Goal: Task Accomplishment & Management: Manage account settings

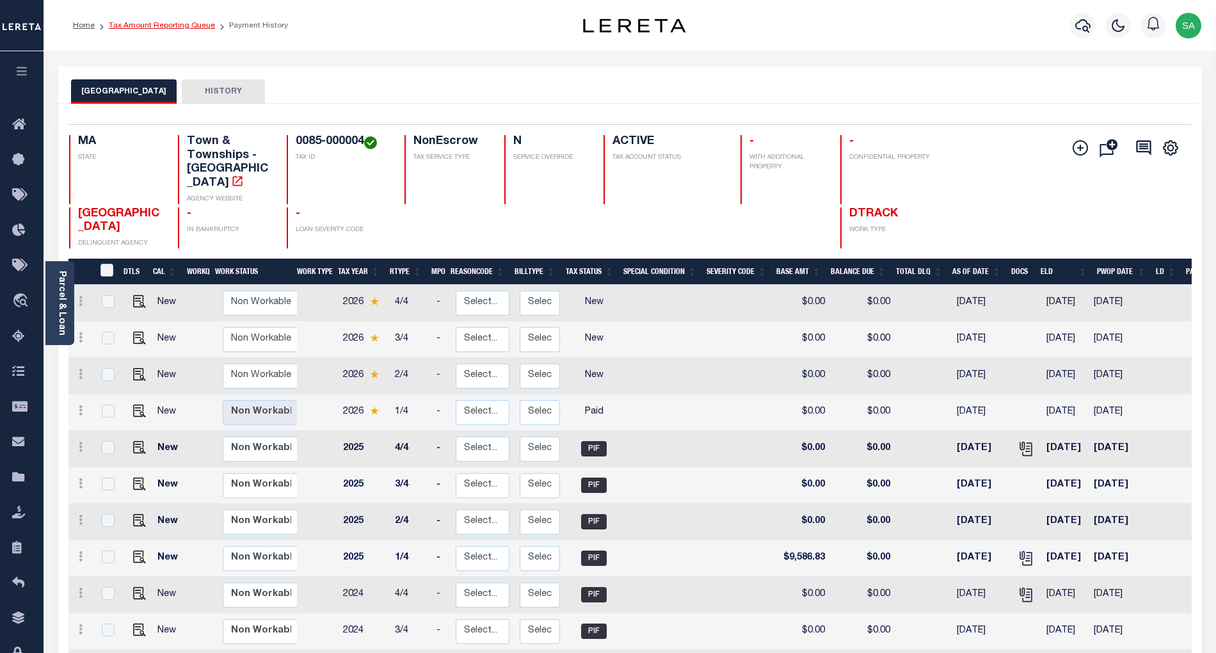
click at [147, 24] on link "Tax Amount Reporting Queue" at bounding box center [162, 26] width 106 height 8
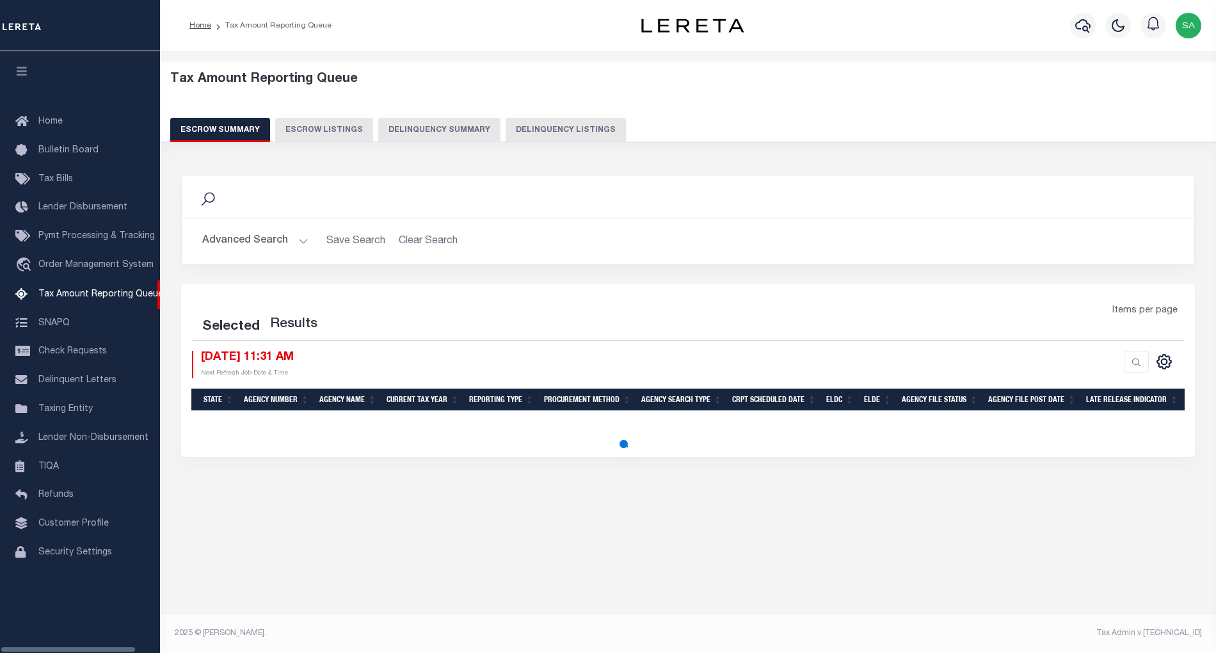
click at [587, 121] on button "Delinquency Listings" at bounding box center [565, 130] width 120 height 24
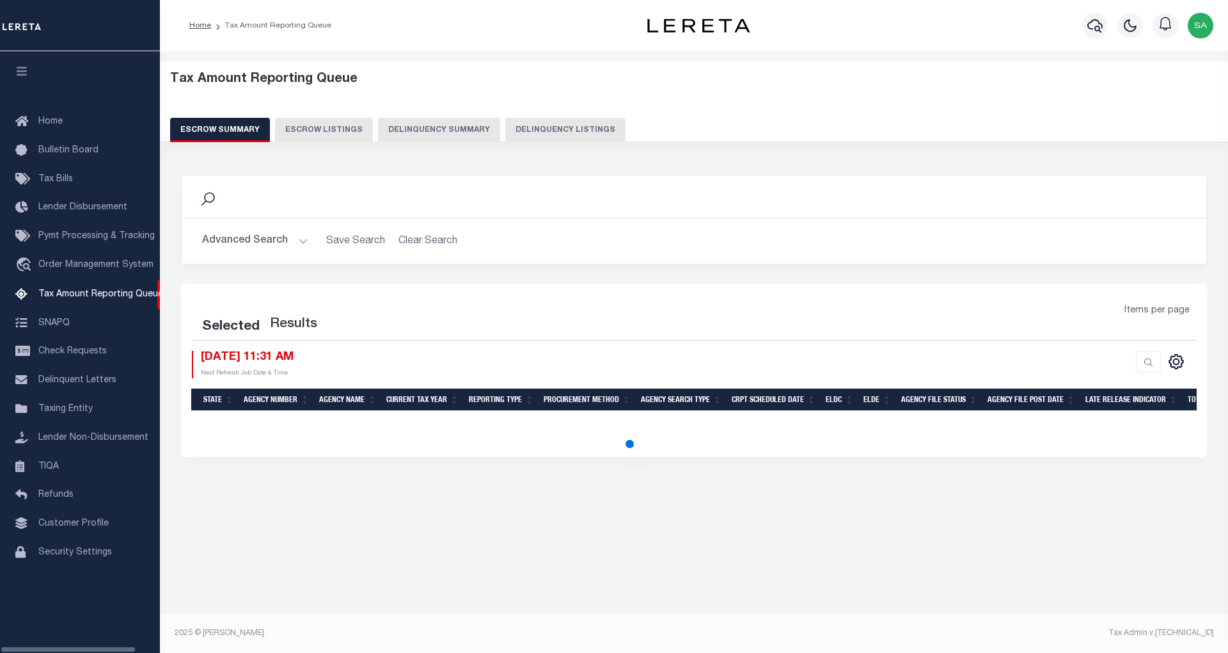
select select "100"
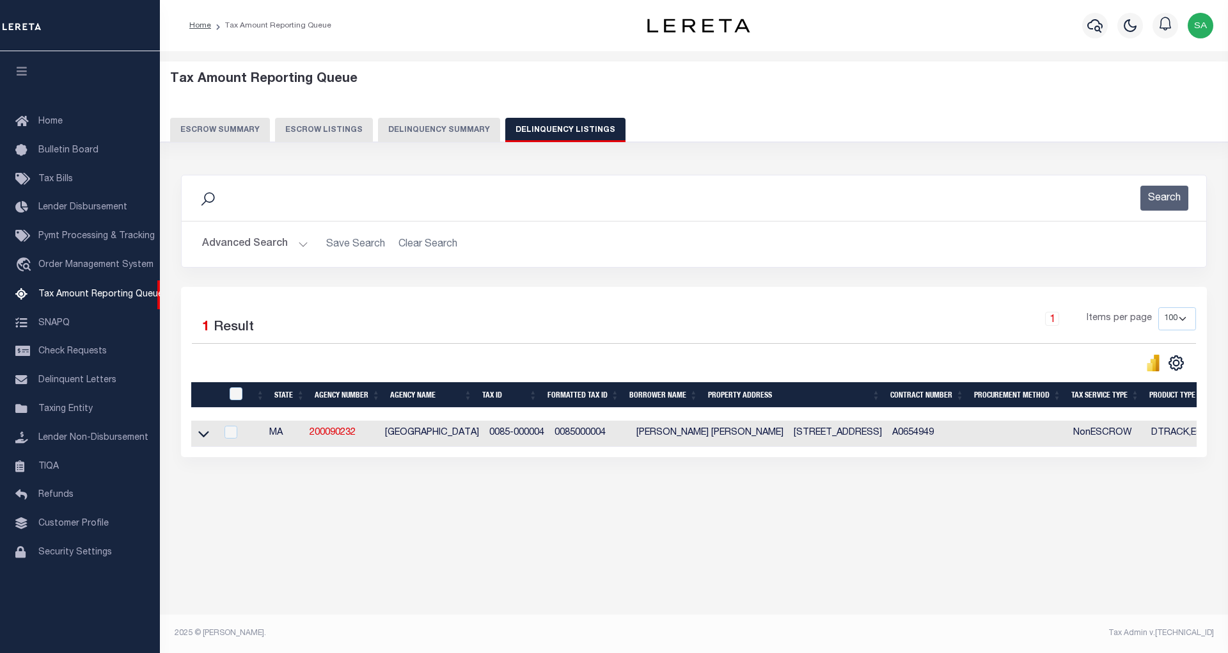
click at [253, 250] on button "Advanced Search" at bounding box center [255, 244] width 106 height 25
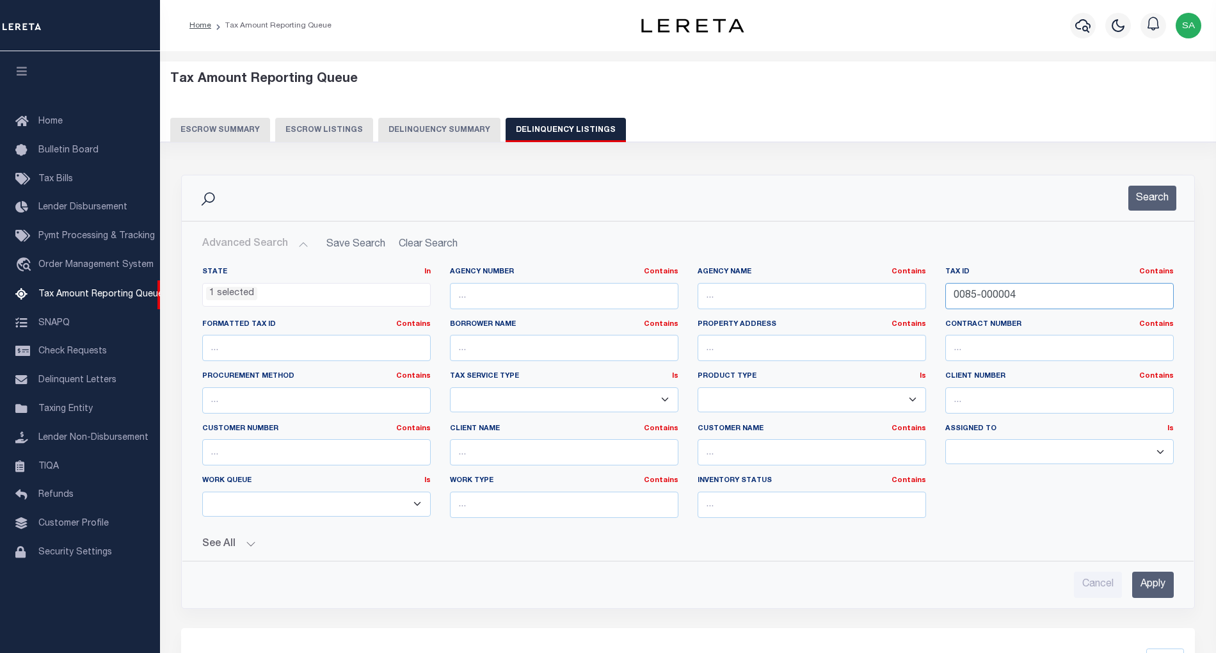
click at [1048, 302] on input "0085-000004" at bounding box center [1059, 296] width 228 height 26
drag, startPoint x: 1043, startPoint y: 299, endPoint x: 884, endPoint y: 298, distance: 159.3
click at [886, 298] on div "State In In AK AL AR AZ CA CO CT DC DE FL GA GU HI IA ID IL IN KS KY LA MA MD M…" at bounding box center [688, 397] width 990 height 261
paste input "120-8-0"
type input "120-8-0"
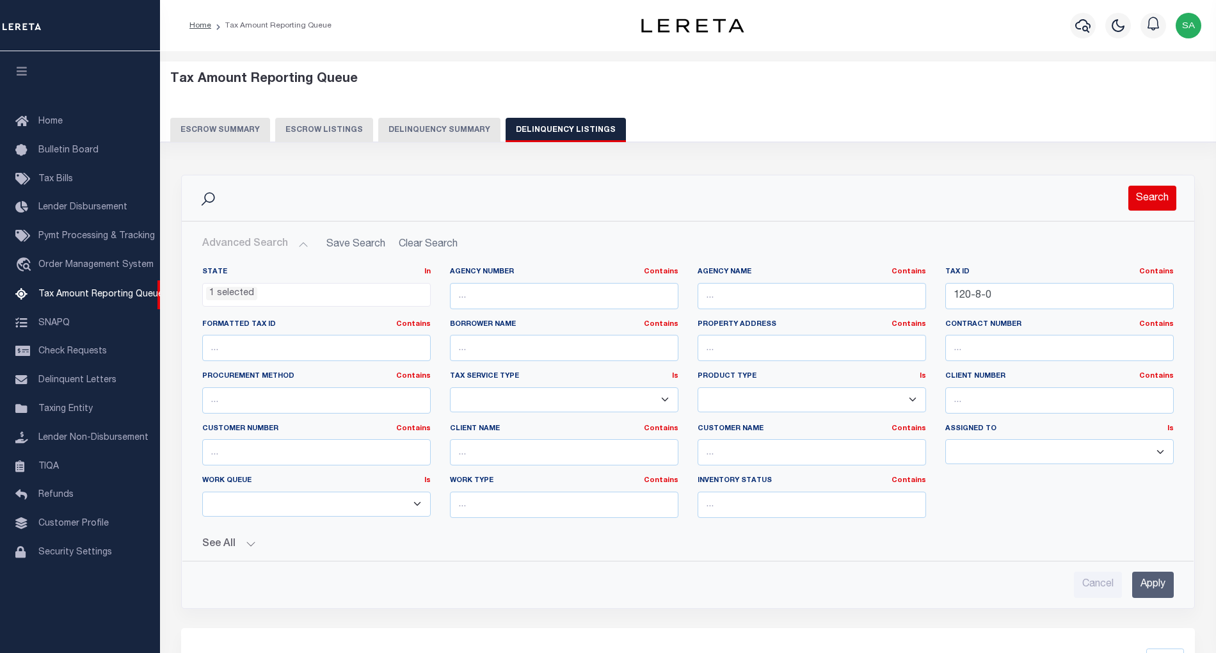
click at [1154, 195] on button "Search" at bounding box center [1152, 198] width 48 height 25
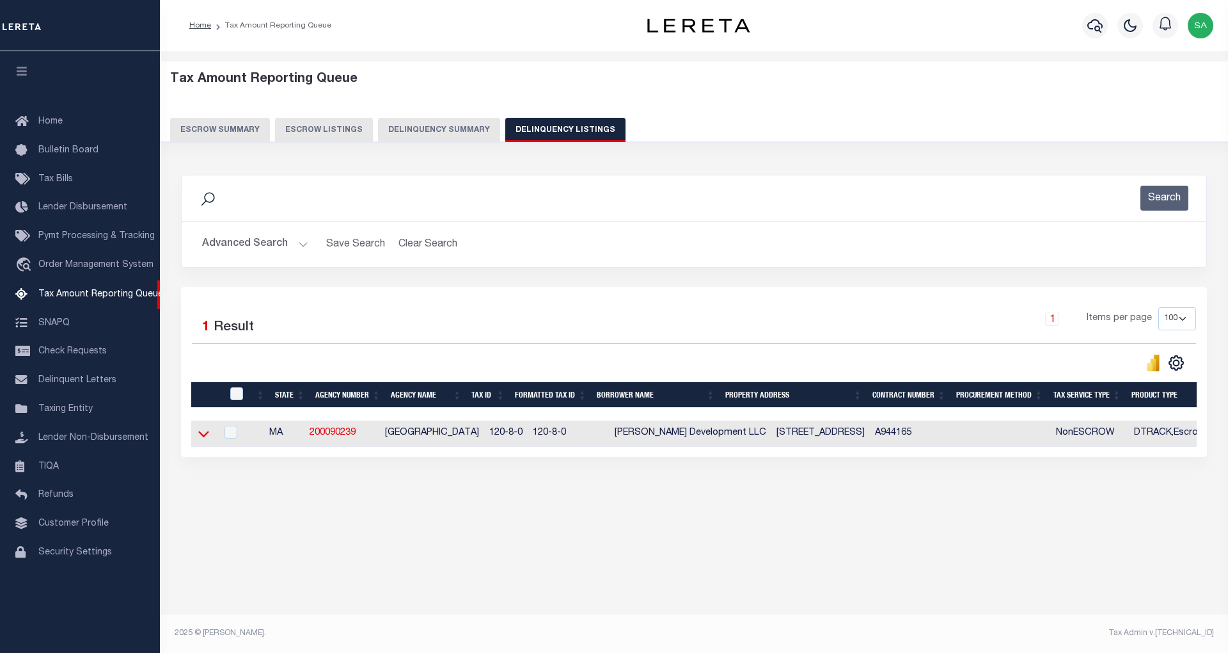
click at [201, 440] on icon at bounding box center [203, 433] width 11 height 13
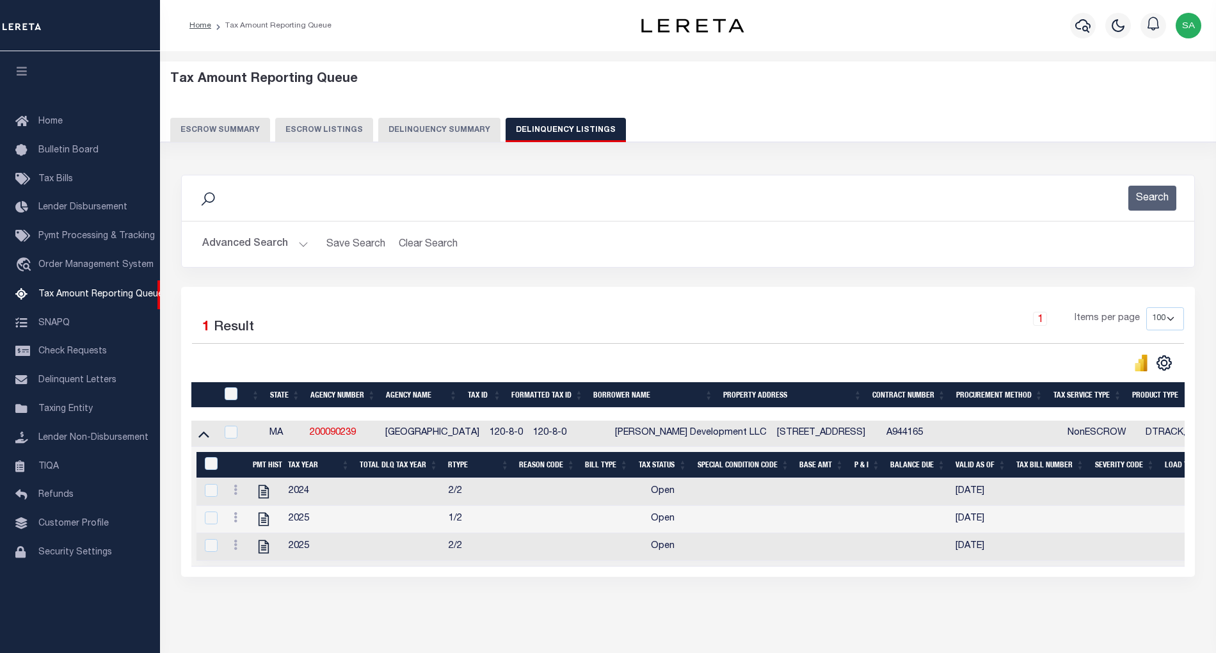
scroll to position [54, 0]
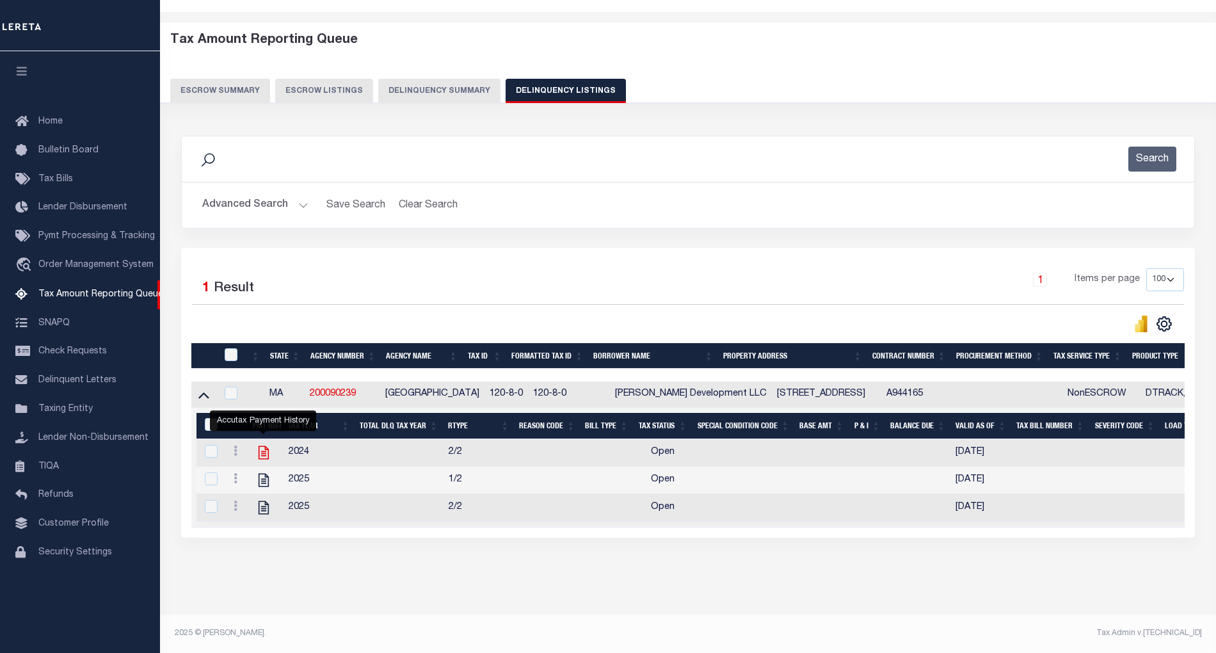
click at [264, 444] on icon "" at bounding box center [263, 452] width 17 height 17
checkbox input "true"
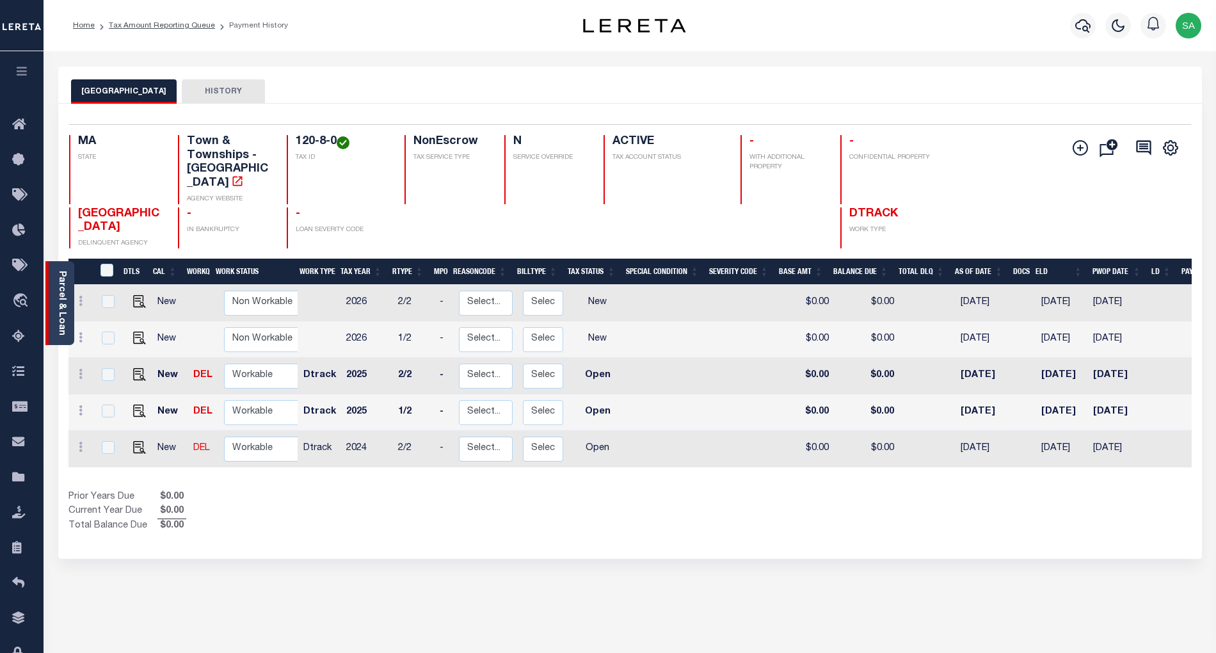
click at [68, 287] on div "Parcel & Loan" at bounding box center [59, 303] width 29 height 84
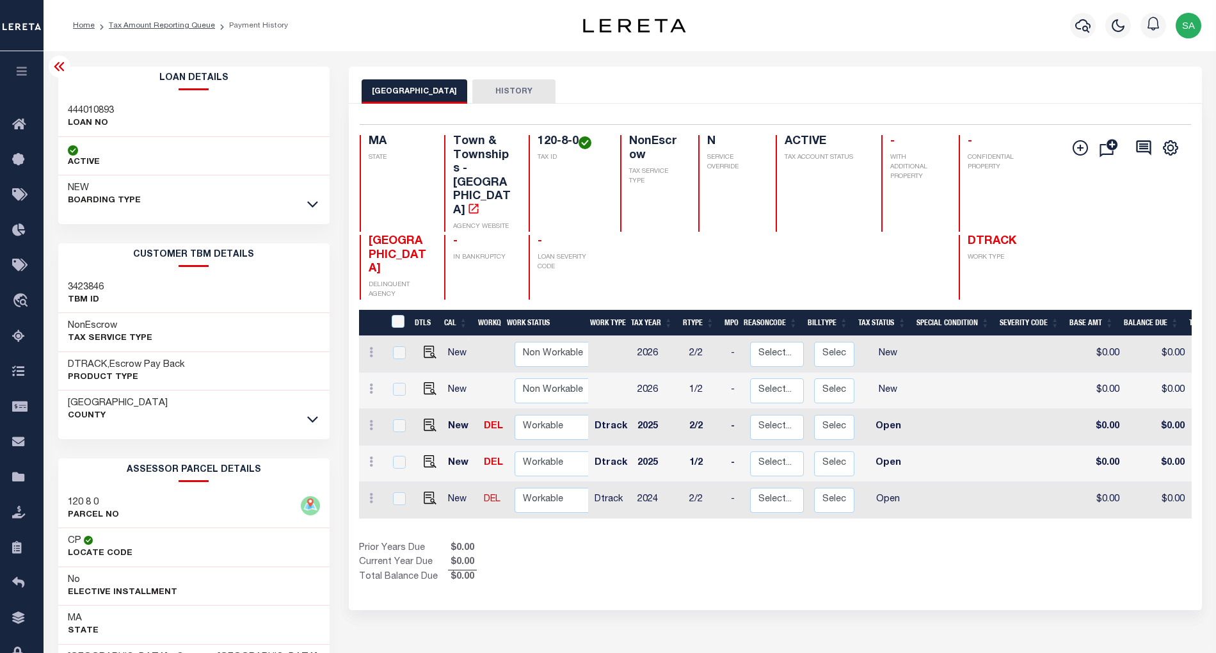
click at [59, 70] on icon at bounding box center [59, 66] width 15 height 15
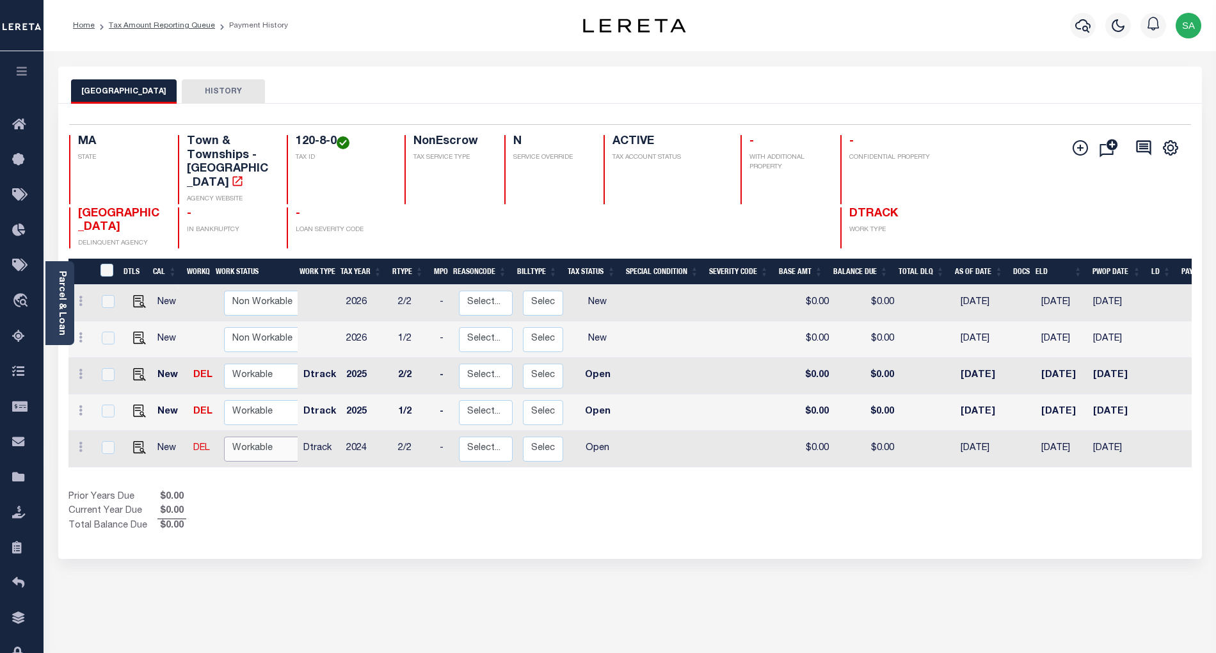
click at [249, 436] on select "Non Workable Workable" at bounding box center [262, 448] width 77 height 25
checkbox input "true"
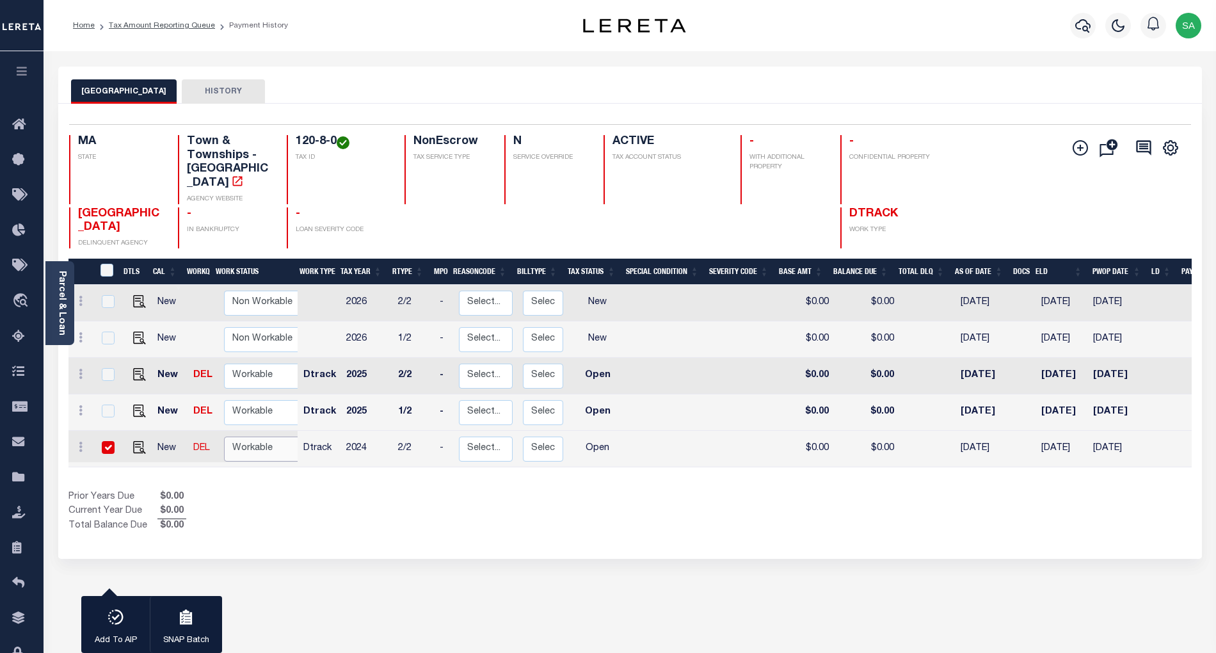
select select "true"
click at [224, 436] on select "Non Workable Workable" at bounding box center [262, 448] width 77 height 25
checkbox input "false"
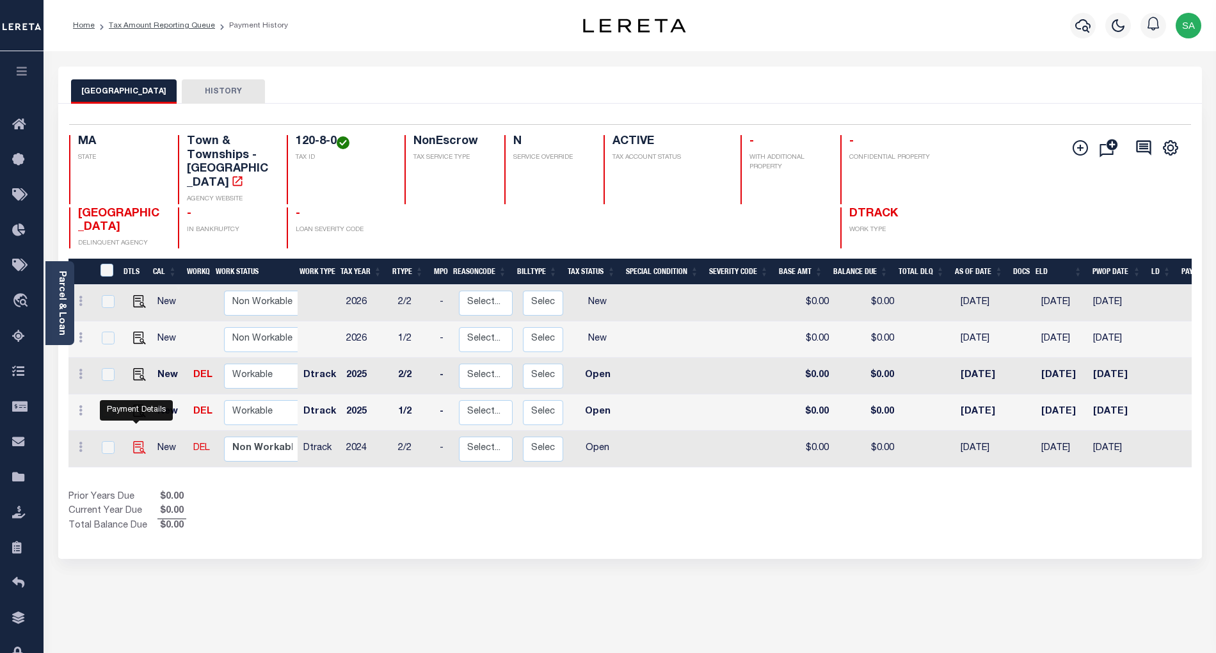
click at [134, 441] on img "" at bounding box center [139, 447] width 13 height 13
checkbox input "true"
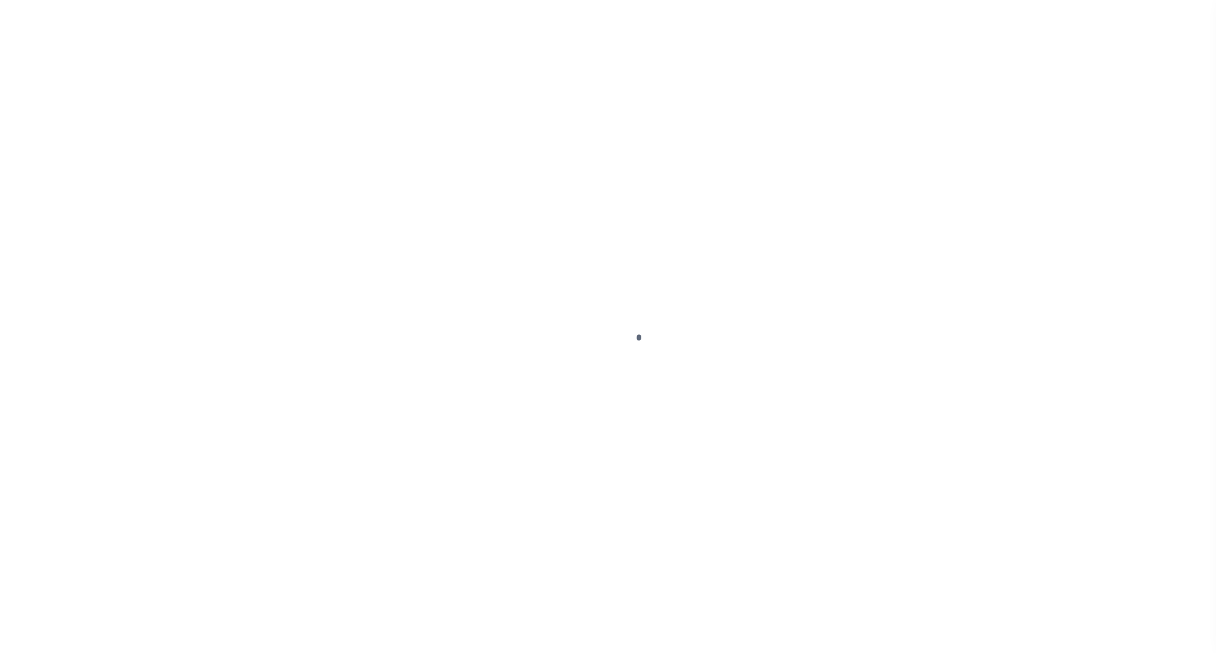
select select "OP2"
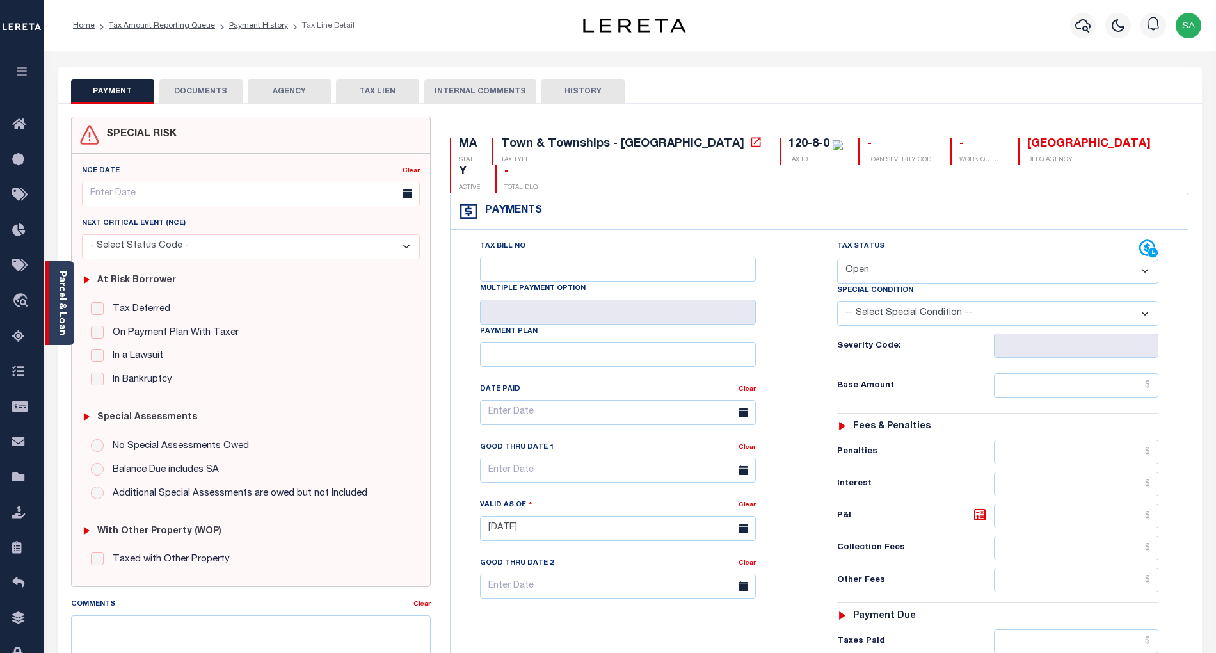
click at [62, 313] on link "Parcel & Loan" at bounding box center [61, 303] width 9 height 65
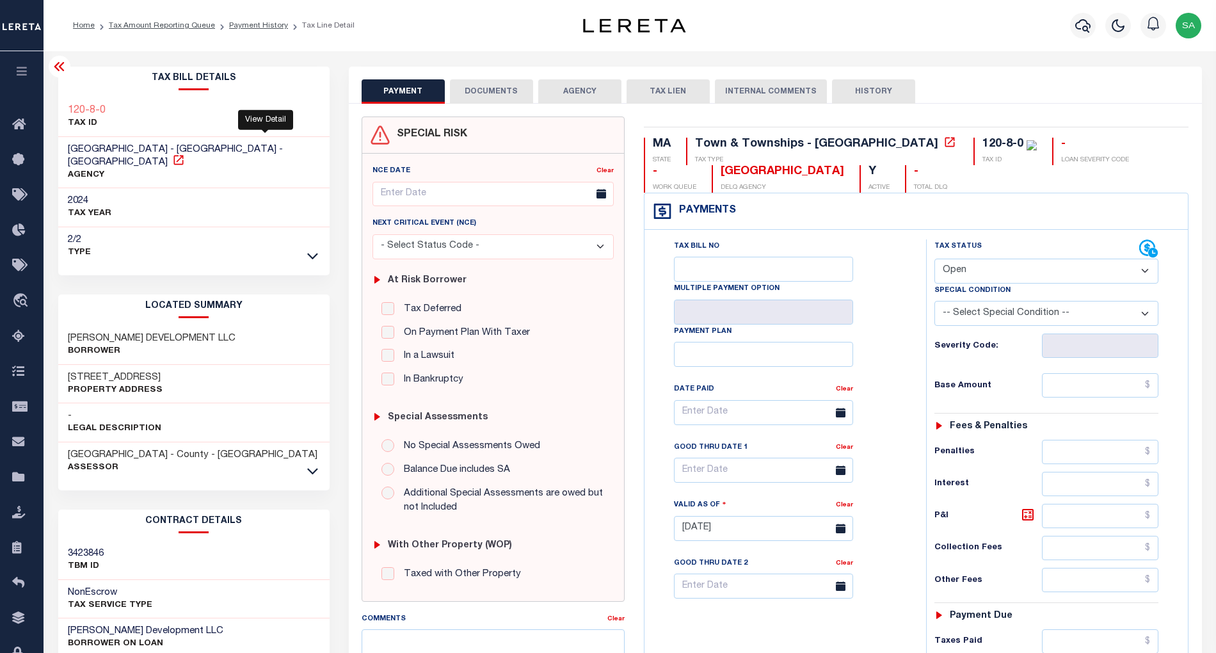
click at [185, 154] on icon at bounding box center [178, 160] width 13 height 13
drag, startPoint x: 67, startPoint y: 147, endPoint x: 113, endPoint y: 147, distance: 46.1
click at [113, 147] on div "LINCOLN TOWN - Town & Townships - MA AGENCY" at bounding box center [193, 163] width 271 height 52
drag, startPoint x: 118, startPoint y: 106, endPoint x: 65, endPoint y: 106, distance: 53.1
click at [65, 106] on div "120-8-0 TAX ID" at bounding box center [193, 117] width 271 height 39
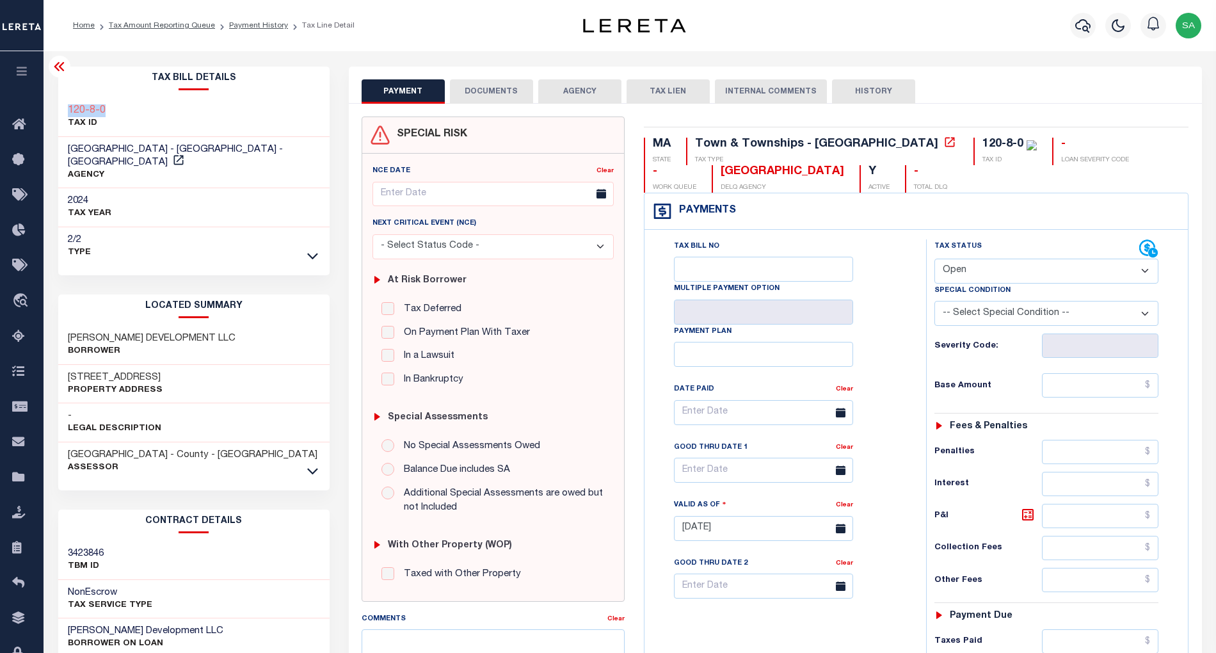
copy h3 "120-8-0"
click at [311, 464] on icon at bounding box center [312, 470] width 11 height 13
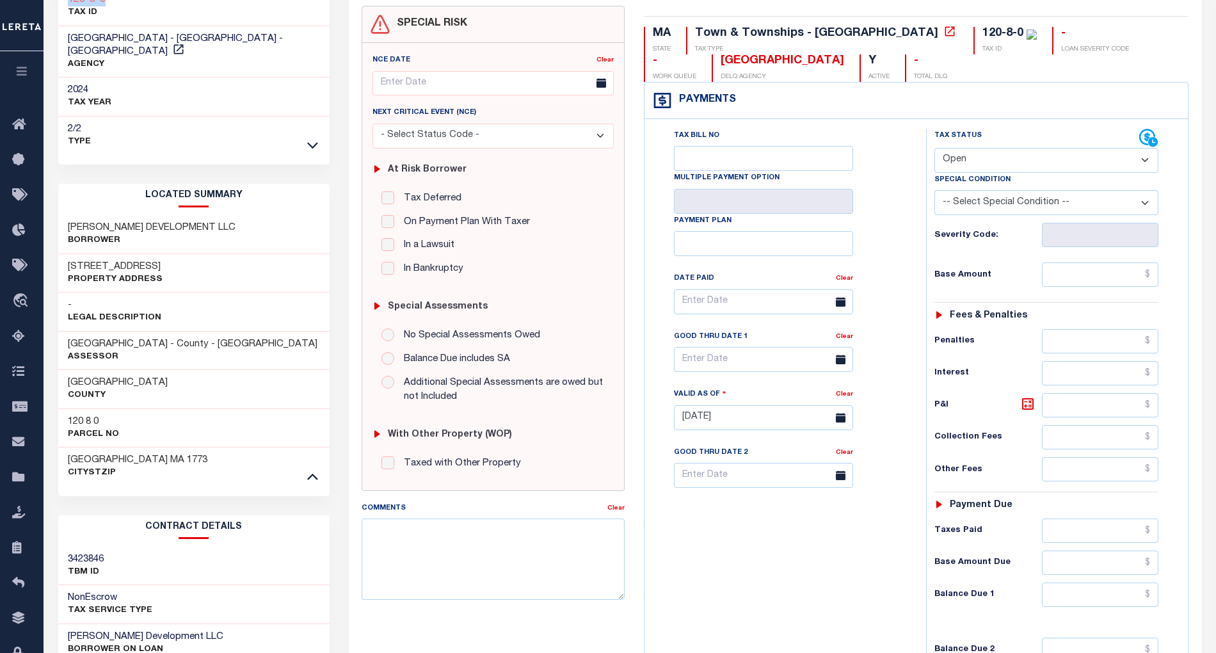
scroll to position [170, 0]
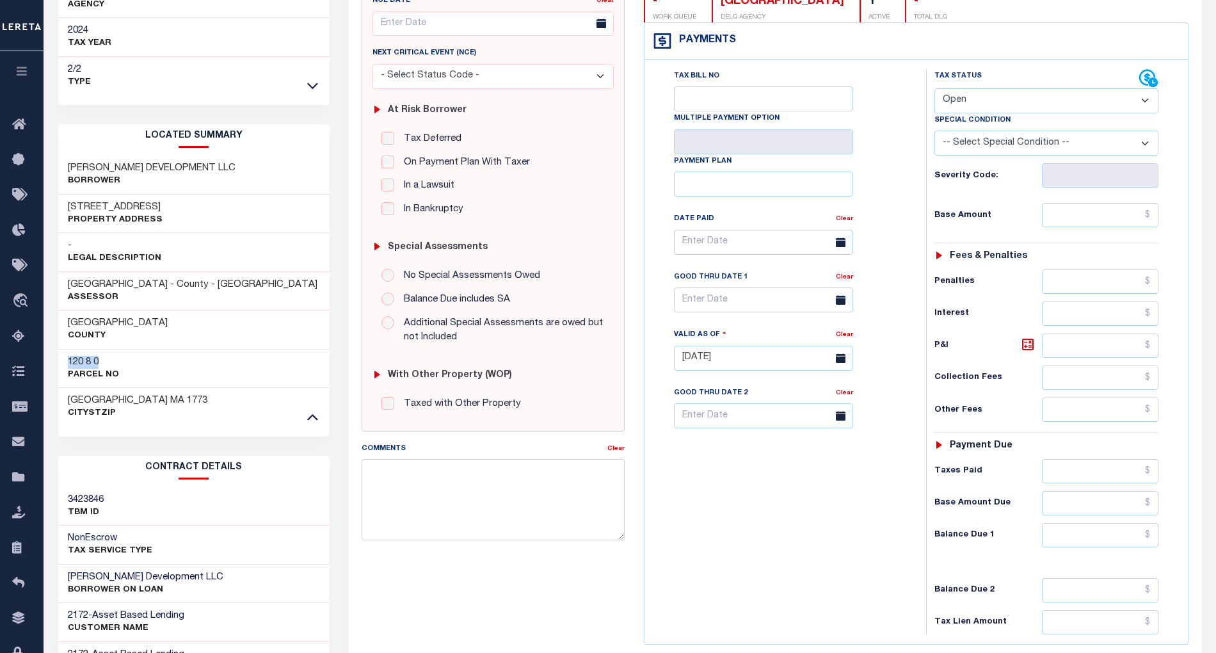
drag, startPoint x: 68, startPoint y: 353, endPoint x: 118, endPoint y: 351, distance: 50.6
click at [118, 351] on div "120 8 0 Parcel No" at bounding box center [193, 368] width 271 height 39
copy h3 "120 8 0"
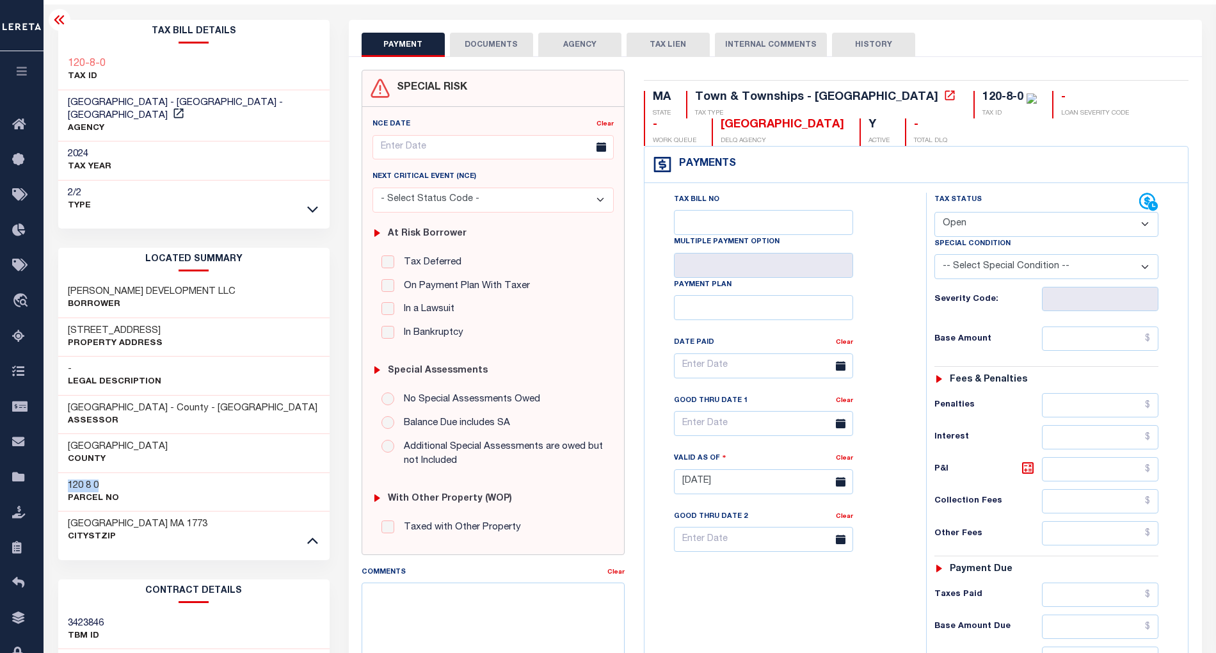
scroll to position [0, 0]
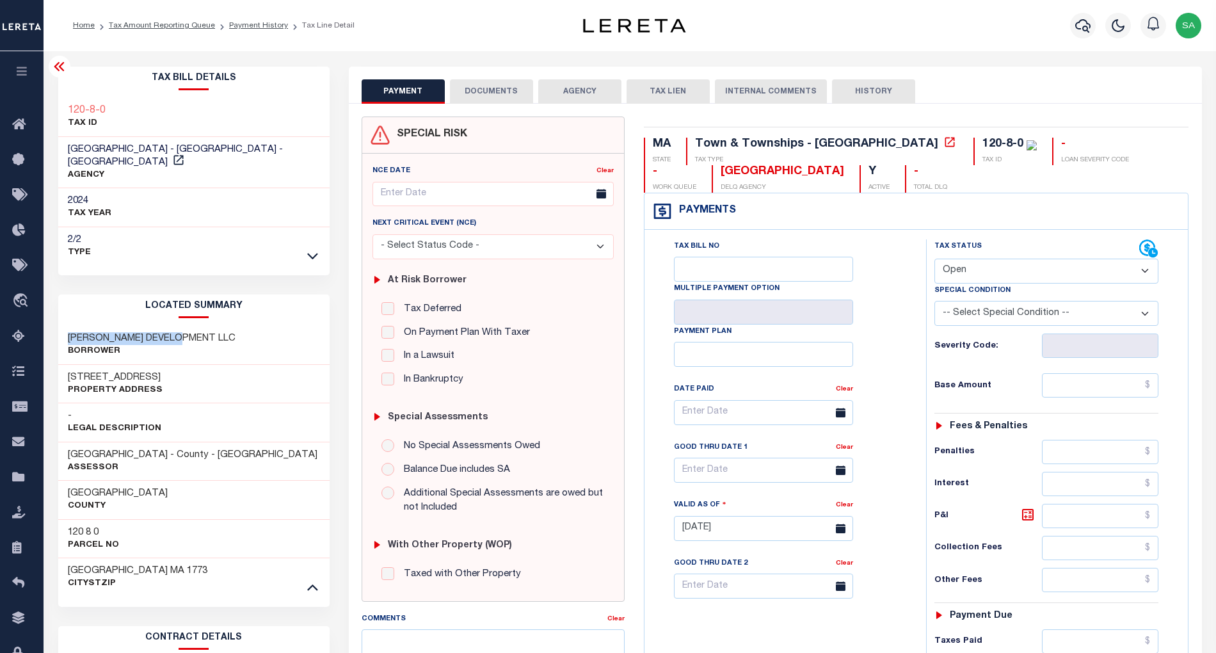
drag, startPoint x: 67, startPoint y: 326, endPoint x: 191, endPoint y: 326, distance: 123.5
click at [191, 332] on h3 "MARCHESE DEVELOPMENT LLC" at bounding box center [152, 338] width 168 height 13
copy h3 "MARCHESE DEVELOPMENT"
click at [64, 70] on icon at bounding box center [59, 66] width 15 height 15
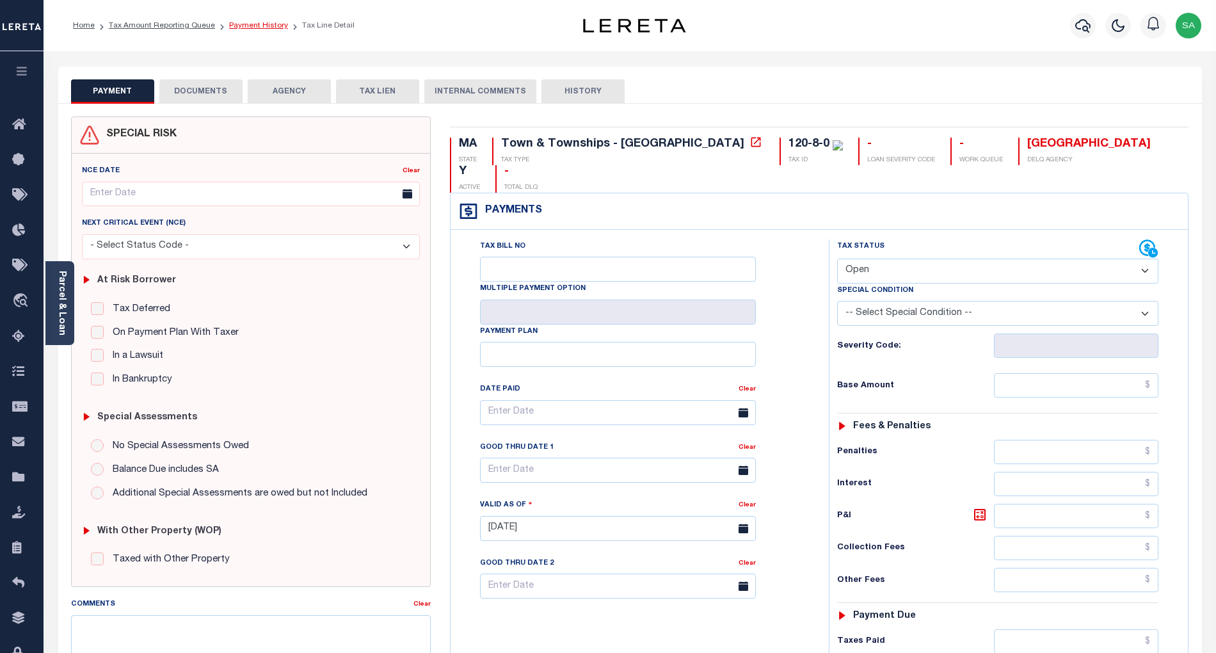
click at [244, 26] on link "Payment History" at bounding box center [258, 26] width 59 height 8
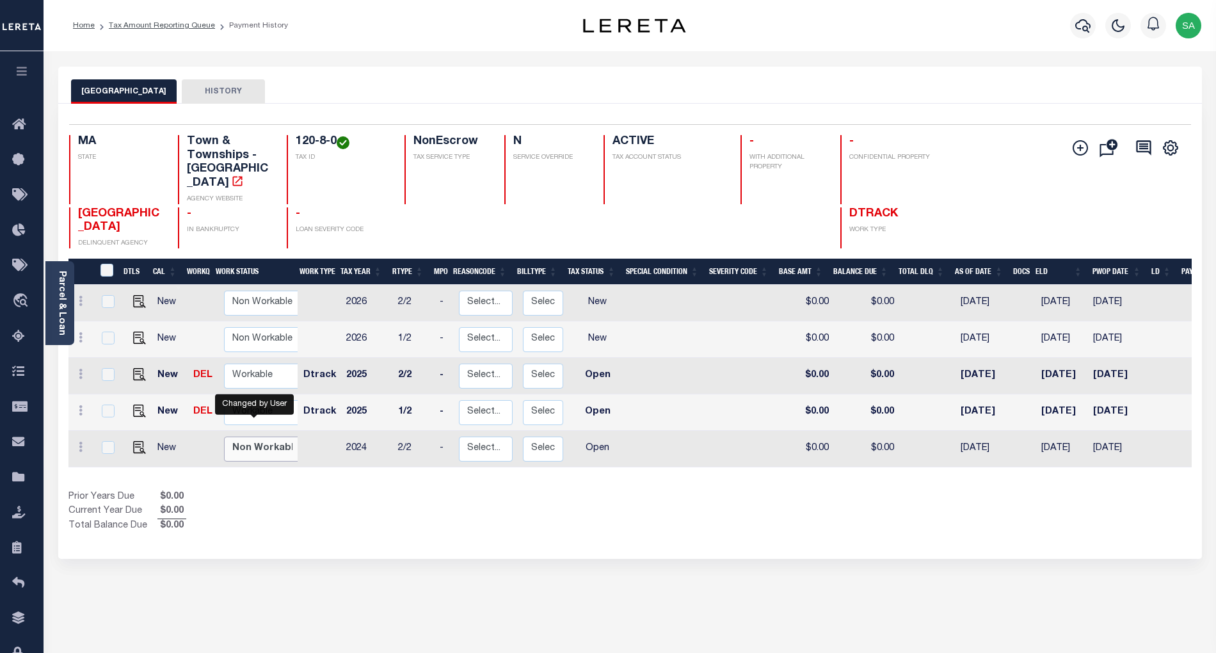
click at [259, 436] on select "Non Workable Workable" at bounding box center [262, 448] width 77 height 25
checkbox input "true"
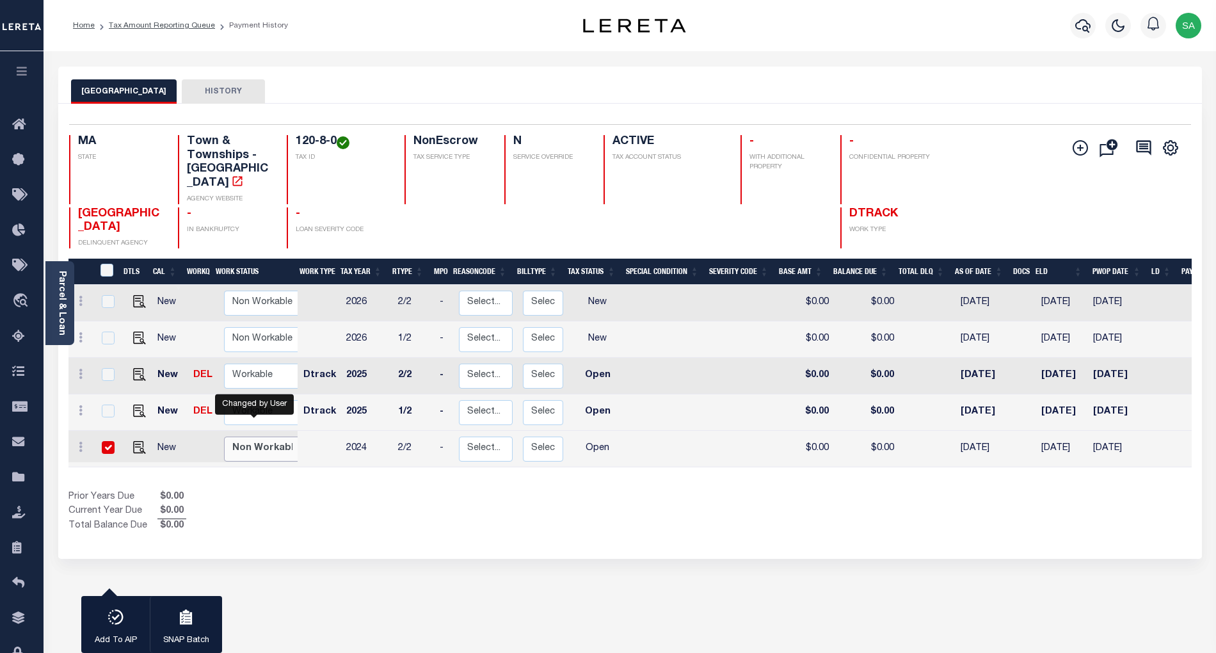
click at [224, 436] on select "Non Workable Workable" at bounding box center [262, 448] width 77 height 25
checkbox input "false"
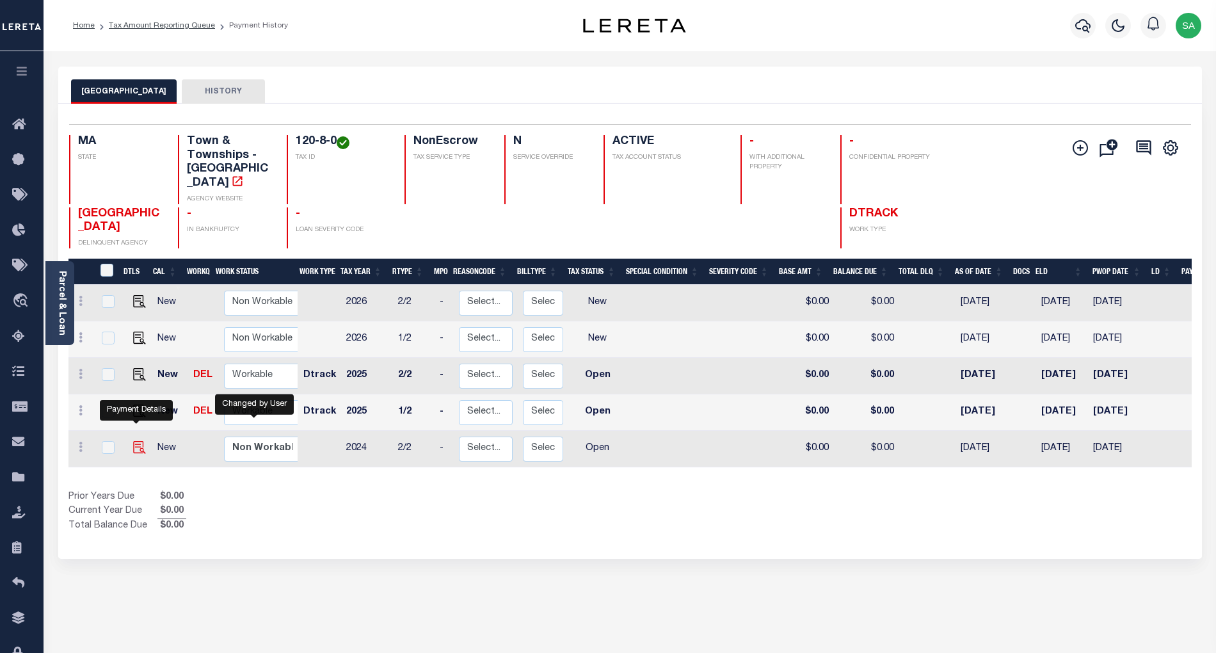
click at [138, 441] on img "" at bounding box center [139, 447] width 13 height 13
checkbox input "true"
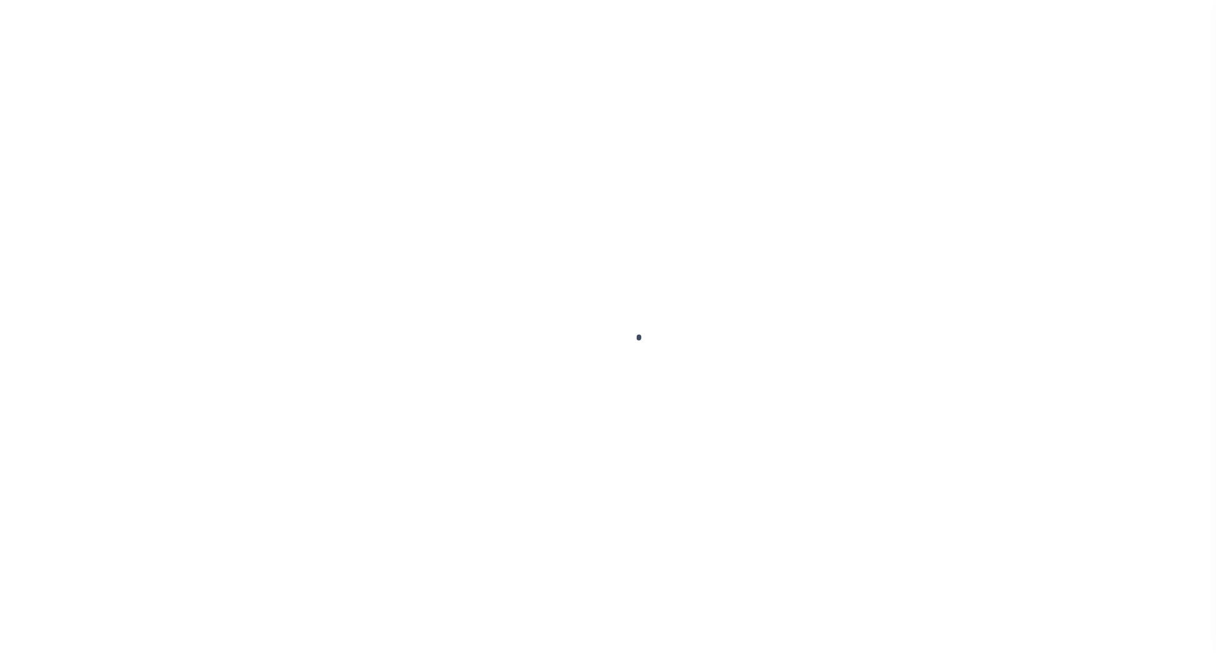
select select "OP2"
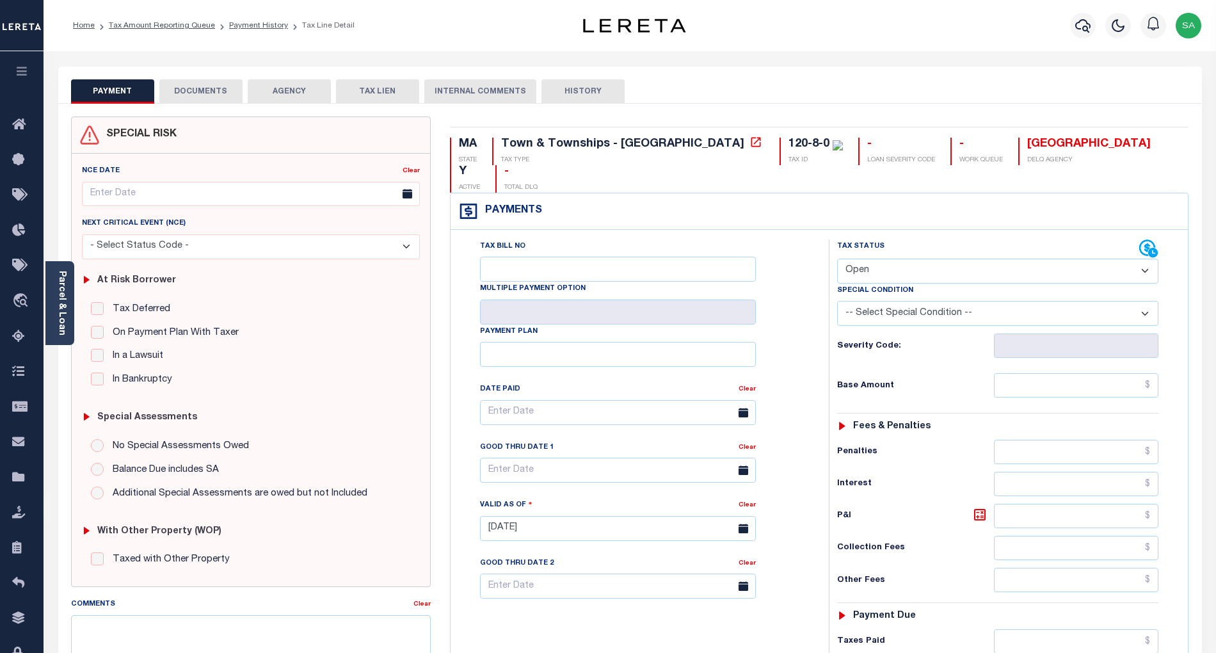
click at [186, 74] on div "PAYMENT DOCUMENTS AGENCY DELINQUENT PAYEE TAX LIEN" at bounding box center [629, 85] width 1143 height 37
click at [189, 90] on button "DOCUMENTS" at bounding box center [200, 91] width 83 height 24
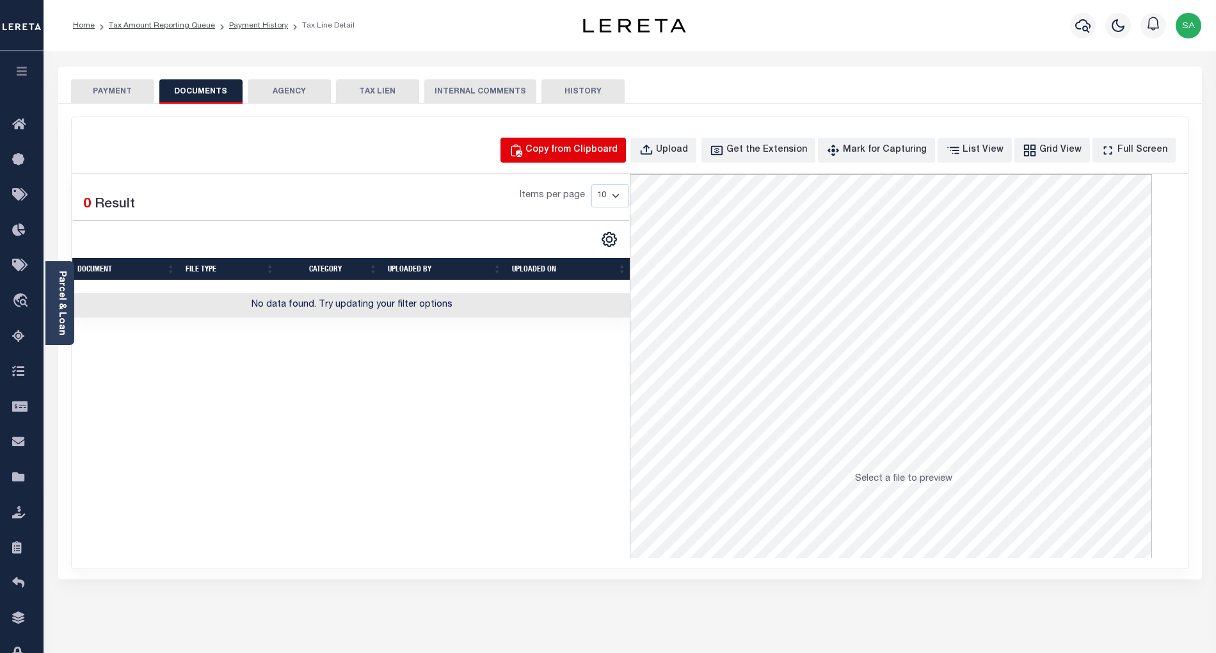
click at [575, 148] on div "Copy from Clipboard" at bounding box center [571, 150] width 92 height 14
select select "POP"
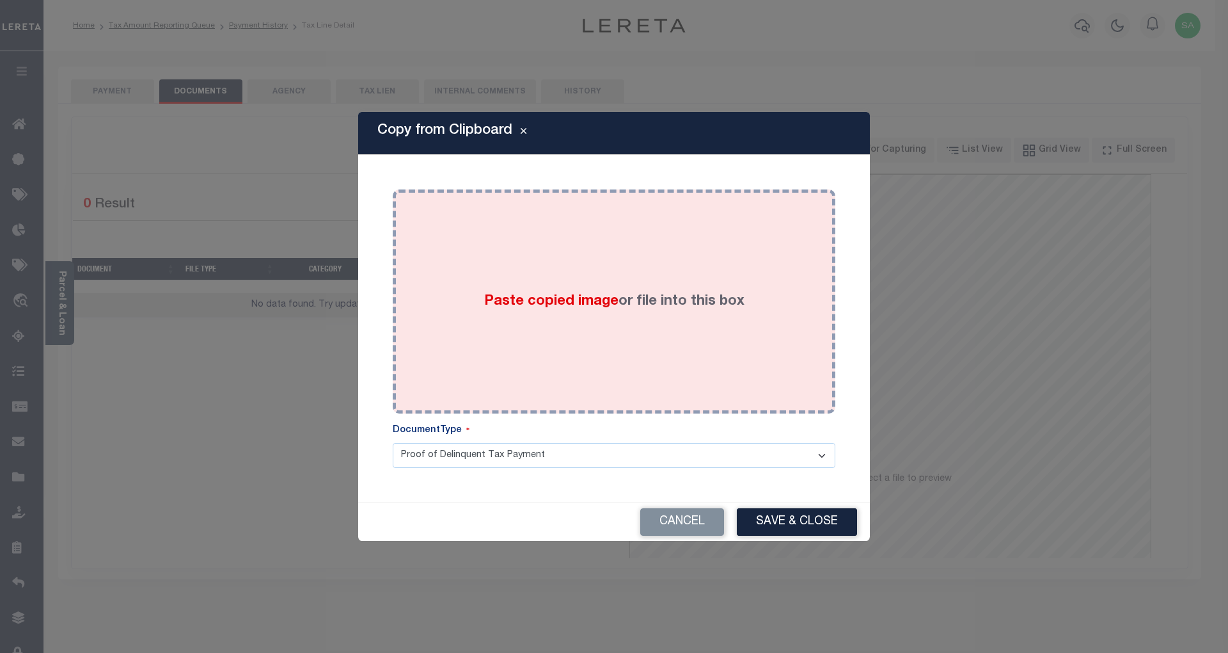
click at [635, 265] on div "Paste copied image or file into this box" at bounding box center [614, 301] width 424 height 205
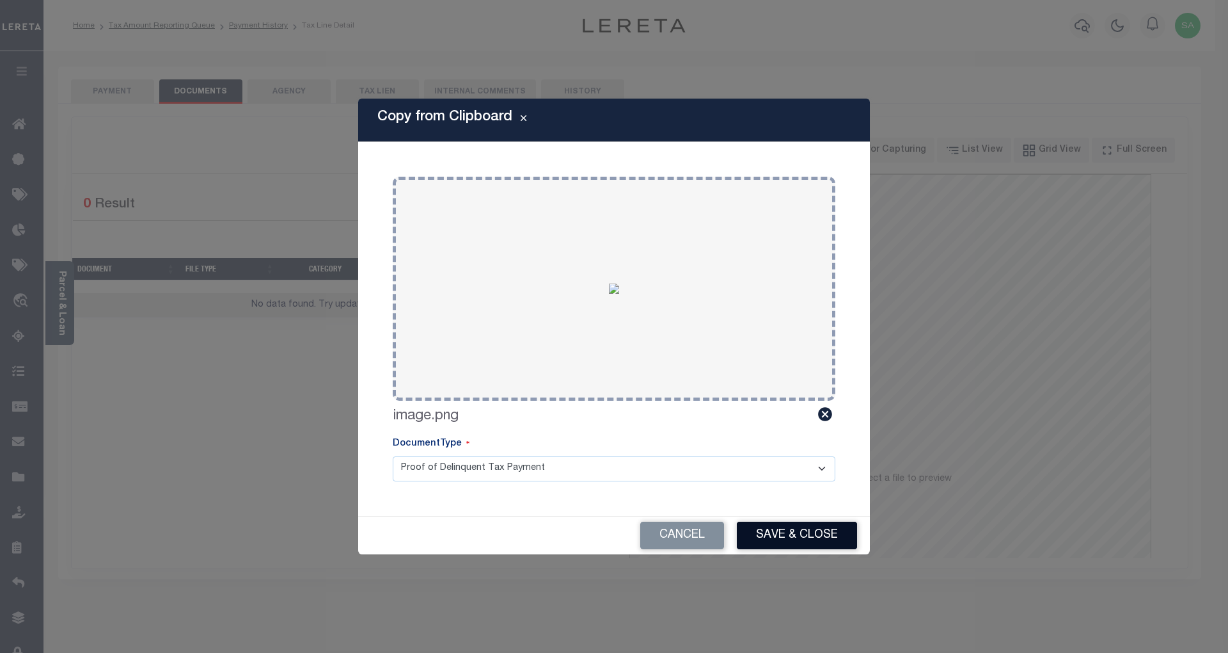
click at [790, 539] on button "Save & Close" at bounding box center [797, 535] width 120 height 28
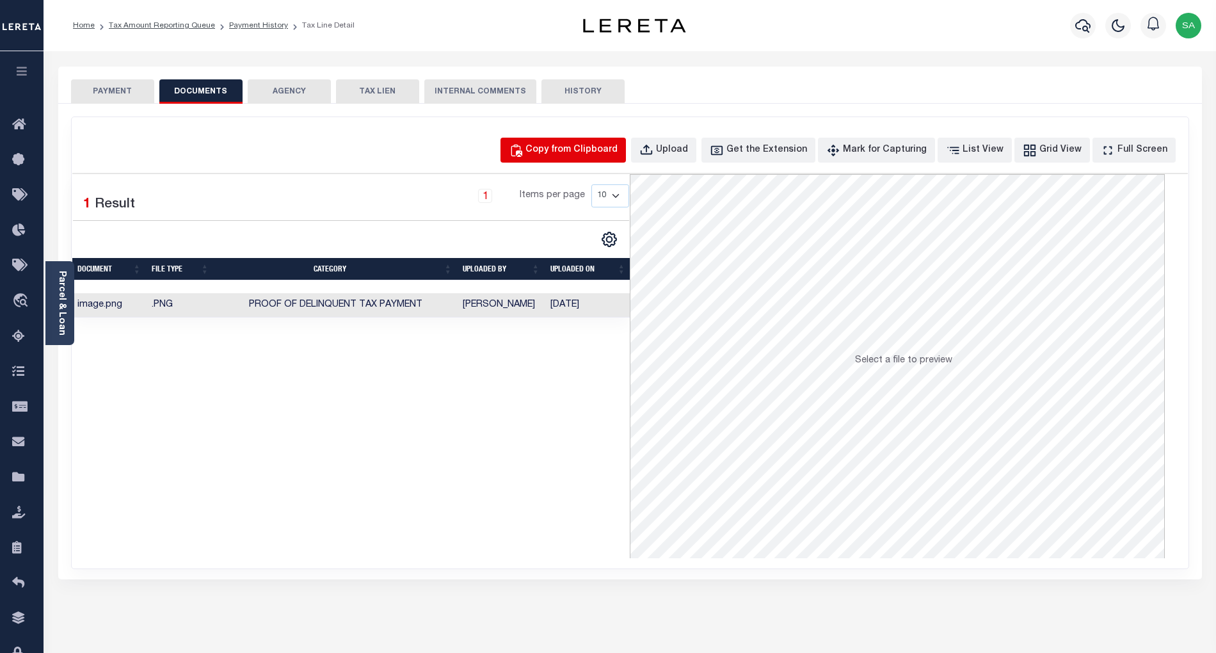
click at [595, 154] on div "Copy from Clipboard" at bounding box center [571, 150] width 92 height 14
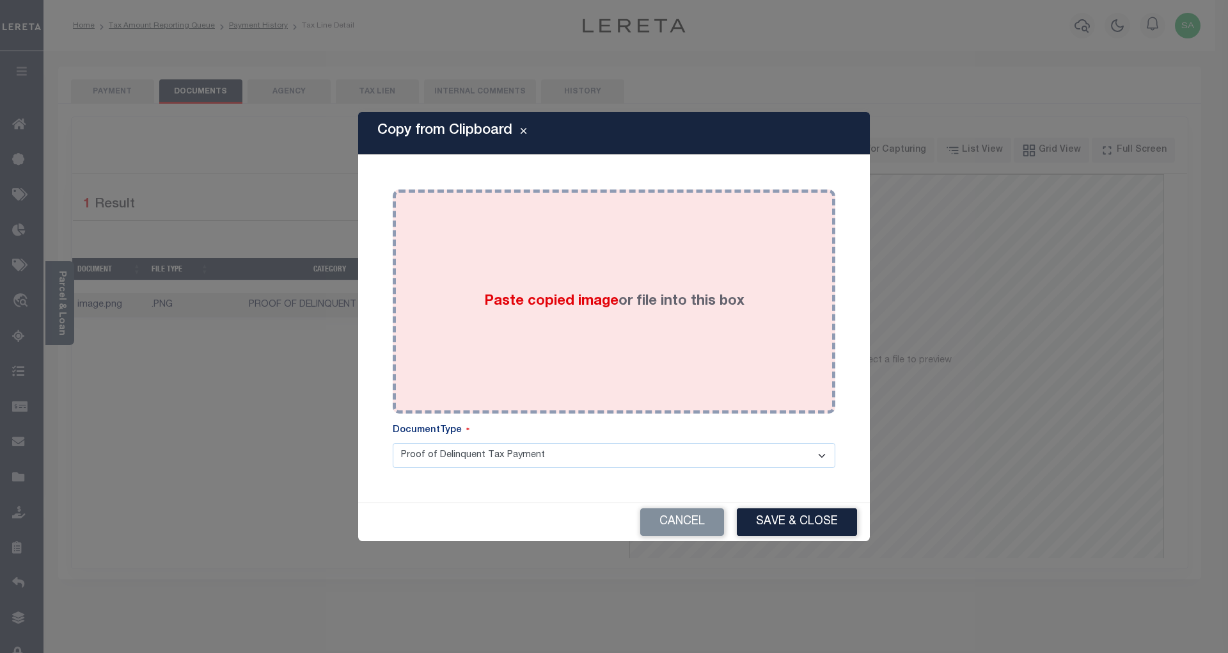
click at [623, 321] on div "Paste copied image or file into this box" at bounding box center [614, 301] width 424 height 205
click at [687, 382] on div "Paste copied image or file into this box" at bounding box center [614, 301] width 424 height 205
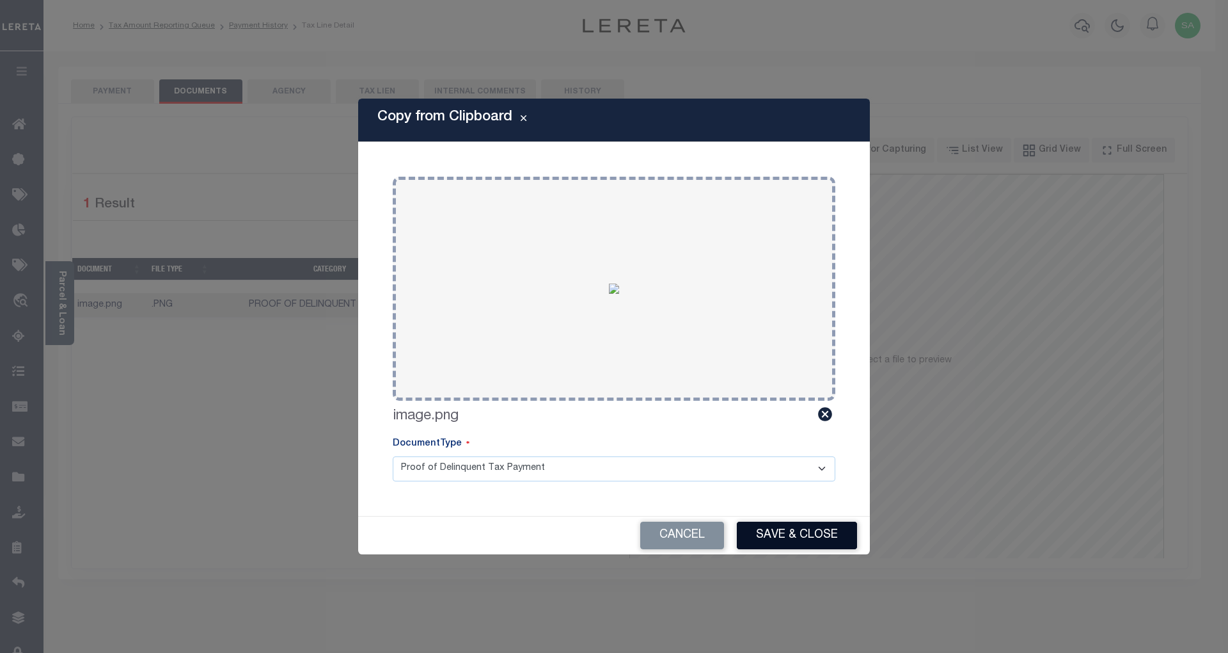
click at [783, 535] on button "Save & Close" at bounding box center [797, 535] width 120 height 28
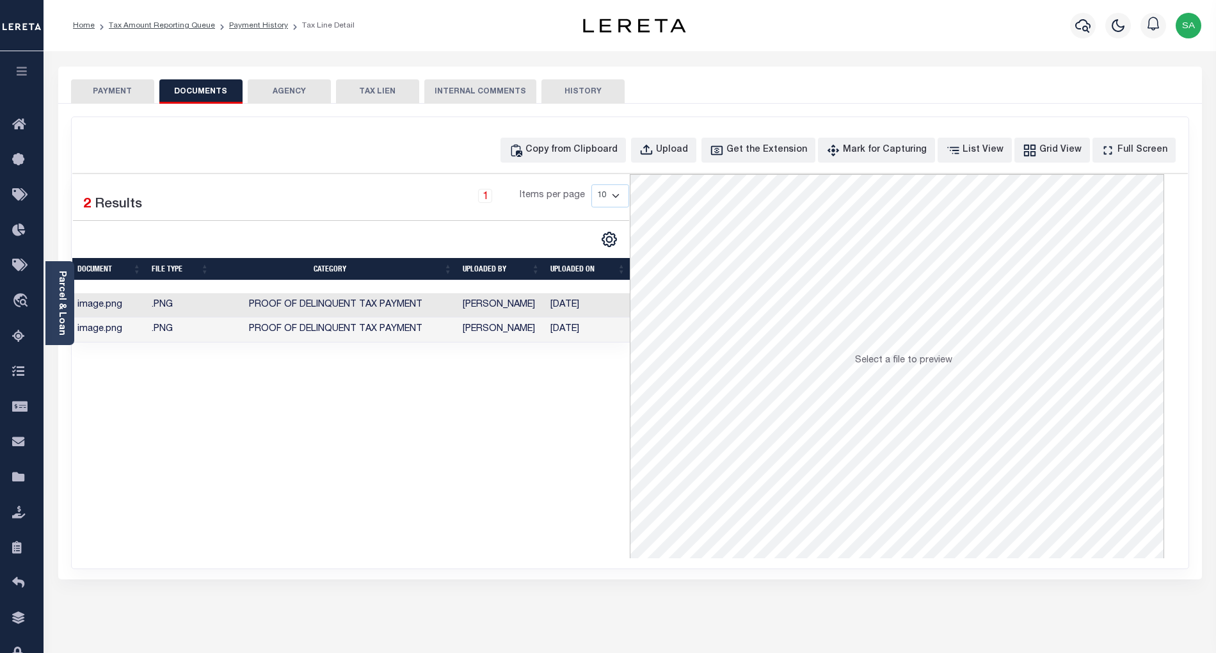
click at [95, 88] on button "PAYMENT" at bounding box center [112, 91] width 83 height 24
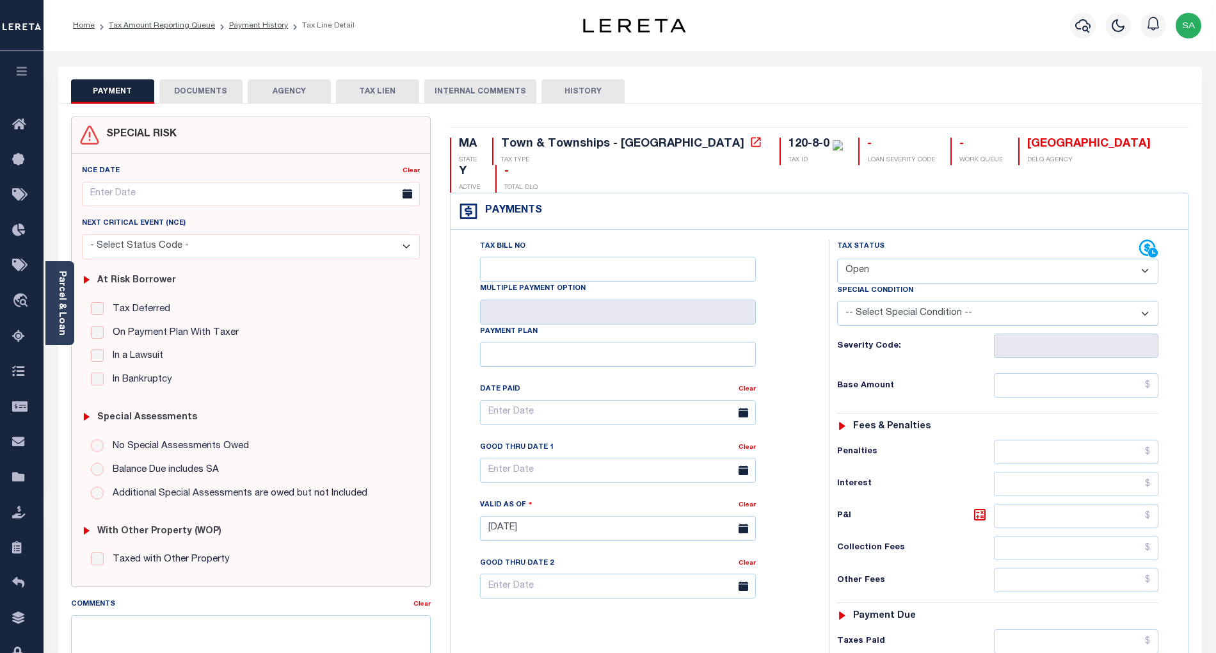
click at [942, 258] on select "- Select Status Code - Open Due/Unpaid Paid Incomplete No Tax Due Internal Refu…" at bounding box center [997, 270] width 321 height 25
select select "PYD"
click at [837, 258] on select "- Select Status Code - Open Due/Unpaid Paid Incomplete No Tax Due Internal Refu…" at bounding box center [997, 270] width 321 height 25
type input "[DATE]"
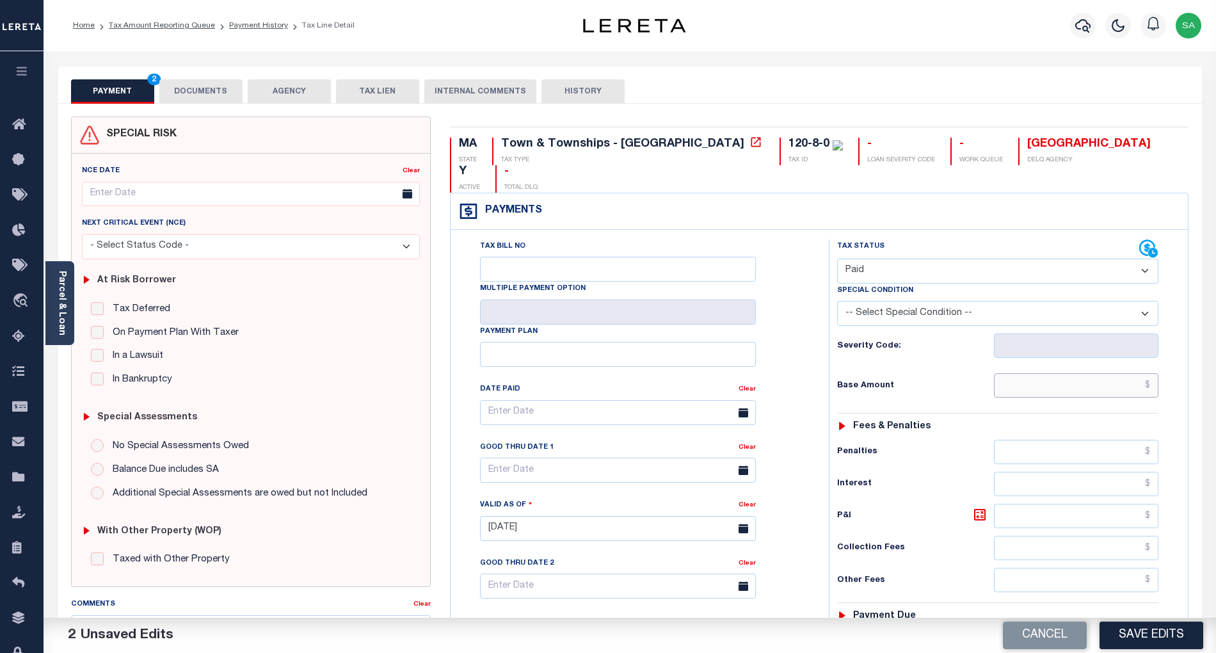
drag, startPoint x: 1038, startPoint y: 359, endPoint x: 1015, endPoint y: 374, distance: 27.3
click at [1038, 373] on input "text" at bounding box center [1076, 385] width 165 height 24
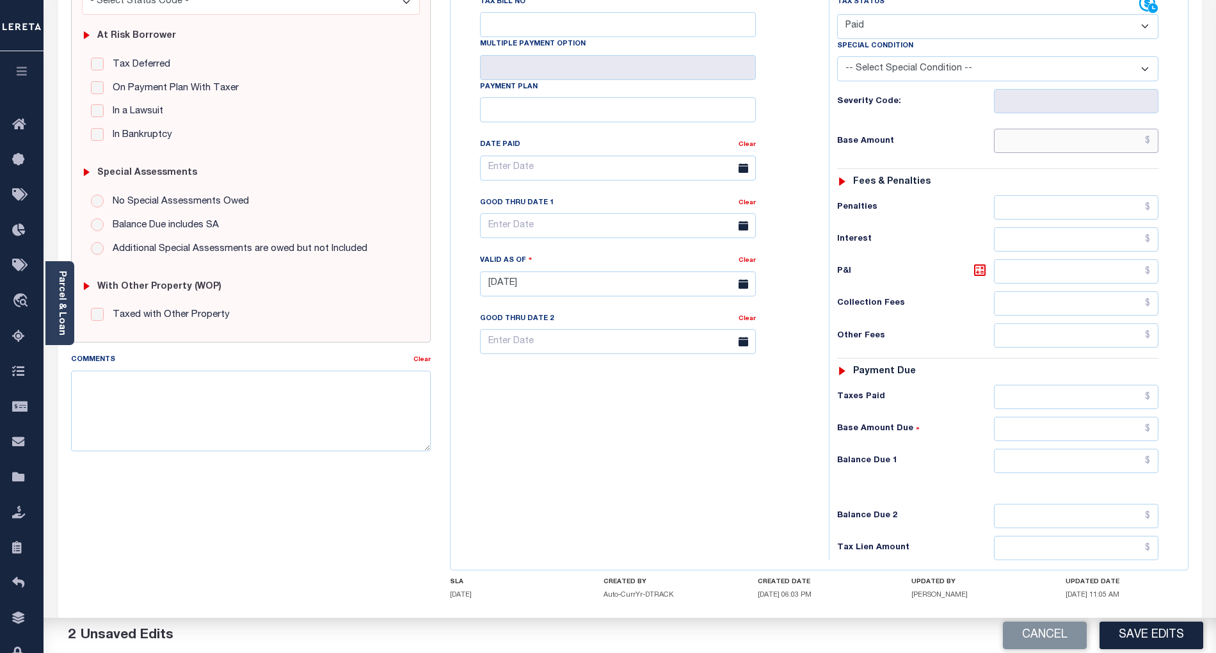
scroll to position [256, 0]
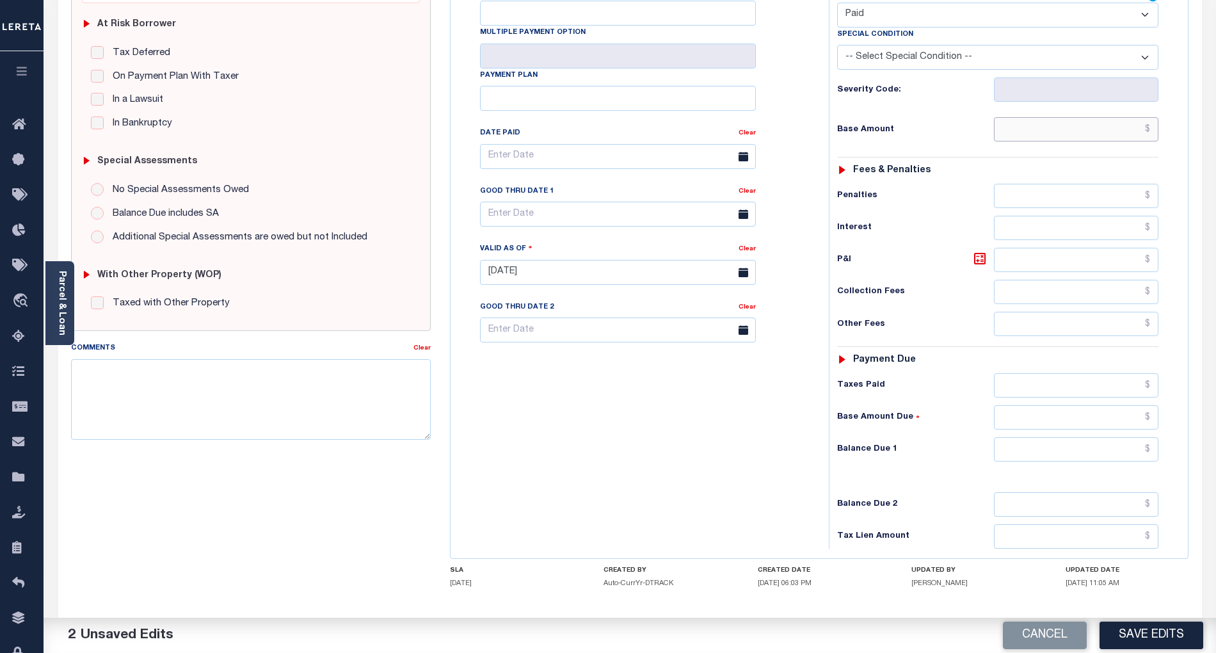
click at [1019, 117] on input "text" at bounding box center [1076, 129] width 165 height 24
type input "$0.00"
click at [1049, 445] on div "Tax Status Status - Select Status Code -" at bounding box center [1002, 265] width 346 height 565
drag, startPoint x: 1045, startPoint y: 431, endPoint x: 1037, endPoint y: 439, distance: 10.9
click at [1045, 437] on input "text" at bounding box center [1076, 449] width 165 height 24
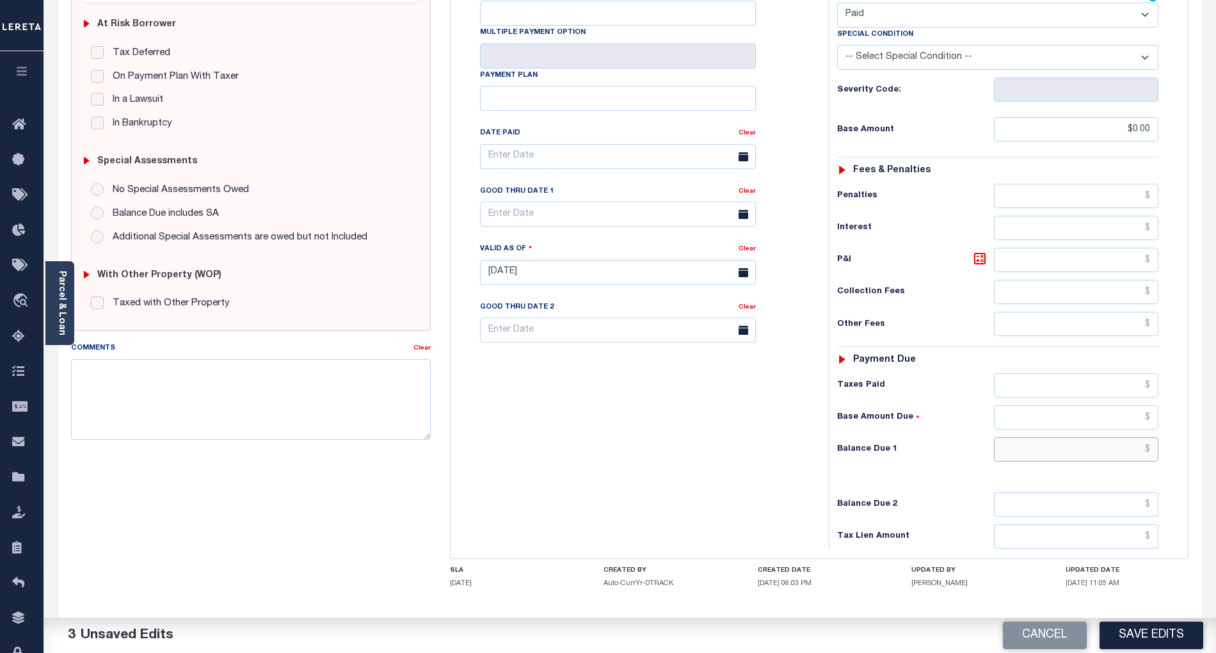
type input "$0.00"
click at [632, 443] on div "Tax Bill No Multiple Payment Option Payment Plan Clear" at bounding box center [636, 265] width 365 height 565
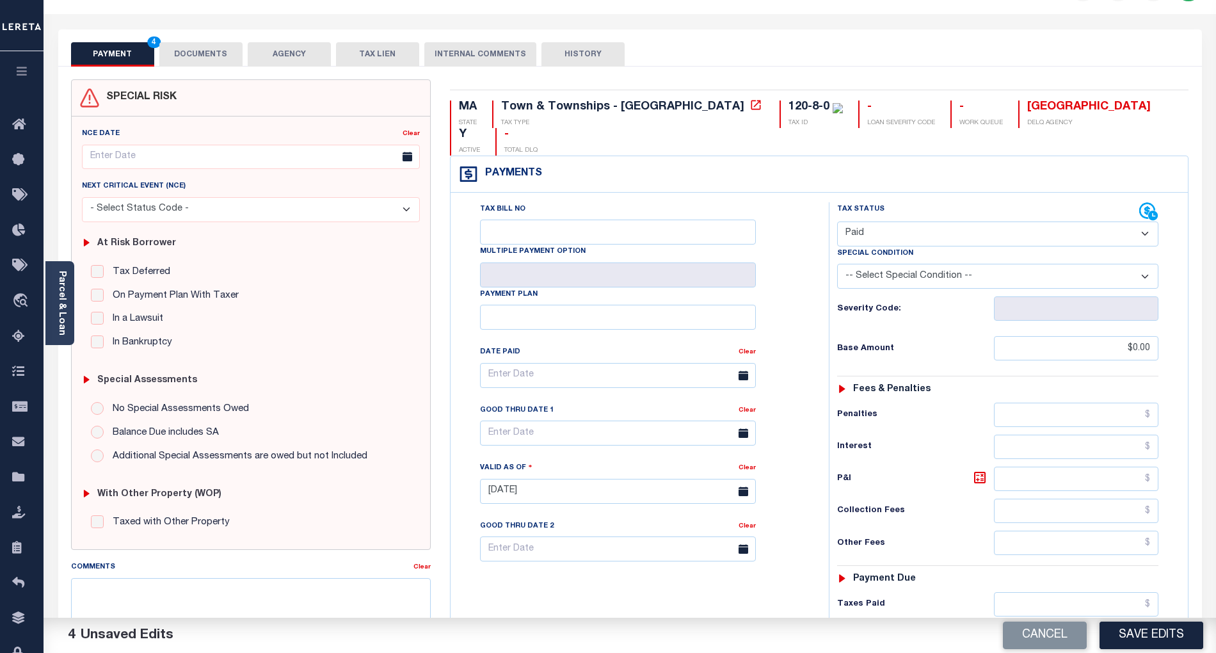
scroll to position [0, 0]
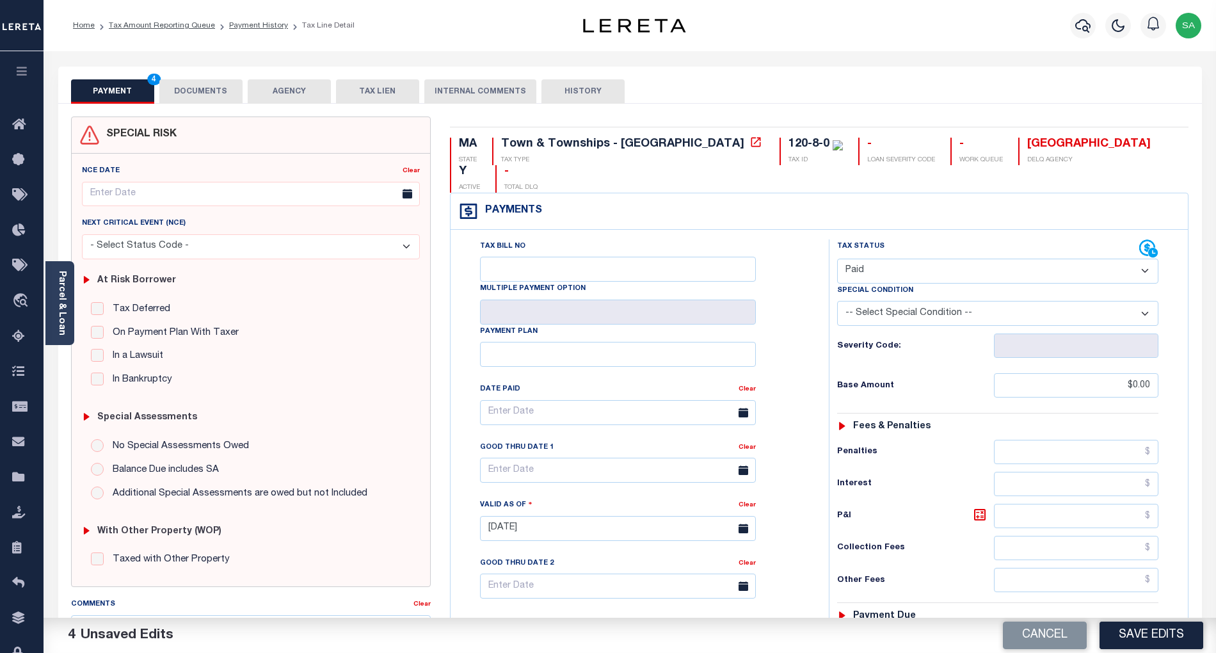
click at [185, 100] on button "DOCUMENTS" at bounding box center [200, 91] width 83 height 24
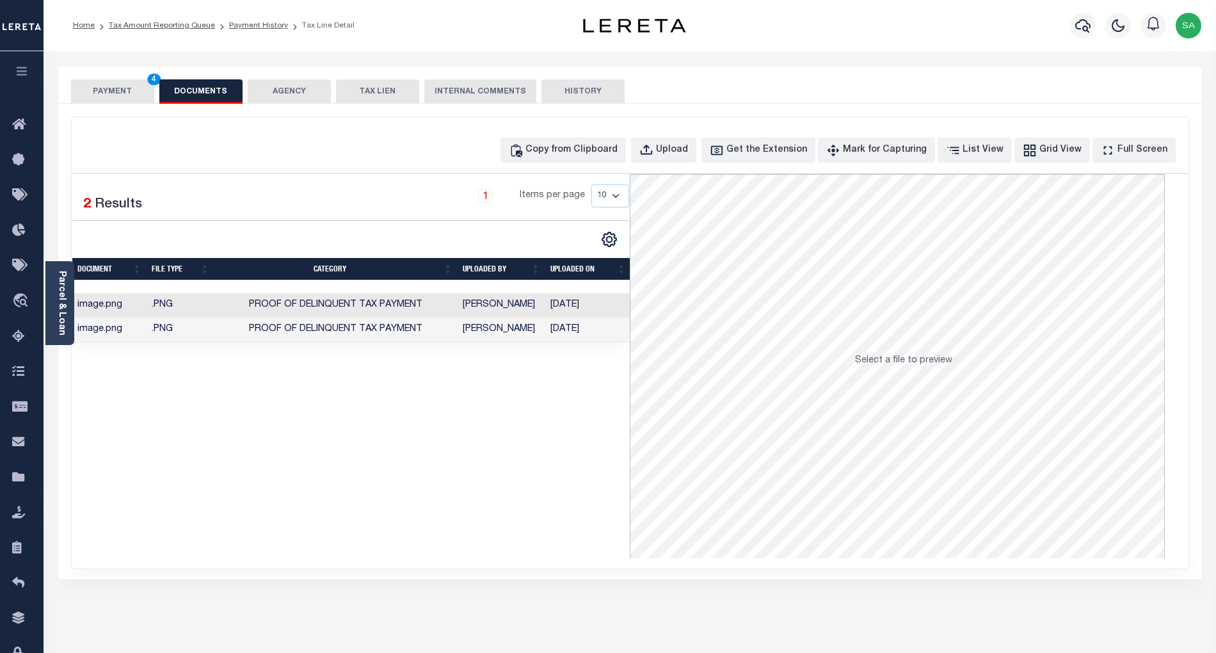
click at [147, 97] on button "PAYMENT 4" at bounding box center [112, 91] width 83 height 24
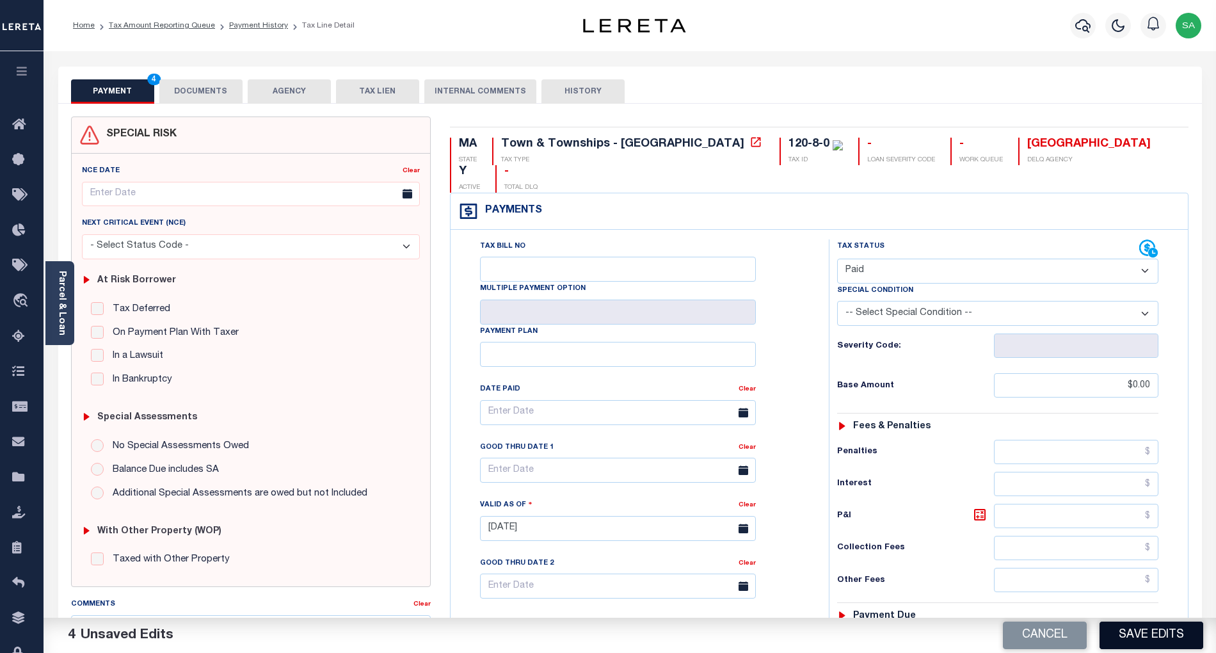
click at [1133, 628] on button "Save Edits" at bounding box center [1151, 635] width 104 height 28
checkbox input "false"
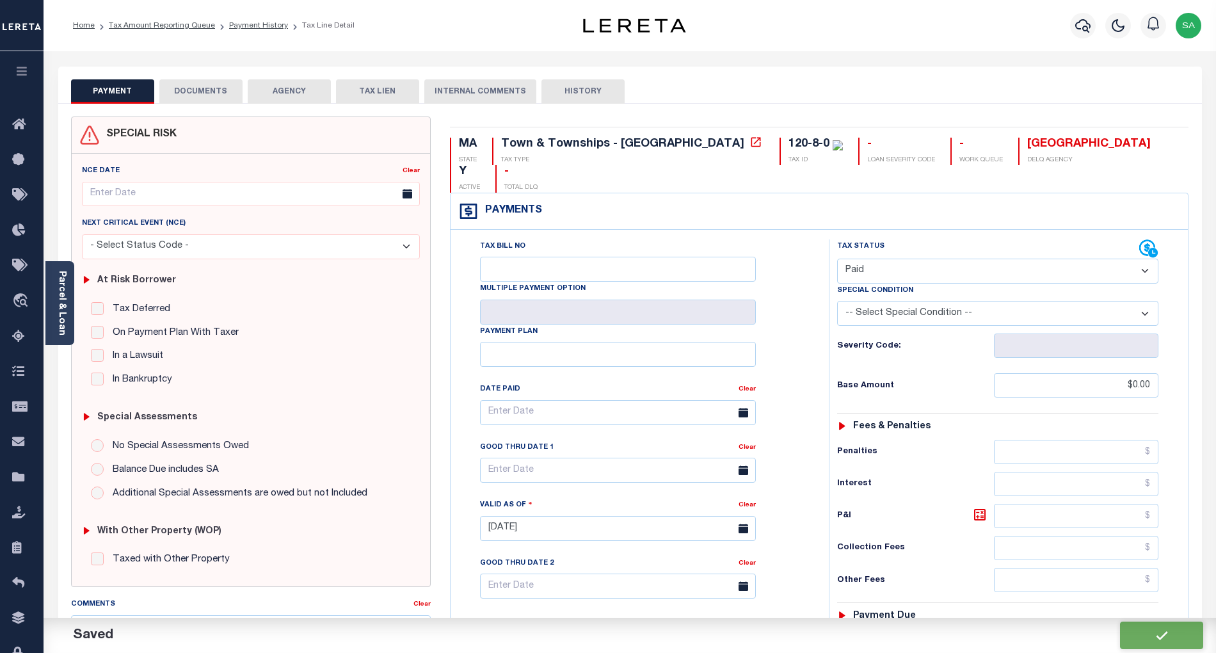
type input "$0"
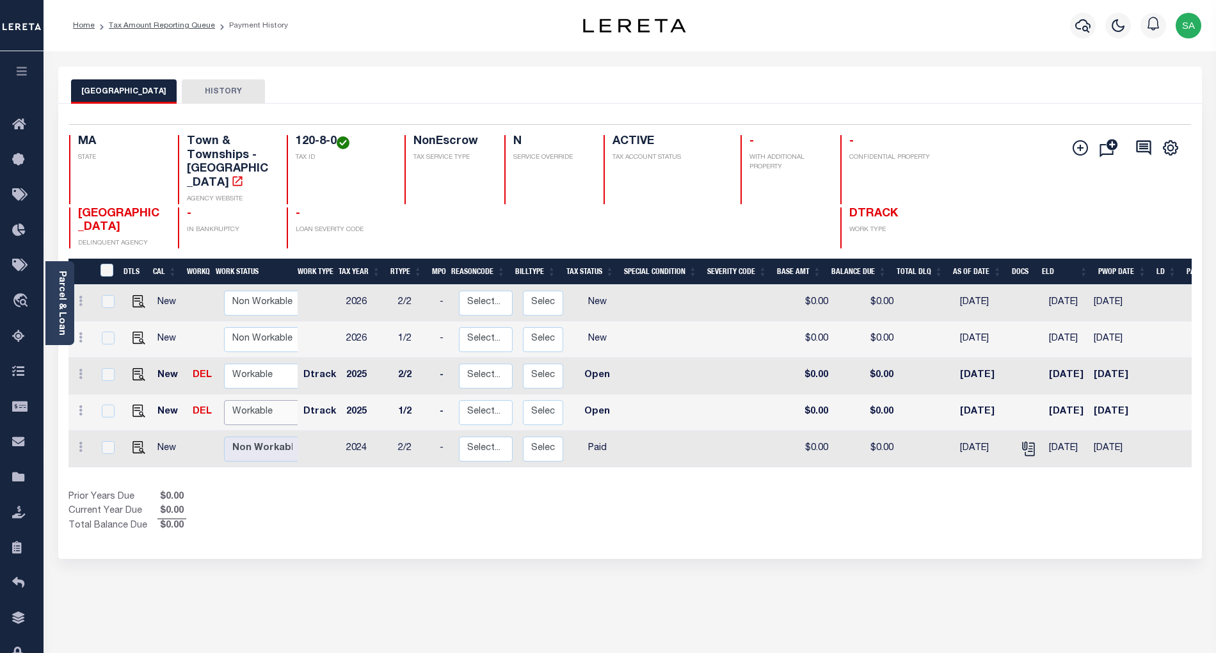
click at [254, 400] on select "Non Workable Workable" at bounding box center [262, 412] width 77 height 25
checkbox input "true"
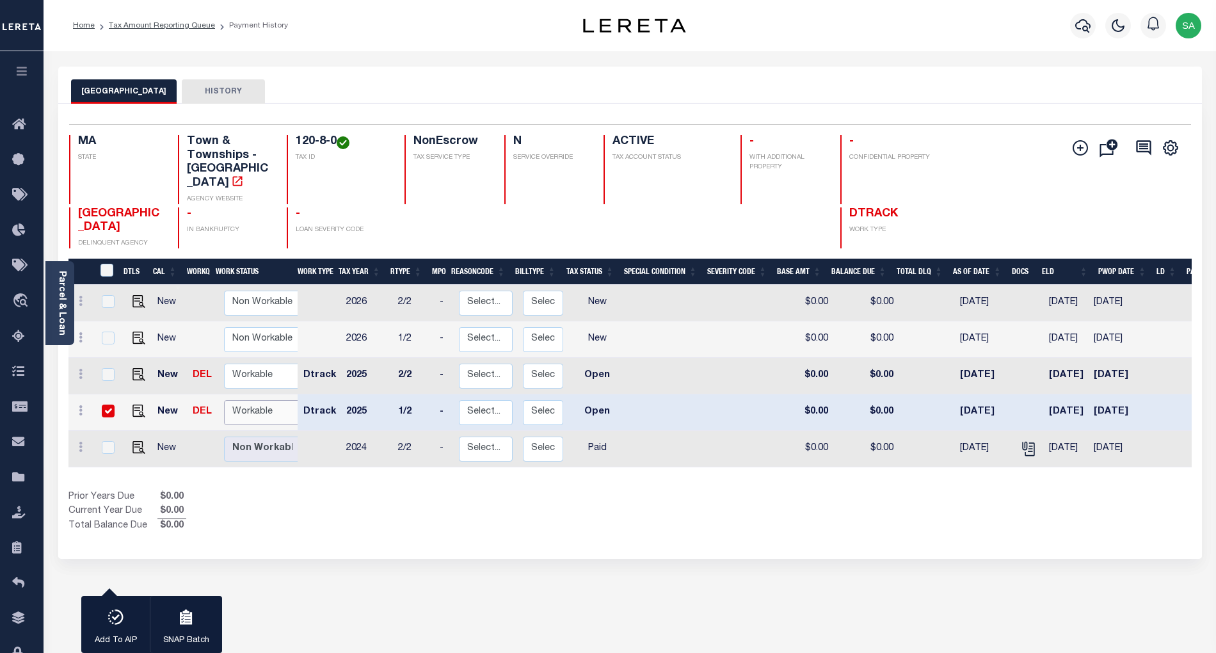
select select "true"
click at [224, 400] on select "Non Workable Workable" at bounding box center [262, 412] width 77 height 25
checkbox input "false"
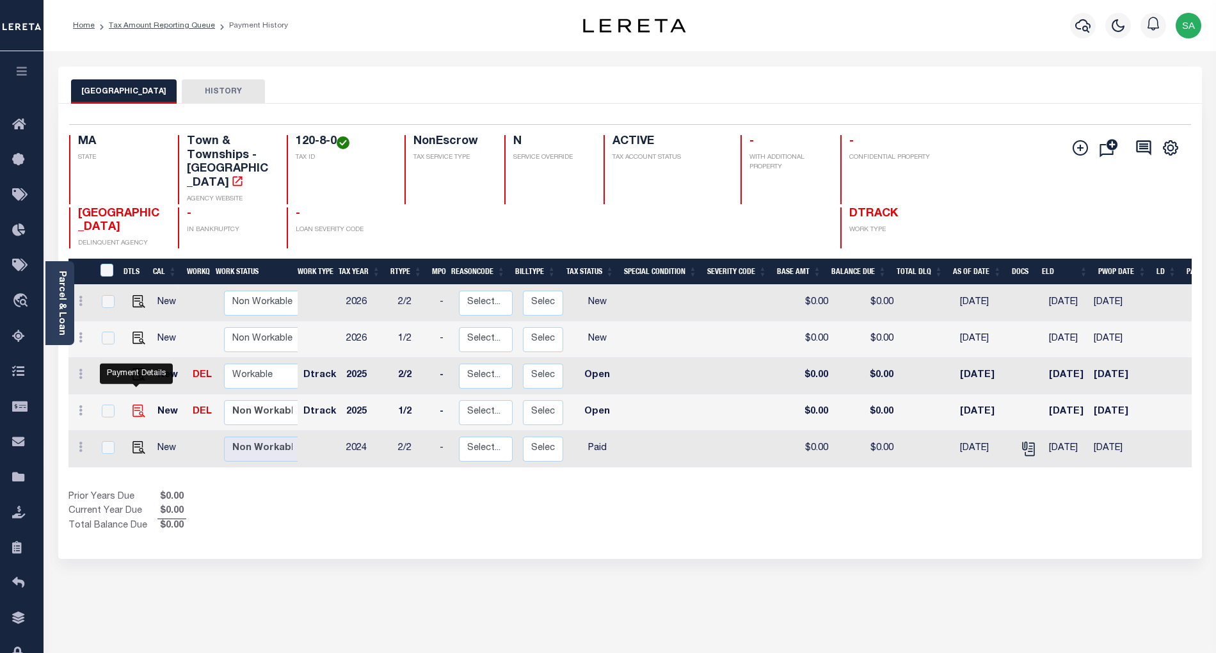
click at [139, 404] on img "" at bounding box center [138, 410] width 13 height 13
checkbox input "true"
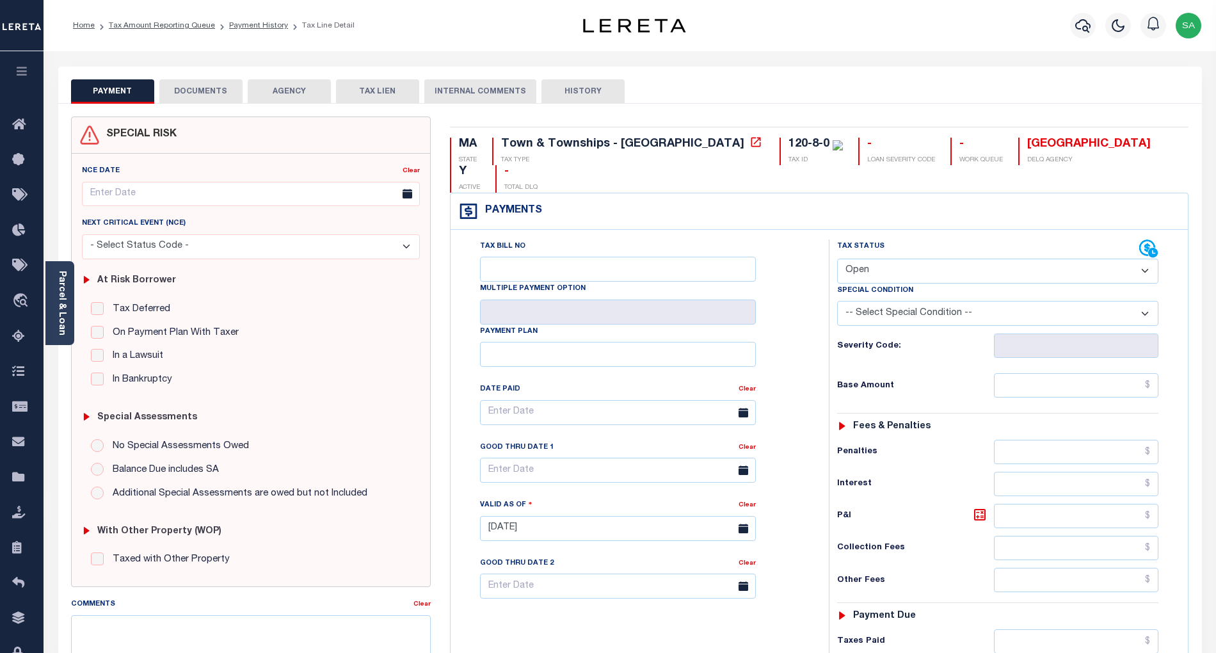
drag, startPoint x: 884, startPoint y: 243, endPoint x: 884, endPoint y: 253, distance: 10.3
click at [884, 258] on select "- Select Status Code - Open Due/Unpaid Paid Incomplete No Tax Due Internal Refu…" at bounding box center [997, 270] width 321 height 25
select select "PYD"
click at [837, 258] on select "- Select Status Code - Open Due/Unpaid Paid Incomplete No Tax Due Internal Refu…" at bounding box center [997, 270] width 321 height 25
type input "[DATE]"
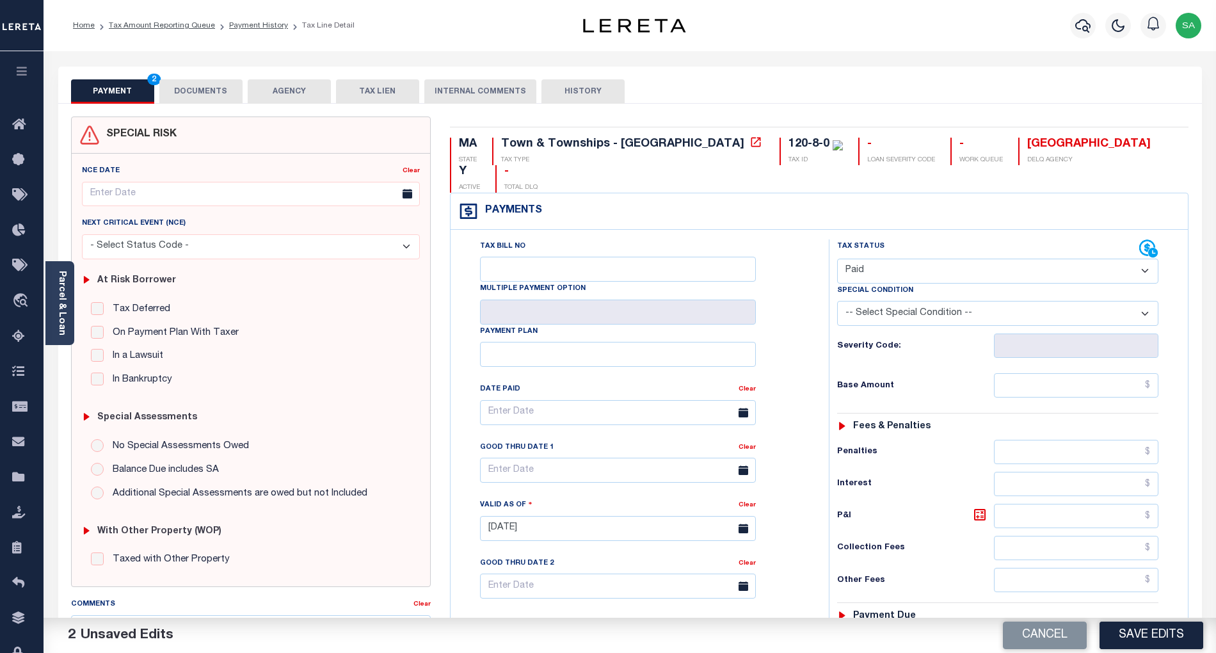
click at [1033, 372] on div "Tax Status Status - Select Status Code -" at bounding box center [1002, 521] width 346 height 565
click at [1033, 373] on input "text" at bounding box center [1076, 385] width 165 height 24
type input "$0.00"
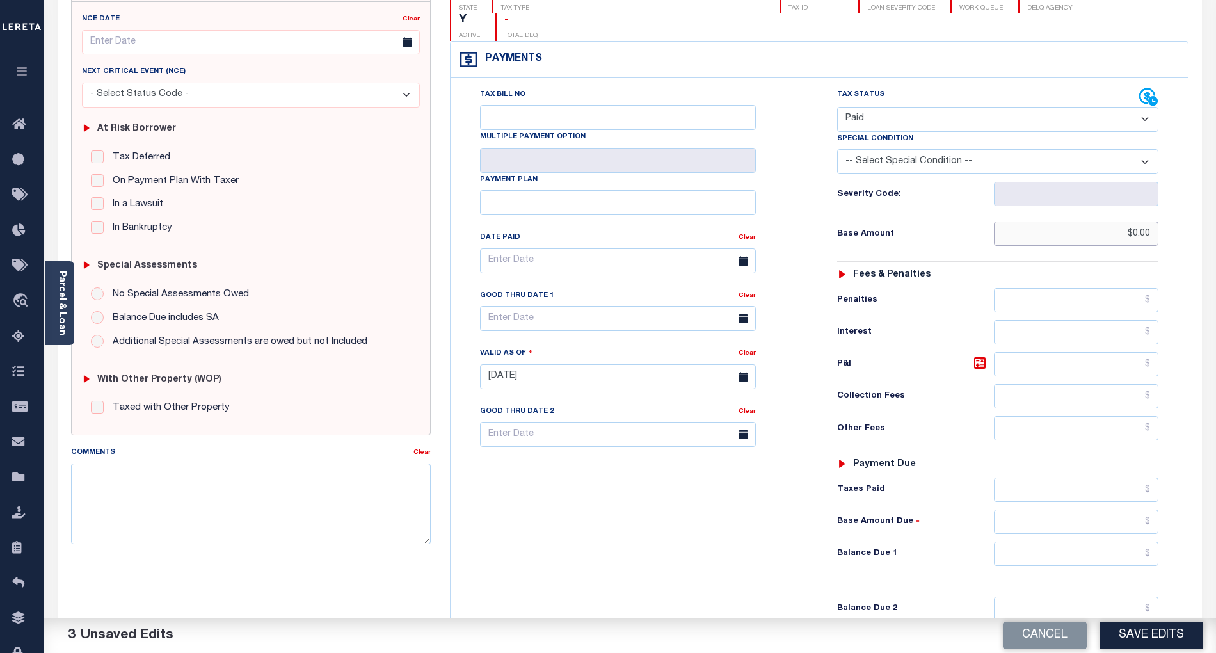
scroll to position [297, 0]
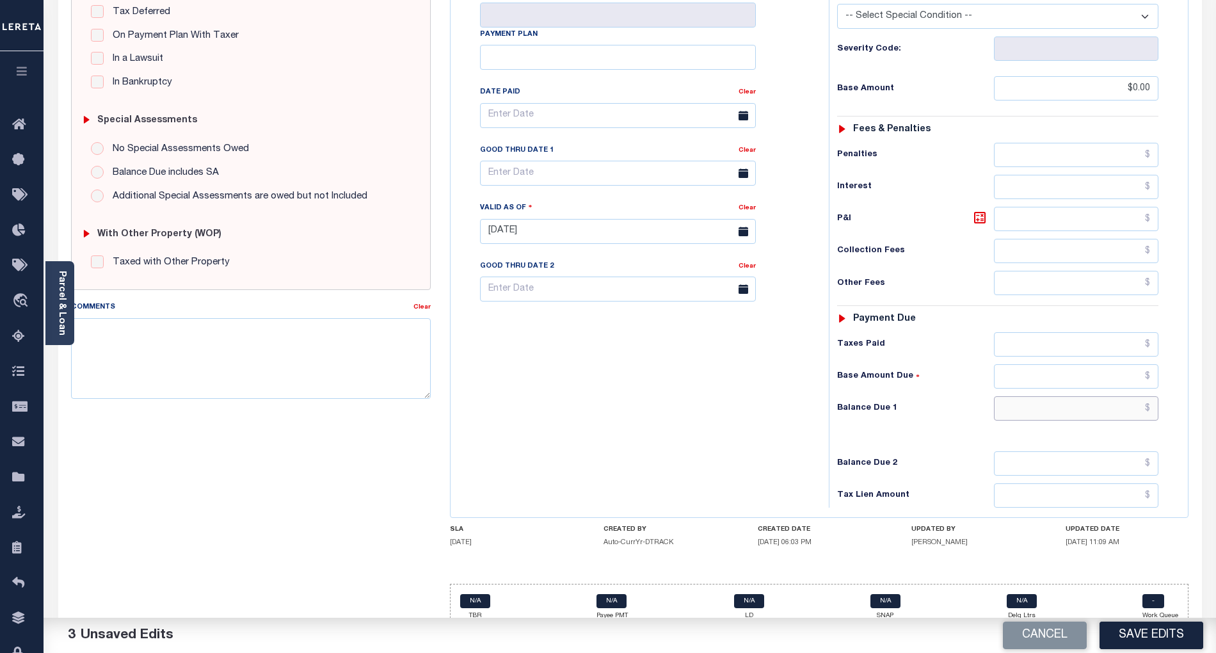
click at [1027, 397] on input "text" at bounding box center [1076, 408] width 165 height 24
type input "$0.00"
click at [543, 397] on div "Tax Bill No Multiple Payment Option Payment Plan Clear" at bounding box center [636, 224] width 365 height 565
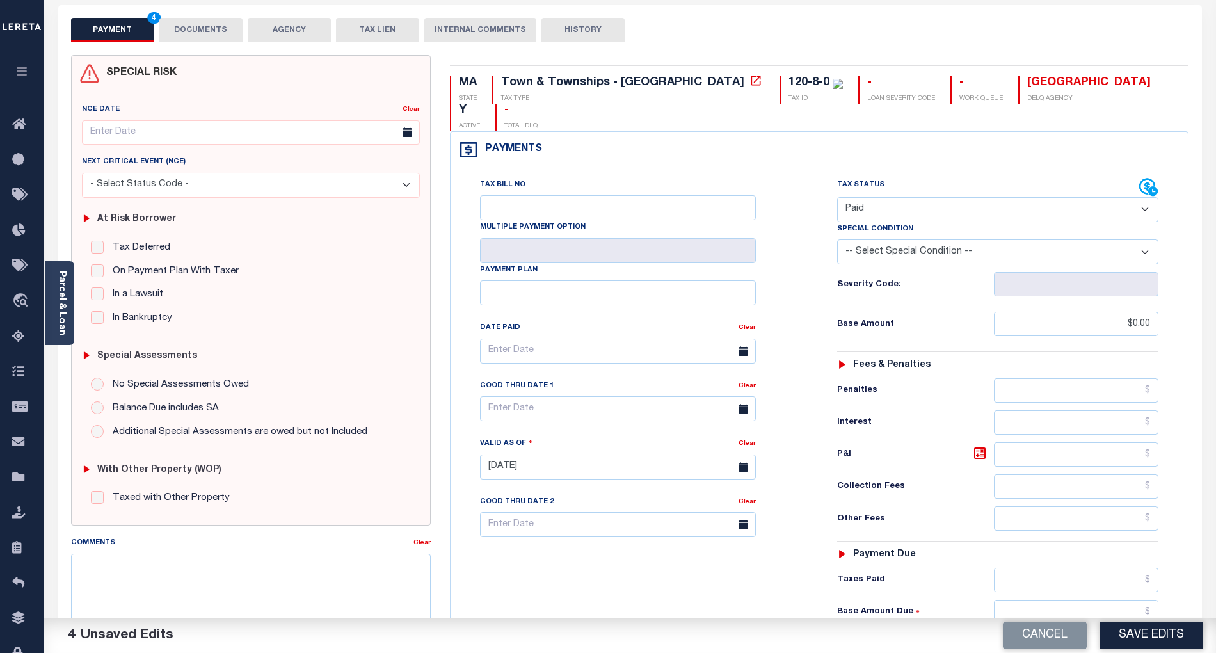
scroll to position [0, 0]
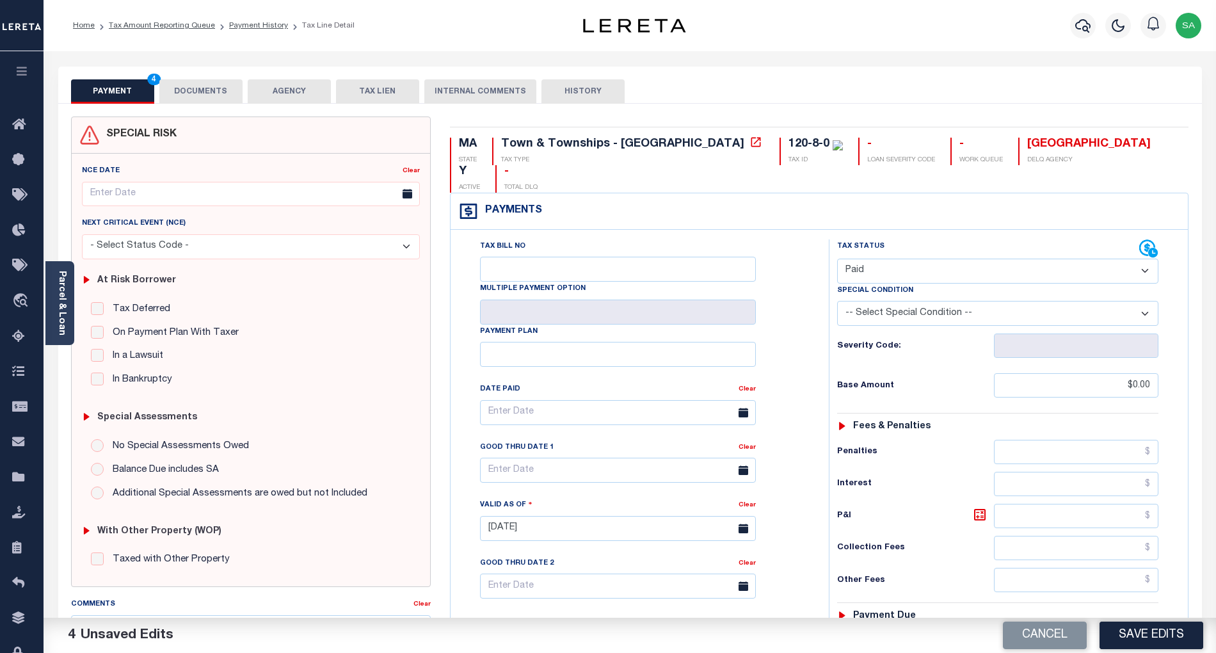
click at [213, 91] on button "DOCUMENTS" at bounding box center [200, 91] width 83 height 24
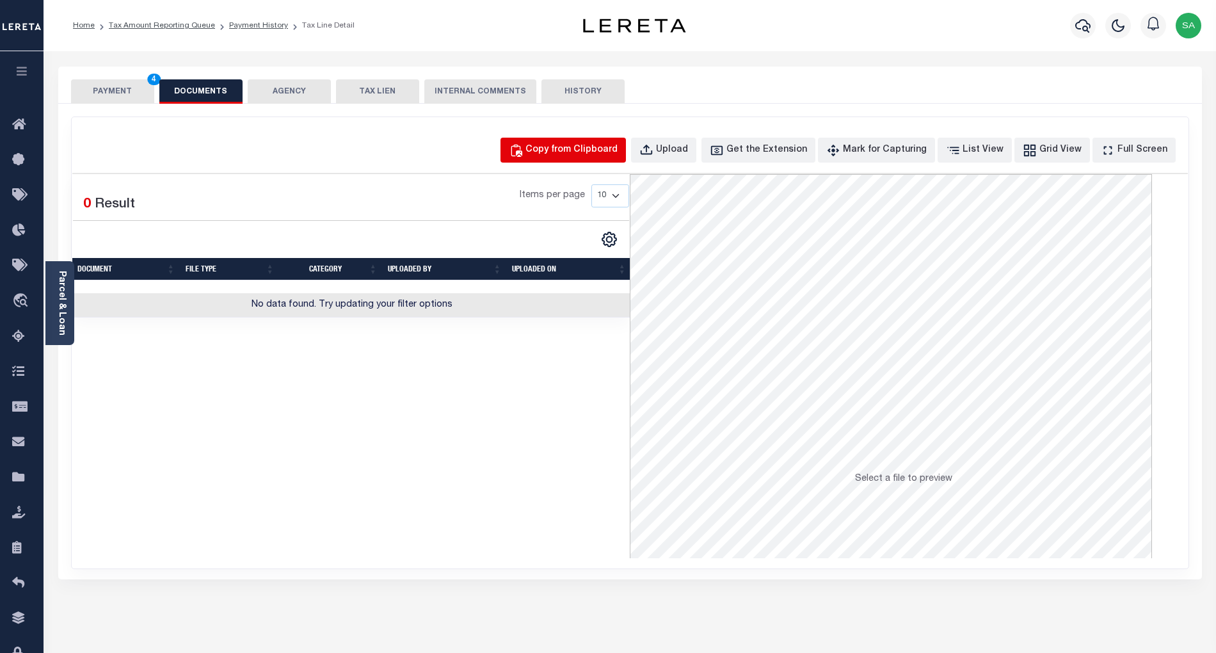
click at [564, 141] on button "Copy from Clipboard" at bounding box center [562, 150] width 125 height 25
select select "POP"
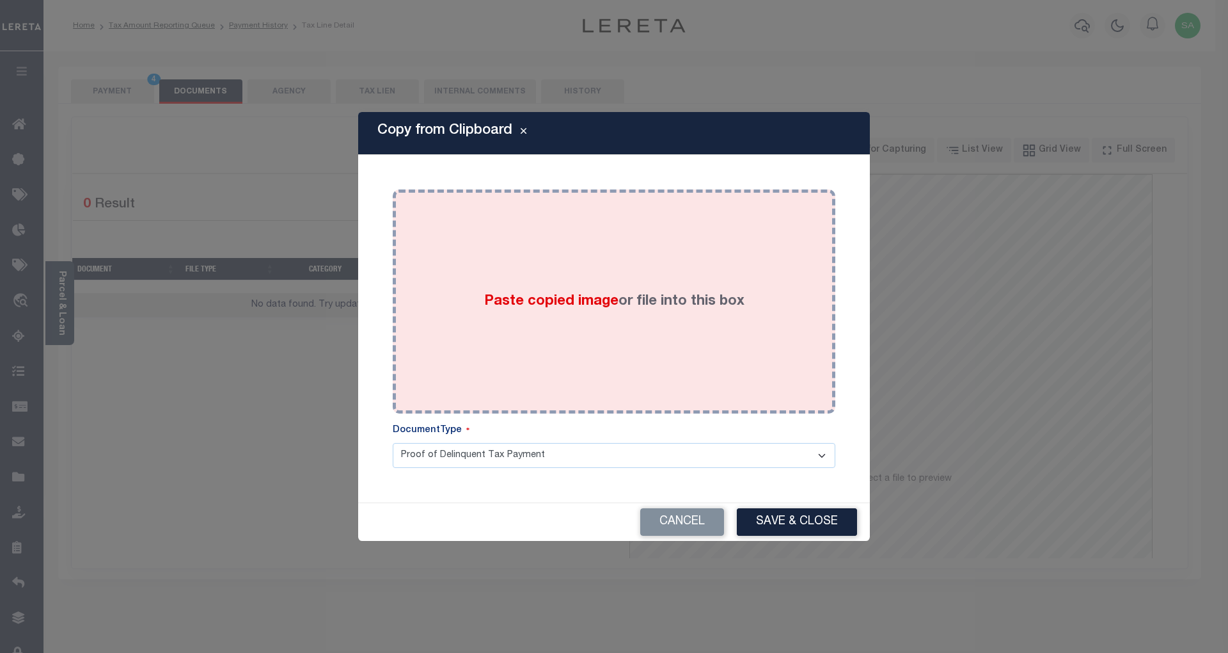
click at [584, 258] on div "Paste copied image or file into this box" at bounding box center [614, 301] width 424 height 205
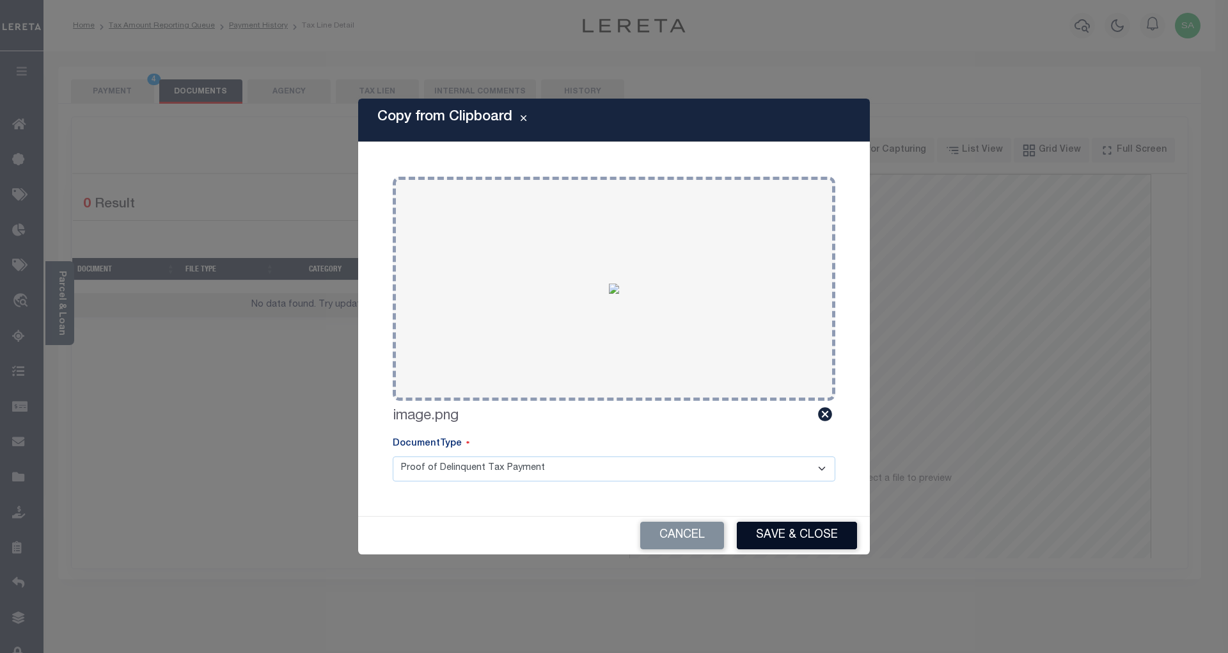
click at [770, 532] on button "Save & Close" at bounding box center [797, 535] width 120 height 28
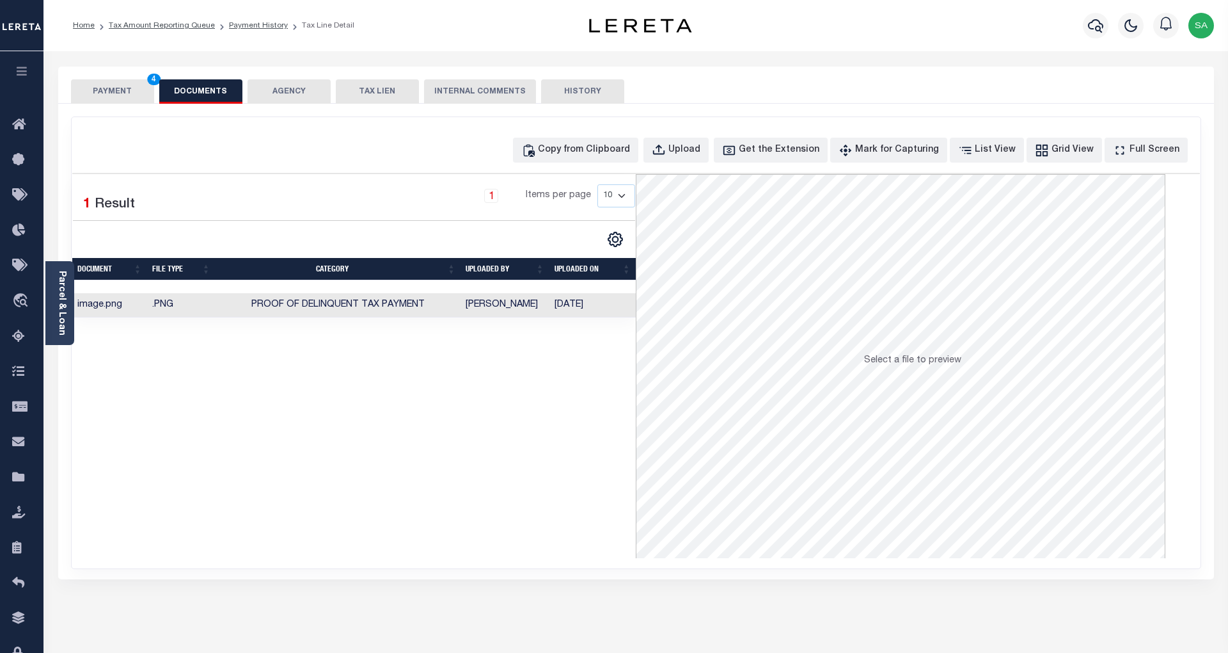
click at [116, 87] on button "PAYMENT 4" at bounding box center [112, 91] width 83 height 24
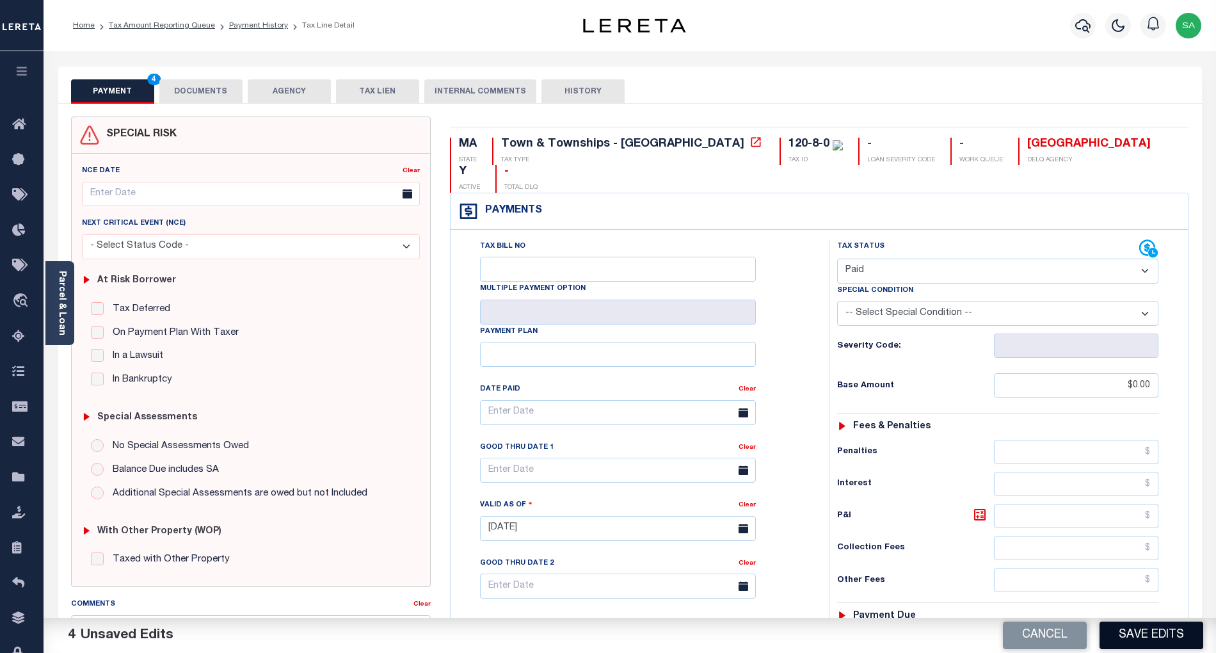
click at [1132, 633] on button "Save Edits" at bounding box center [1151, 635] width 104 height 28
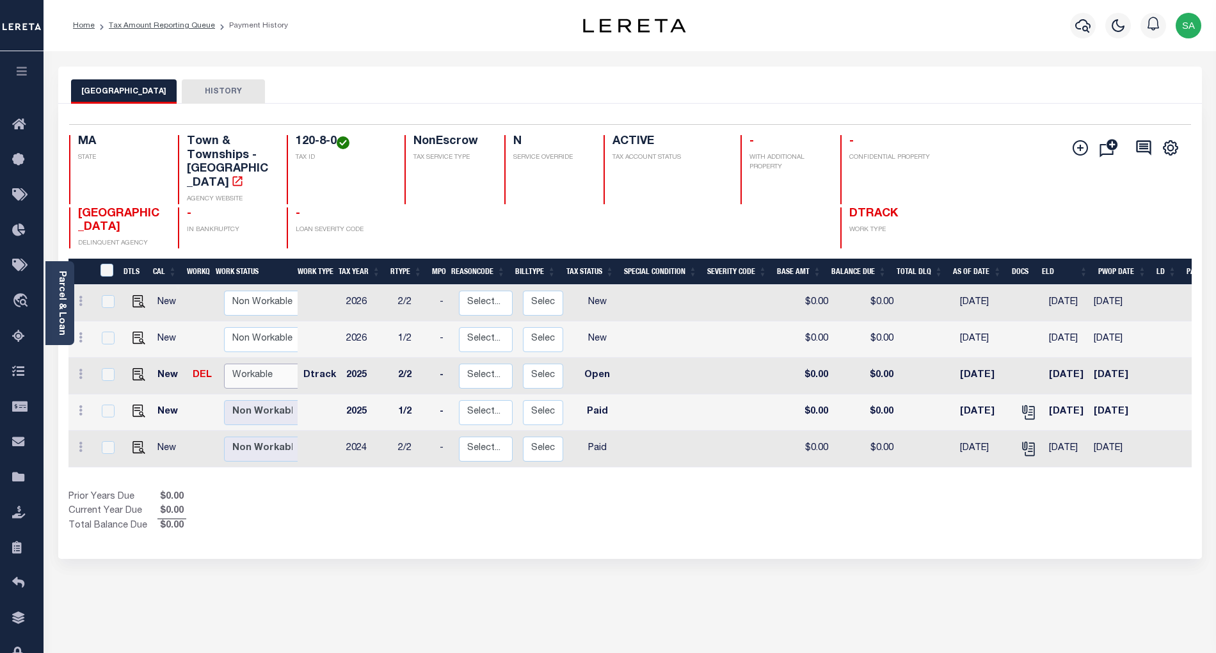
click at [277, 366] on select "Non Workable Workable" at bounding box center [262, 375] width 77 height 25
checkbox input "true"
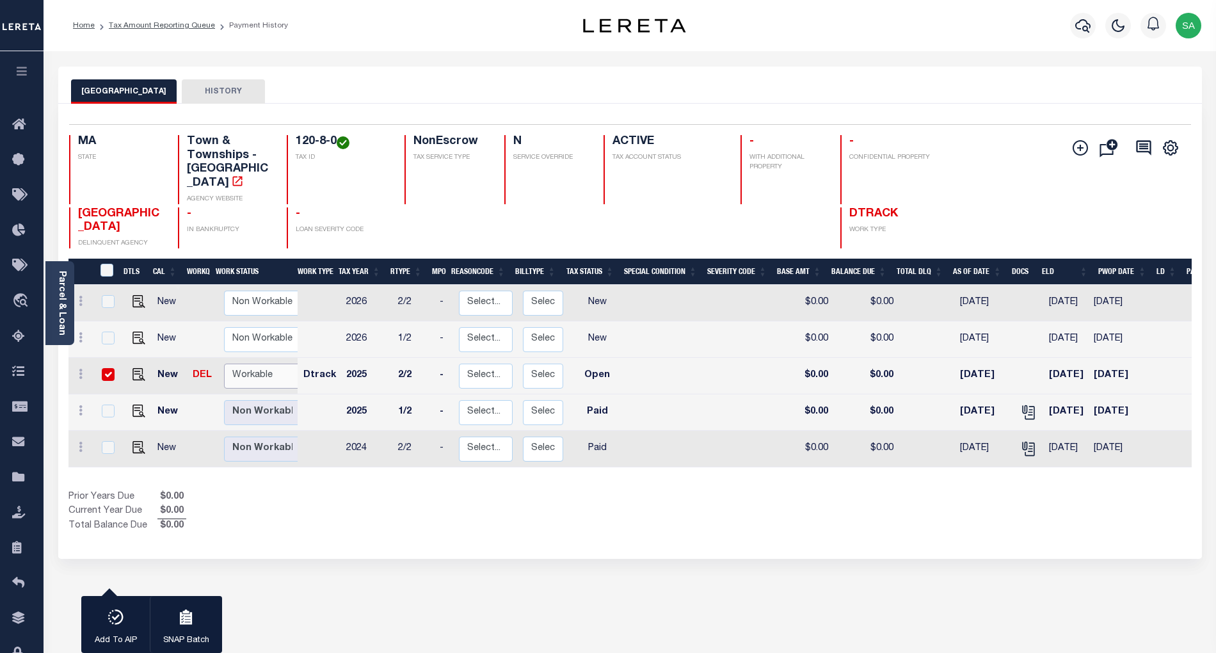
select select "true"
click at [224, 363] on select "Non Workable Workable" at bounding box center [262, 375] width 77 height 25
checkbox input "false"
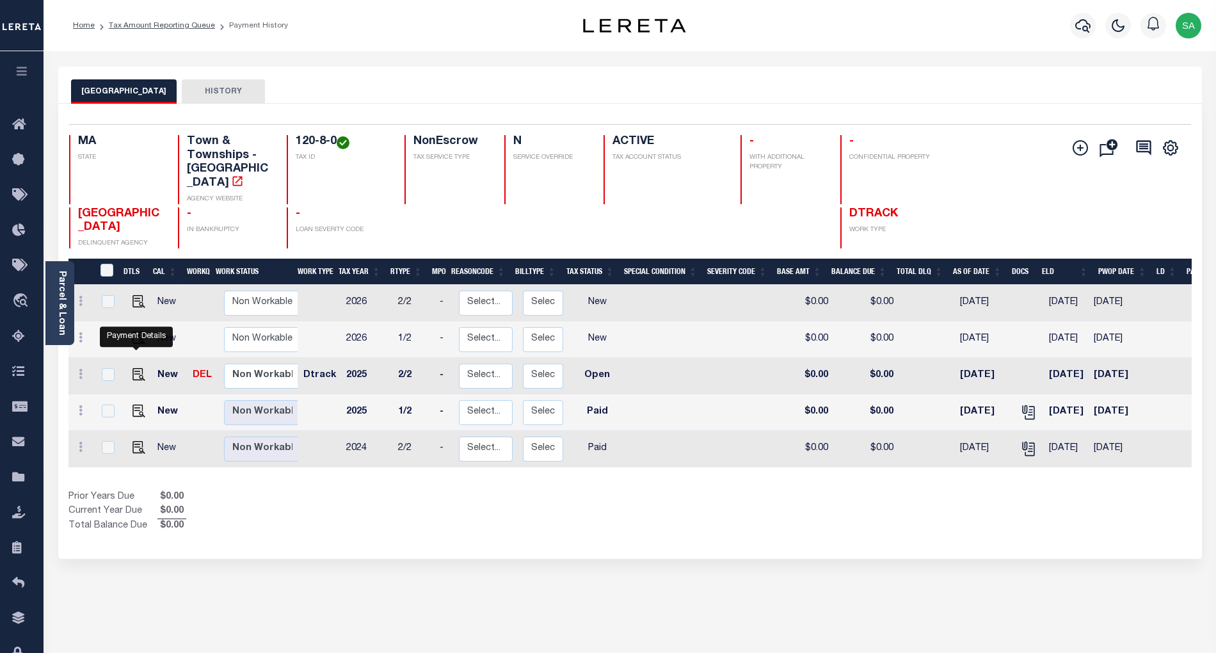
drag, startPoint x: 134, startPoint y: 361, endPoint x: 157, endPoint y: 370, distance: 25.3
click at [134, 368] on img "" at bounding box center [138, 374] width 13 height 13
checkbox input "true"
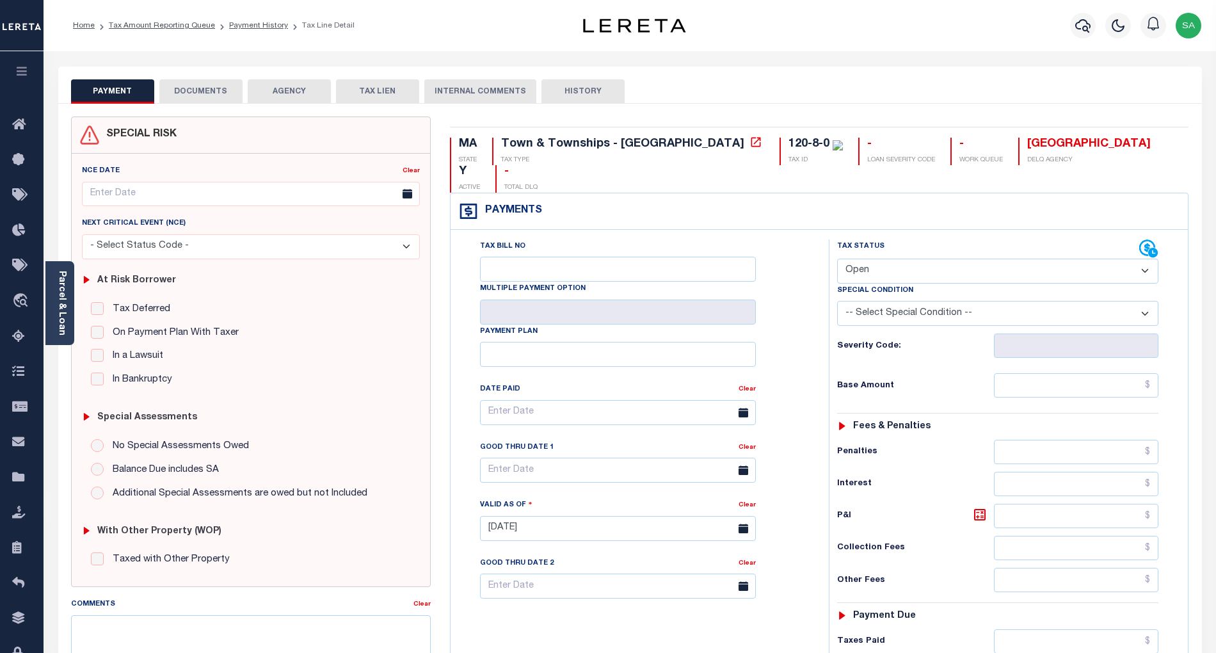
click at [868, 258] on select "- Select Status Code - Open Due/Unpaid Paid Incomplete No Tax Due Internal Refu…" at bounding box center [997, 270] width 321 height 25
select select "PYD"
click at [837, 258] on select "- Select Status Code - Open Due/Unpaid Paid Incomplete No Tax Due Internal Refu…" at bounding box center [997, 270] width 321 height 25
type input "[DATE]"
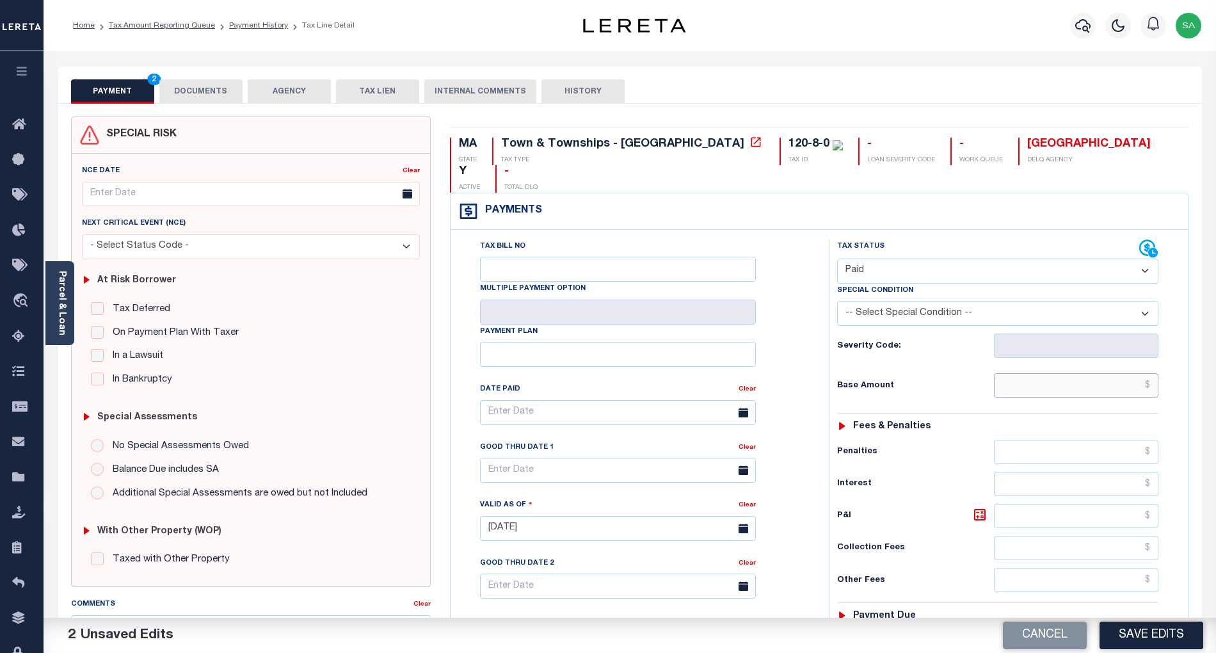
drag, startPoint x: 1026, startPoint y: 362, endPoint x: 1017, endPoint y: 374, distance: 15.5
click at [1026, 373] on input "text" at bounding box center [1076, 385] width 165 height 24
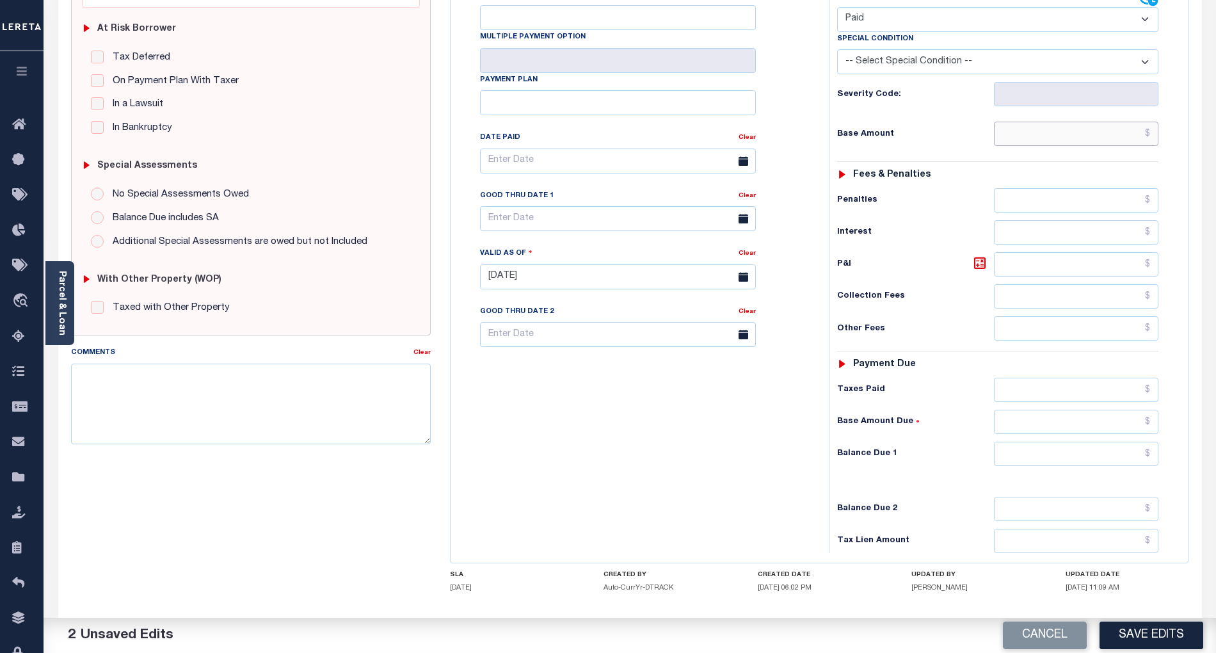
scroll to position [297, 0]
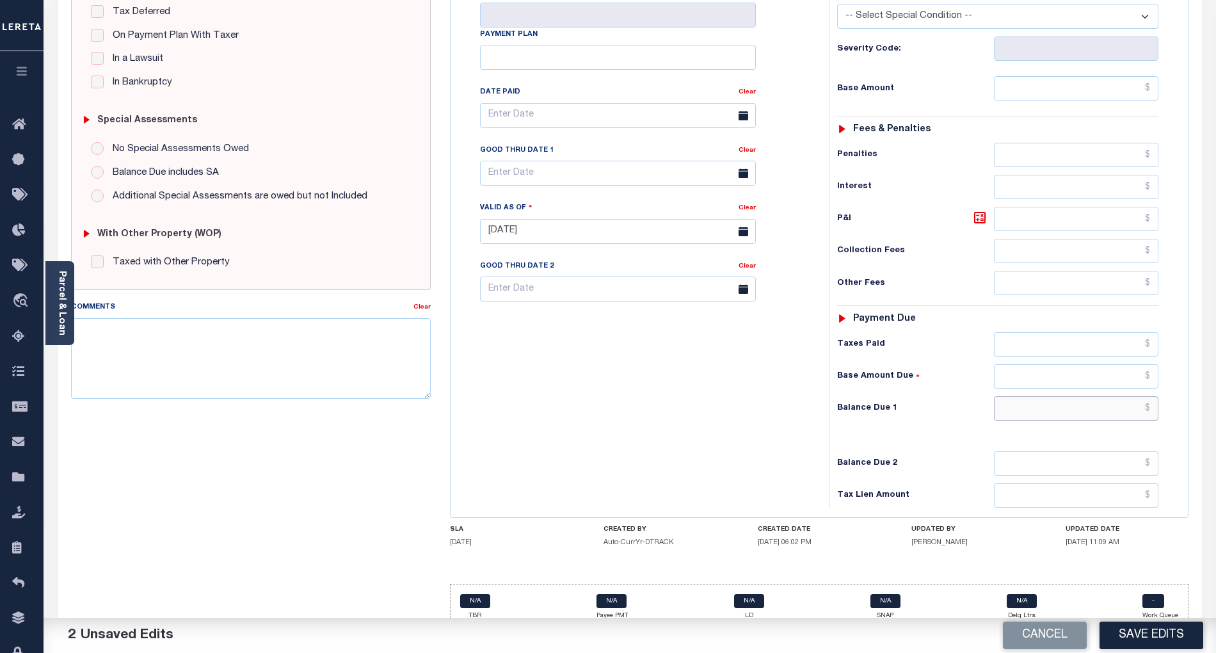
drag, startPoint x: 1034, startPoint y: 395, endPoint x: 1017, endPoint y: 401, distance: 17.6
click at [1034, 396] on input "text" at bounding box center [1076, 408] width 165 height 24
type input "$0.00"
click at [699, 418] on div "Tax Bill No Multiple Payment Option Payment Plan Clear" at bounding box center [636, 224] width 365 height 565
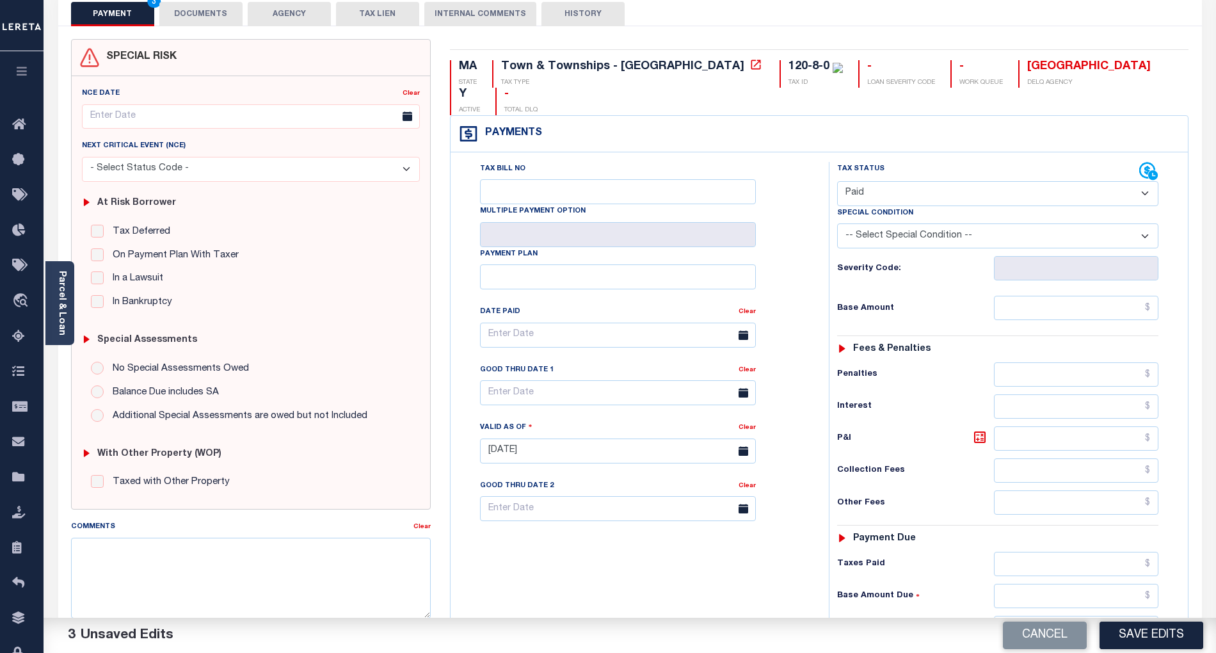
scroll to position [41, 0]
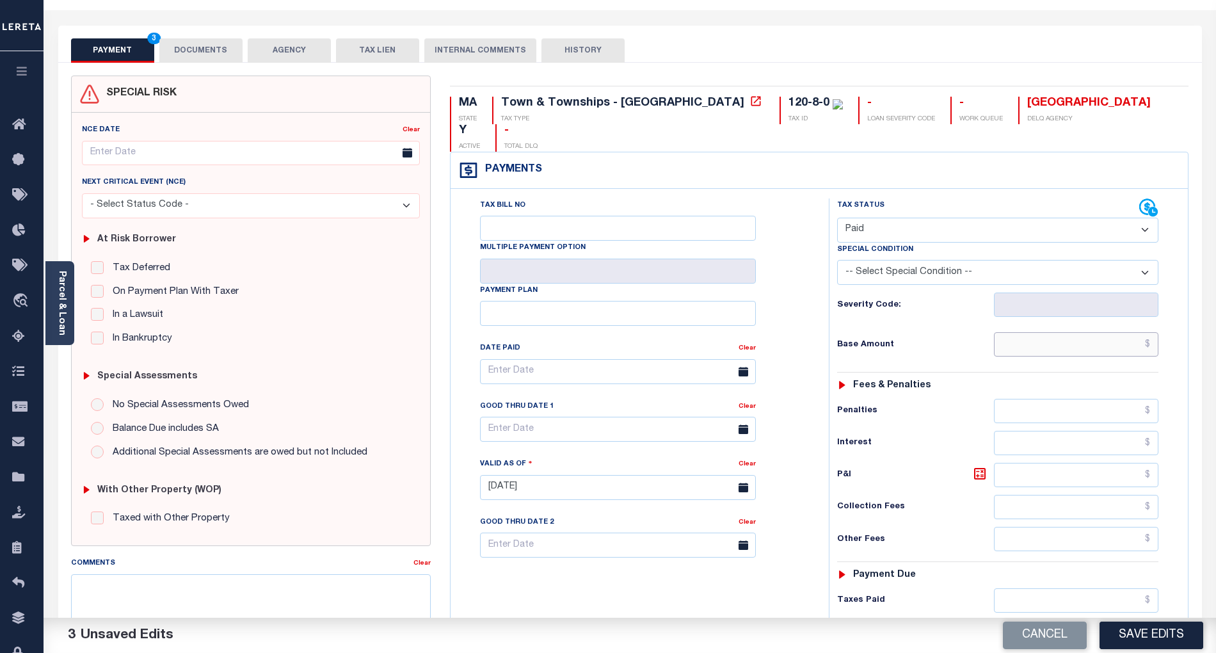
click at [1051, 332] on input "text" at bounding box center [1076, 344] width 165 height 24
type input "$0.00"
click at [213, 44] on button "DOCUMENTS" at bounding box center [200, 50] width 83 height 24
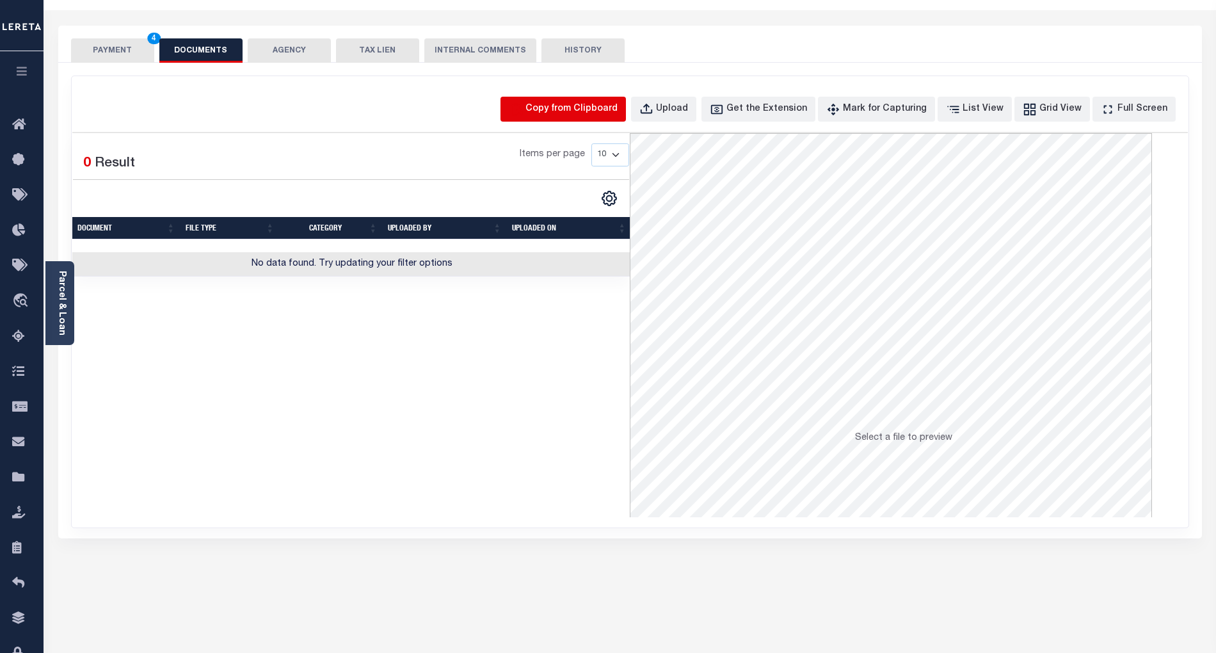
click at [523, 103] on icon "button" at bounding box center [516, 109] width 14 height 14
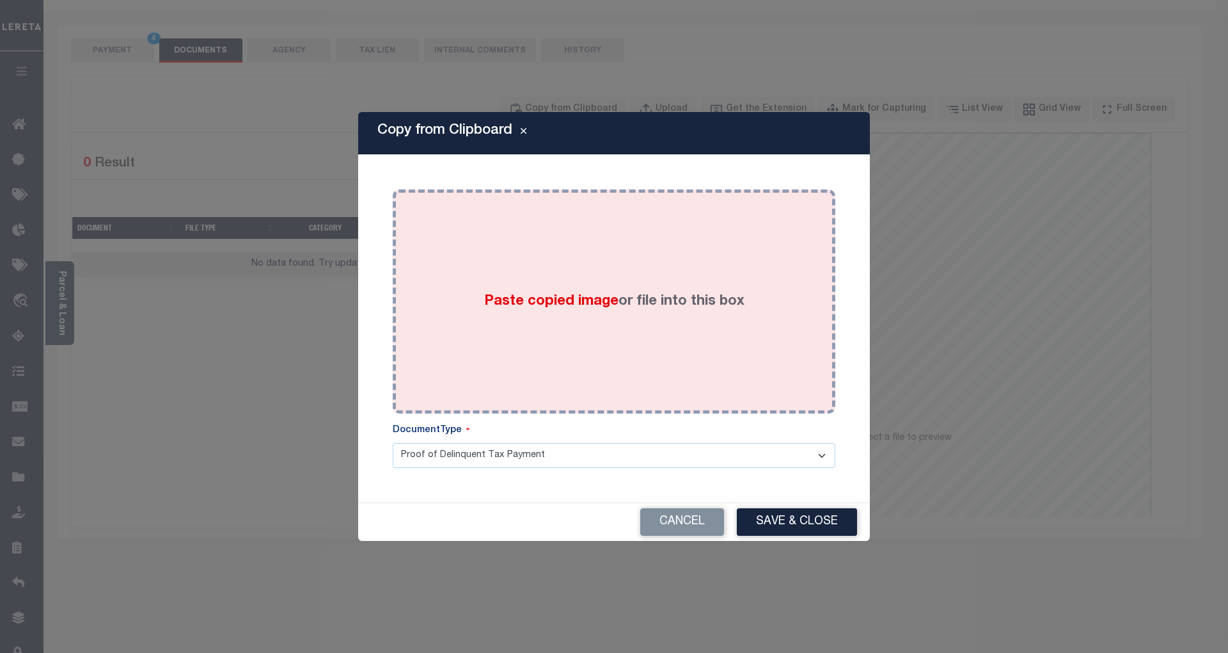
click at [636, 266] on div "Paste copied image or file into this box" at bounding box center [614, 301] width 424 height 205
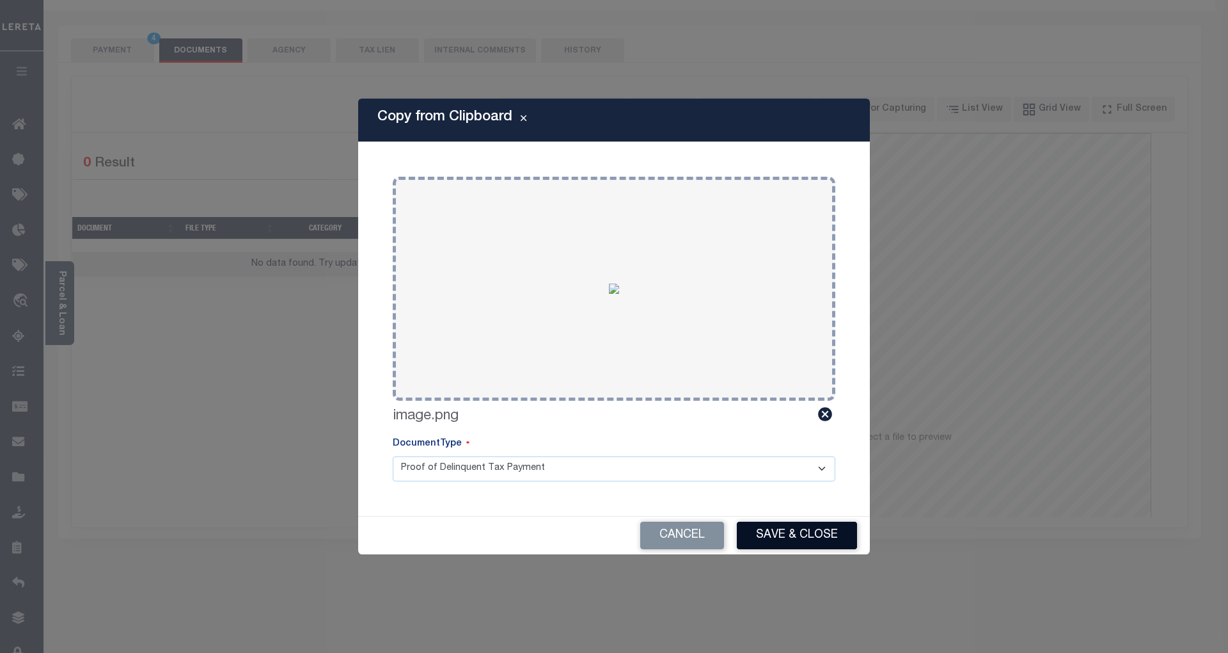
click at [804, 533] on button "Save & Close" at bounding box center [797, 535] width 120 height 28
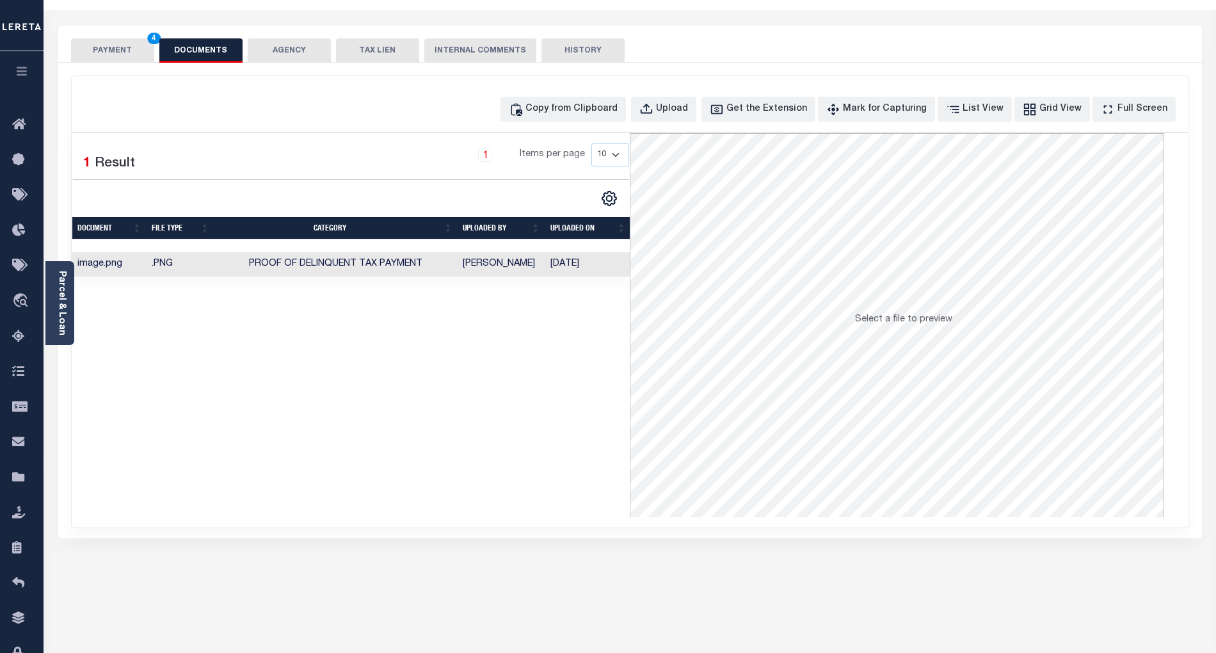
click at [122, 52] on button "PAYMENT 4" at bounding box center [112, 50] width 83 height 24
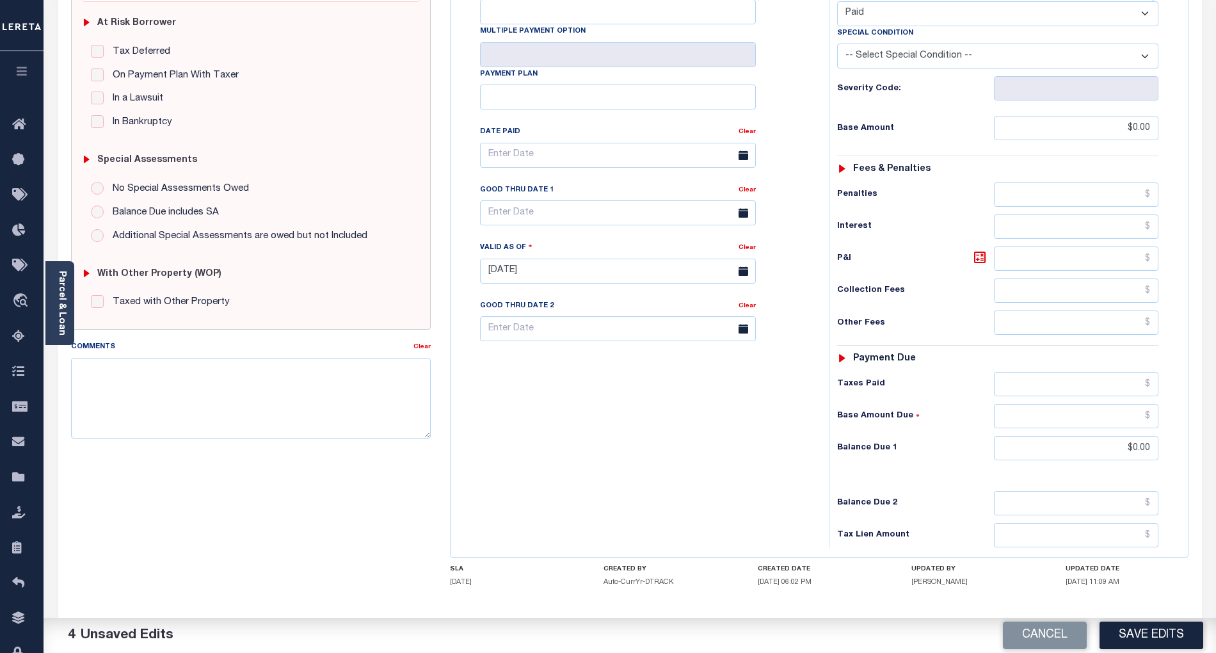
scroll to position [293, 0]
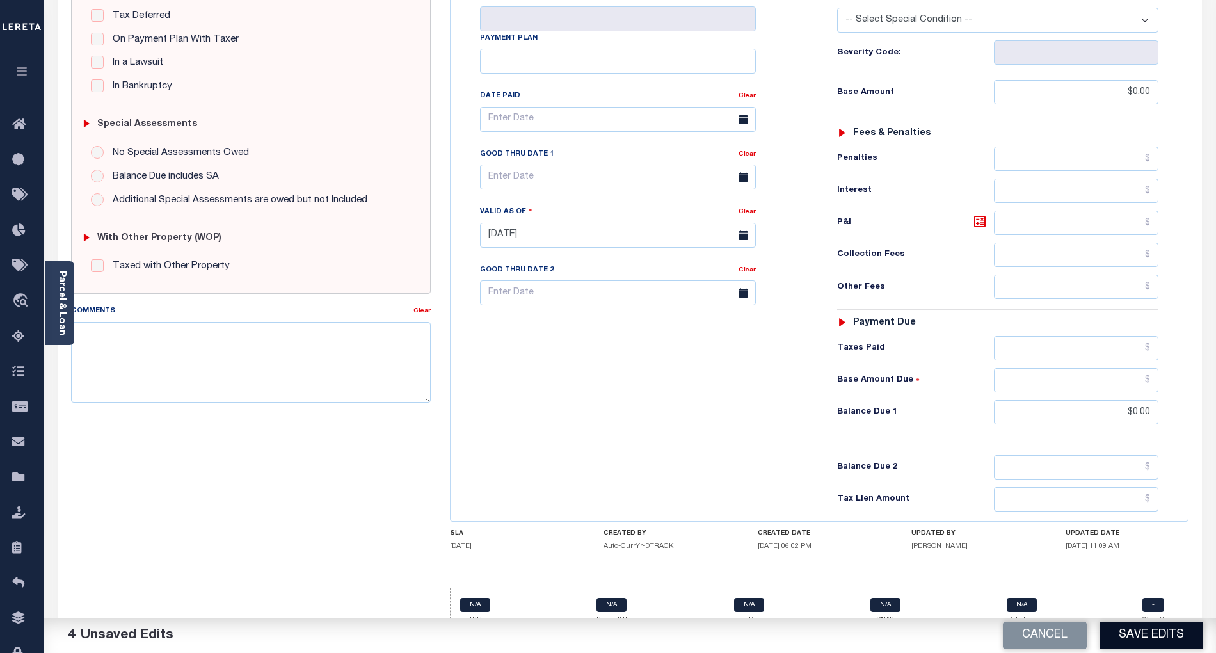
click at [1137, 637] on button "Save Edits" at bounding box center [1151, 635] width 104 height 28
checkbox input "false"
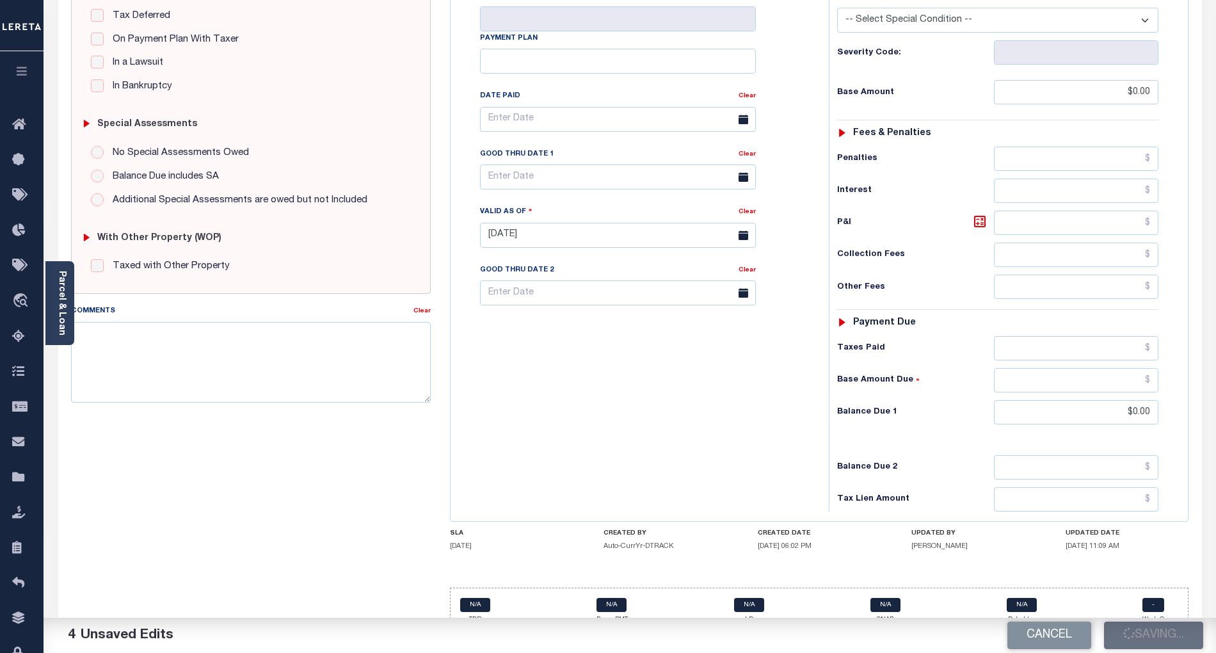
type input "$0"
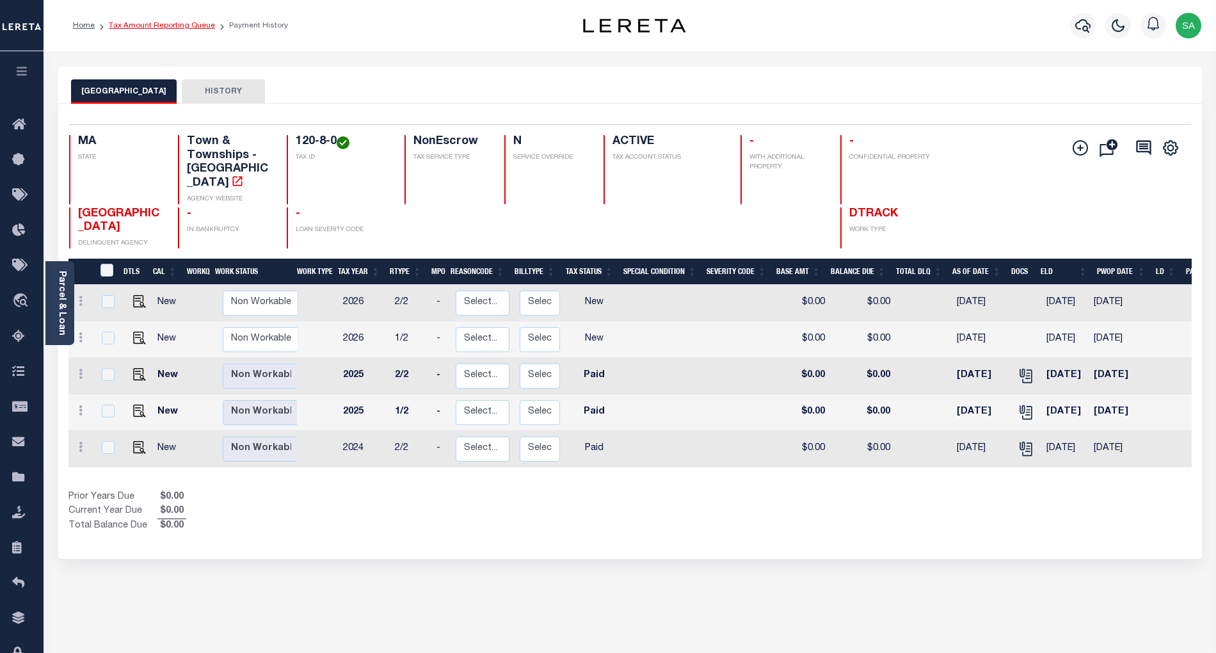
click at [157, 27] on link "Tax Amount Reporting Queue" at bounding box center [162, 26] width 106 height 8
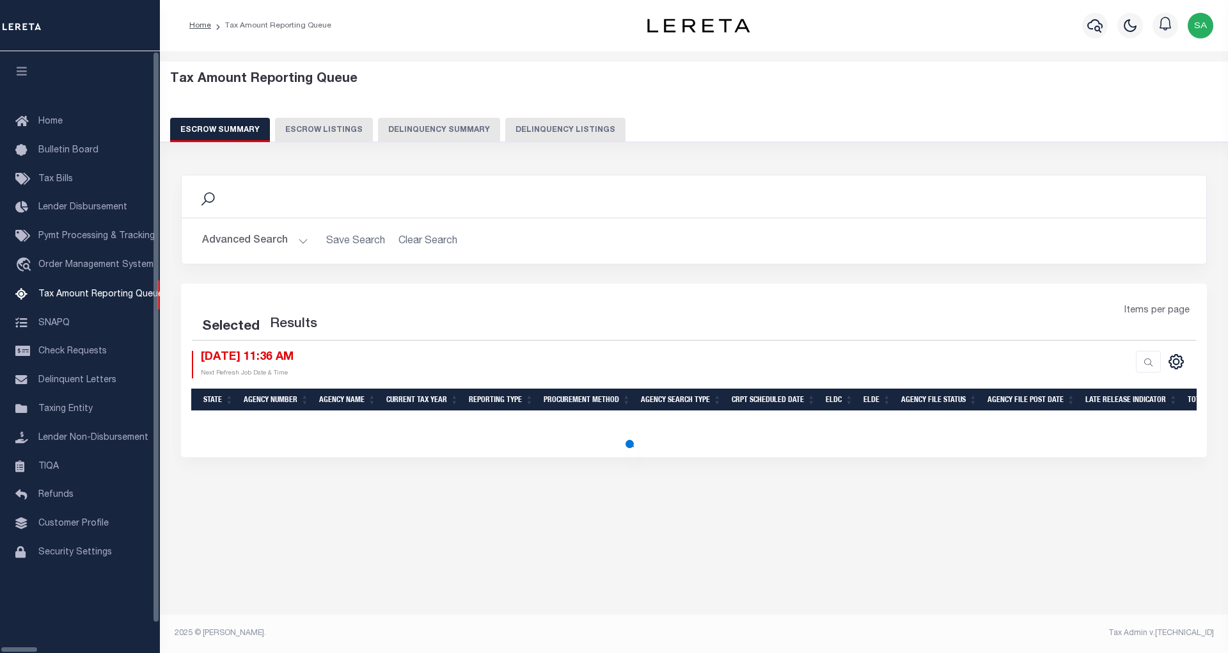
click at [527, 131] on button "Delinquency Listings" at bounding box center [565, 130] width 120 height 24
select select "100"
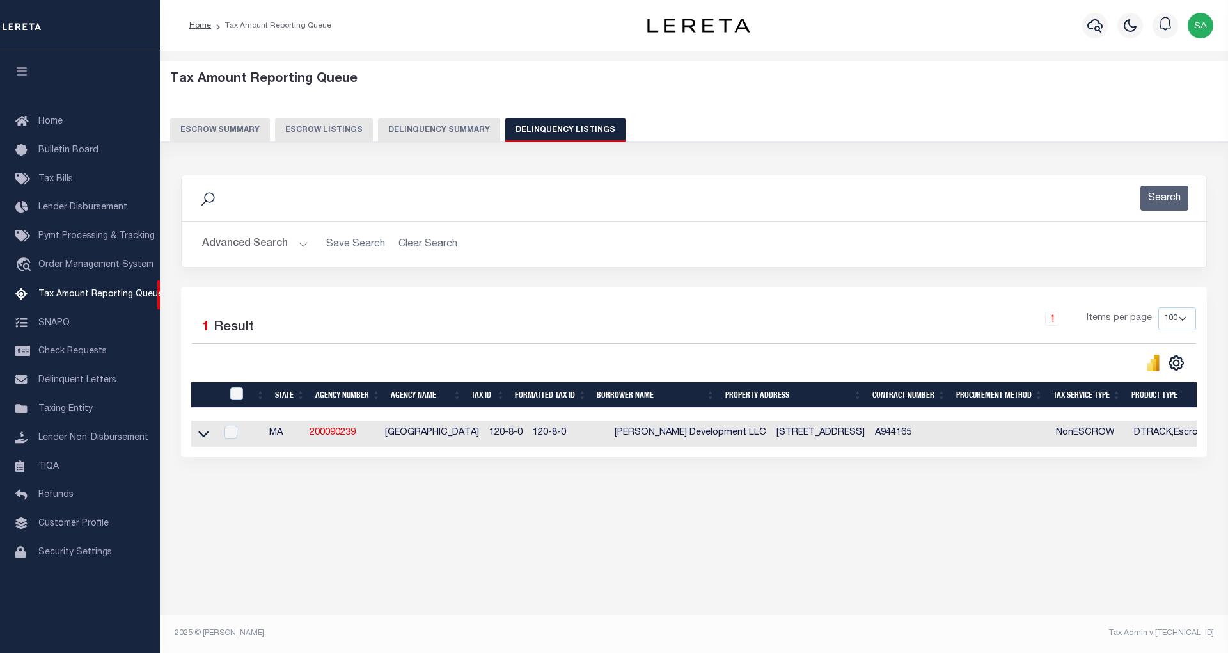
click at [254, 251] on button "Advanced Search" at bounding box center [255, 244] width 106 height 25
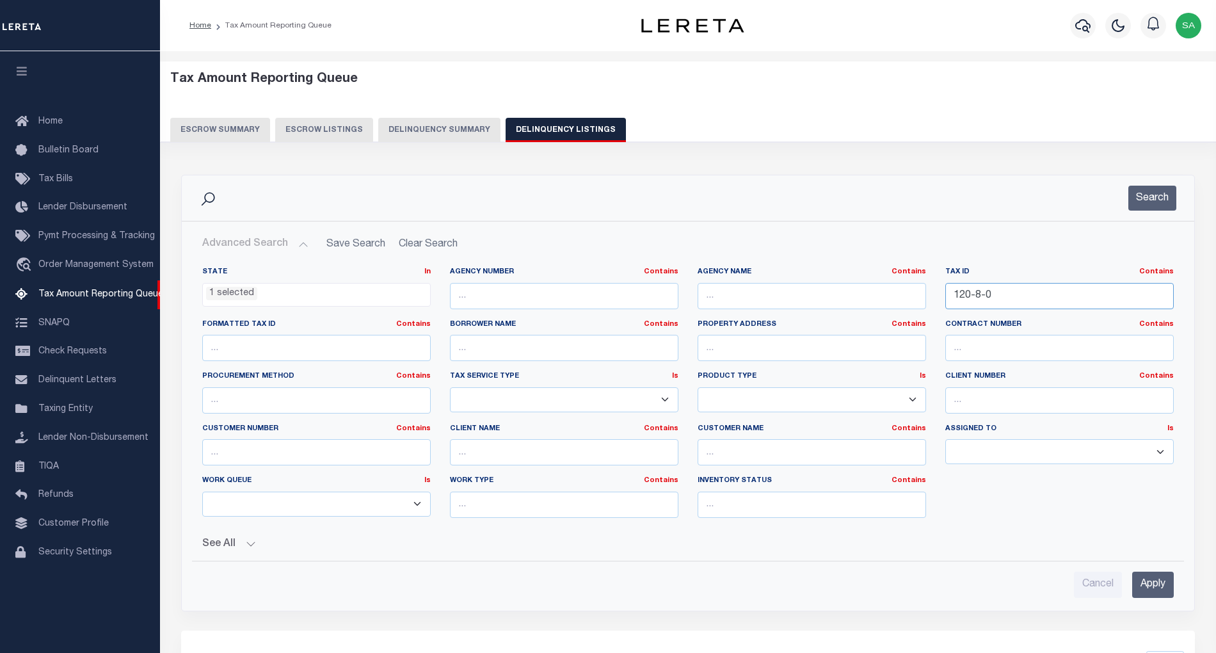
click at [1025, 301] on input "120-8-0" at bounding box center [1059, 296] width 228 height 26
drag, startPoint x: 1012, startPoint y: 297, endPoint x: 938, endPoint y: 280, distance: 75.4
click at [848, 295] on div "State In In AK AL AR AZ CA CO CT DC DE FL GA GU HI IA ID IL IN KS KY LA MA MD M…" at bounding box center [688, 397] width 990 height 261
paste input "58-2"
type input "158-2-0"
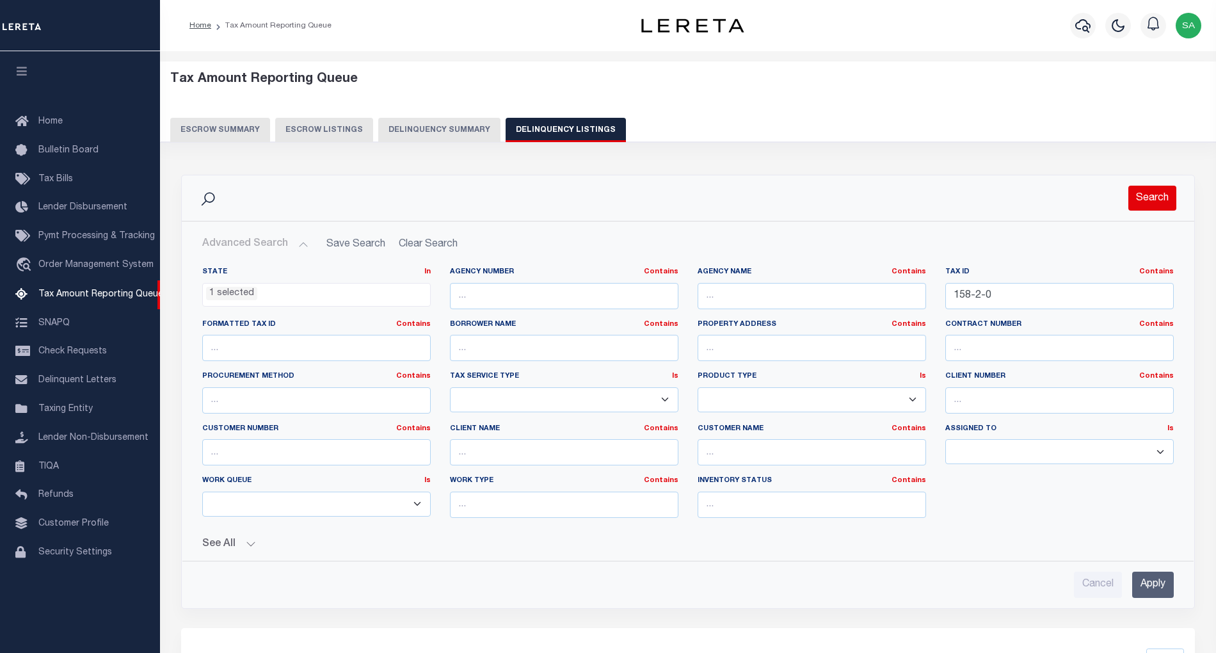
drag, startPoint x: 1149, startPoint y: 193, endPoint x: 797, endPoint y: 235, distance: 354.5
click at [1149, 192] on button "Search" at bounding box center [1152, 198] width 48 height 25
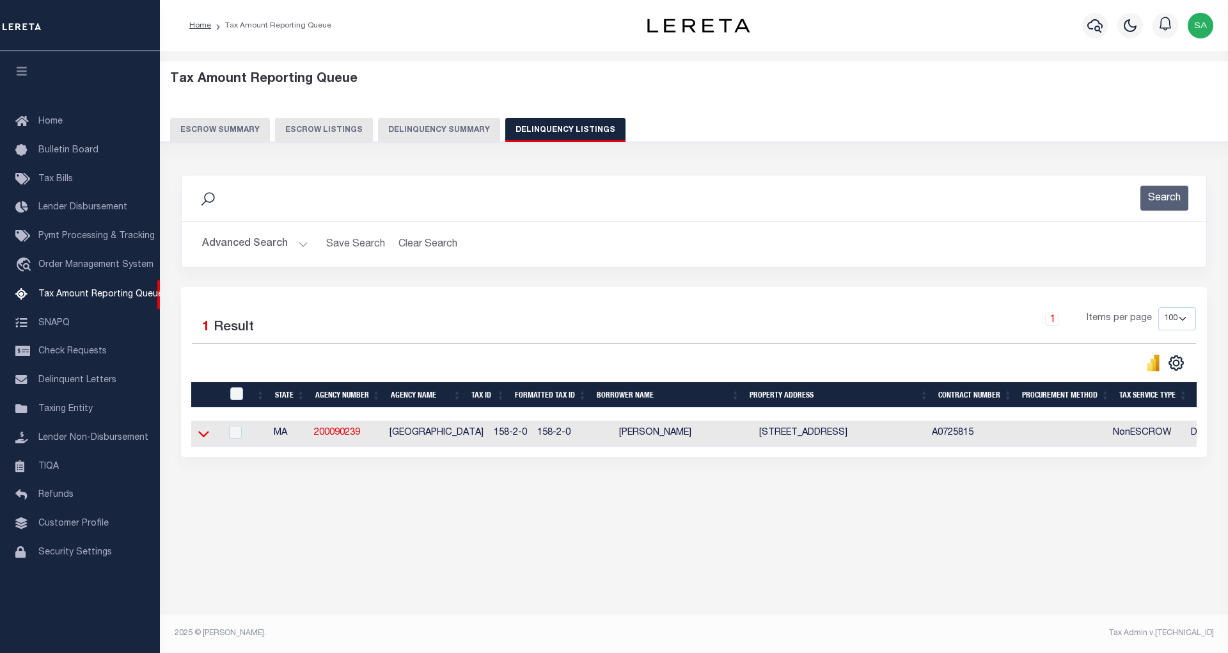
click at [203, 438] on icon at bounding box center [203, 433] width 11 height 13
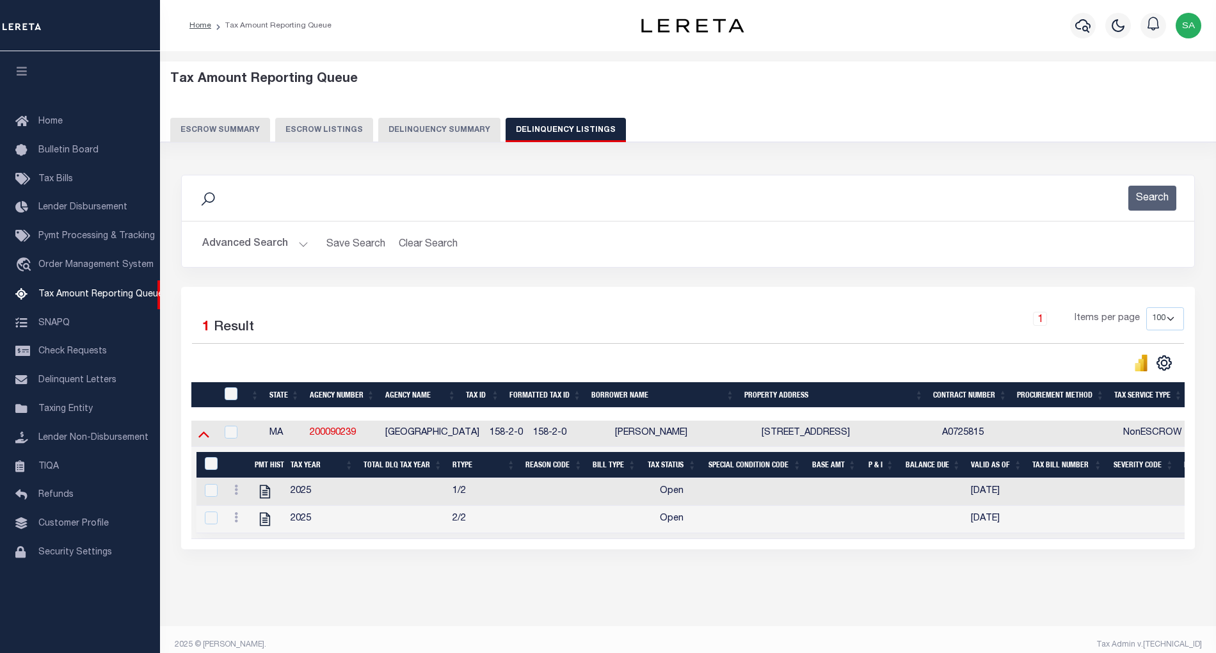
scroll to position [26, 0]
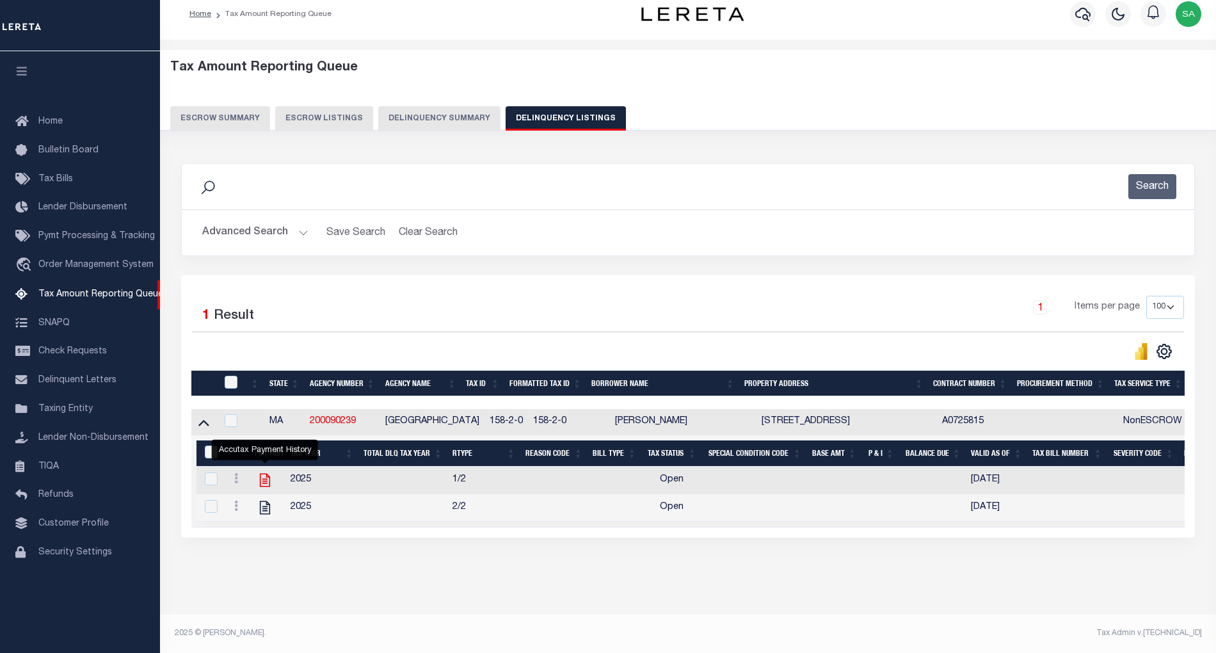
click at [264, 473] on icon "" at bounding box center [265, 479] width 10 height 13
checkbox input "true"
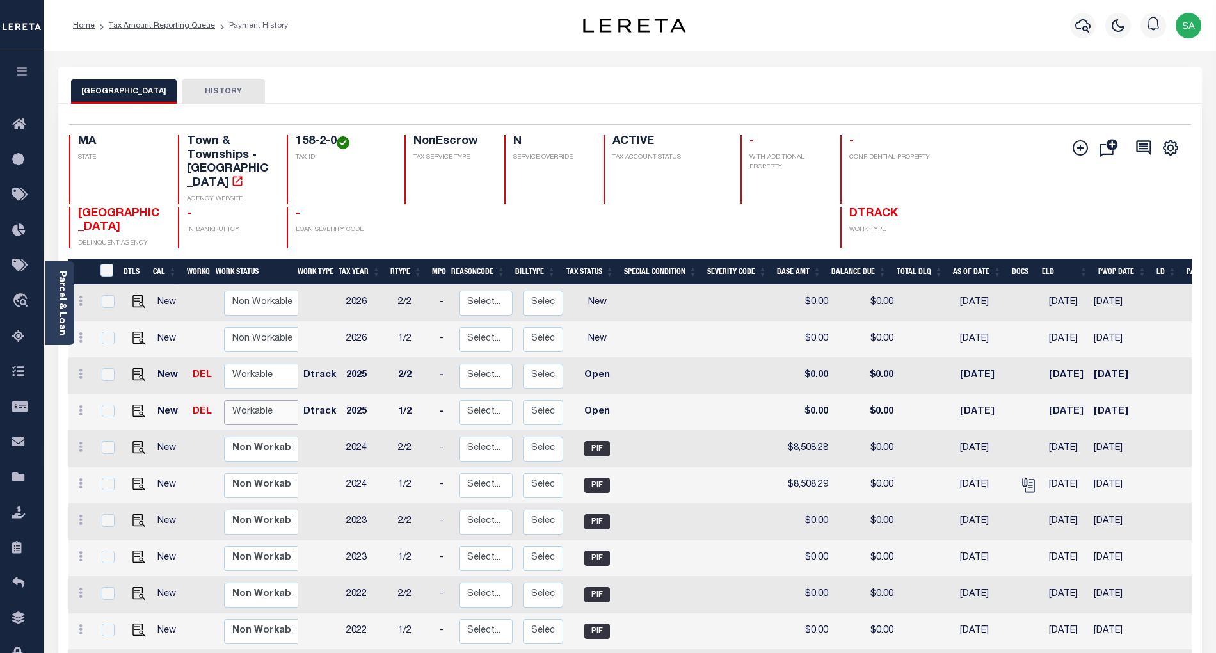
click at [285, 400] on select "Non Workable Workable" at bounding box center [262, 412] width 77 height 25
checkbox input "true"
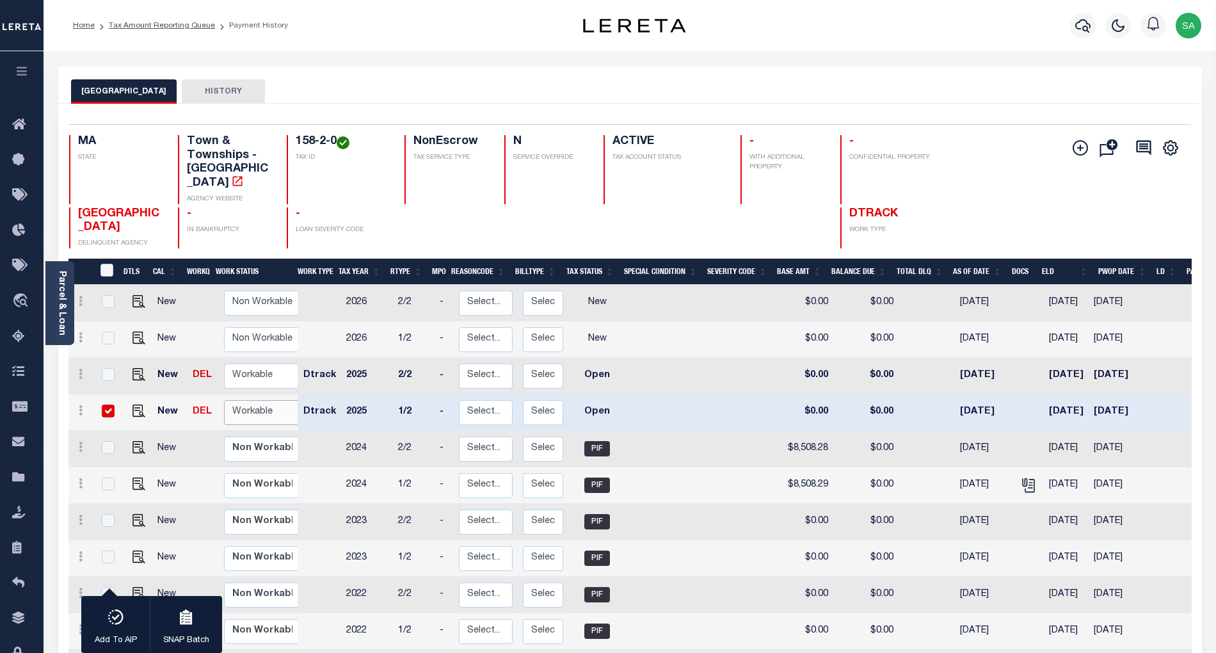
select select "true"
click at [224, 400] on select "Non Workable Workable" at bounding box center [262, 412] width 77 height 25
checkbox input "false"
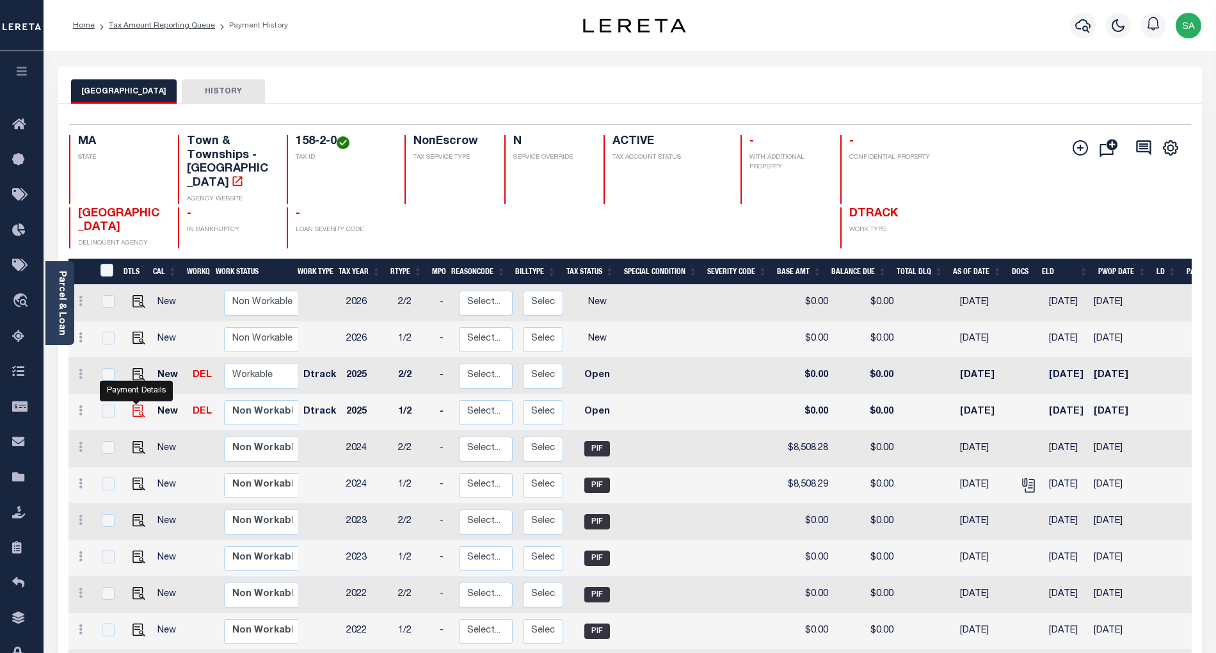
click at [134, 404] on img "" at bounding box center [138, 410] width 13 height 13
checkbox input "true"
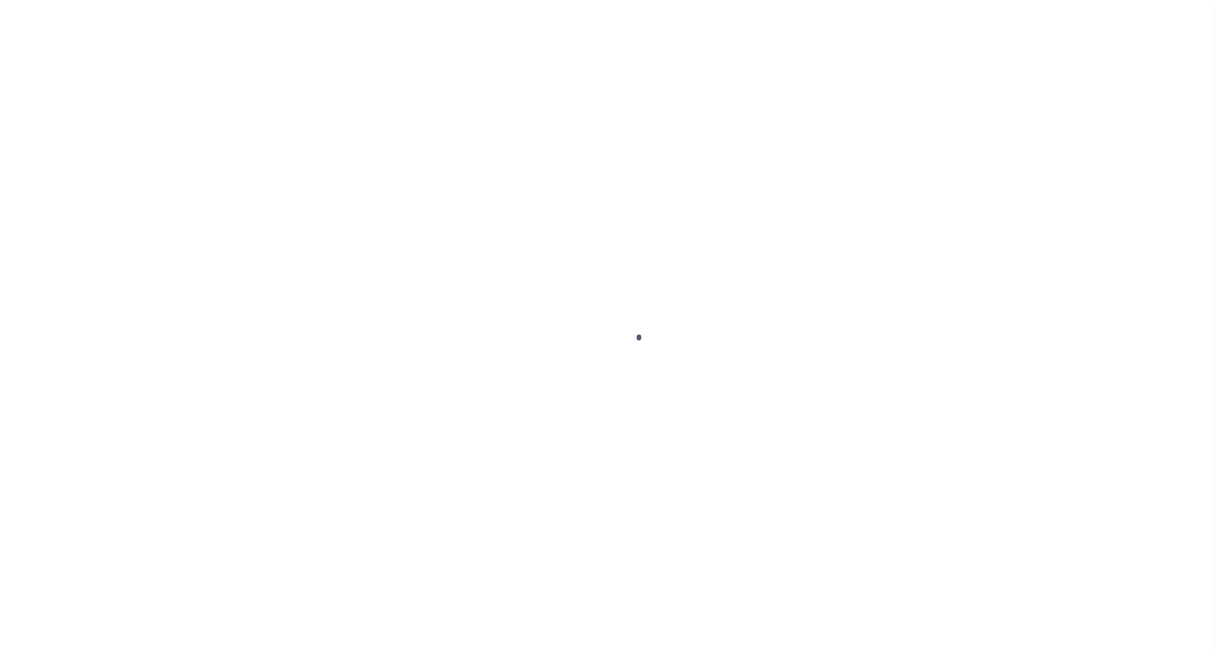
select select "OP2"
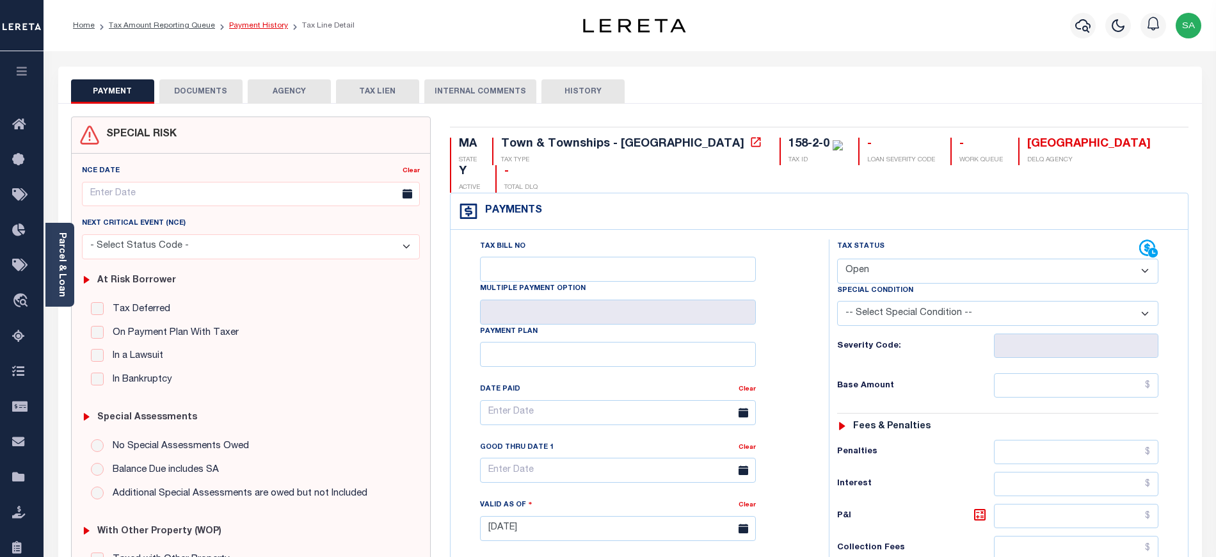
click at [259, 24] on link "Payment History" at bounding box center [258, 26] width 59 height 8
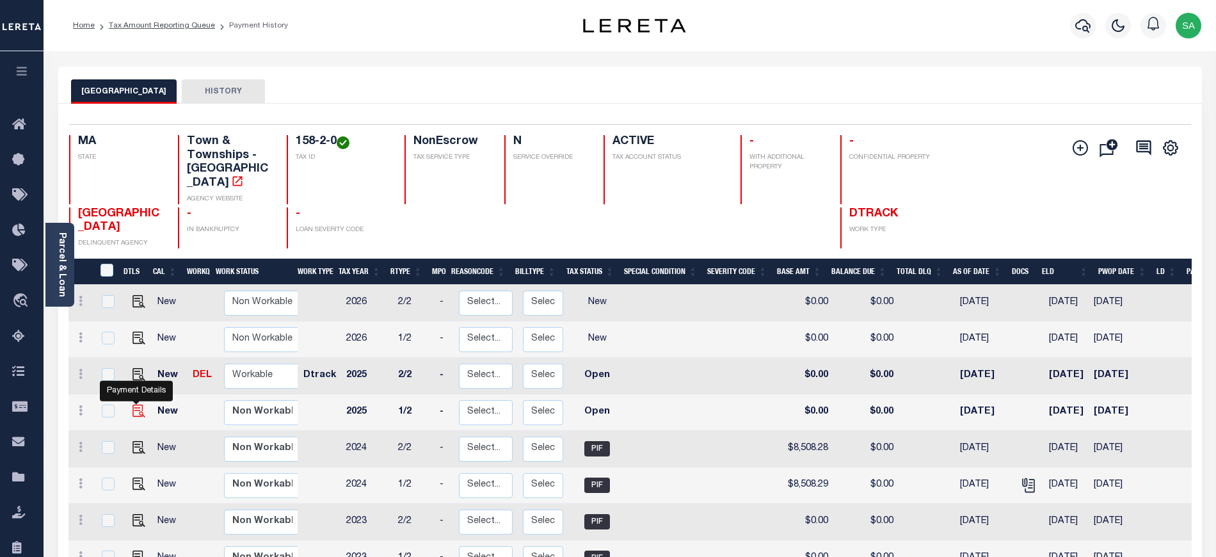
click at [136, 404] on img "" at bounding box center [138, 410] width 13 height 13
checkbox input "true"
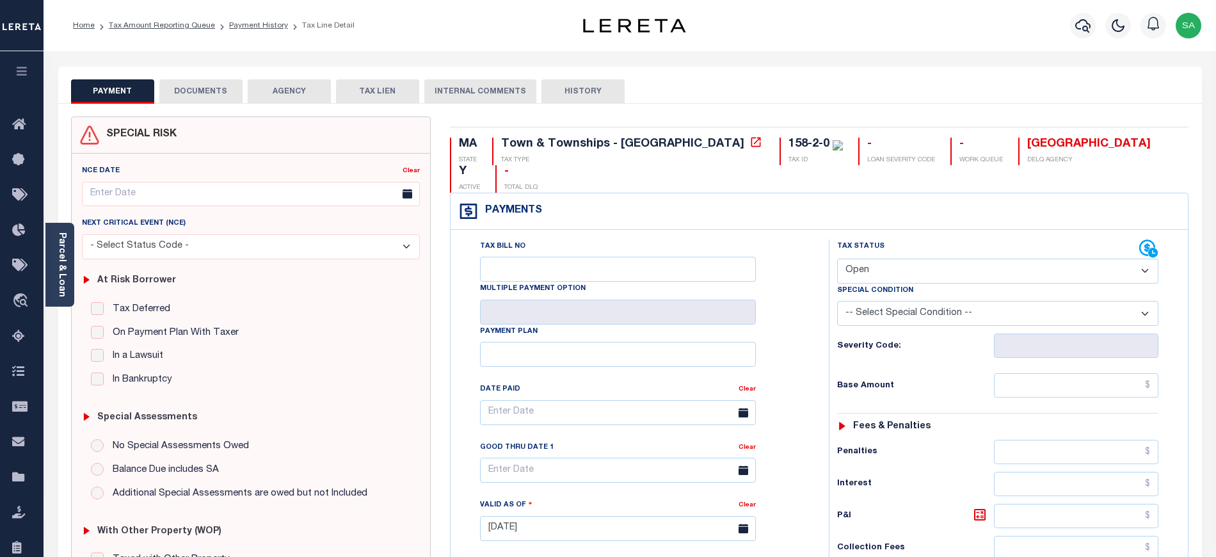
click at [880, 258] on select "- Select Status Code - Open Due/Unpaid Paid Incomplete No Tax Due Internal Refu…" at bounding box center [997, 270] width 321 height 25
select select "PYD"
click at [837, 258] on select "- Select Status Code - Open Due/Unpaid Paid Incomplete No Tax Due Internal Refu…" at bounding box center [997, 270] width 321 height 25
type input "[DATE]"
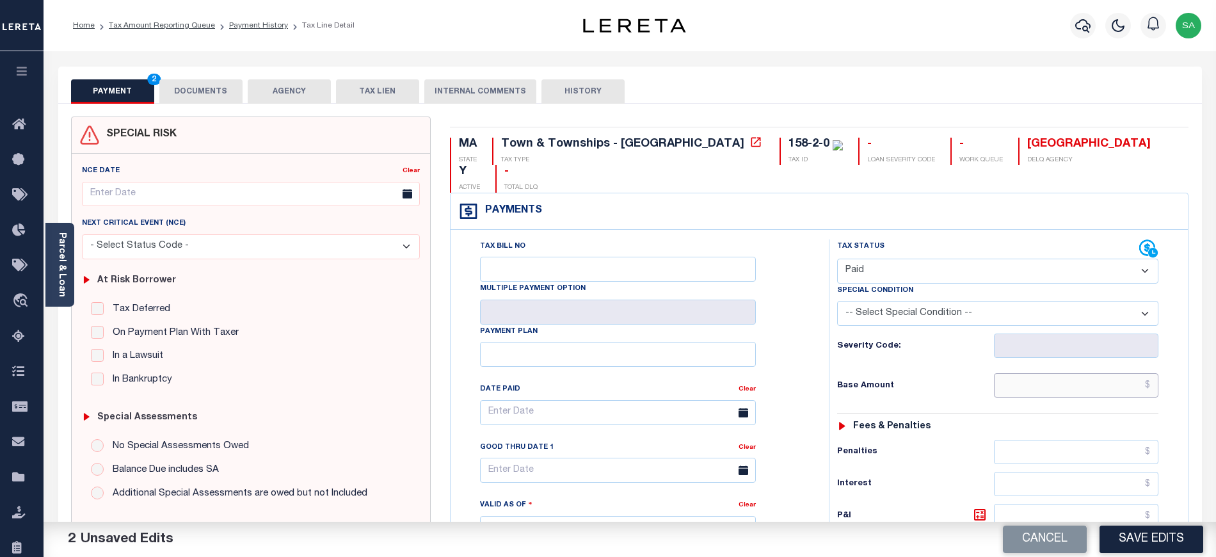
click at [1038, 373] on input "text" at bounding box center [1076, 385] width 165 height 24
type input "$0.00"
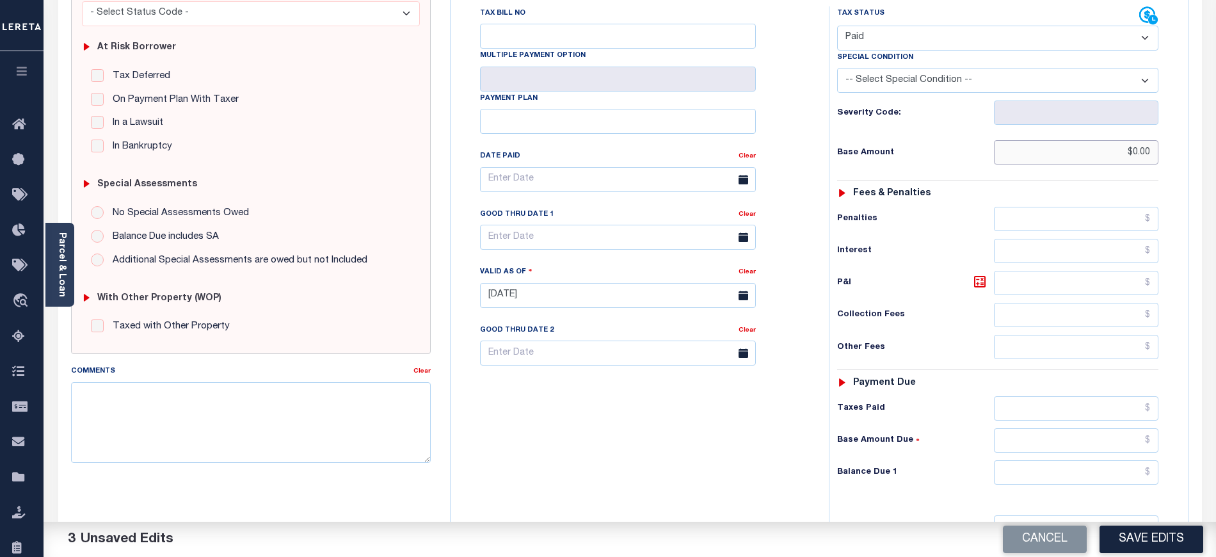
scroll to position [256, 0]
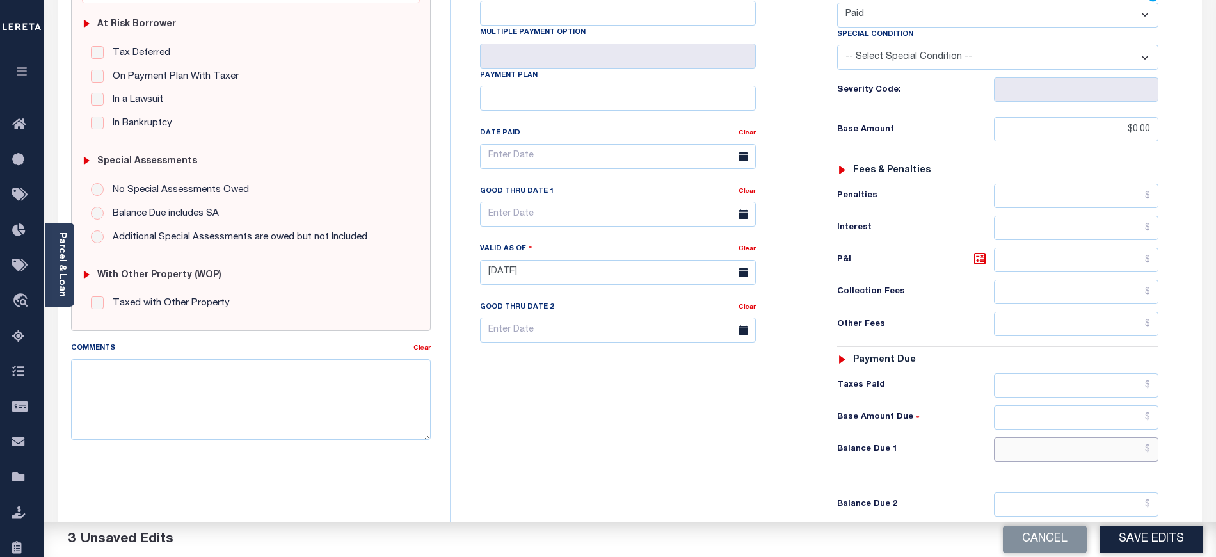
click at [1034, 437] on input "text" at bounding box center [1076, 449] width 165 height 24
type input "$0.00"
click at [559, 407] on div "Tax Bill No Multiple Payment Option Payment Plan Clear" at bounding box center [636, 265] width 365 height 565
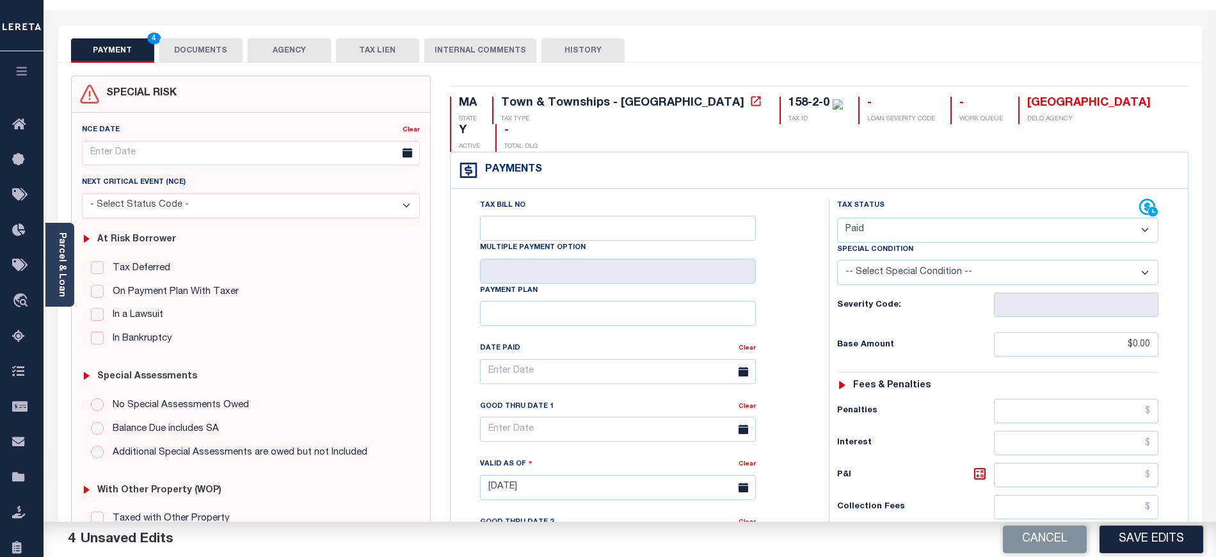
scroll to position [0, 0]
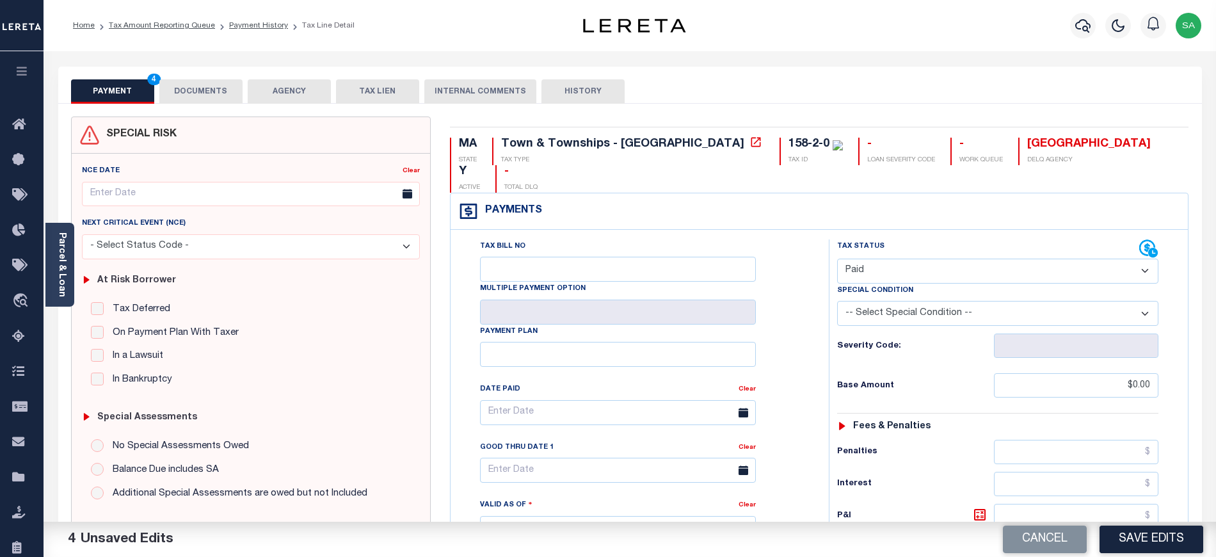
click at [198, 88] on button "DOCUMENTS" at bounding box center [200, 91] width 83 height 24
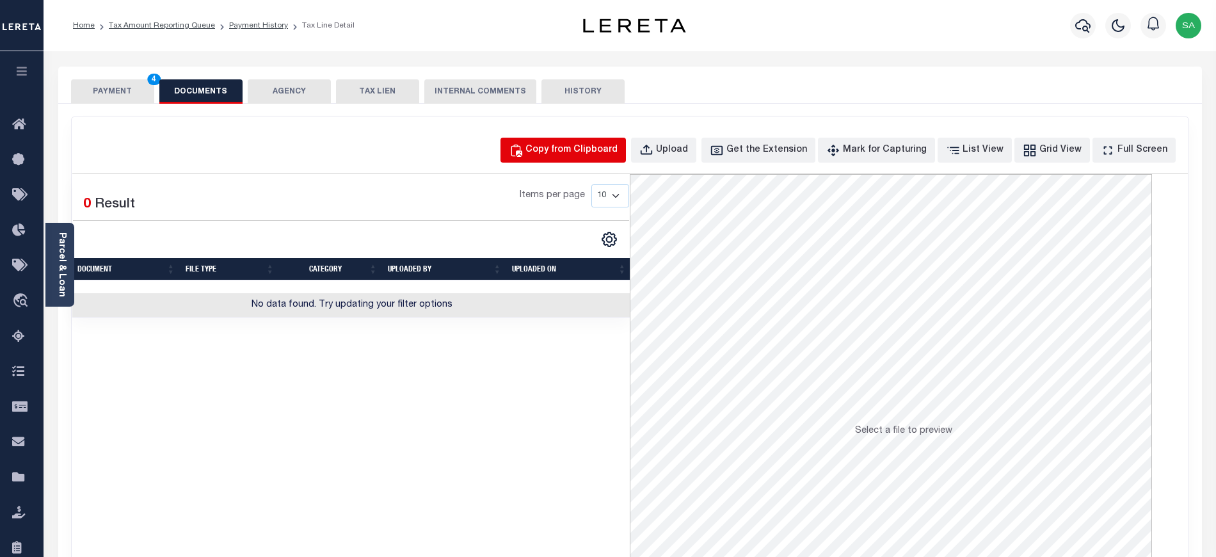
click at [608, 154] on div "Copy from Clipboard" at bounding box center [571, 150] width 92 height 14
select select "POP"
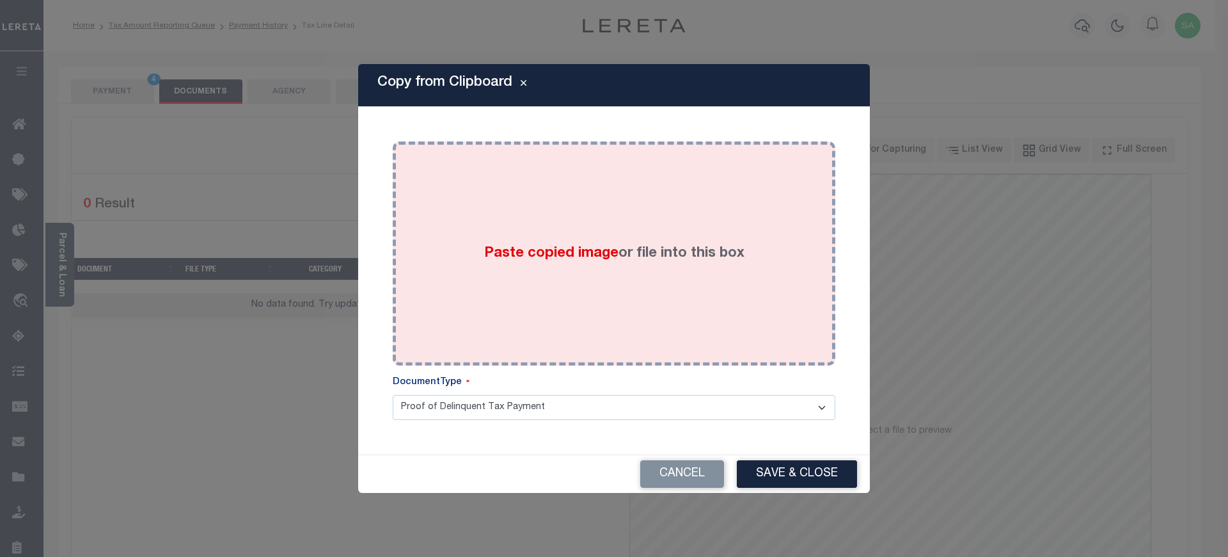
click at [646, 270] on div "Paste copied image or file into this box" at bounding box center [614, 253] width 424 height 205
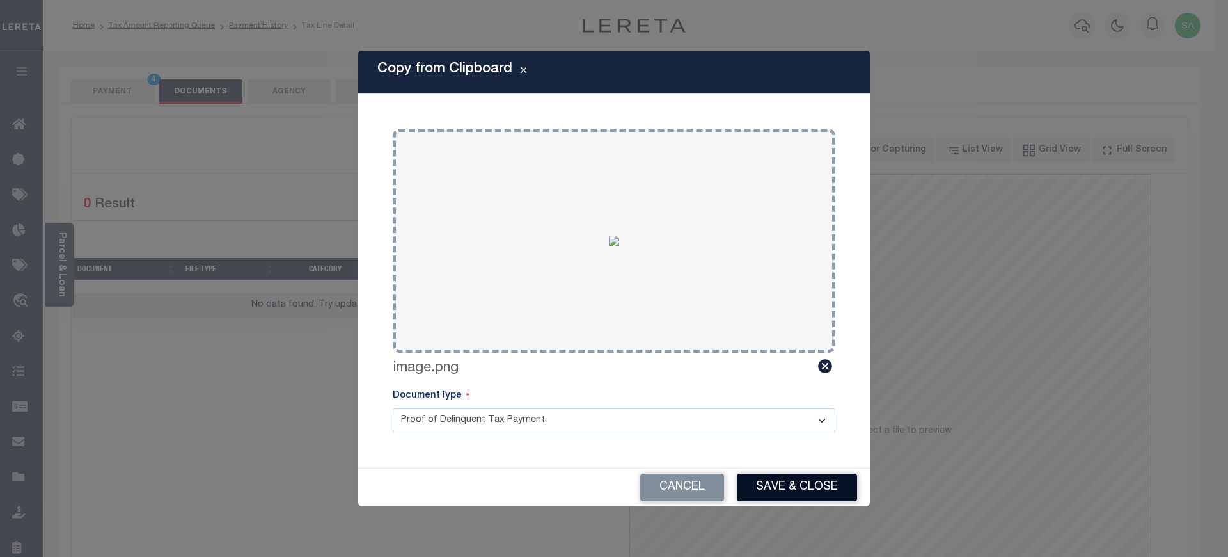
click at [805, 491] on button "Save & Close" at bounding box center [797, 487] width 120 height 28
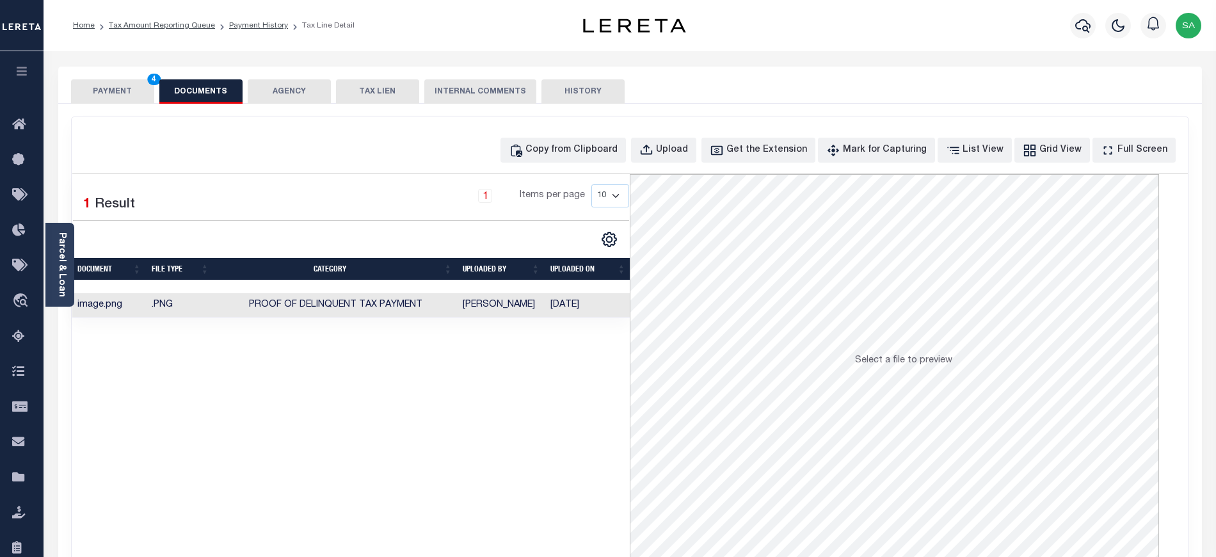
click at [93, 98] on button "PAYMENT 4" at bounding box center [112, 91] width 83 height 24
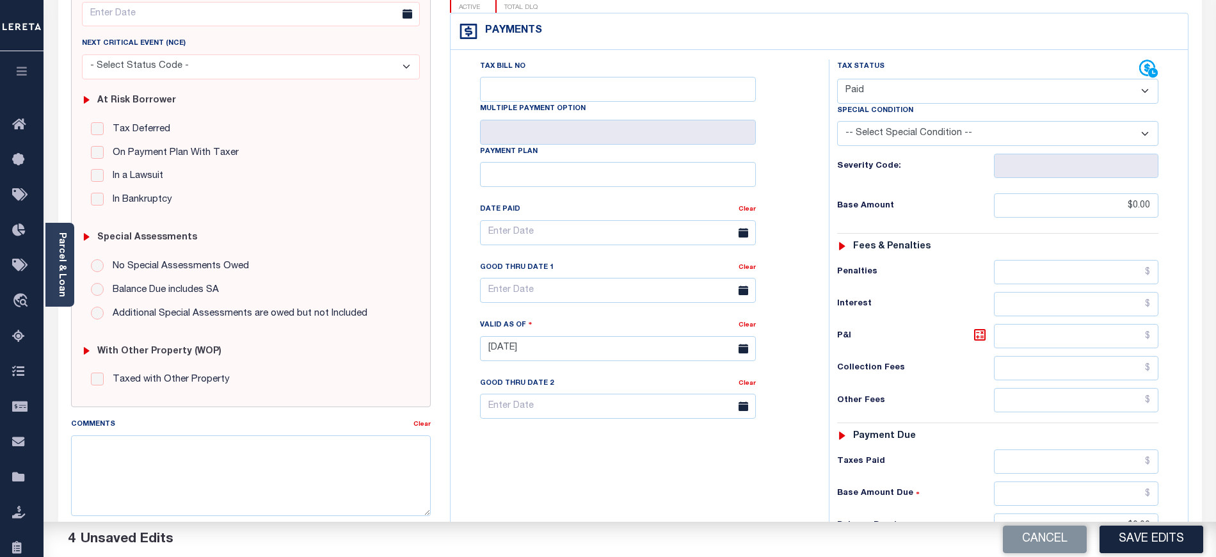
scroll to position [341, 0]
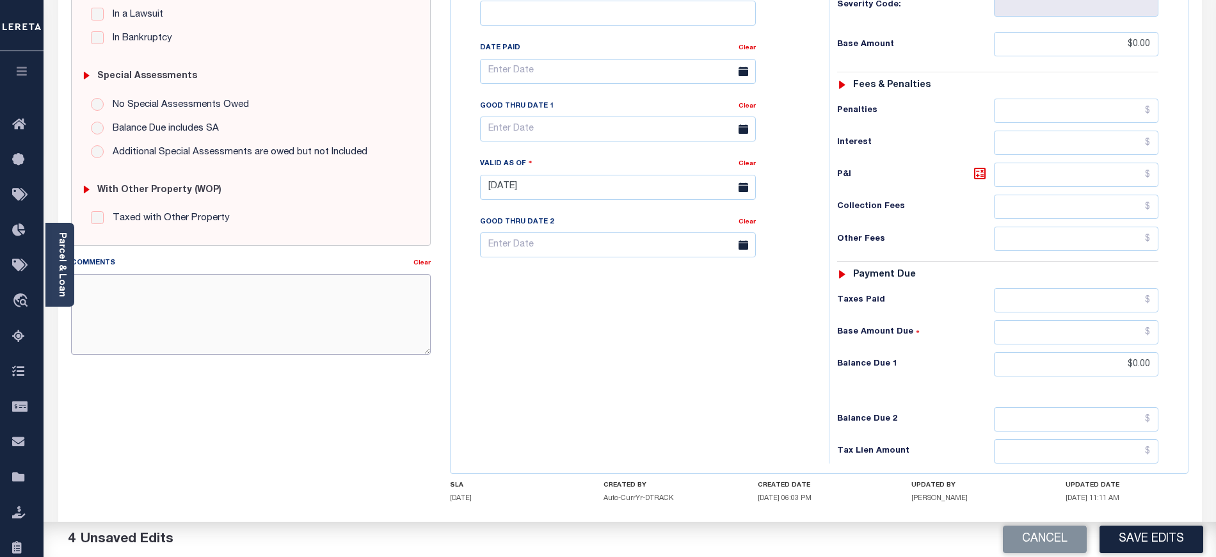
click at [234, 301] on textarea "Comments" at bounding box center [251, 314] width 360 height 81
type textarea "taxes due for 2nd inst"
click at [1161, 540] on button "Save Edits" at bounding box center [1151, 539] width 104 height 28
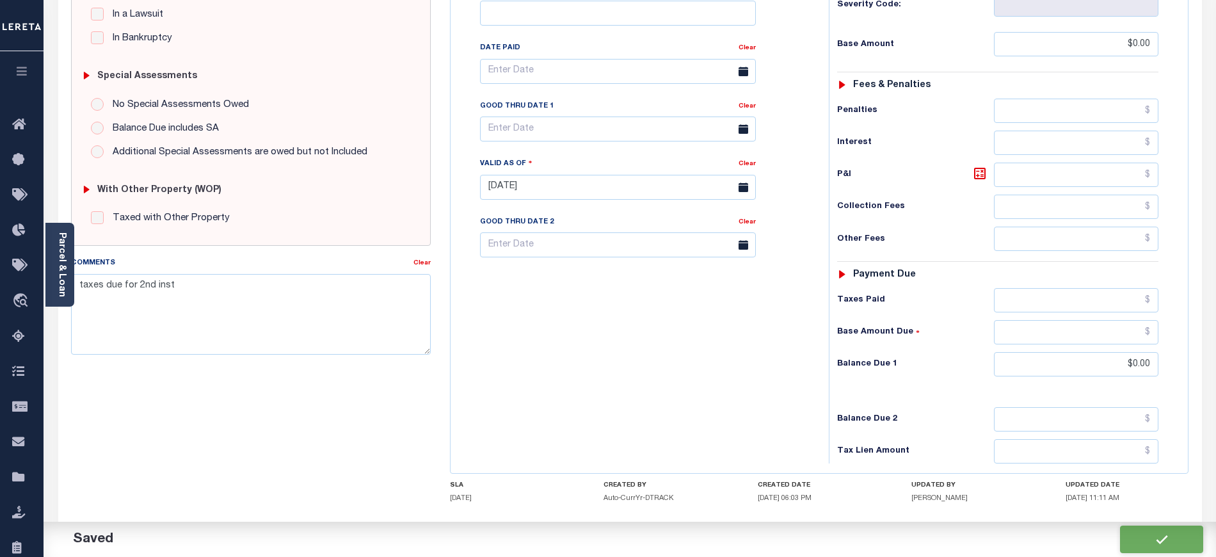
checkbox input "false"
type input "$0"
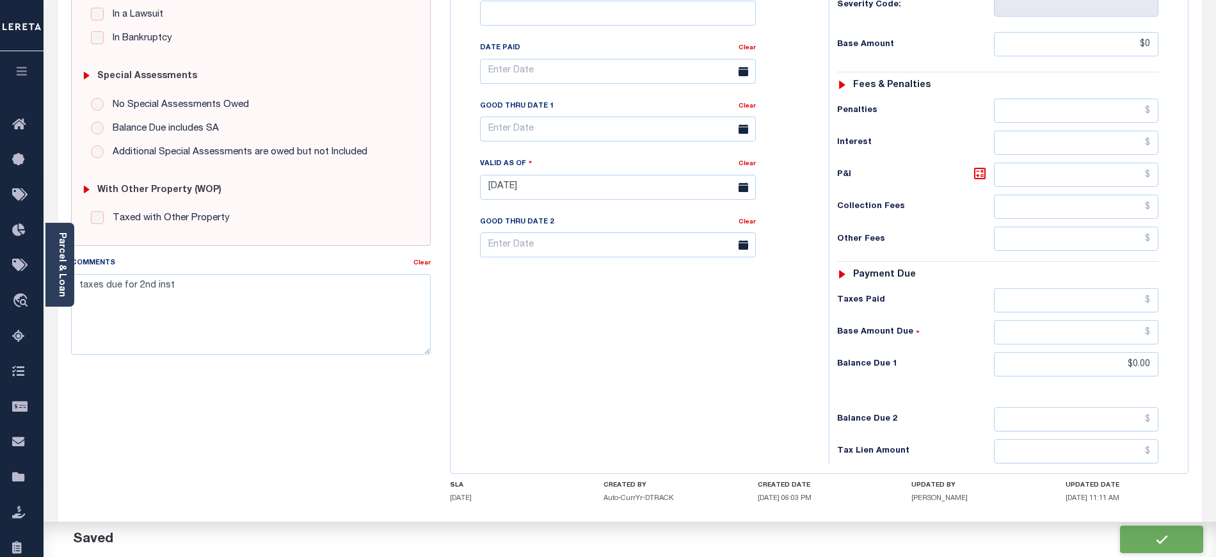
type input "$0"
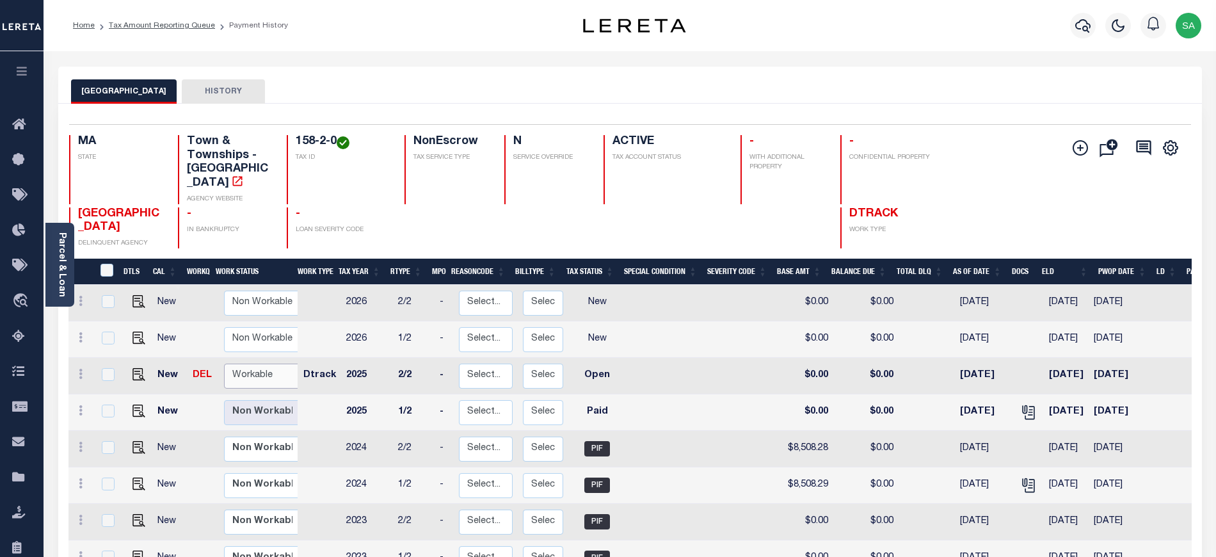
click at [262, 367] on select "Non Workable Workable" at bounding box center [262, 375] width 77 height 25
checkbox input "true"
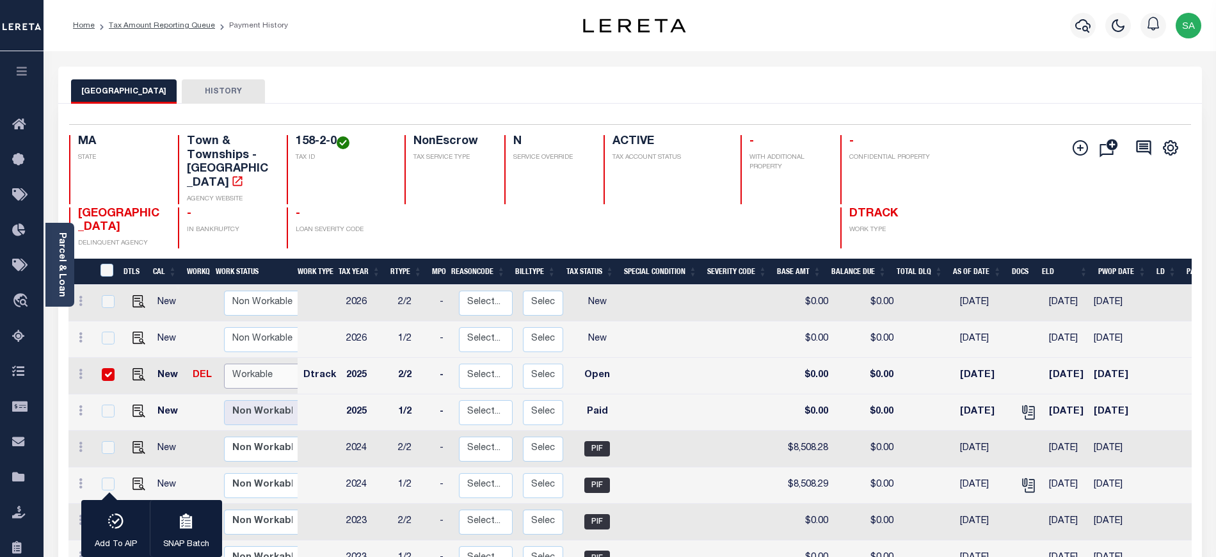
select select "true"
click at [224, 363] on select "Non Workable Workable" at bounding box center [262, 375] width 77 height 25
checkbox input "false"
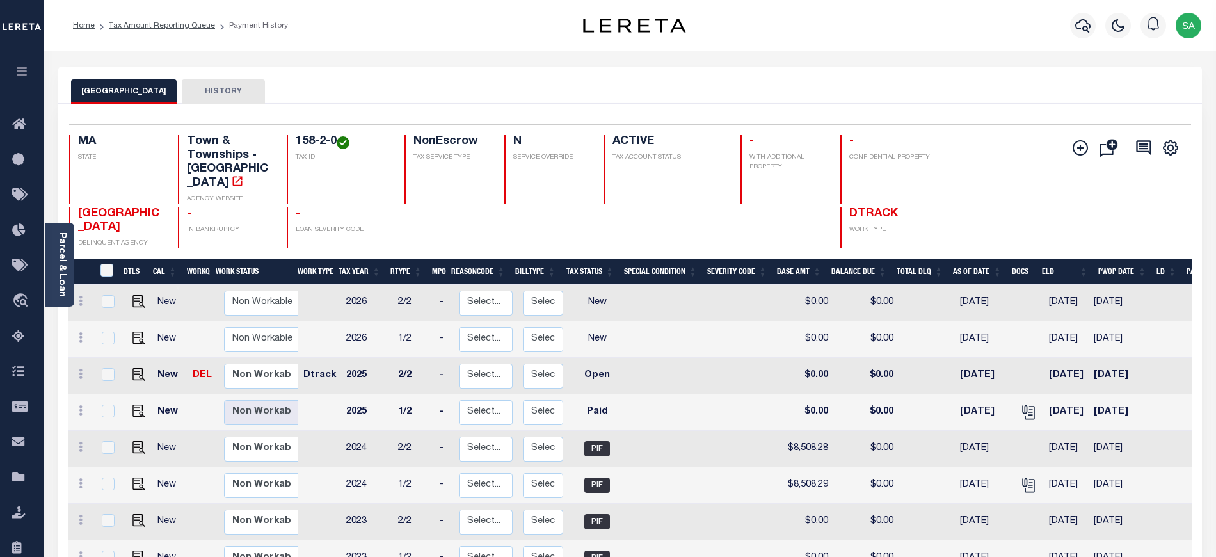
click at [128, 370] on link at bounding box center [135, 374] width 19 height 9
checkbox input "true"
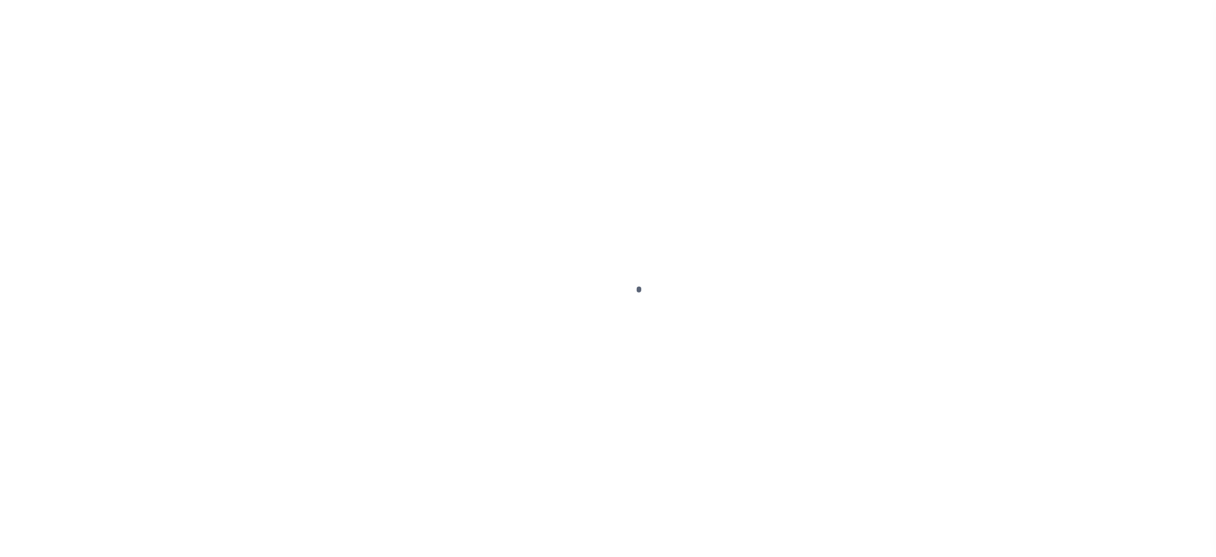
click at [133, 362] on div at bounding box center [608, 278] width 1216 height 557
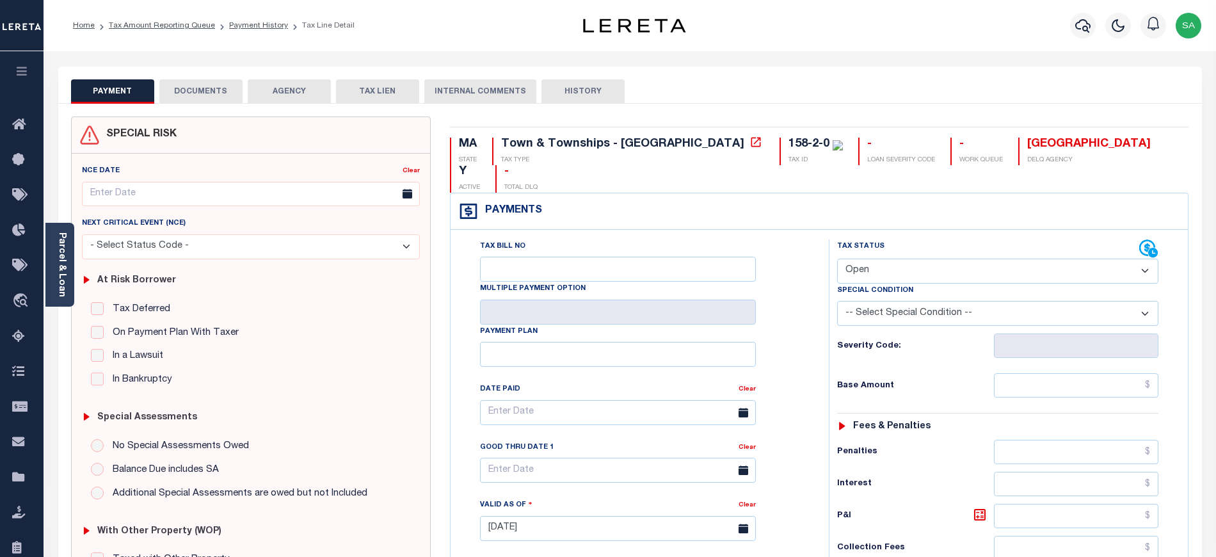
click at [962, 258] on select "- Select Status Code - Open Due/Unpaid Paid Incomplete No Tax Due Internal Refu…" at bounding box center [997, 270] width 321 height 25
select select "DUE"
click at [837, 258] on select "- Select Status Code - Open Due/Unpaid Paid Incomplete No Tax Due Internal Refu…" at bounding box center [997, 270] width 321 height 25
type input "[DATE]"
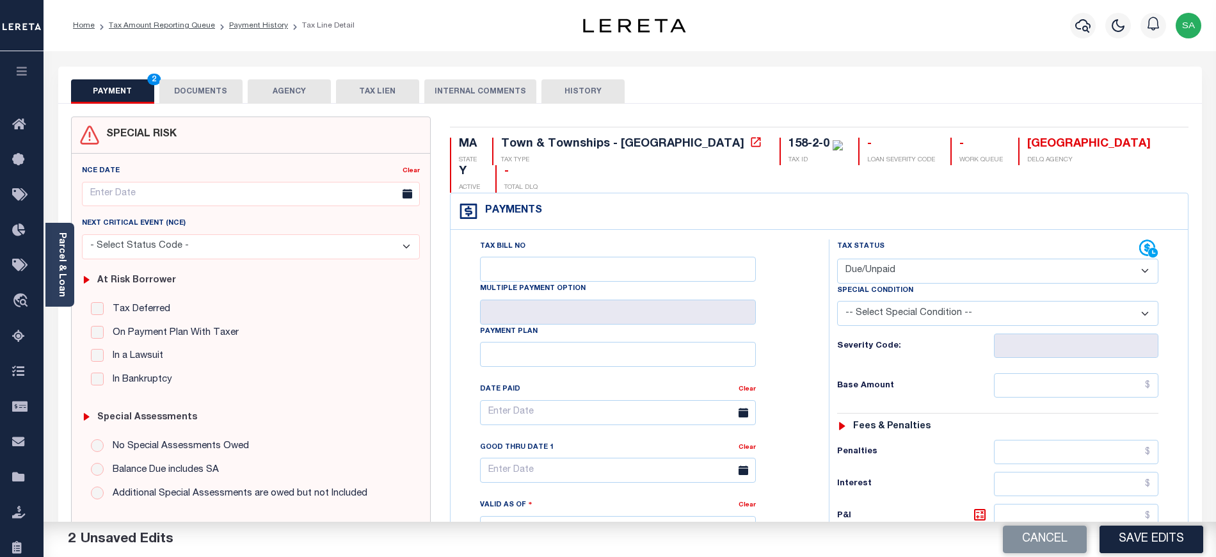
click at [170, 95] on button "DOCUMENTS" at bounding box center [200, 91] width 83 height 24
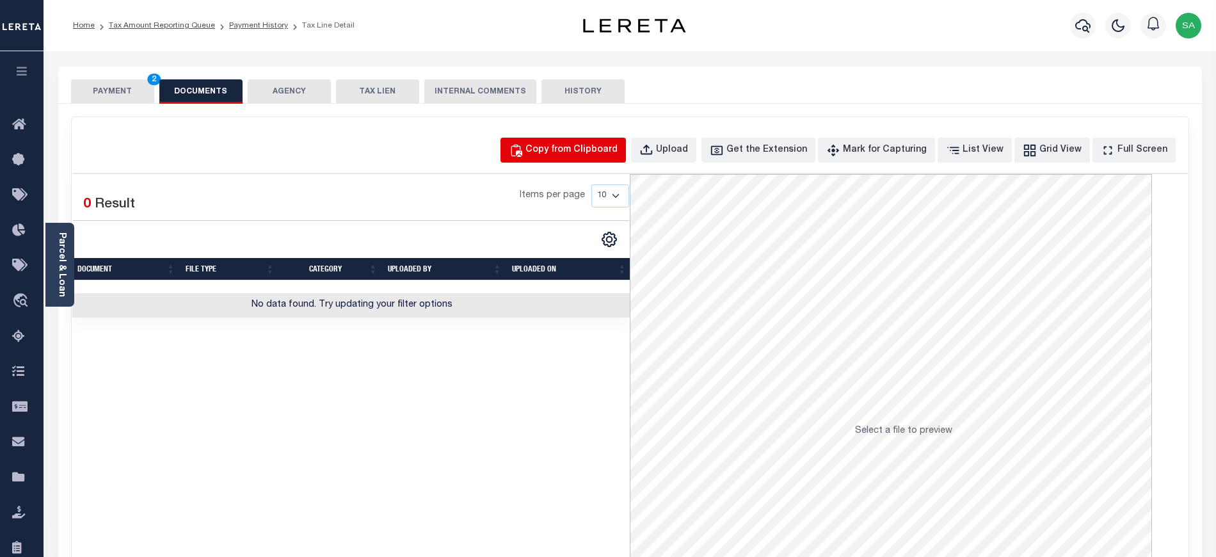
click at [555, 149] on div "Copy from Clipboard" at bounding box center [571, 150] width 92 height 14
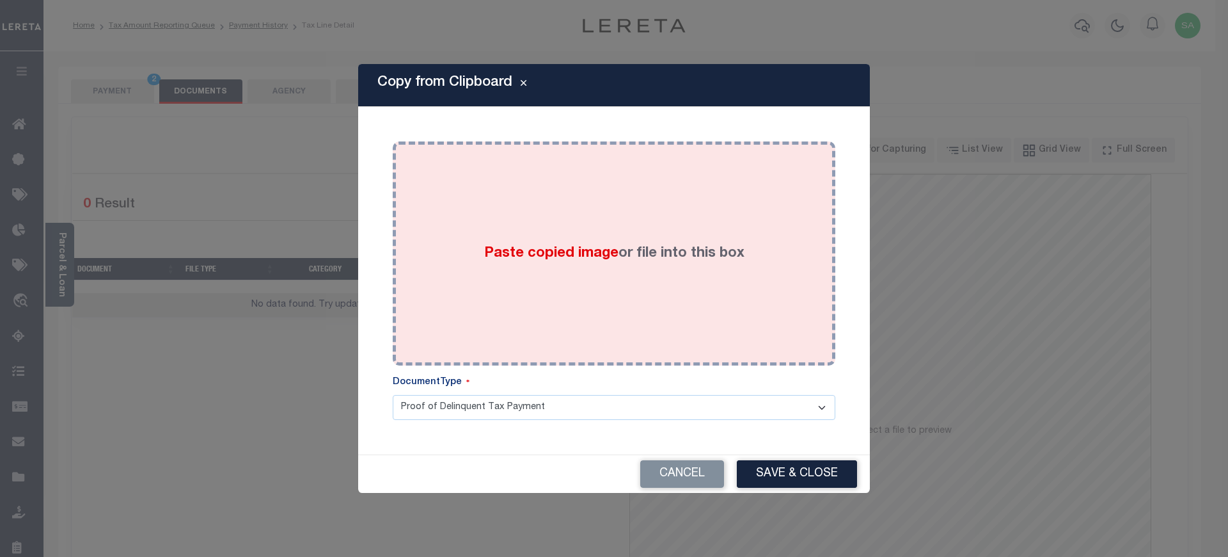
click at [628, 249] on label "Paste copied image or file into this box" at bounding box center [614, 253] width 260 height 21
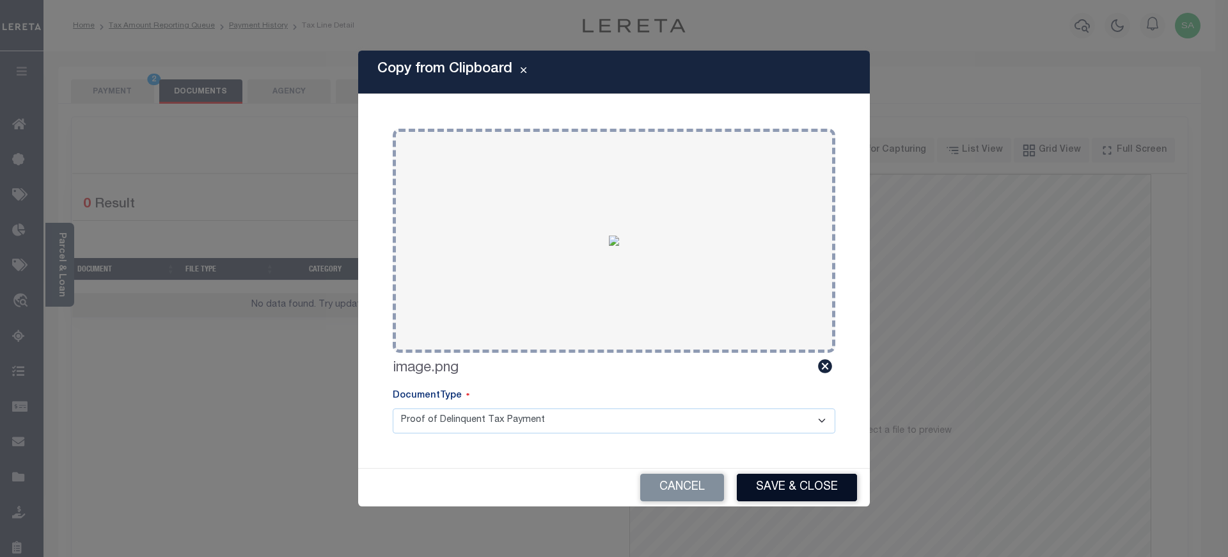
click at [793, 493] on button "Save & Close" at bounding box center [797, 487] width 120 height 28
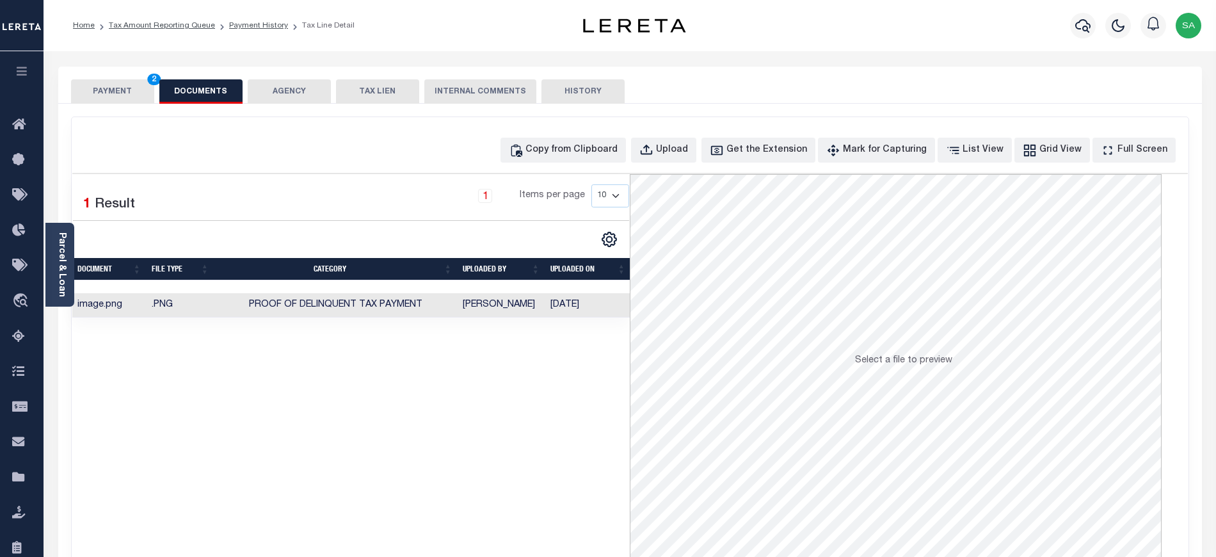
click at [110, 97] on button "PAYMENT 2" at bounding box center [112, 91] width 83 height 24
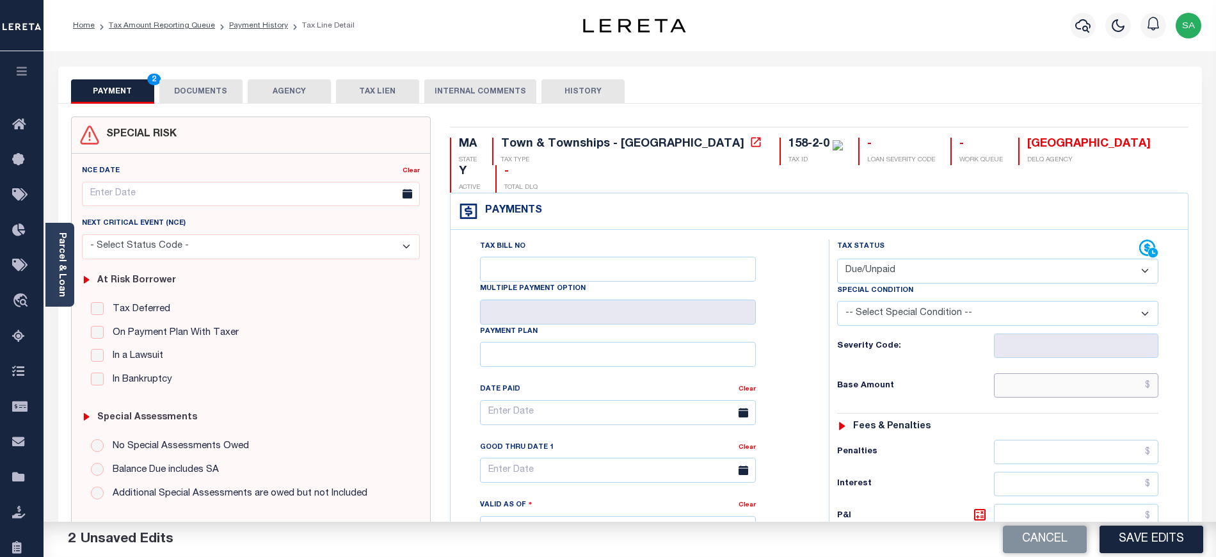
click at [1022, 373] on input "text" at bounding box center [1076, 385] width 165 height 24
paste input "0.76"
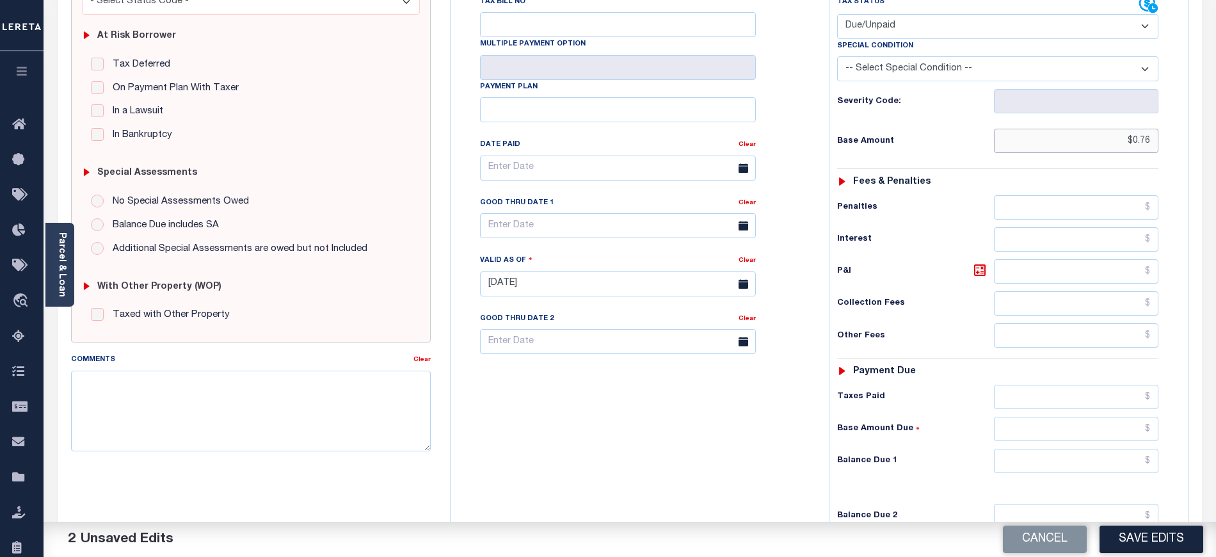
scroll to position [256, 0]
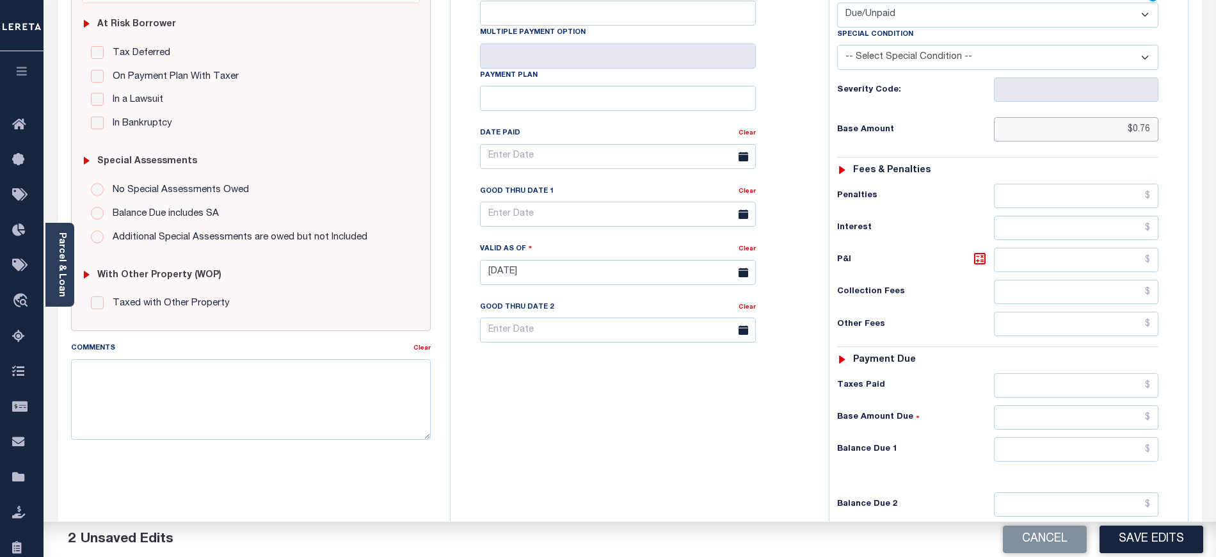
type input "$0.76"
click at [1012, 437] on input "text" at bounding box center [1076, 449] width 165 height 24
paste input "0.76"
type input "$0.76"
click at [573, 196] on body "Home Tax Amount Reporting Queue Payment History Tax Line Detail Profile" at bounding box center [608, 226] width 1216 height 964
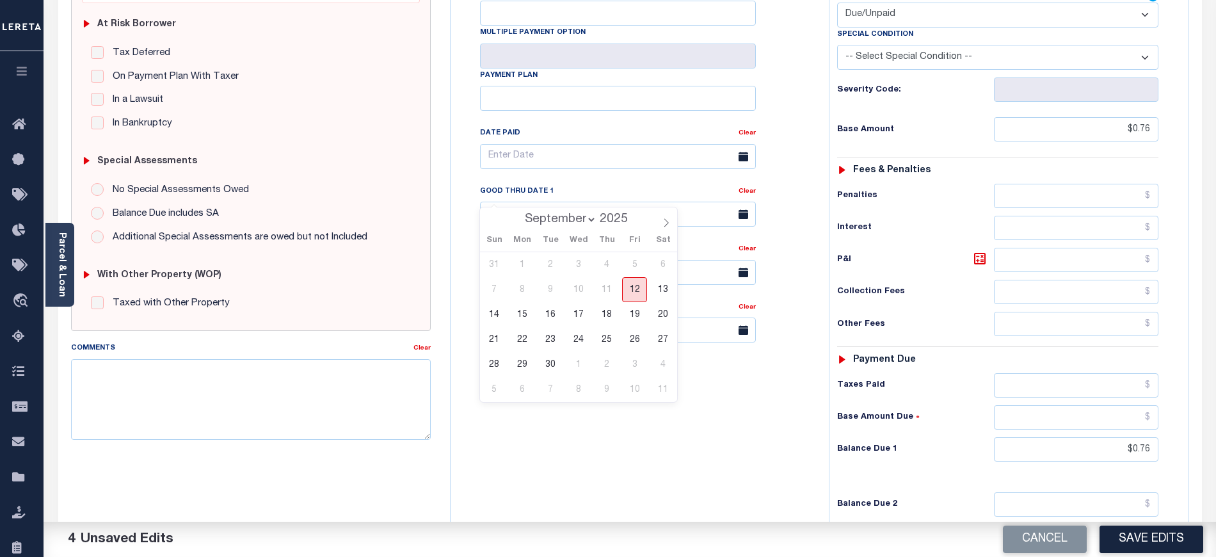
click at [630, 290] on span "12" at bounding box center [634, 289] width 25 height 25
type input "[DATE]"
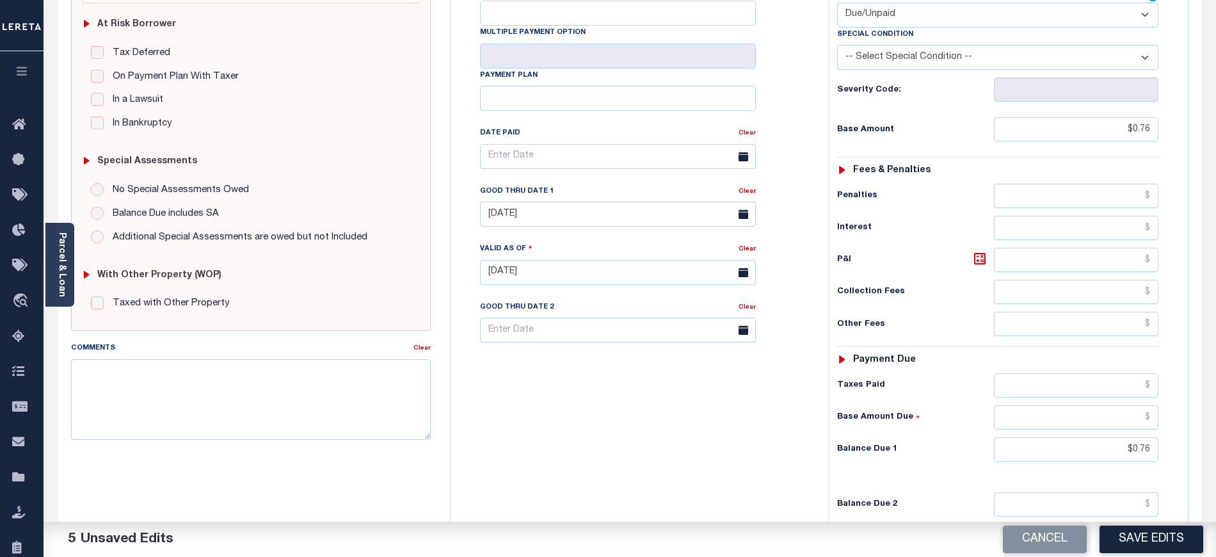
click at [622, 403] on div "Tax Bill No Multiple Payment Option Payment Plan Clear" at bounding box center [636, 265] width 365 height 565
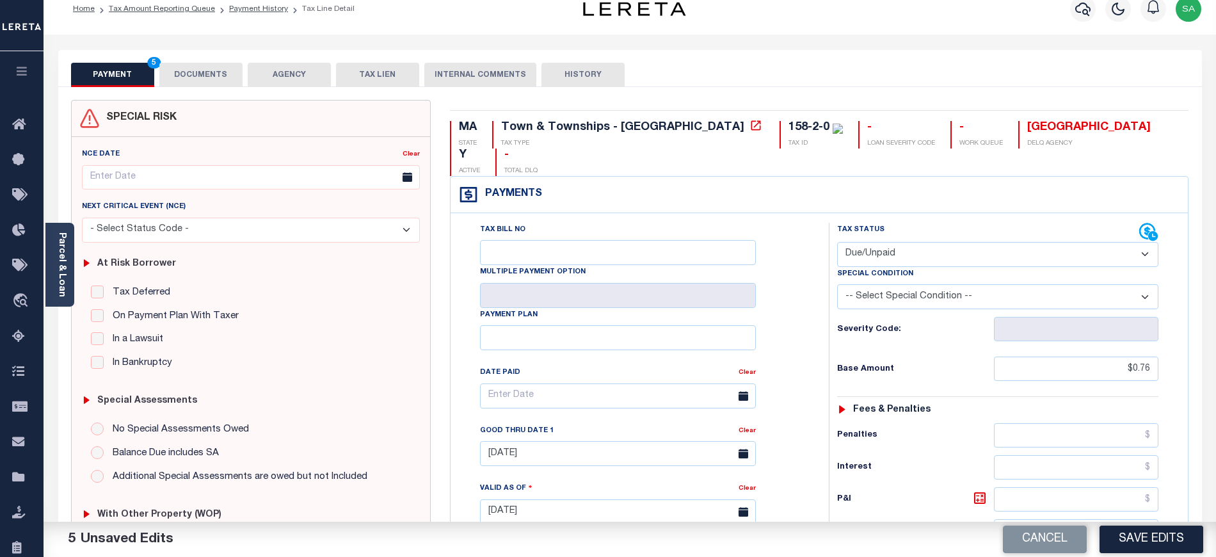
scroll to position [0, 0]
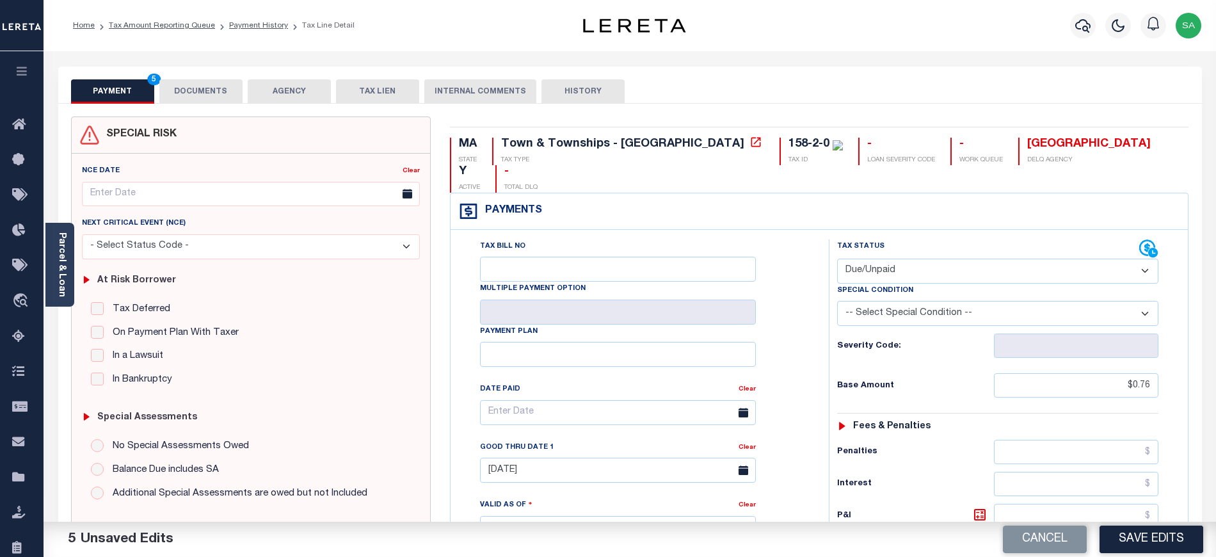
click at [208, 90] on button "DOCUMENTS" at bounding box center [200, 91] width 83 height 24
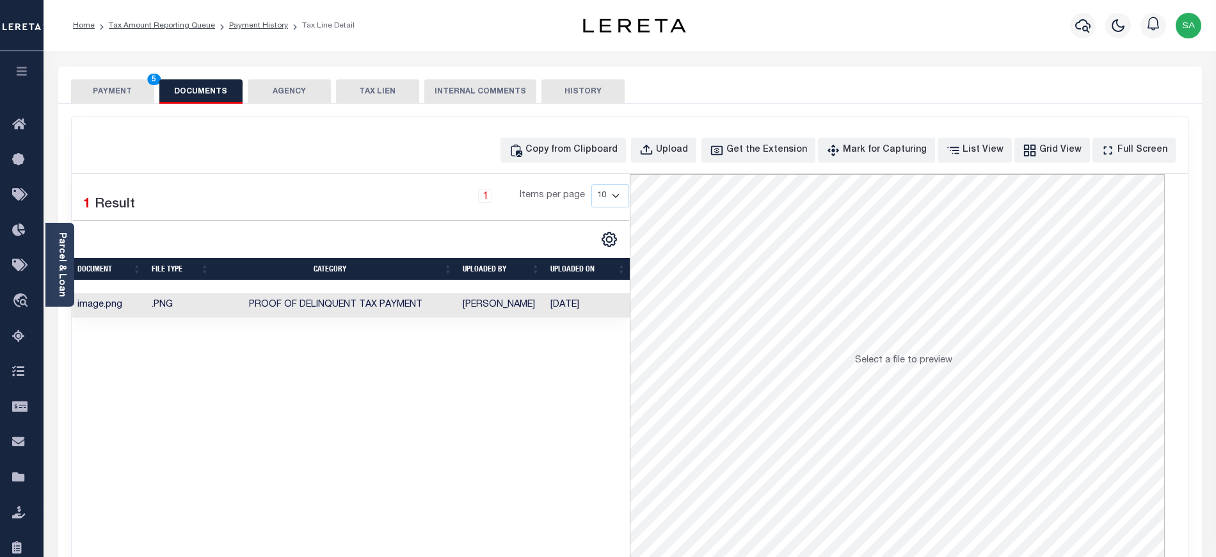
click at [116, 95] on button "PAYMENT 5" at bounding box center [112, 91] width 83 height 24
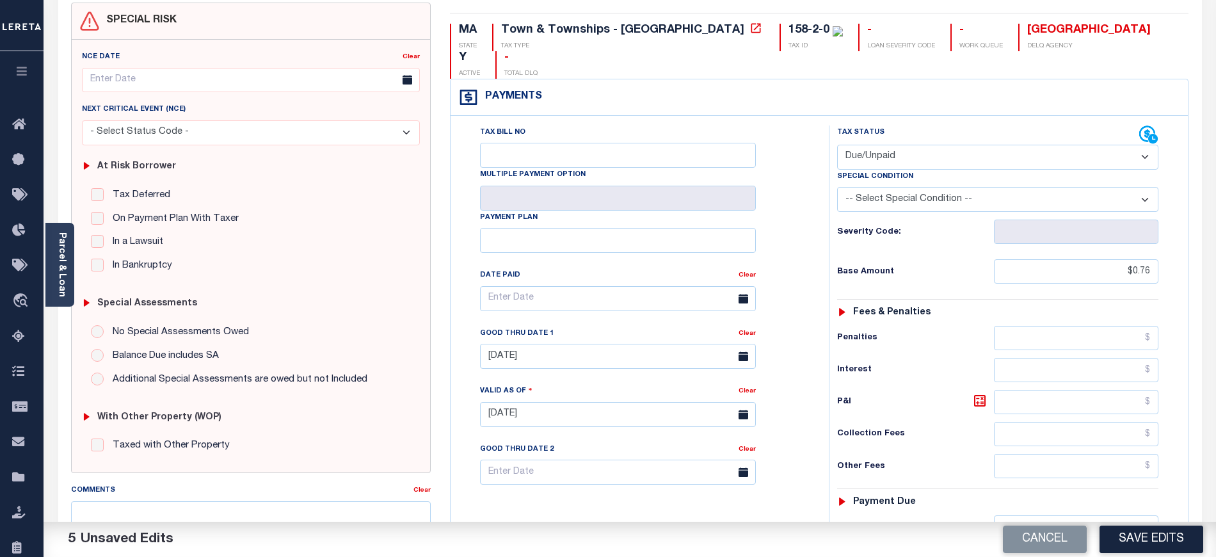
scroll to position [389, 0]
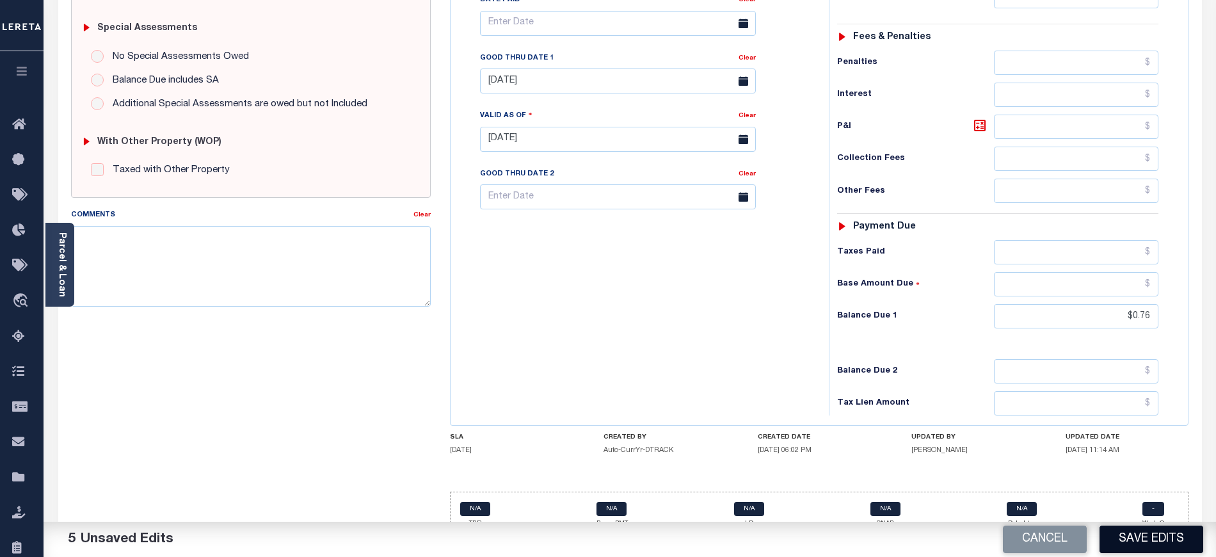
click at [1132, 536] on button "Save Edits" at bounding box center [1151, 539] width 104 height 28
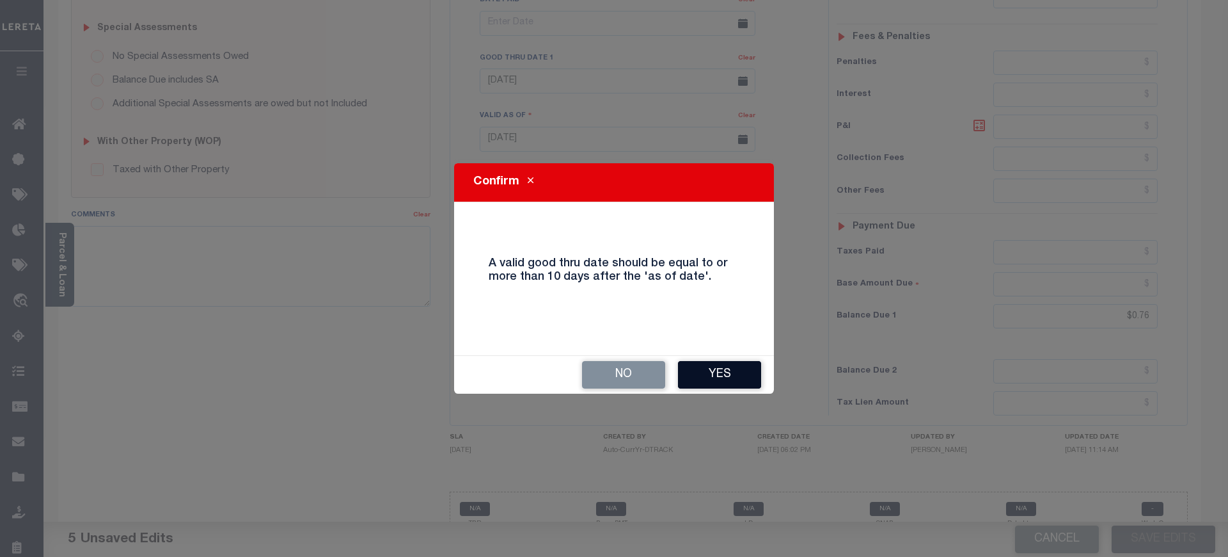
click at [714, 375] on button "Yes" at bounding box center [719, 375] width 83 height 28
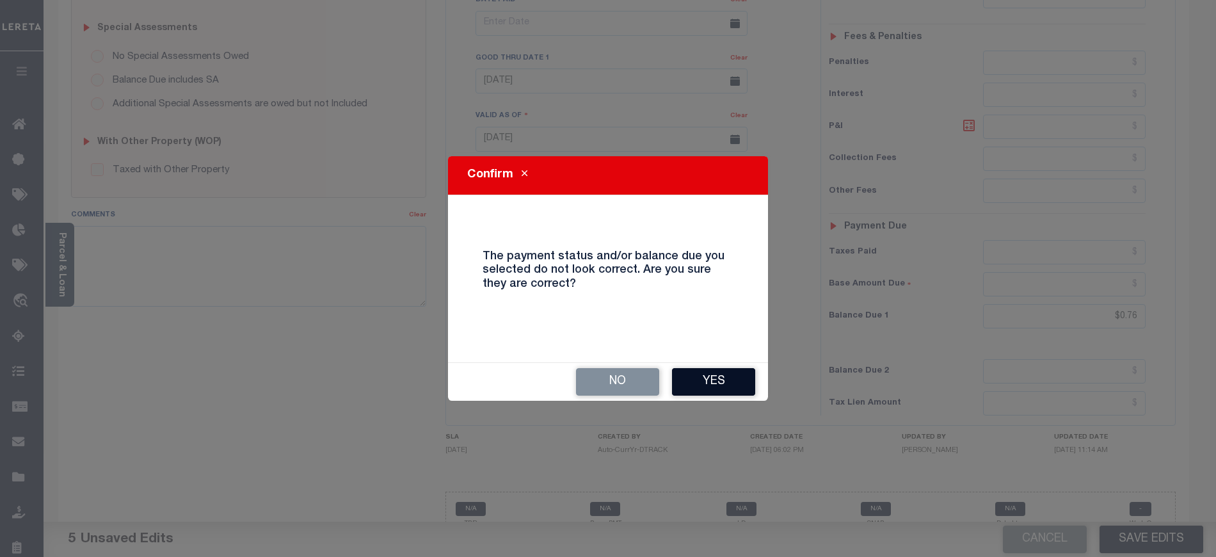
click at [709, 371] on button "Yes" at bounding box center [713, 382] width 83 height 28
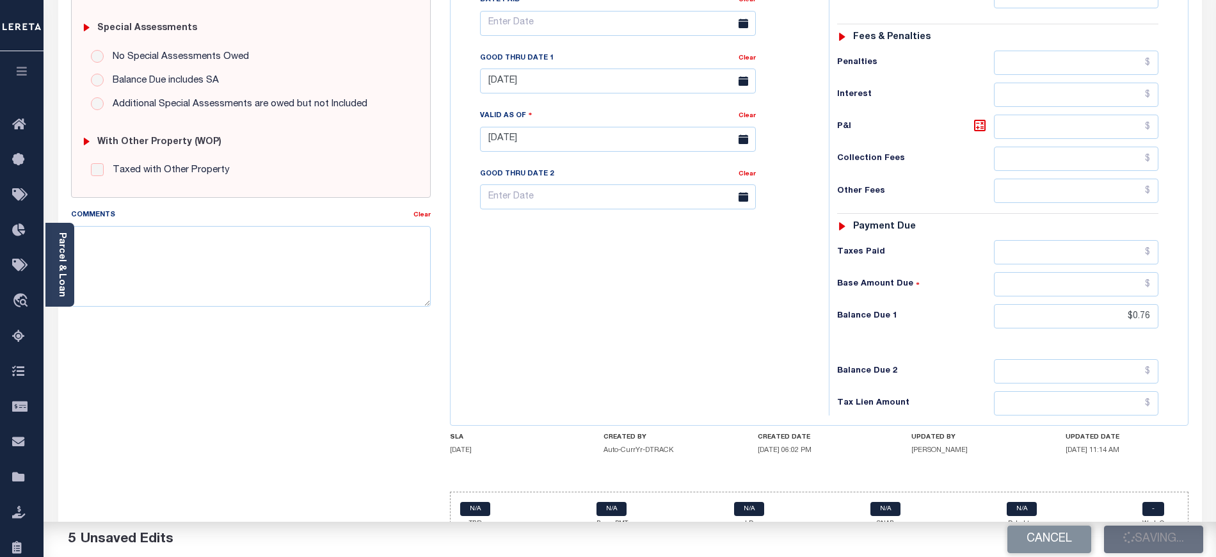
checkbox input "false"
type input "$0.76"
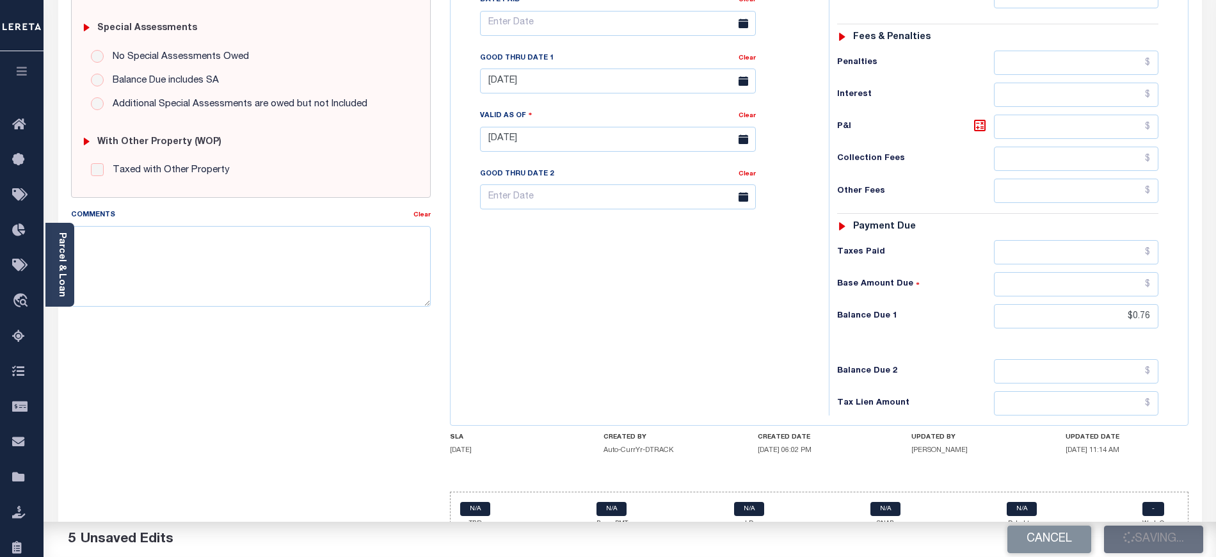
type input "$0.76"
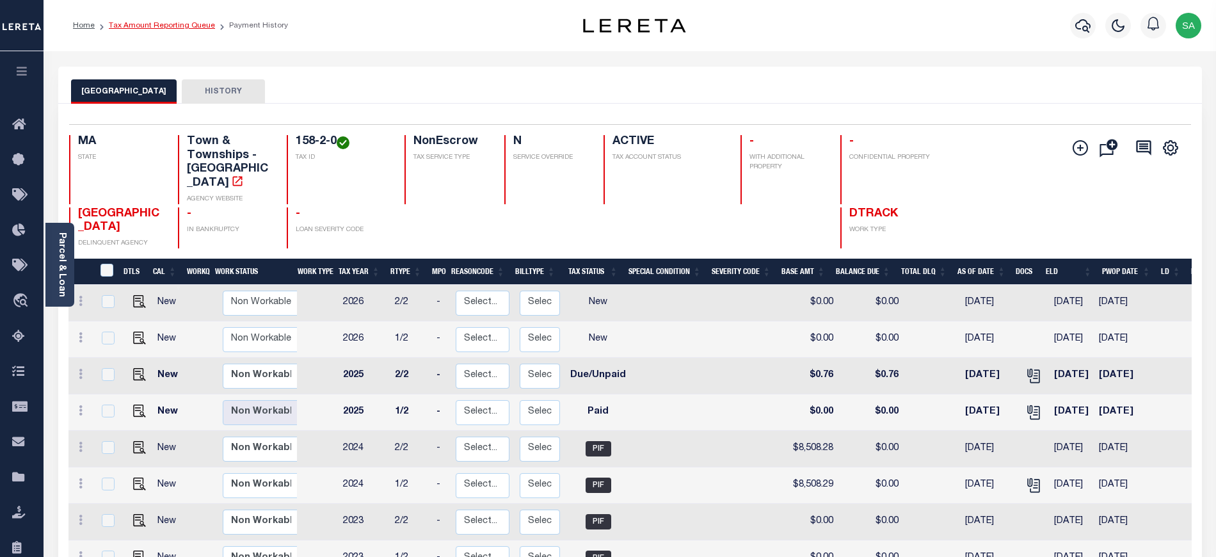
click at [165, 27] on link "Tax Amount Reporting Queue" at bounding box center [162, 26] width 106 height 8
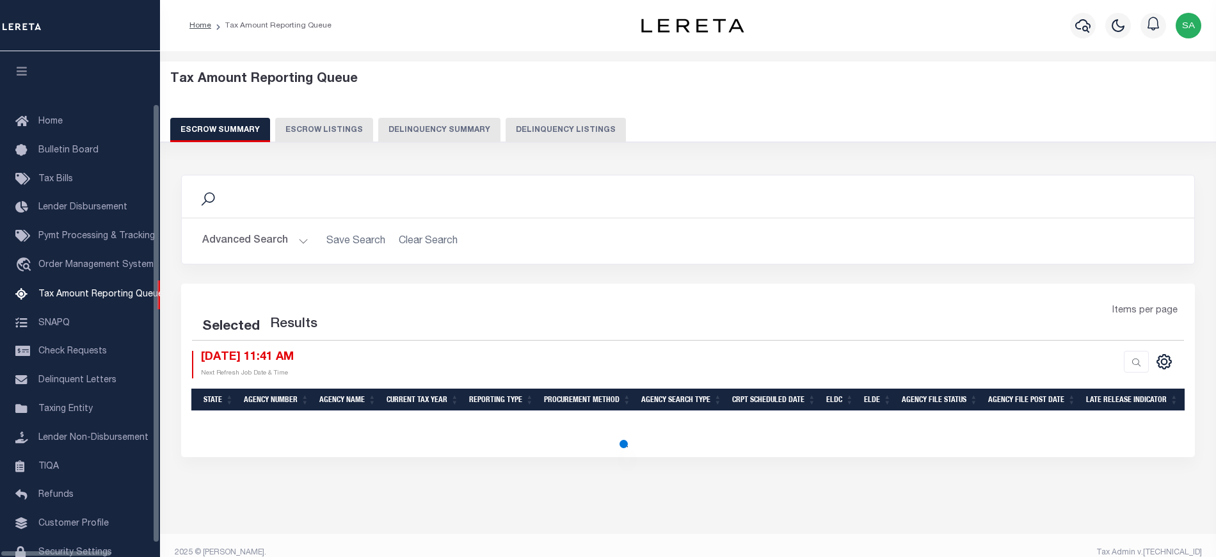
click at [538, 131] on button "Delinquency Listings" at bounding box center [565, 130] width 120 height 24
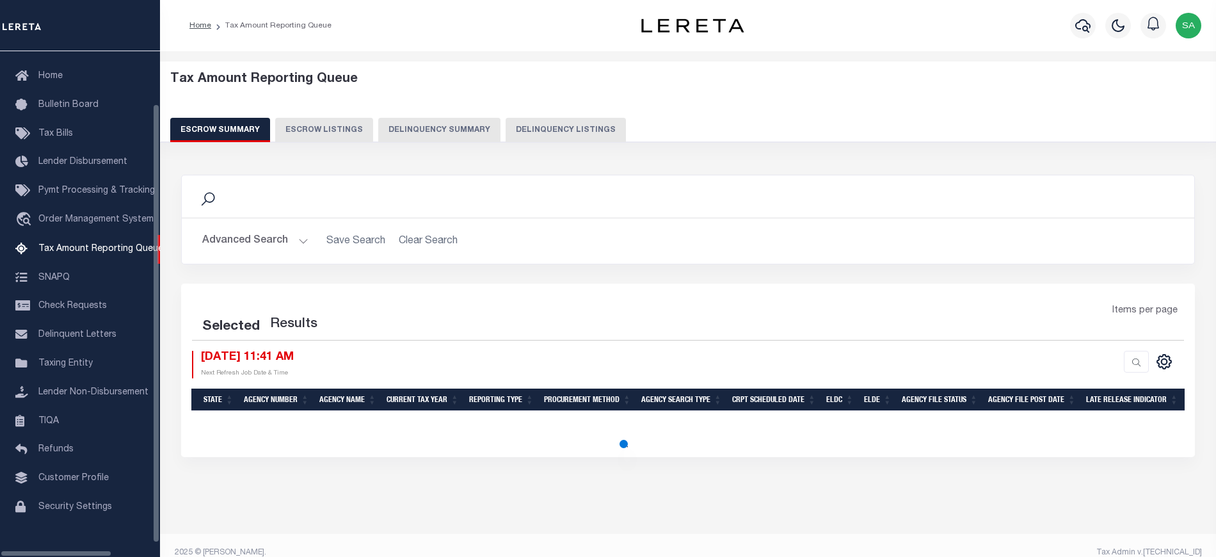
select select "100"
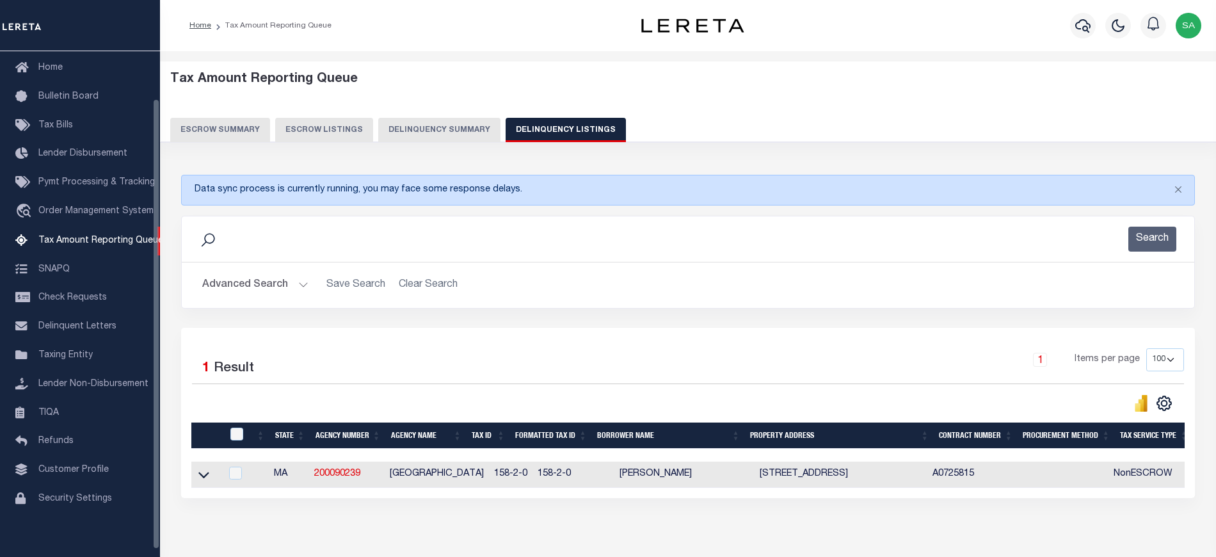
click at [242, 239] on div "Search" at bounding box center [688, 239] width 992 height 25
click at [250, 274] on button "Advanced Search" at bounding box center [255, 285] width 106 height 25
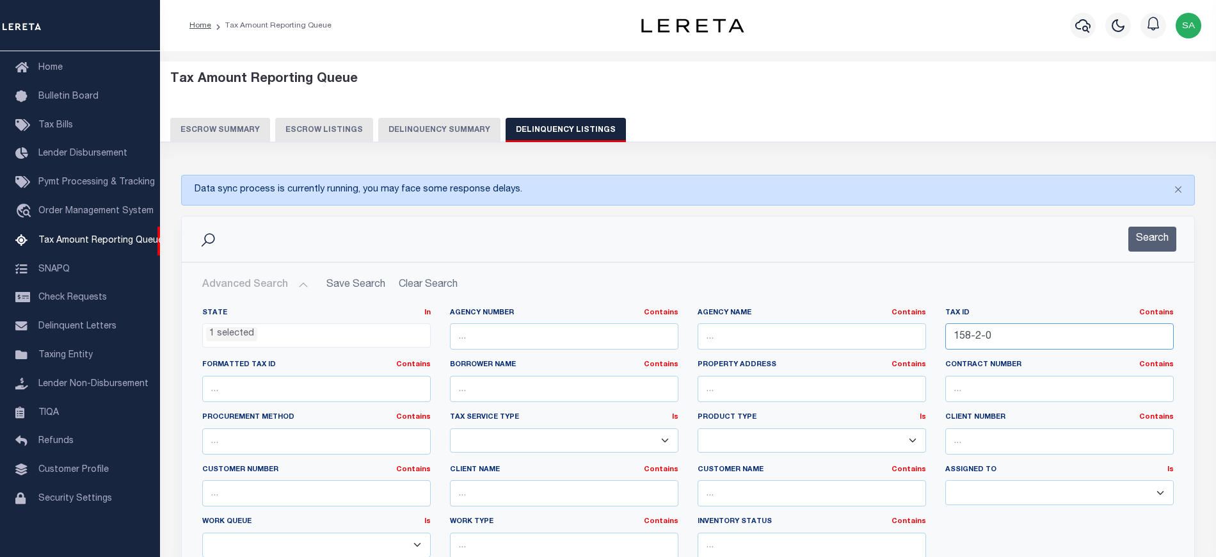
drag, startPoint x: 1001, startPoint y: 338, endPoint x: 897, endPoint y: 340, distance: 104.3
click at [897, 340] on div "State In In AK AL AR AZ CA CO CT DC DE FL GA GU HI IA ID IL IN KS KY LA MA MD M…" at bounding box center [688, 438] width 990 height 261
paste input "R18-5"
type input "R18-5-0"
click at [1145, 235] on button "Search" at bounding box center [1152, 239] width 48 height 25
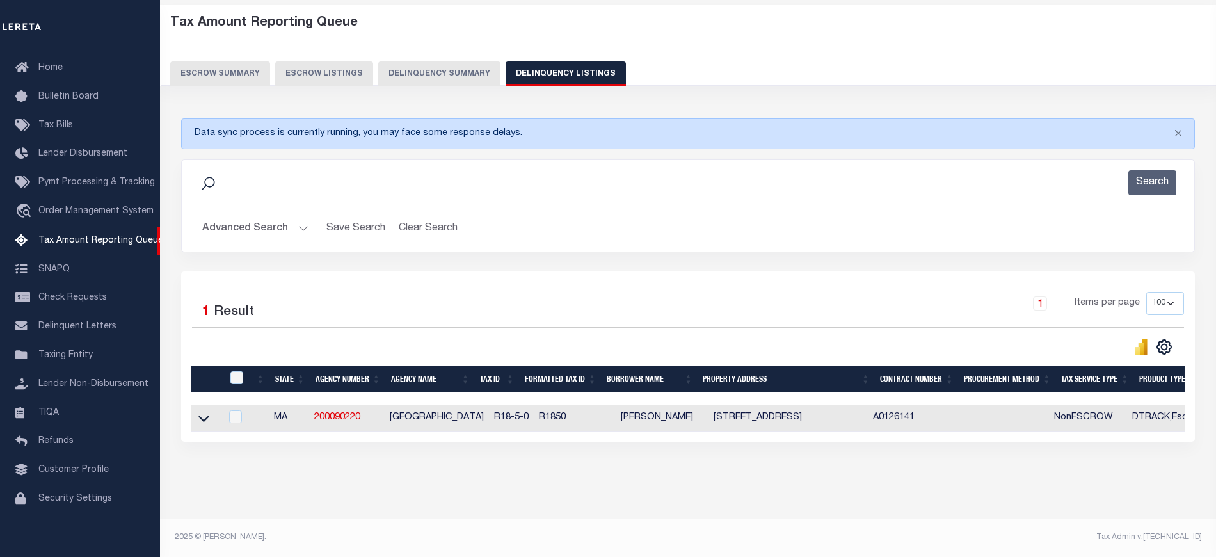
scroll to position [68, 0]
click at [206, 411] on icon at bounding box center [203, 417] width 11 height 13
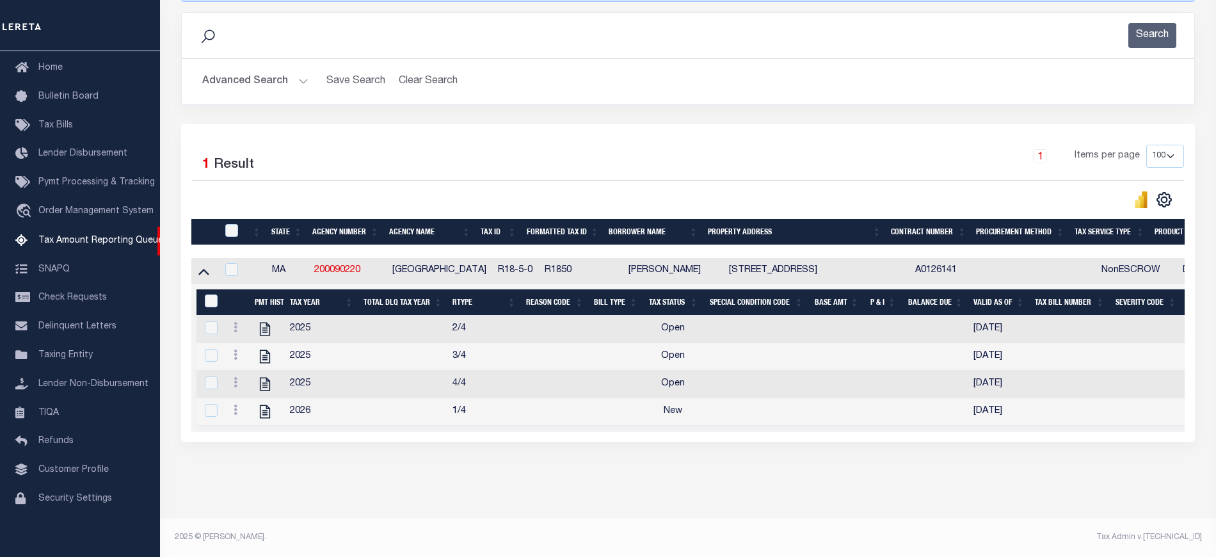
scroll to position [219, 0]
click at [265, 321] on icon "" at bounding box center [265, 329] width 17 height 17
checkbox input "true"
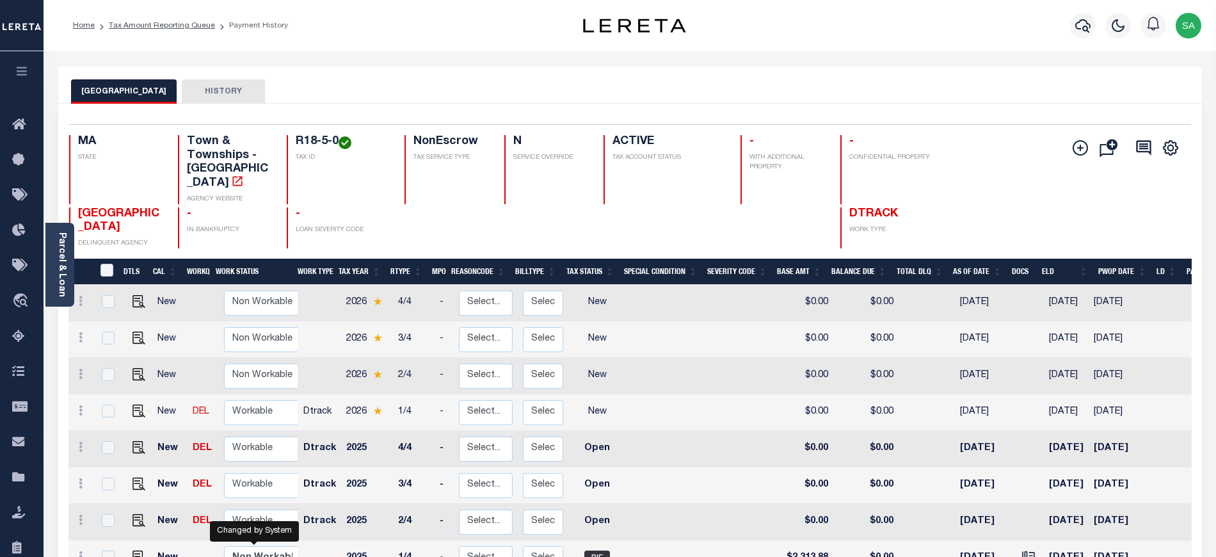
scroll to position [236, 0]
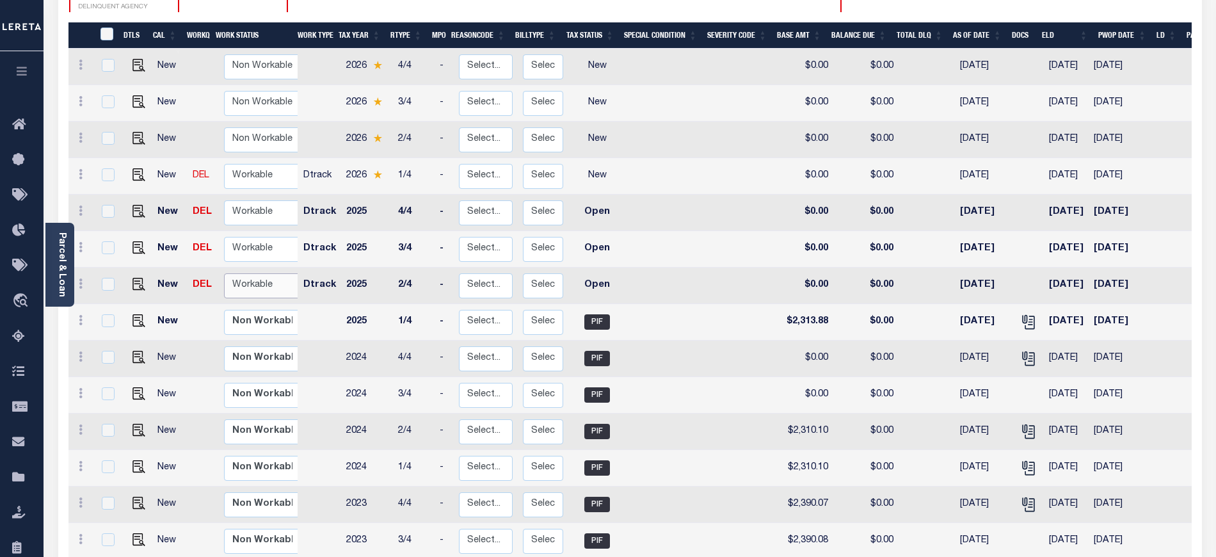
click at [264, 280] on select "Non Workable Workable" at bounding box center [262, 285] width 77 height 25
checkbox input "true"
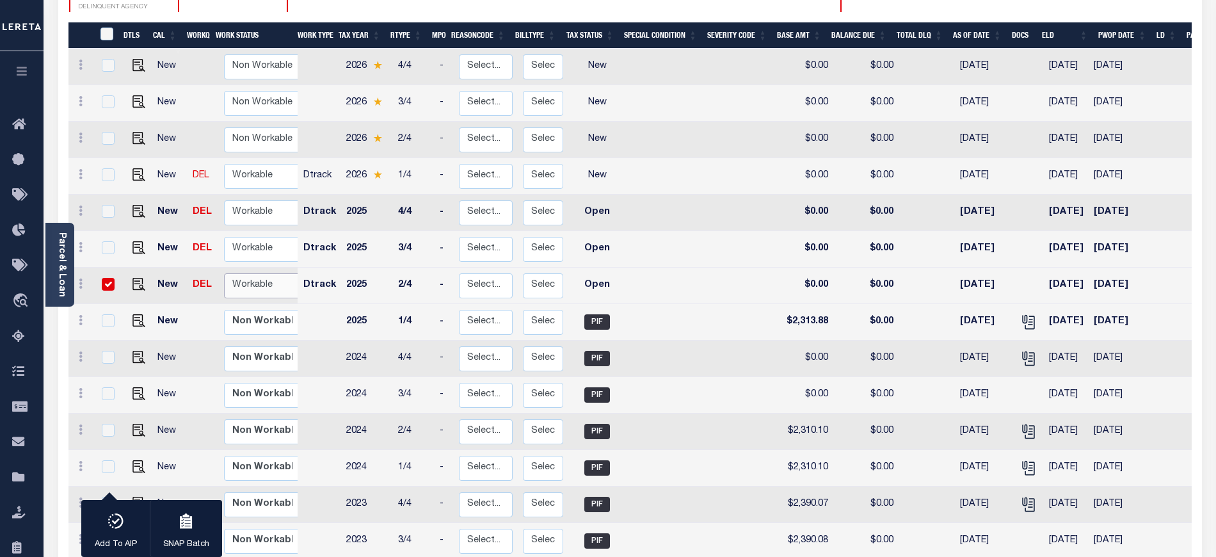
select select "true"
click at [224, 273] on select "Non Workable Workable" at bounding box center [262, 285] width 77 height 25
checkbox input "false"
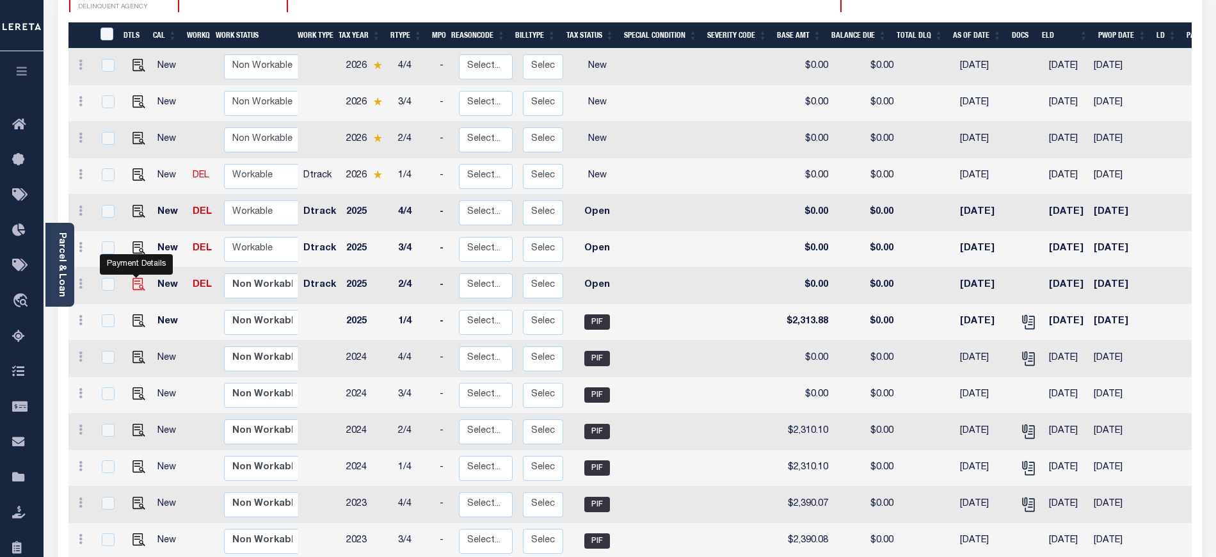
click at [132, 278] on img "" at bounding box center [138, 284] width 13 height 13
checkbox input "true"
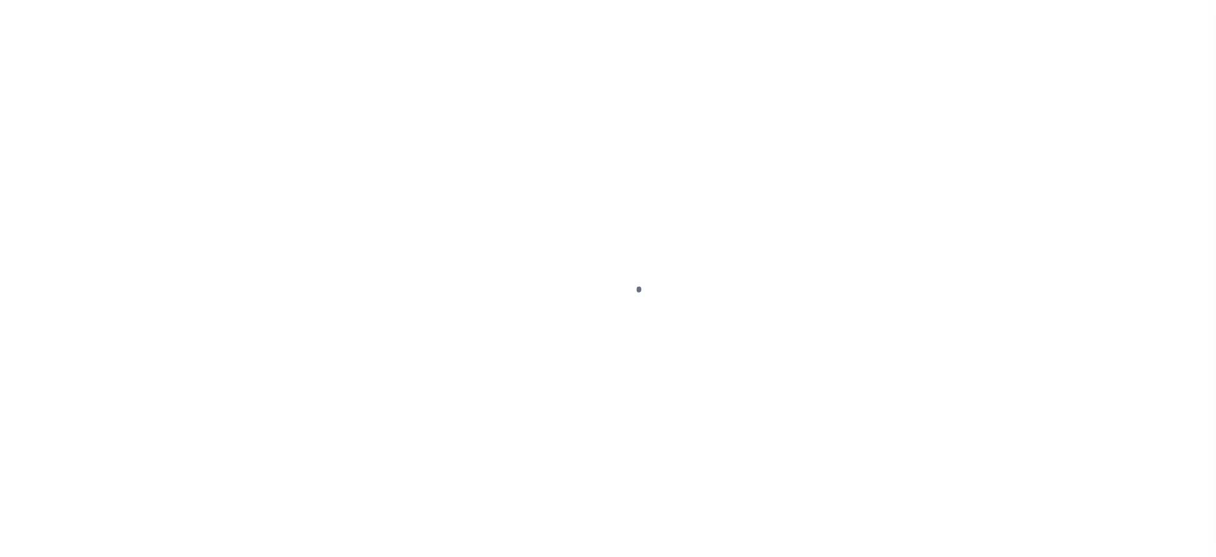
select select "OP2"
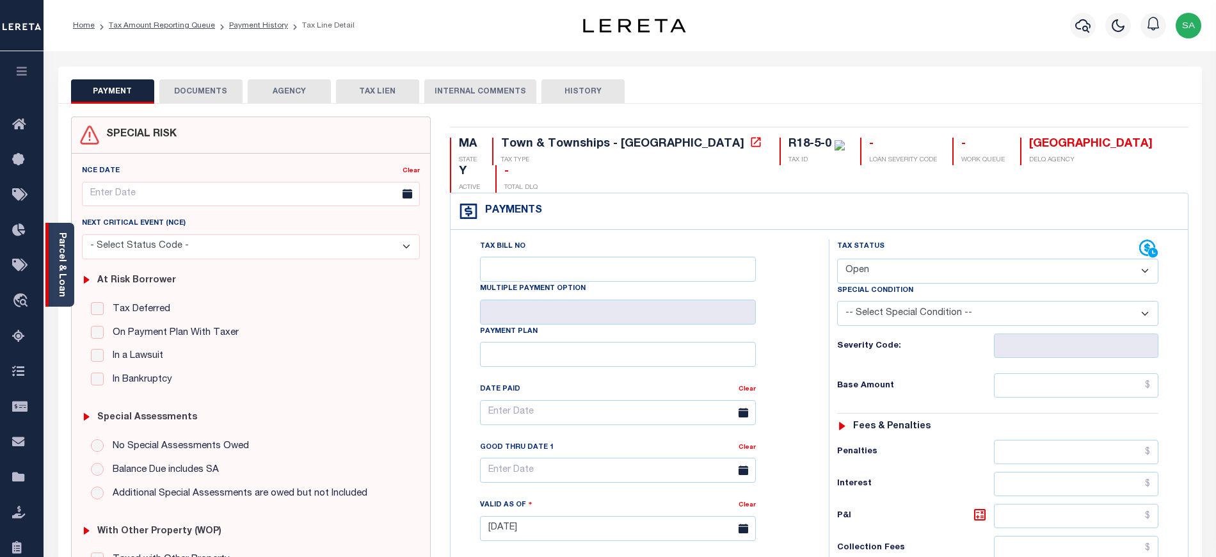
click at [57, 265] on link "Parcel & Loan" at bounding box center [61, 264] width 9 height 65
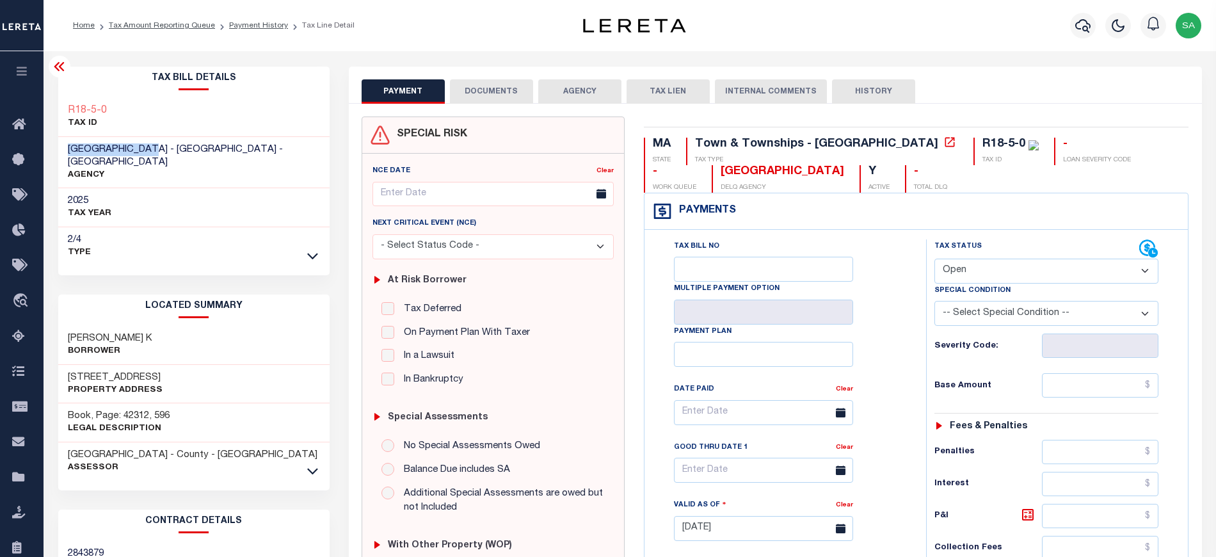
drag, startPoint x: 69, startPoint y: 152, endPoint x: 150, endPoint y: 152, distance: 80.6
click at [150, 152] on span "[GEOGRAPHIC_DATA] - [GEOGRAPHIC_DATA] - [GEOGRAPHIC_DATA]" at bounding box center [175, 156] width 215 height 22
drag, startPoint x: 65, startPoint y: 366, endPoint x: 119, endPoint y: 364, distance: 53.8
click at [119, 365] on div "[STREET_ADDRESS] Property Address" at bounding box center [193, 384] width 271 height 39
copy h3 "478 GREAT"
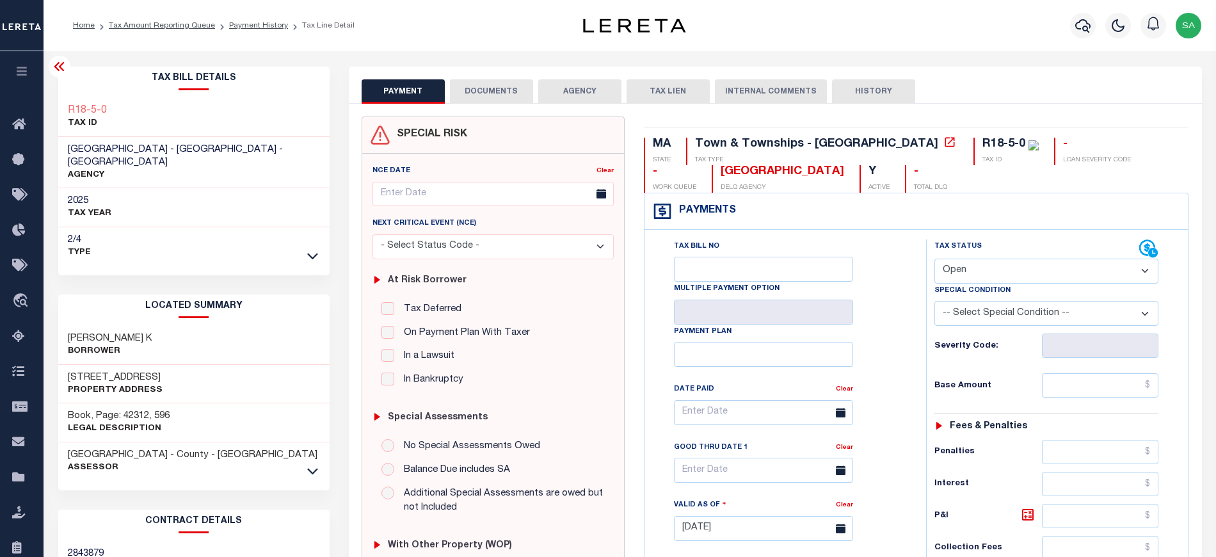
drag, startPoint x: 129, startPoint y: 366, endPoint x: 122, endPoint y: 366, distance: 7.0
click at [128, 371] on h3 "[STREET_ADDRESS]" at bounding box center [115, 377] width 95 height 13
click at [93, 371] on h3 "[STREET_ADDRESS]" at bounding box center [115, 377] width 95 height 13
copy h3 "GREAT"
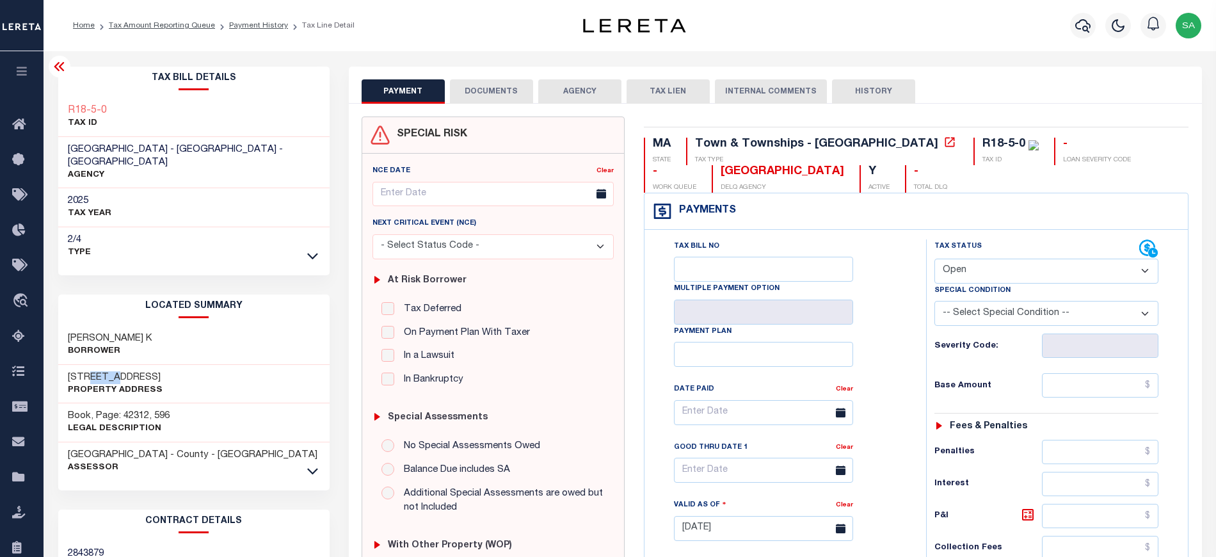
drag, startPoint x: 55, startPoint y: 63, endPoint x: 136, endPoint y: 65, distance: 81.3
click at [55, 63] on icon at bounding box center [59, 66] width 15 height 15
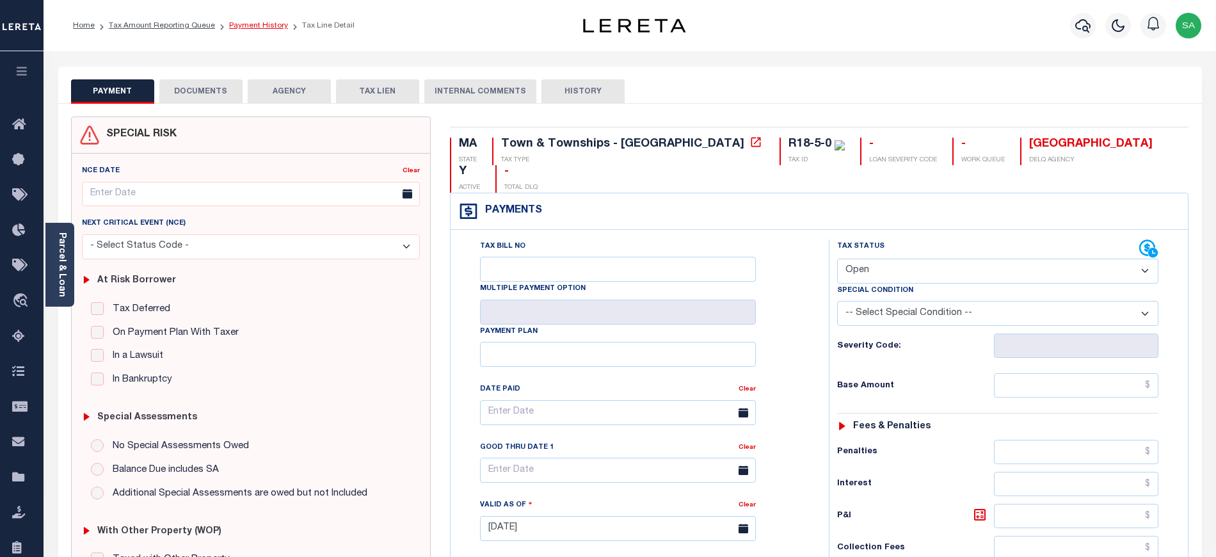
click at [231, 27] on link "Payment History" at bounding box center [258, 26] width 59 height 8
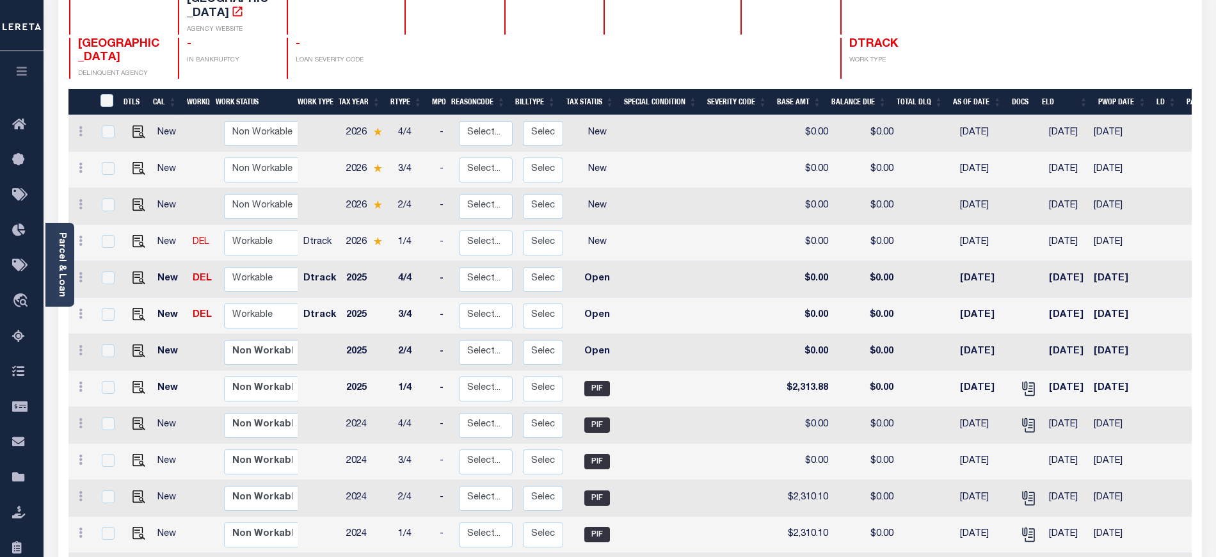
scroll to position [170, 0]
click at [136, 344] on img "" at bounding box center [138, 350] width 13 height 13
checkbox input "true"
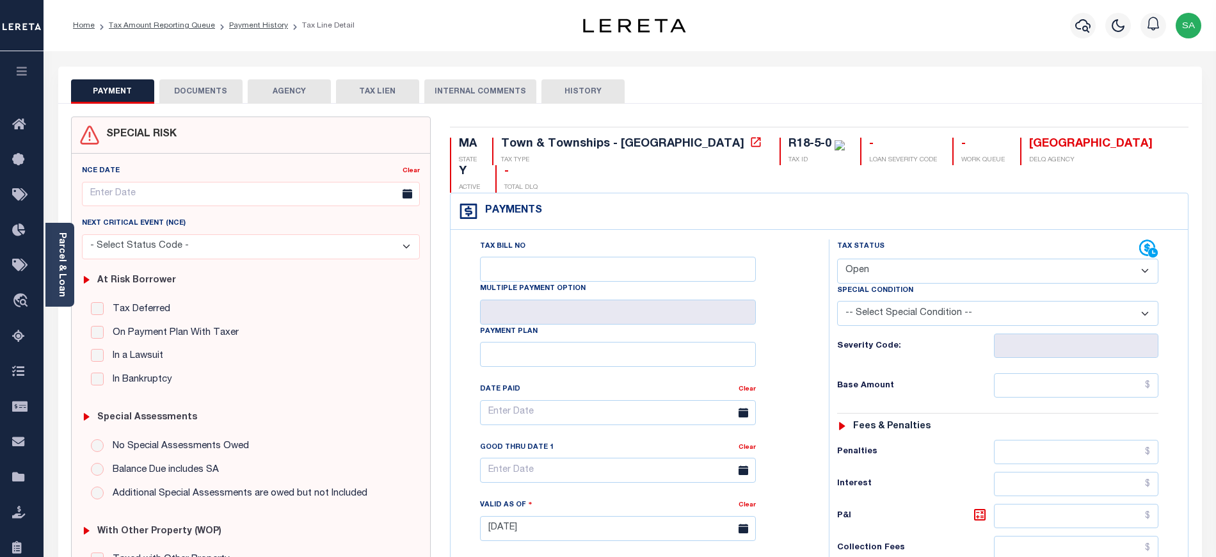
click at [889, 258] on select "- Select Status Code - Open Due/Unpaid Paid Incomplete No Tax Due Internal Refu…" at bounding box center [997, 270] width 321 height 25
select select "PYD"
click at [837, 258] on select "- Select Status Code - Open Due/Unpaid Paid Incomplete No Tax Due Internal Refu…" at bounding box center [997, 270] width 321 height 25
type input "[DATE]"
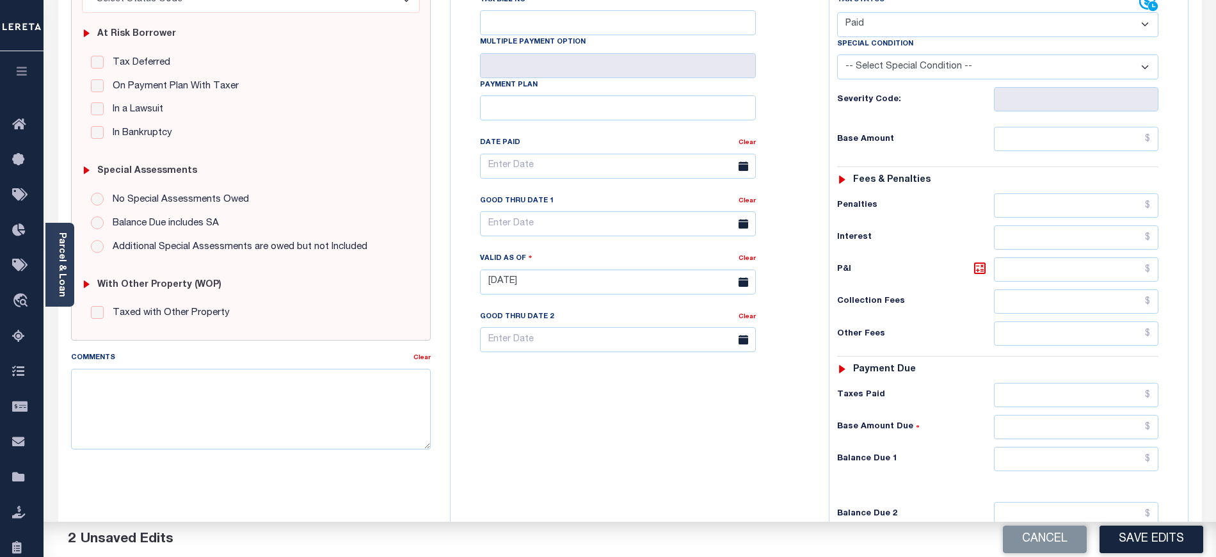
scroll to position [256, 0]
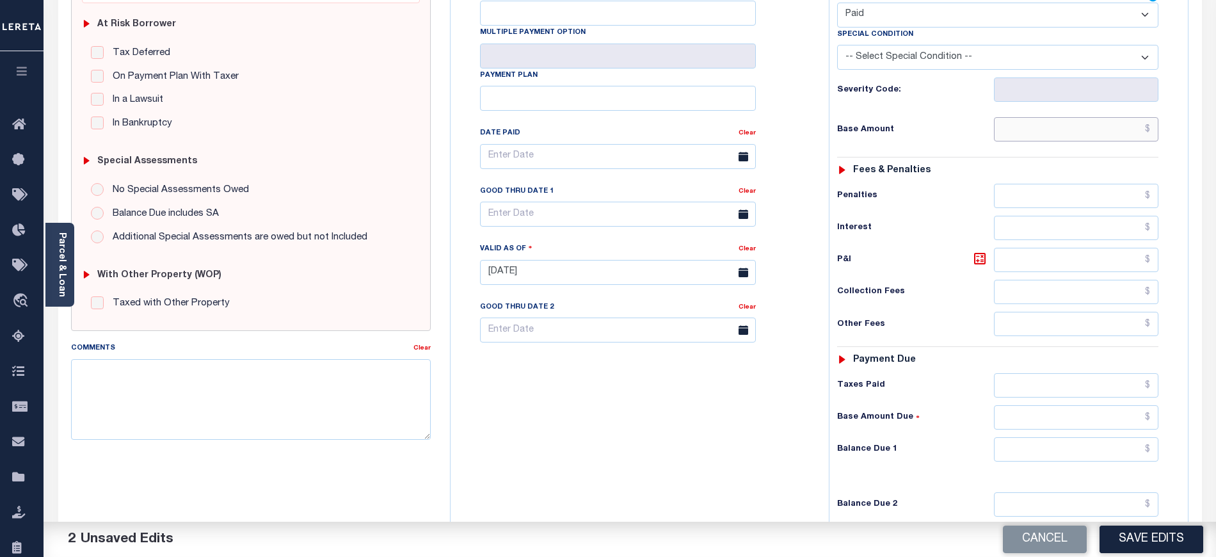
drag, startPoint x: 1045, startPoint y: 98, endPoint x: 1045, endPoint y: 107, distance: 9.6
click at [1045, 117] on input "text" at bounding box center [1076, 129] width 165 height 24
type input "$0.00"
click at [1060, 437] on input "text" at bounding box center [1076, 449] width 165 height 24
type input "$0.00"
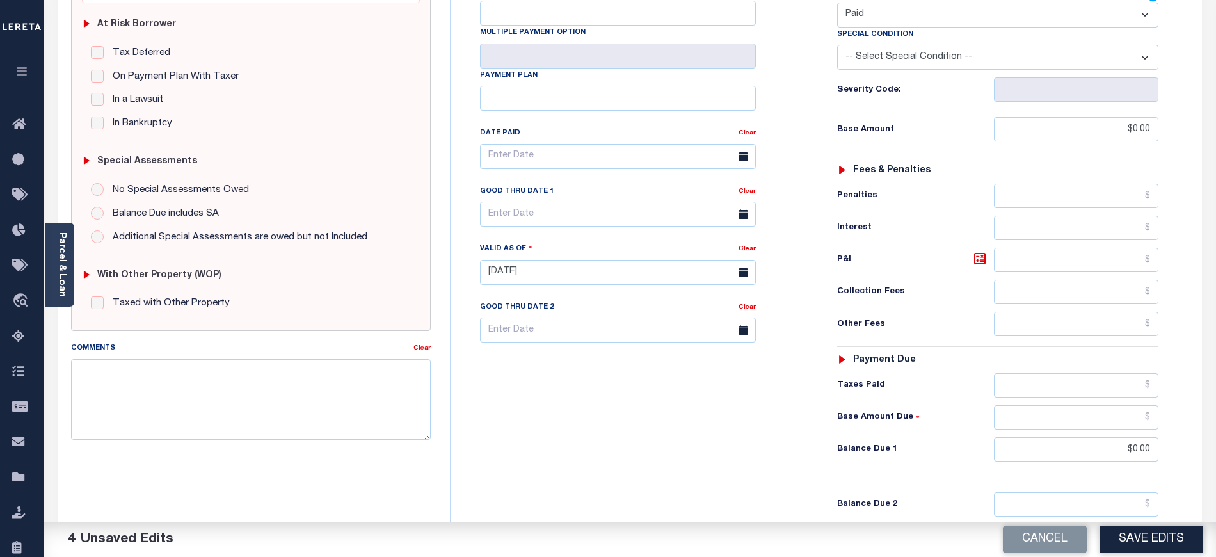
click at [732, 439] on div "Tax Bill No Multiple Payment Option Payment Plan Clear" at bounding box center [636, 265] width 365 height 565
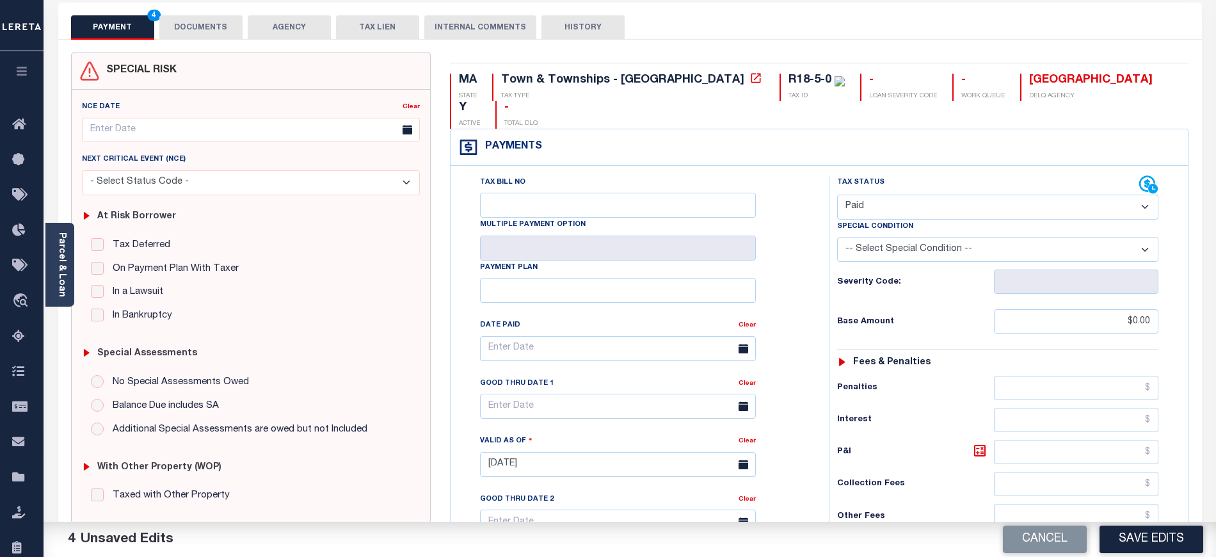
scroll to position [0, 0]
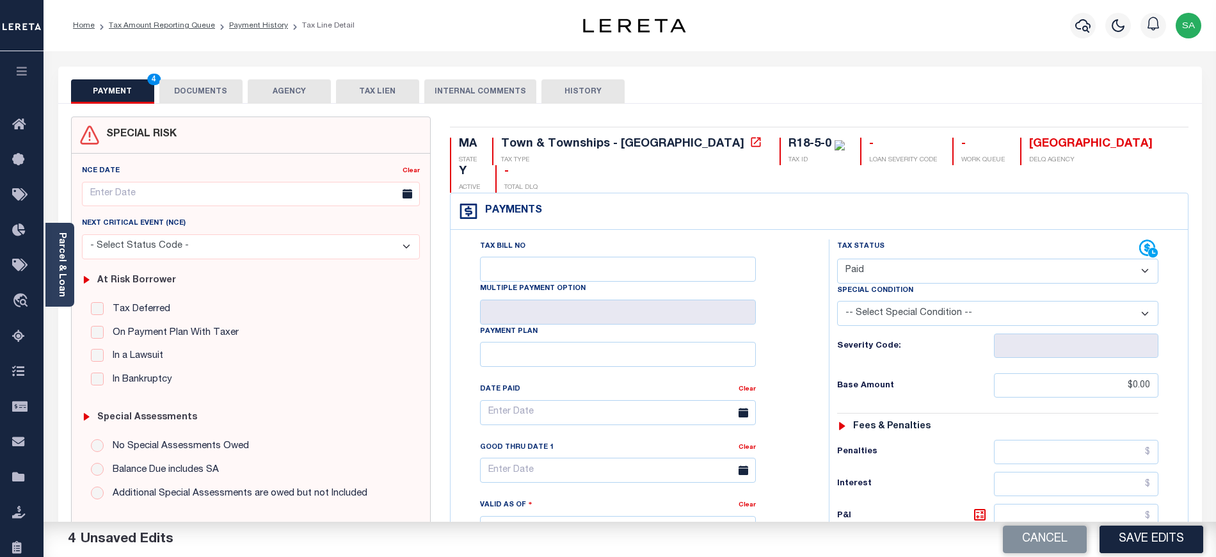
click at [211, 91] on button "DOCUMENTS" at bounding box center [200, 91] width 83 height 24
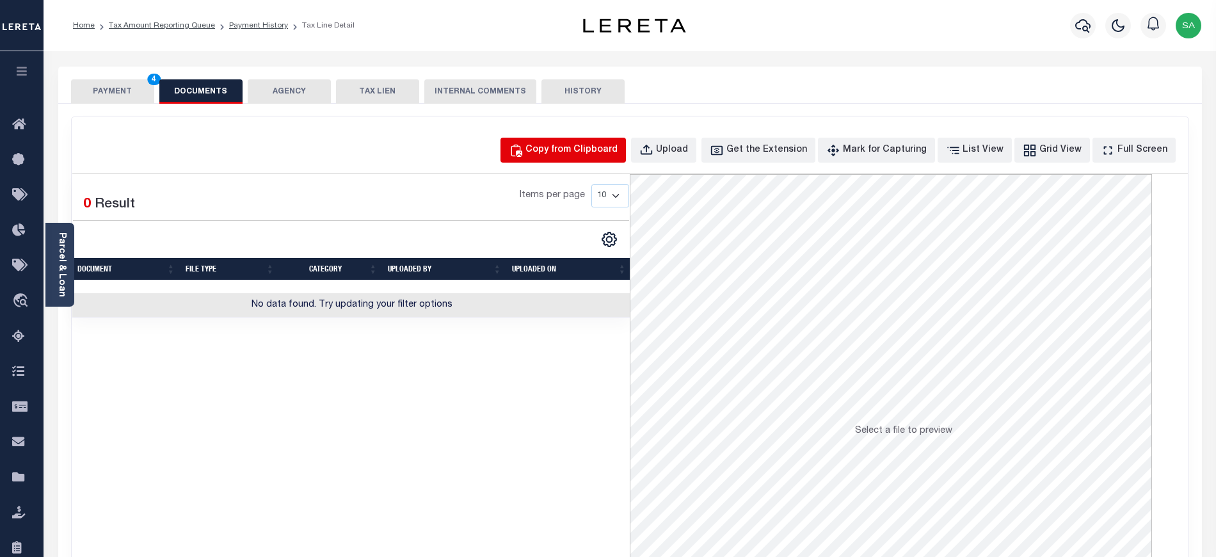
click at [561, 147] on div "Copy from Clipboard" at bounding box center [571, 150] width 92 height 14
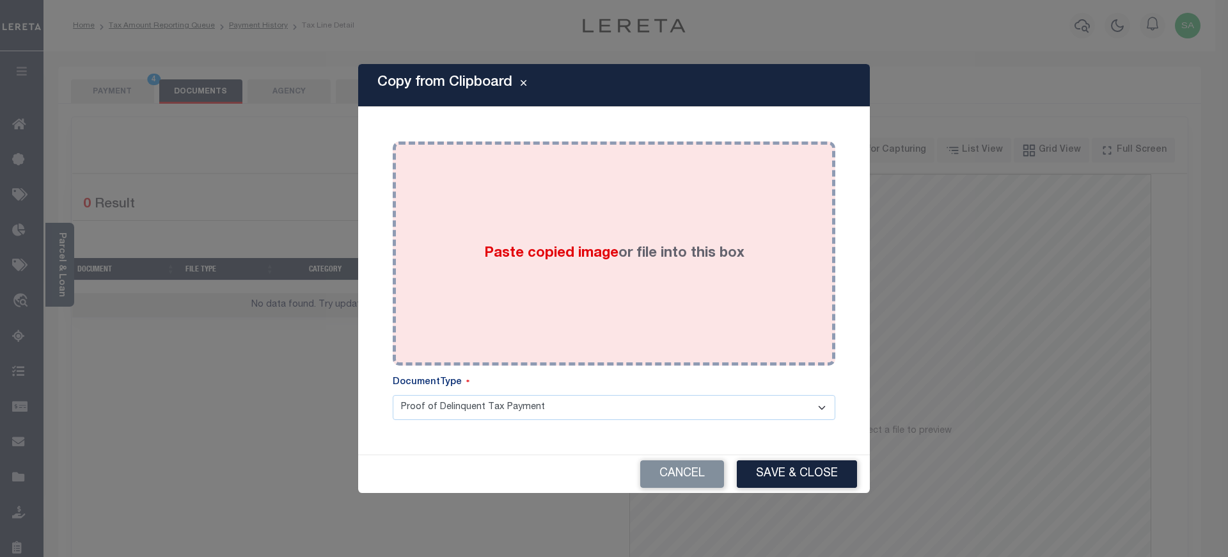
click at [617, 262] on label "Paste copied image or file into this box" at bounding box center [614, 253] width 260 height 21
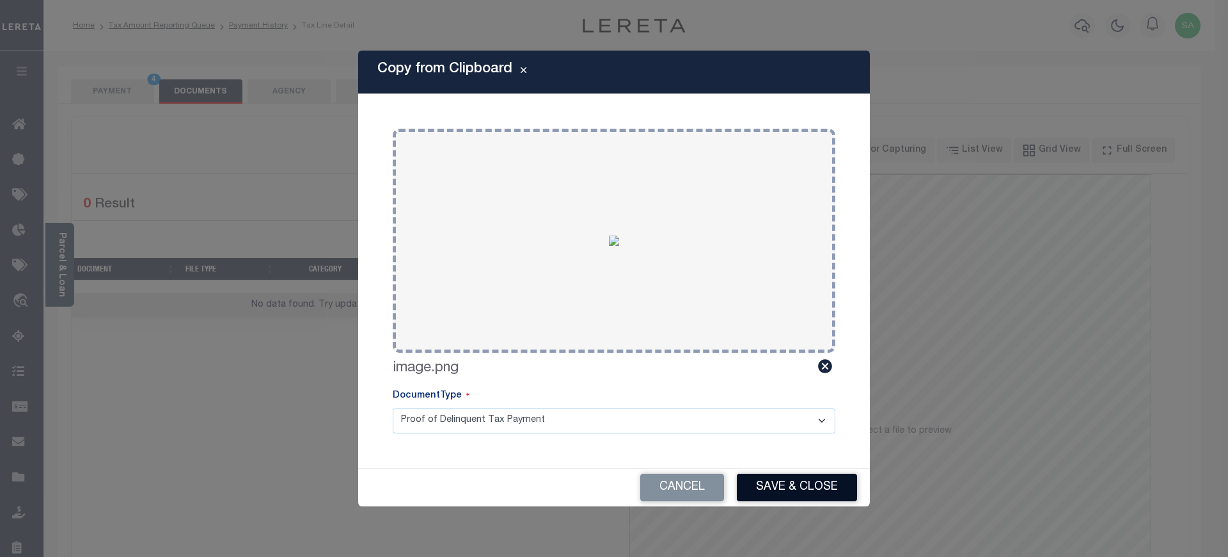
click at [838, 492] on button "Save & Close" at bounding box center [797, 487] width 120 height 28
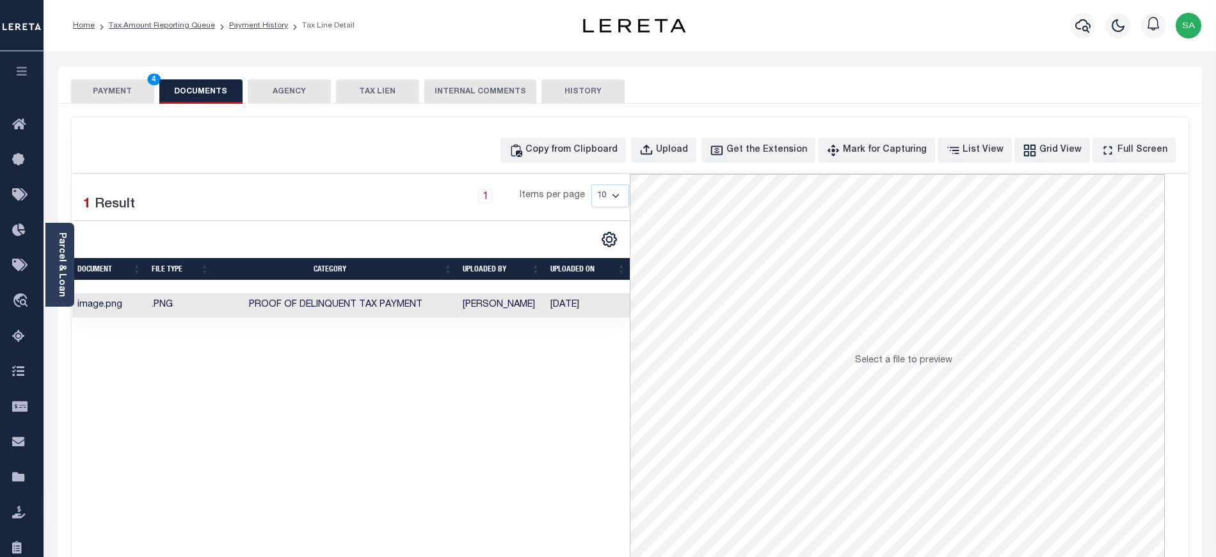
click at [90, 92] on button "PAYMENT 4" at bounding box center [112, 91] width 83 height 24
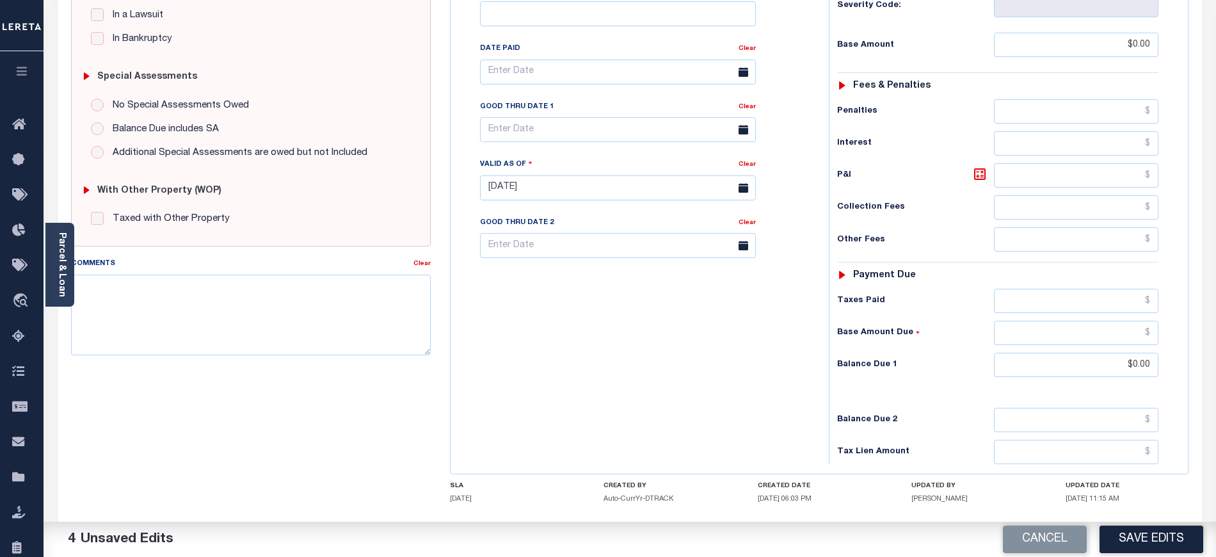
scroll to position [341, 0]
click at [182, 311] on textarea "Comments" at bounding box center [251, 314] width 360 height 81
type textarea "d"
type textarea "due is for 2026 tax year"
click at [1171, 532] on button "Save Edits" at bounding box center [1151, 539] width 104 height 28
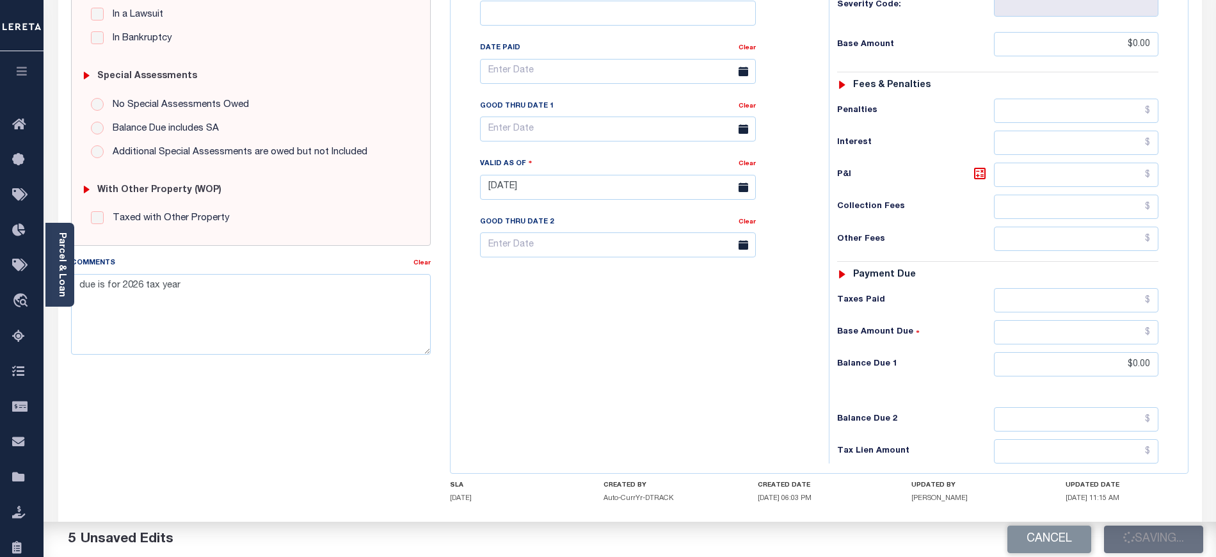
checkbox input "false"
type input "$0"
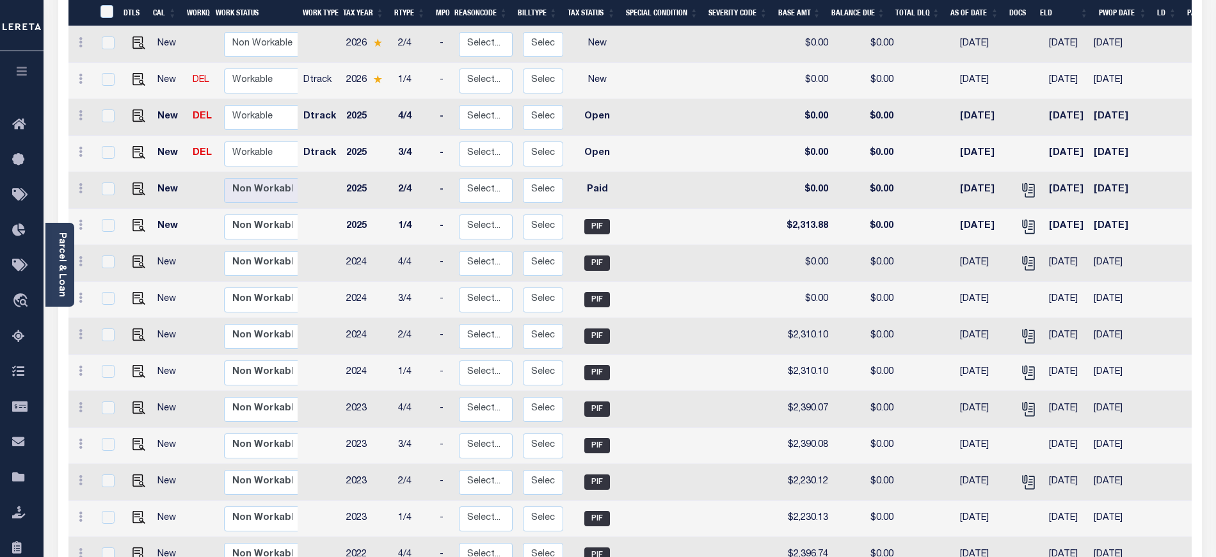
scroll to position [341, 0]
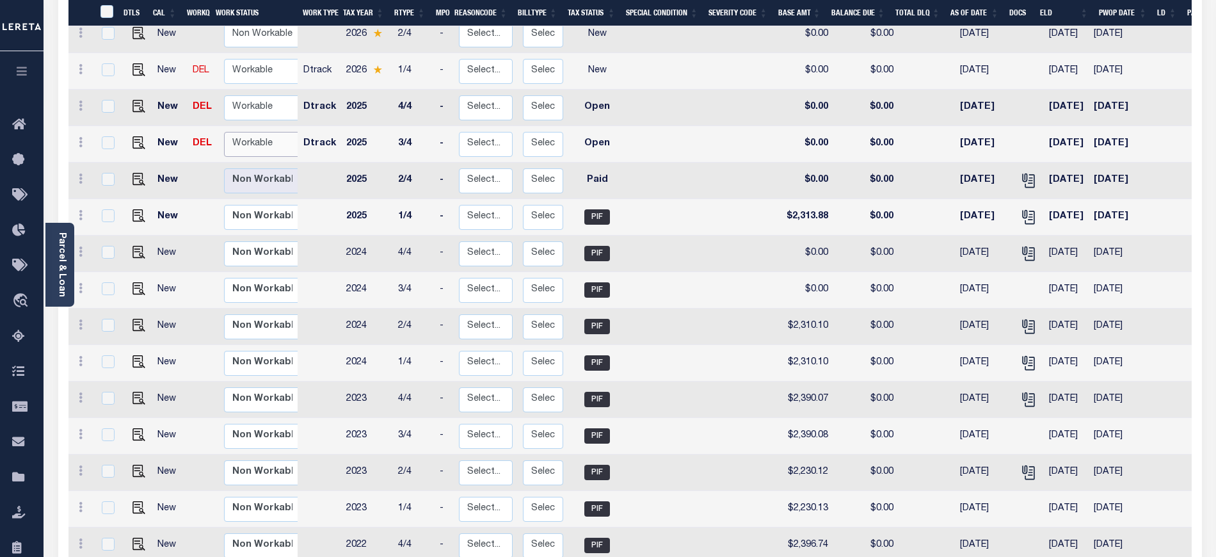
drag, startPoint x: 250, startPoint y: 126, endPoint x: 252, endPoint y: 134, distance: 8.1
click at [250, 132] on select "Non Workable Workable" at bounding box center [262, 144] width 77 height 25
checkbox input "true"
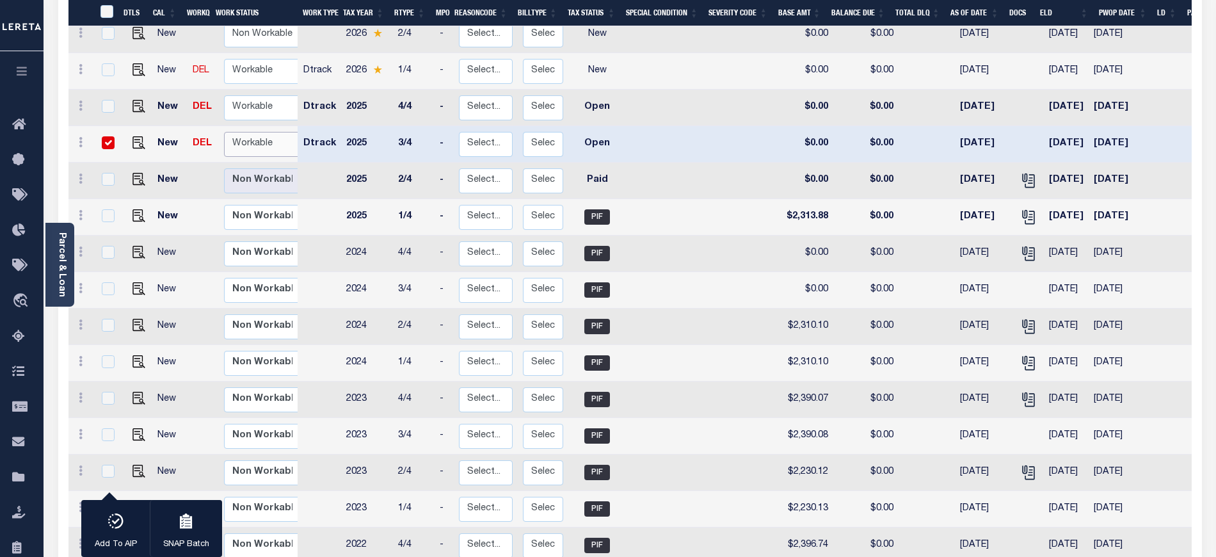
select select "true"
click at [224, 132] on select "Non Workable Workable" at bounding box center [262, 144] width 77 height 25
checkbox input "false"
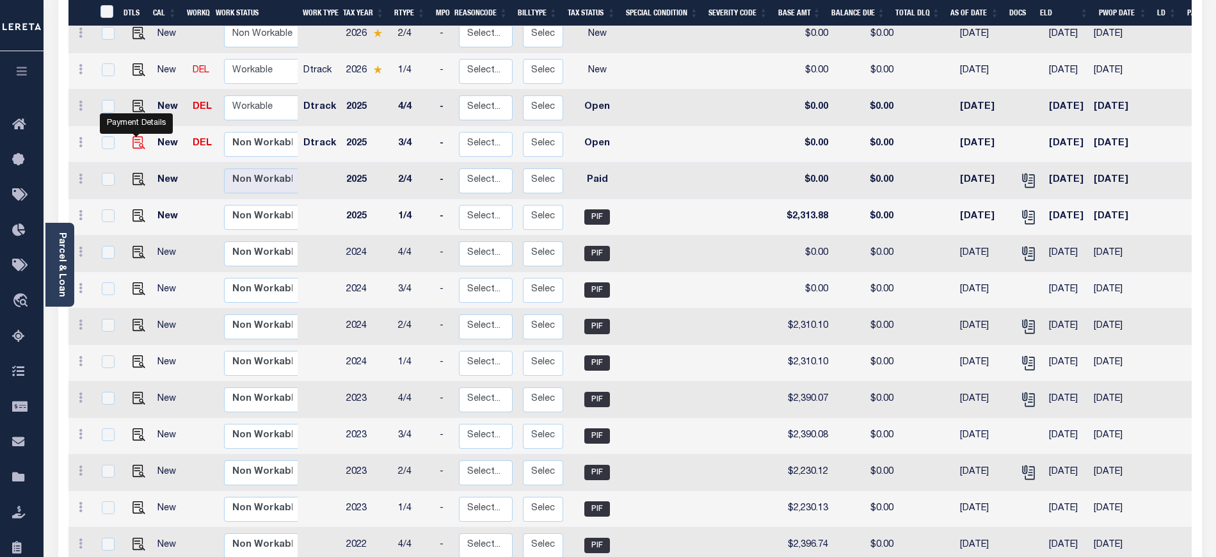
click at [134, 136] on img "" at bounding box center [138, 142] width 13 height 13
checkbox input "true"
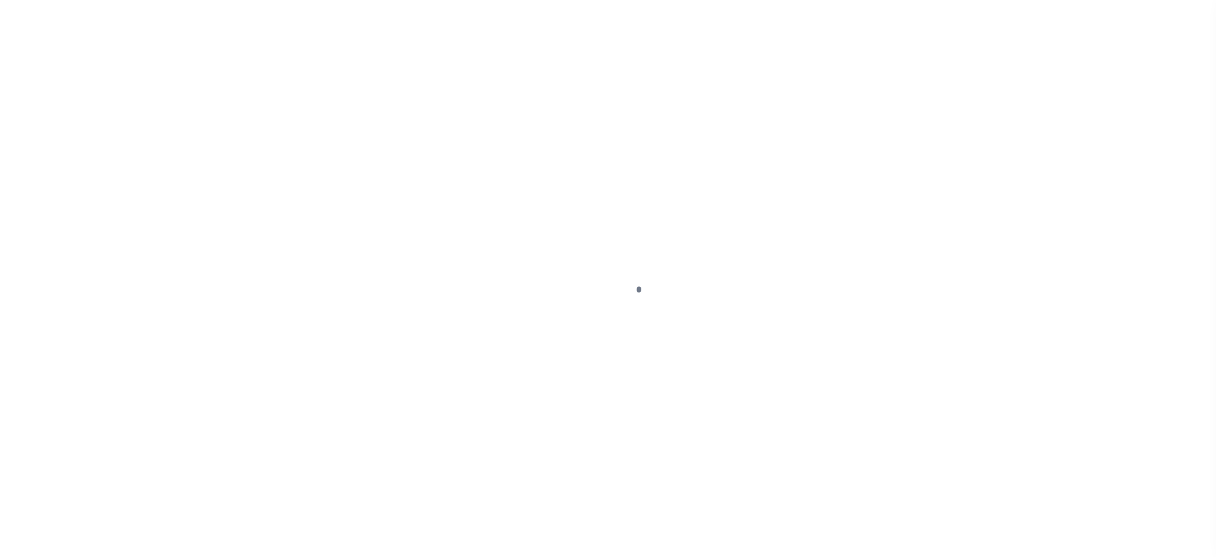
select select "OP2"
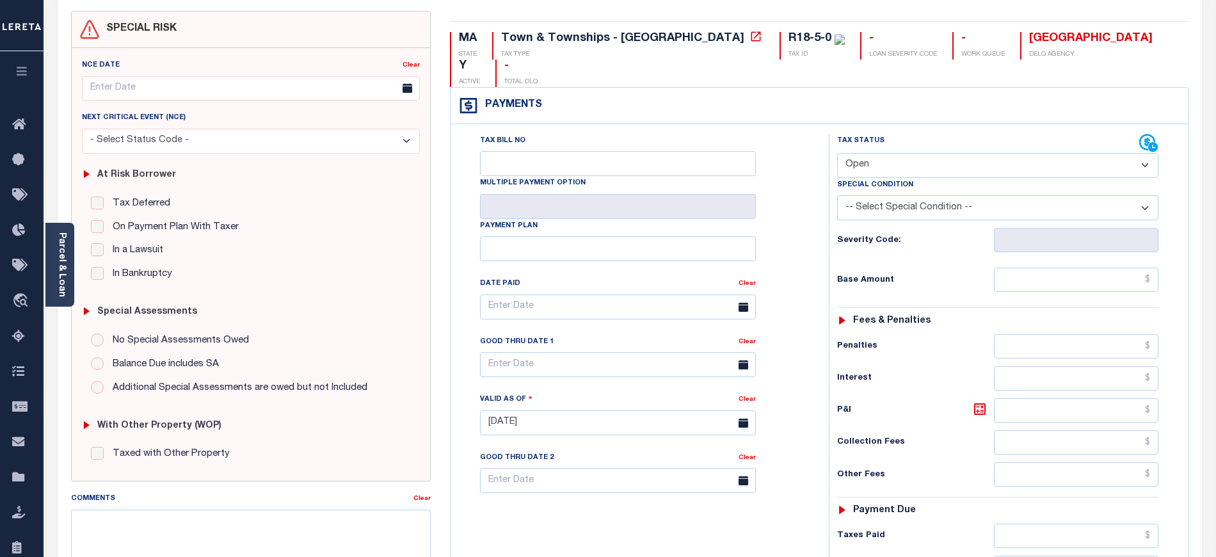
scroll to position [341, 0]
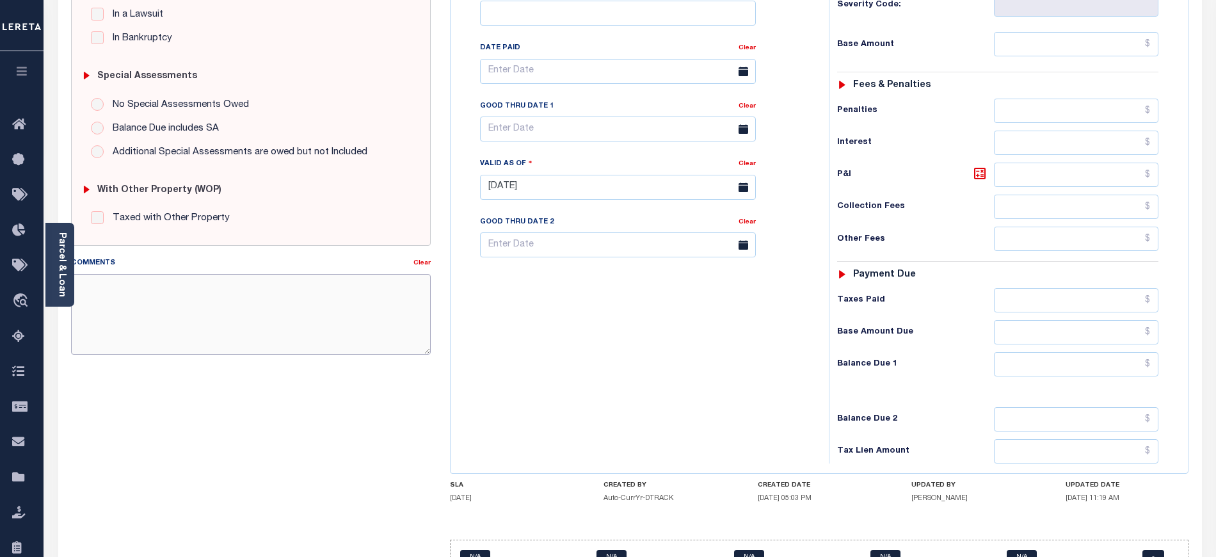
click at [174, 319] on textarea "Comments" at bounding box center [251, 314] width 360 height 81
type textarea "due is for 2026 tax year"
type input "[DATE]"
drag, startPoint x: 576, startPoint y: 349, endPoint x: 578, endPoint y: 358, distance: 9.3
click at [578, 352] on div "Tax Bill No Multiple Payment Option Payment Plan Clear" at bounding box center [636, 180] width 365 height 565
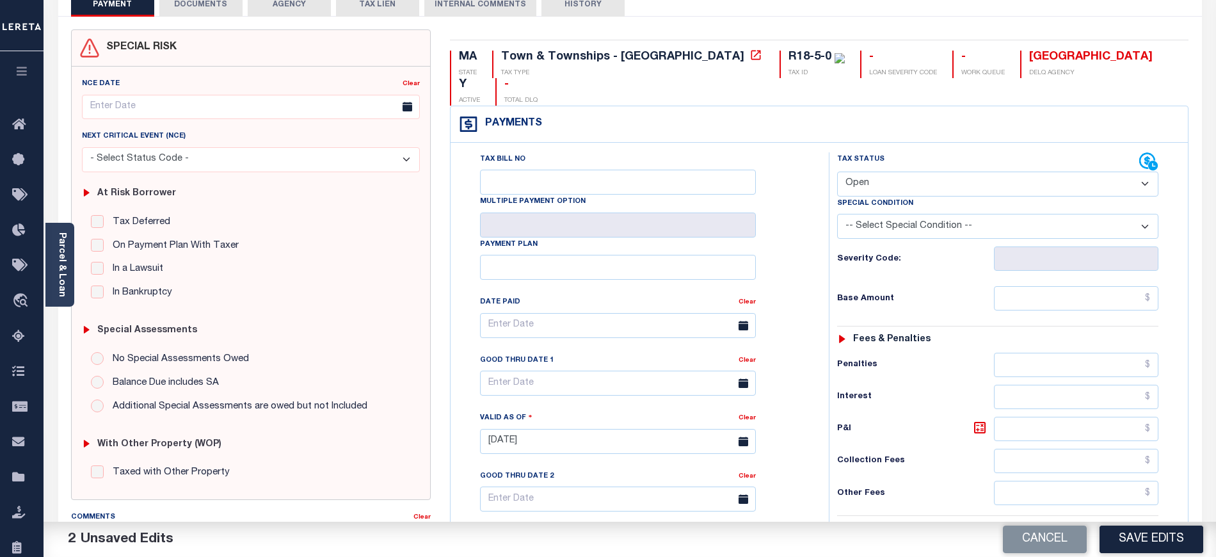
scroll to position [85, 0]
click at [976, 173] on select "- Select Status Code - Open Due/Unpaid Paid Incomplete No Tax Due Internal Refu…" at bounding box center [997, 185] width 321 height 25
click at [837, 173] on select "- Select Status Code - Open Due/Unpaid Paid Incomplete No Tax Due Internal Refu…" at bounding box center [997, 185] width 321 height 25
click at [902, 173] on select "- Select Status Code - Open Due/Unpaid Paid Incomplete No Tax Due Internal Refu…" at bounding box center [997, 185] width 321 height 25
select select "PYD"
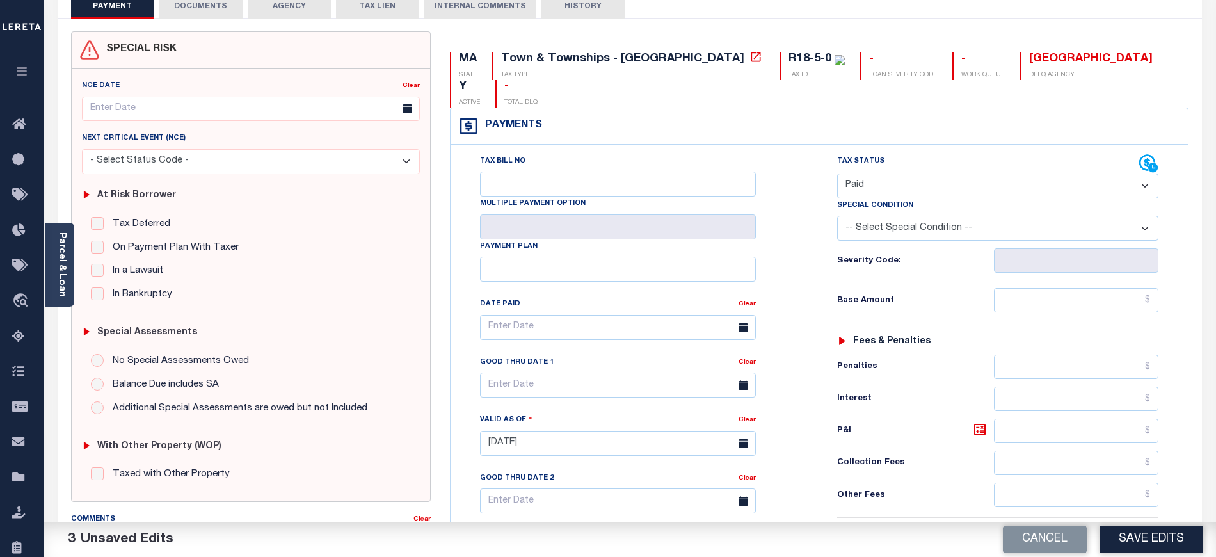
click at [837, 173] on select "- Select Status Code - Open Due/Unpaid Paid Incomplete No Tax Due Internal Refu…" at bounding box center [997, 185] width 321 height 25
click at [1070, 311] on div "Tax Status Status - Select Status Code -" at bounding box center [1002, 436] width 346 height 565
click at [1063, 288] on input "text" at bounding box center [1076, 300] width 165 height 24
type input "$0.00"
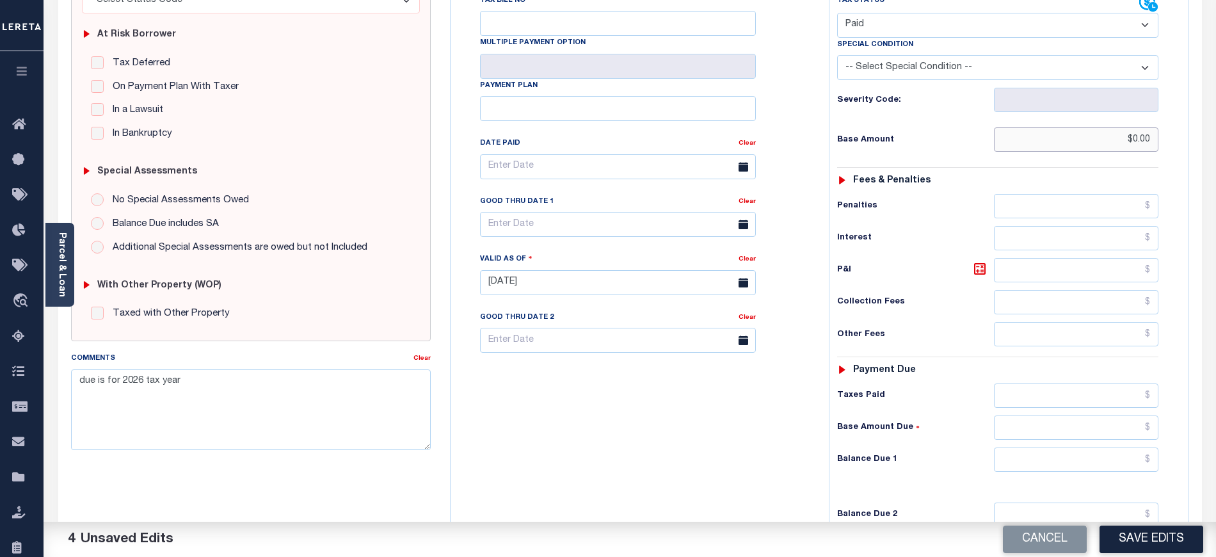
scroll to position [341, 0]
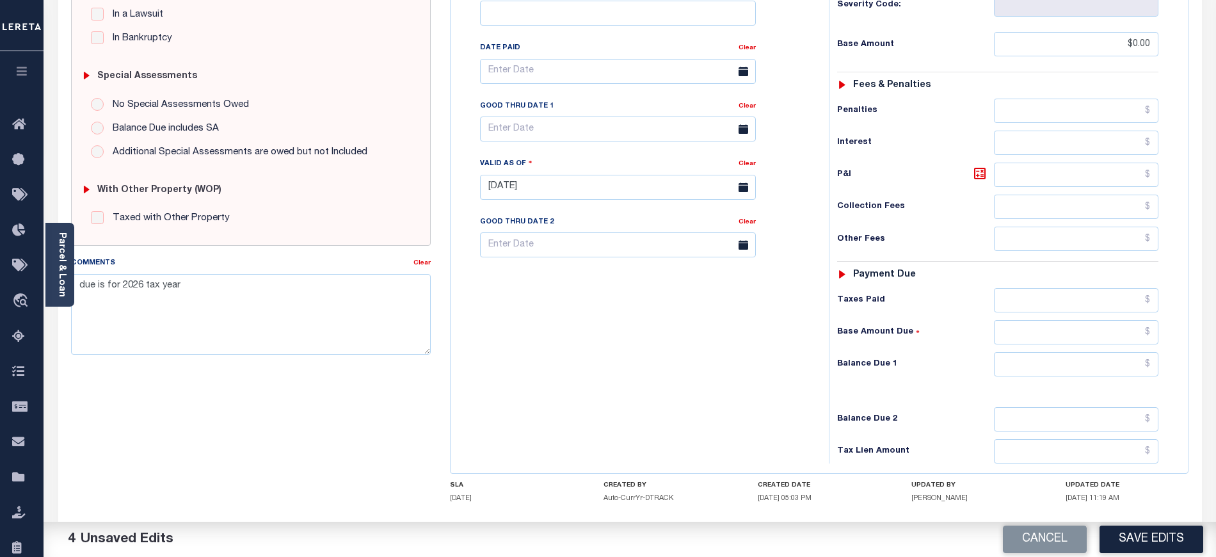
click at [1038, 329] on div "Tax Status Status - Select Status Code -" at bounding box center [1002, 180] width 346 height 565
drag, startPoint x: 1038, startPoint y: 343, endPoint x: 1035, endPoint y: 351, distance: 8.9
click at [1038, 352] on input "text" at bounding box center [1076, 364] width 165 height 24
type input "$0.00"
click at [656, 365] on div "Tax Bill No Multiple Payment Option Payment Plan Clear" at bounding box center [636, 180] width 365 height 565
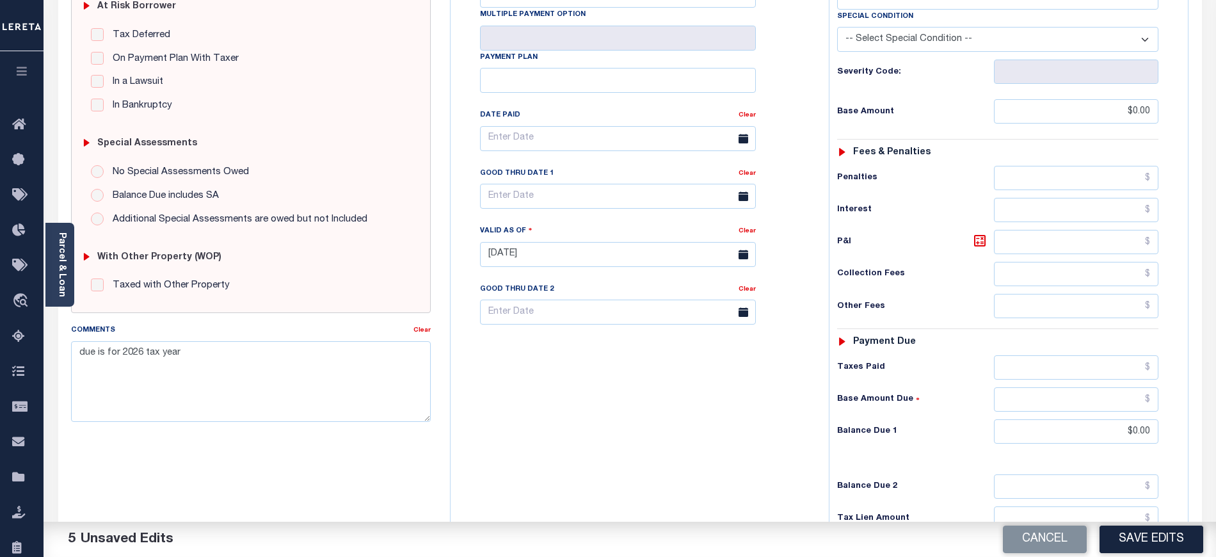
scroll to position [0, 0]
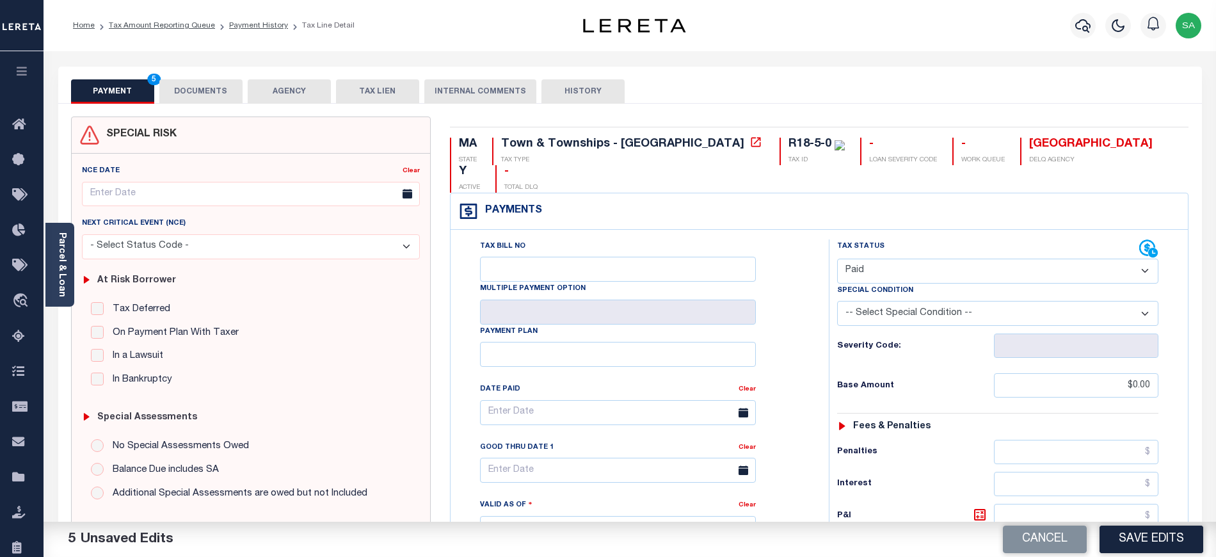
click at [197, 95] on button "DOCUMENTS" at bounding box center [200, 91] width 83 height 24
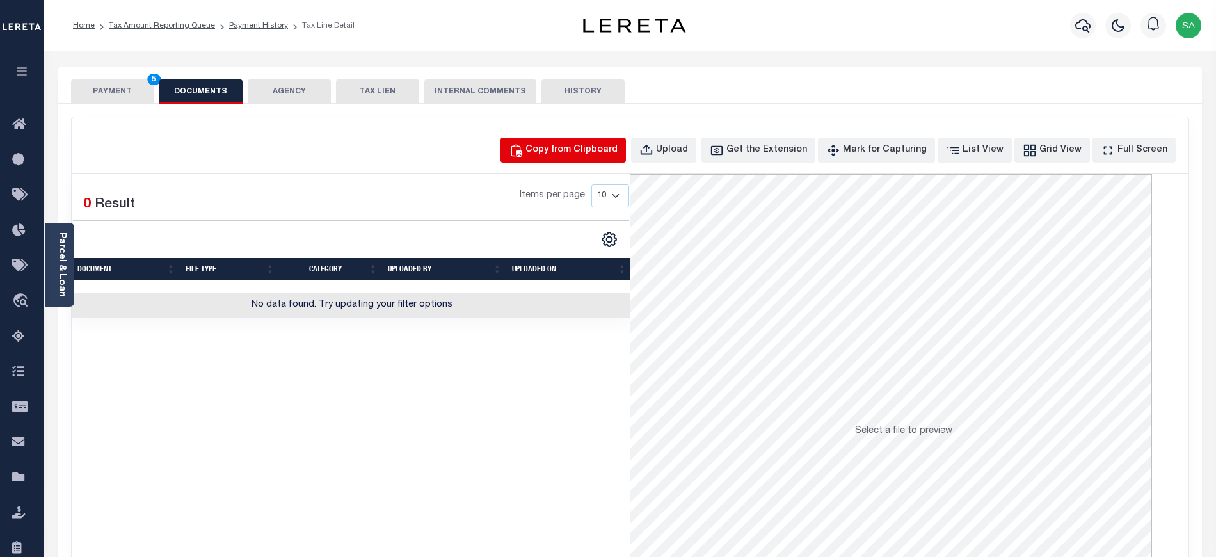
click at [576, 144] on div "Copy from Clipboard" at bounding box center [571, 150] width 92 height 14
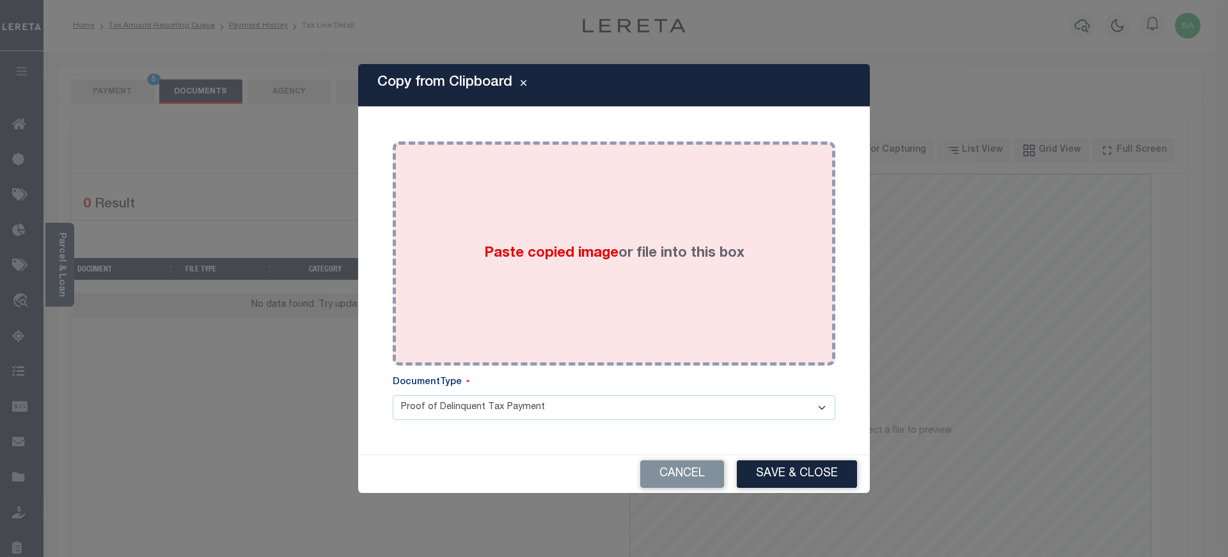
click at [623, 289] on div "Paste copied image or file into this box" at bounding box center [614, 253] width 424 height 205
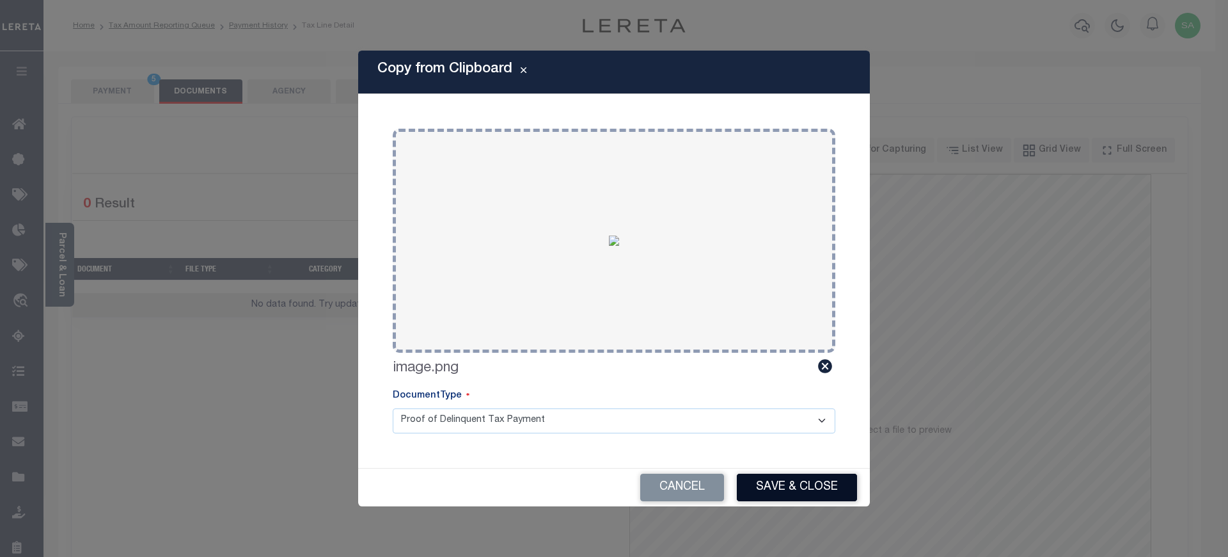
click at [786, 482] on button "Save & Close" at bounding box center [797, 487] width 120 height 28
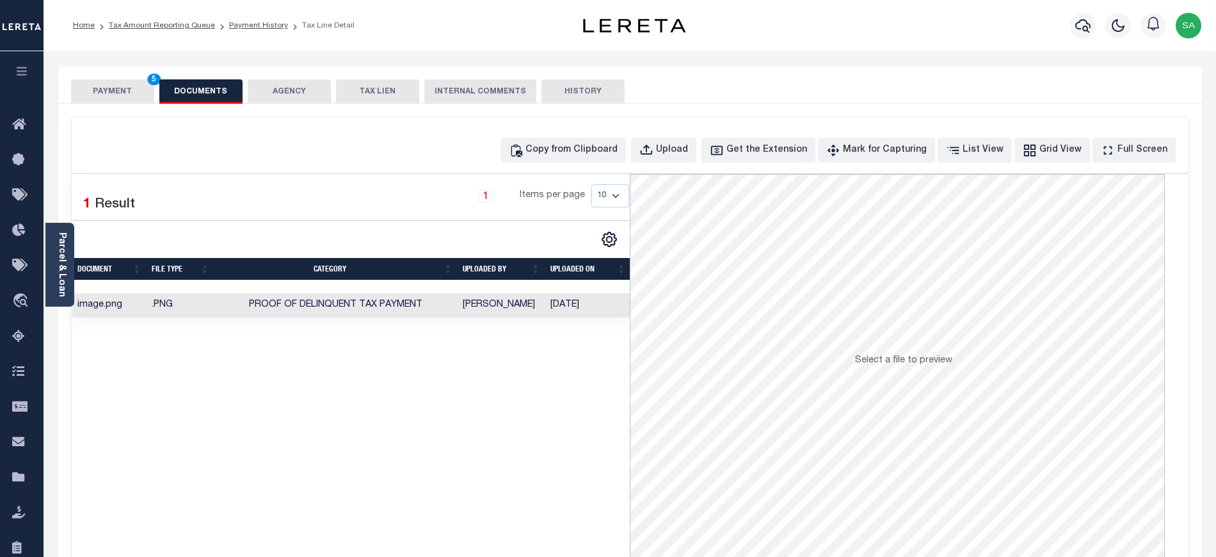
click at [136, 95] on button "PAYMENT 5" at bounding box center [112, 91] width 83 height 24
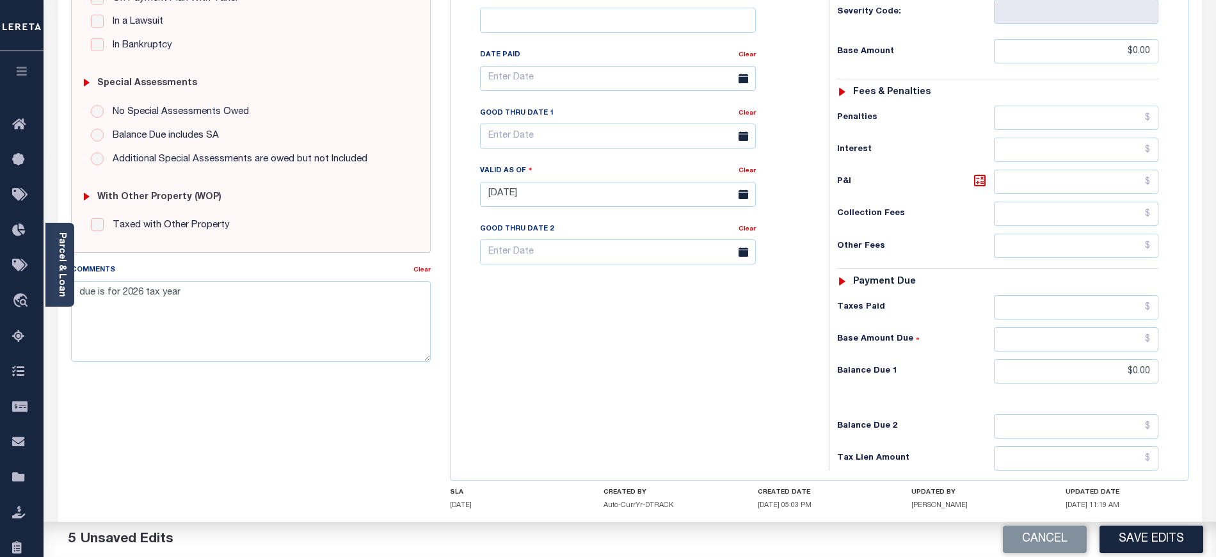
scroll to position [341, 0]
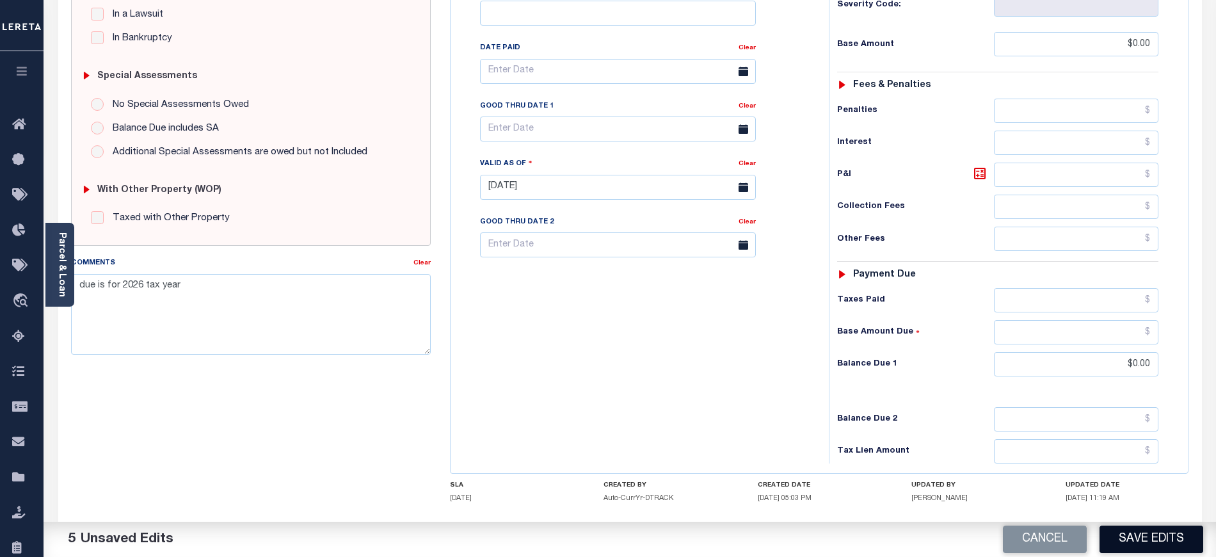
click at [1135, 532] on button "Save Edits" at bounding box center [1151, 539] width 104 height 28
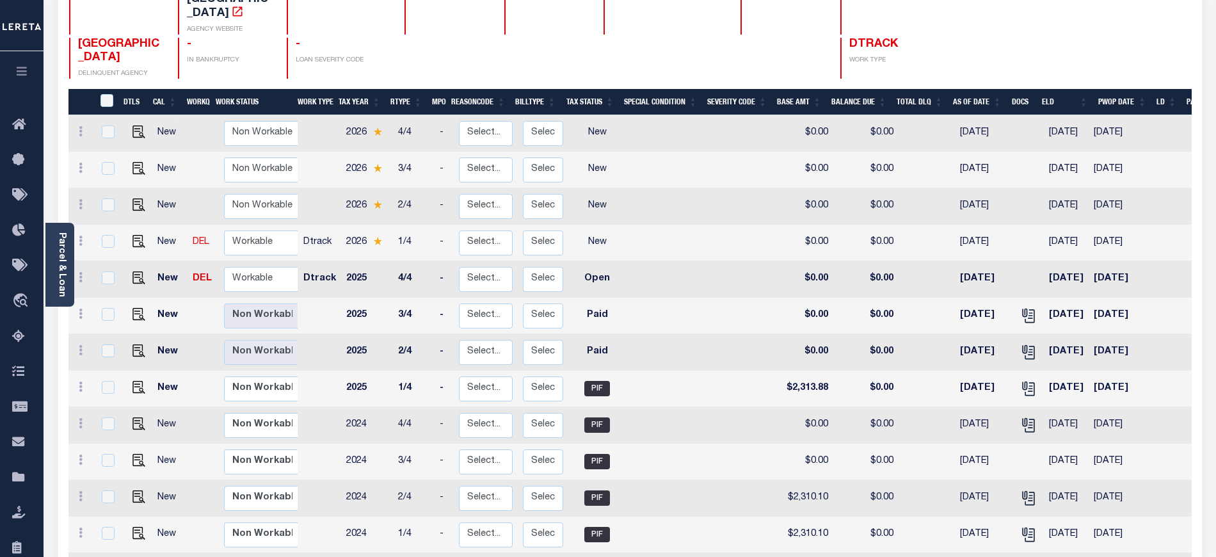
scroll to position [151, 0]
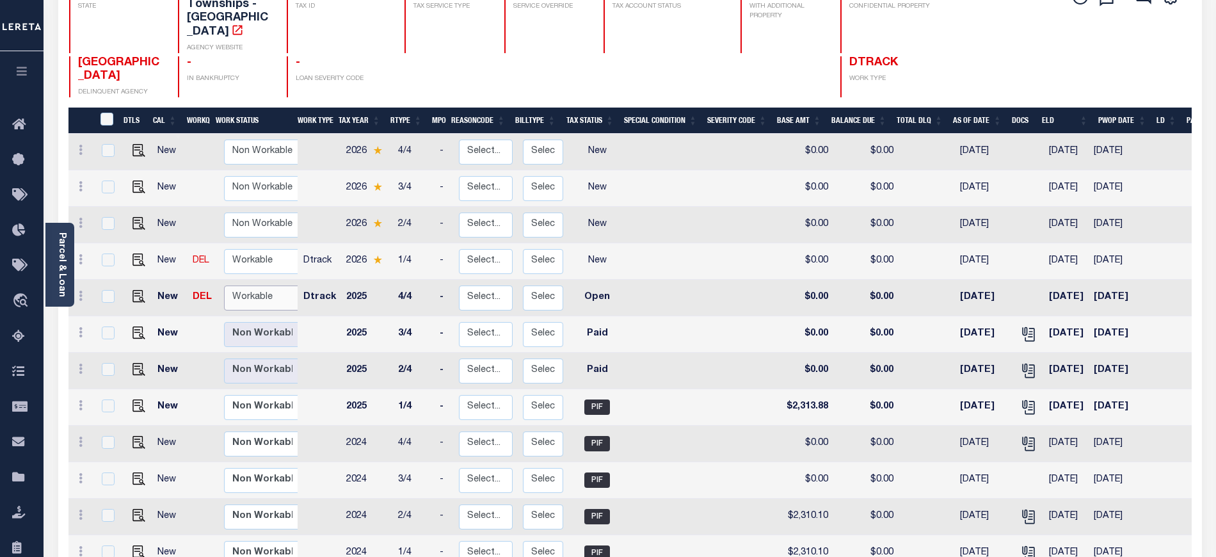
click at [251, 285] on select "Non Workable Workable" at bounding box center [262, 297] width 77 height 25
checkbox input "true"
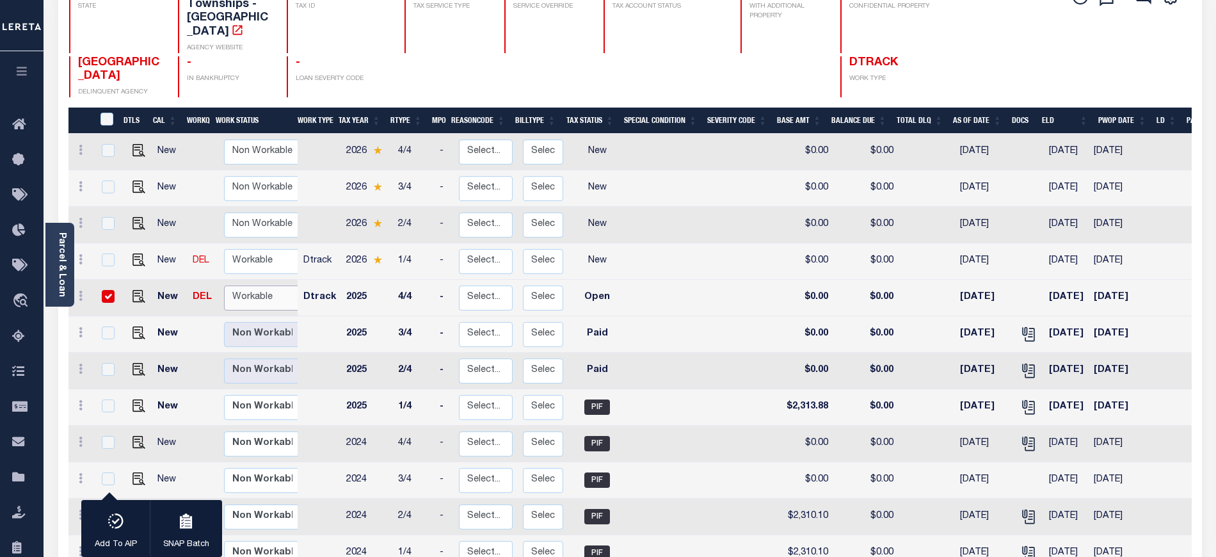
click at [251, 287] on select "Non Workable Workable" at bounding box center [262, 297] width 77 height 25
checkbox input "false"
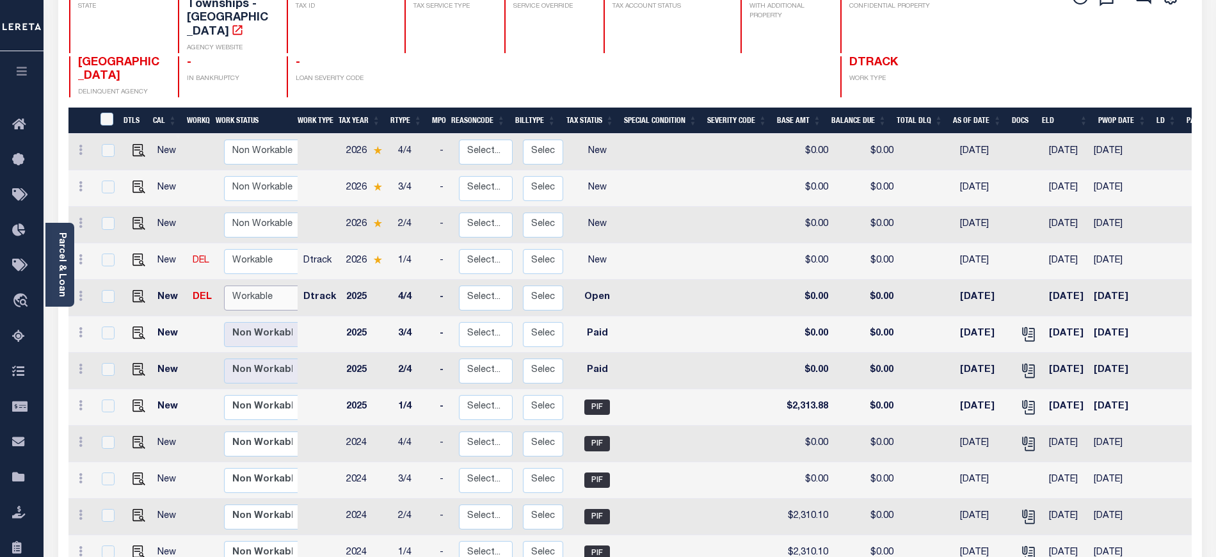
click at [248, 285] on select "Non Workable Workable" at bounding box center [262, 297] width 77 height 25
checkbox input "true"
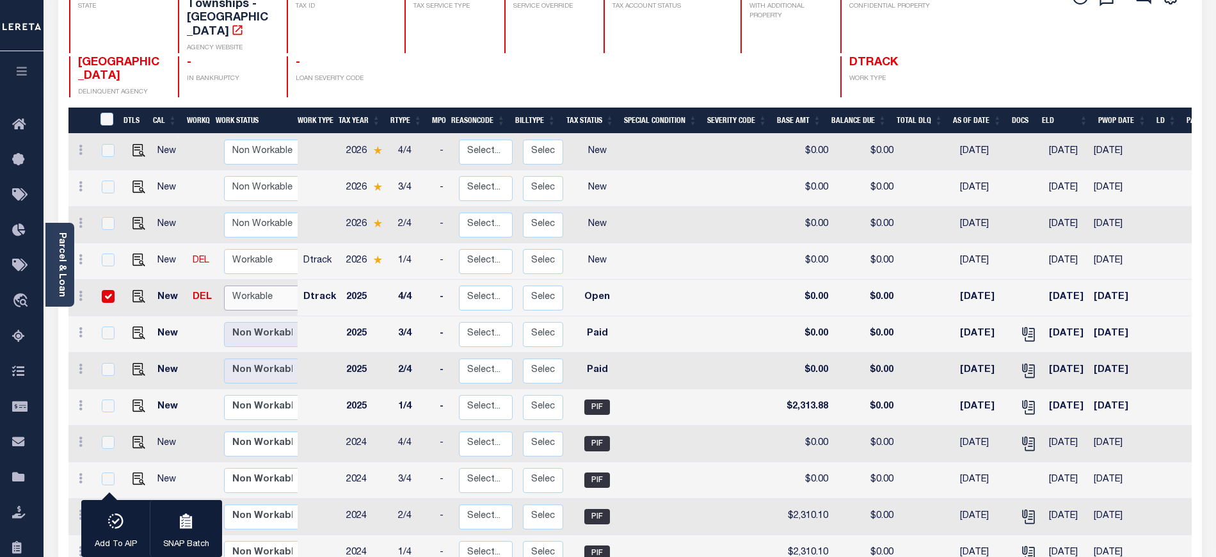
select select "true"
click at [224, 285] on select "Non Workable Workable" at bounding box center [262, 297] width 77 height 25
checkbox input "false"
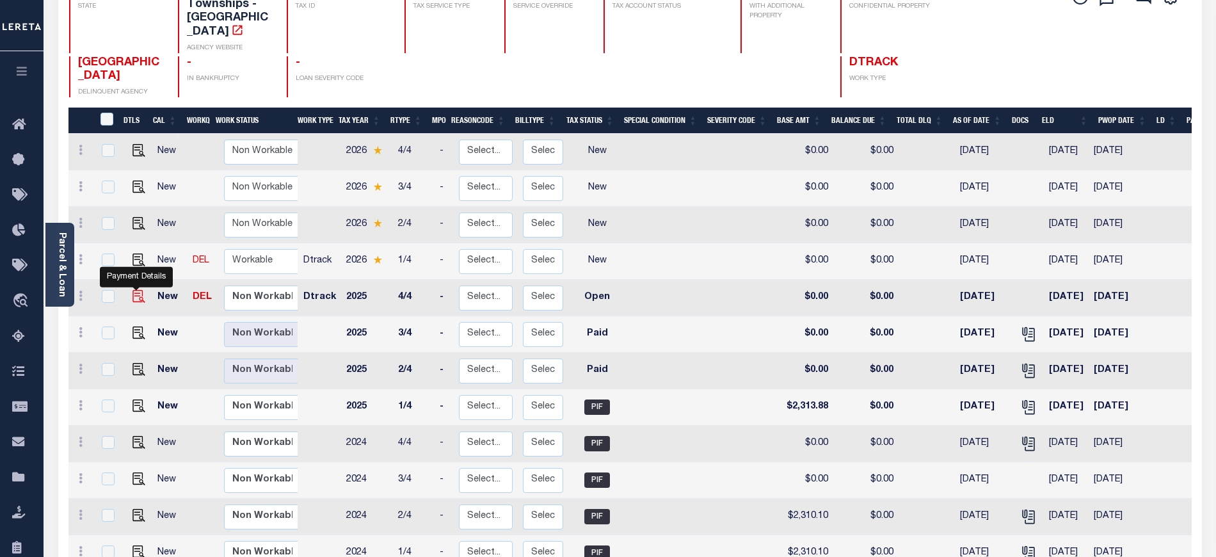
click at [138, 290] on img "" at bounding box center [138, 296] width 13 height 13
checkbox input "true"
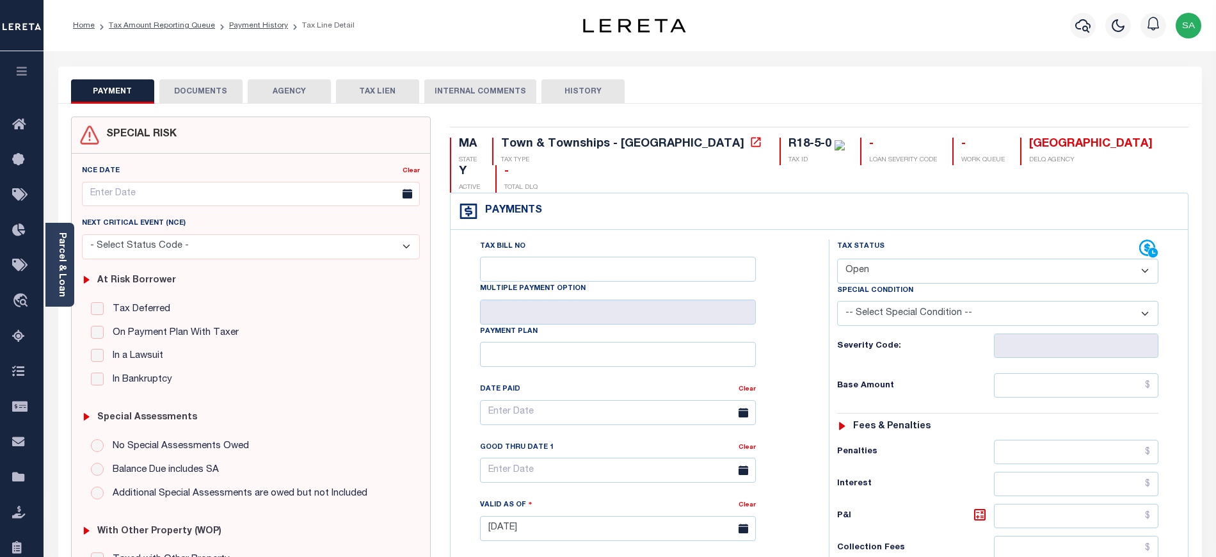
click at [873, 258] on select "- Select Status Code - Open Due/Unpaid Paid Incomplete No Tax Due Internal Refu…" at bounding box center [997, 270] width 321 height 25
select select "PYD"
click at [837, 258] on select "- Select Status Code - Open Due/Unpaid Paid Incomplete No Tax Due Internal Refu…" at bounding box center [997, 270] width 321 height 25
type input "[DATE]"
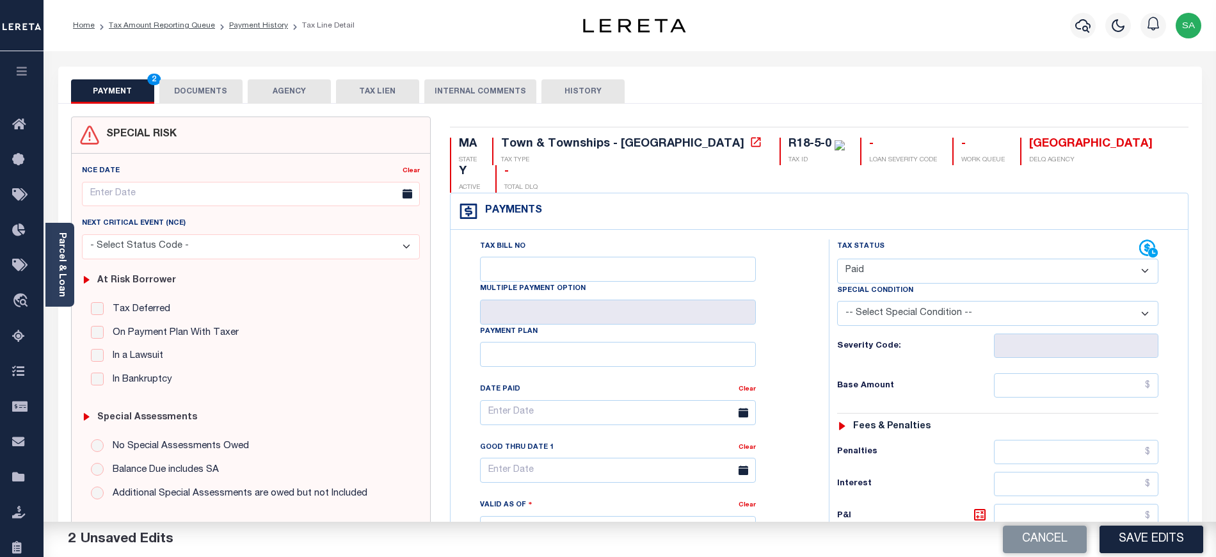
click at [1033, 346] on div "Tax Status Status - Select Status Code -" at bounding box center [1002, 521] width 346 height 565
click at [1030, 373] on input "text" at bounding box center [1076, 385] width 165 height 24
type input "$0.00"
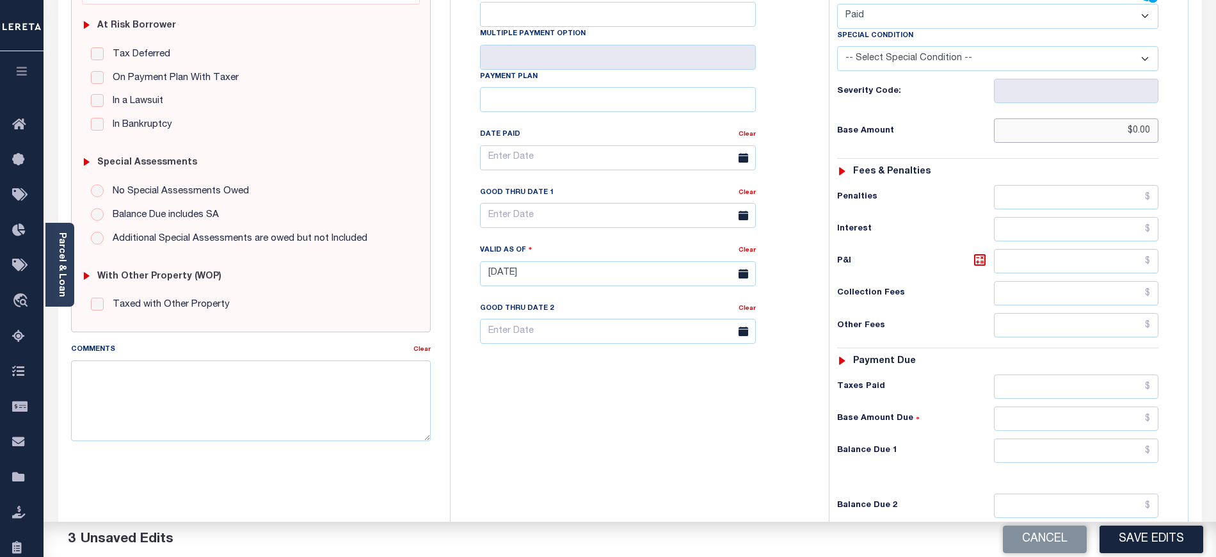
scroll to position [256, 0]
click at [1050, 437] on input "text" at bounding box center [1076, 449] width 165 height 24
type input "$0.00"
click at [633, 436] on div "Tax Bill No Multiple Payment Option Payment Plan Clear" at bounding box center [636, 265] width 365 height 565
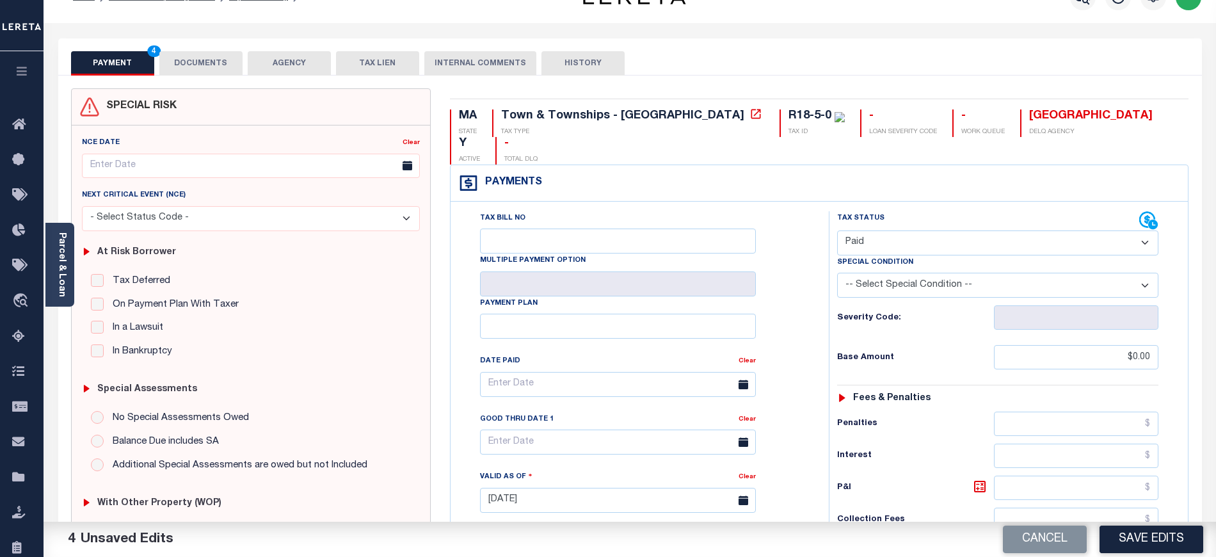
scroll to position [0, 0]
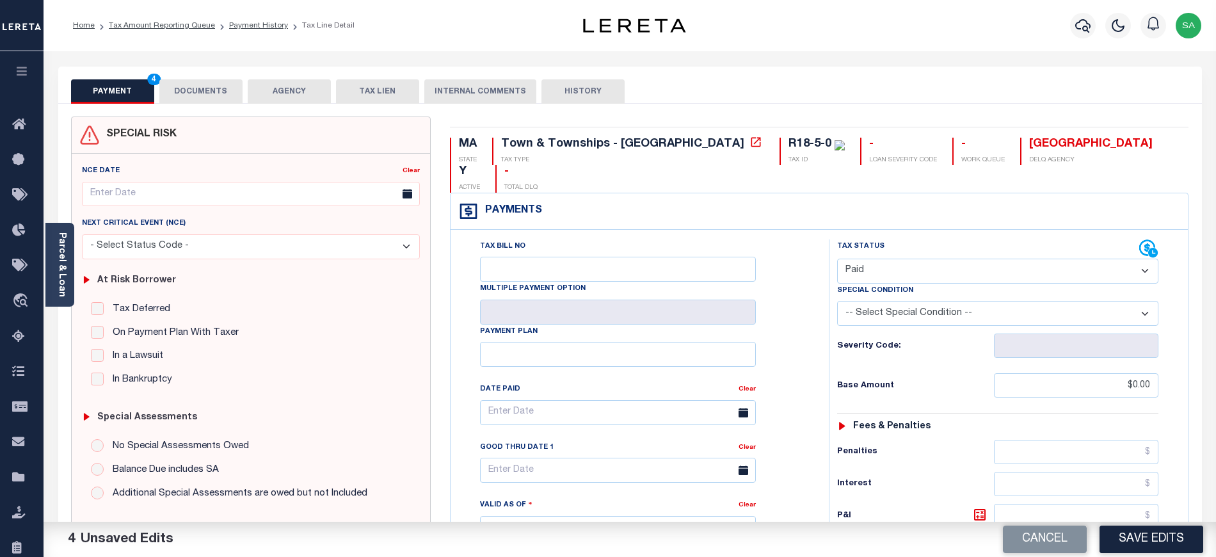
click at [236, 104] on div "SPECIAL RISK NCE Date Clear" at bounding box center [629, 526] width 1143 height 845
click at [174, 92] on button "DOCUMENTS" at bounding box center [200, 91] width 83 height 24
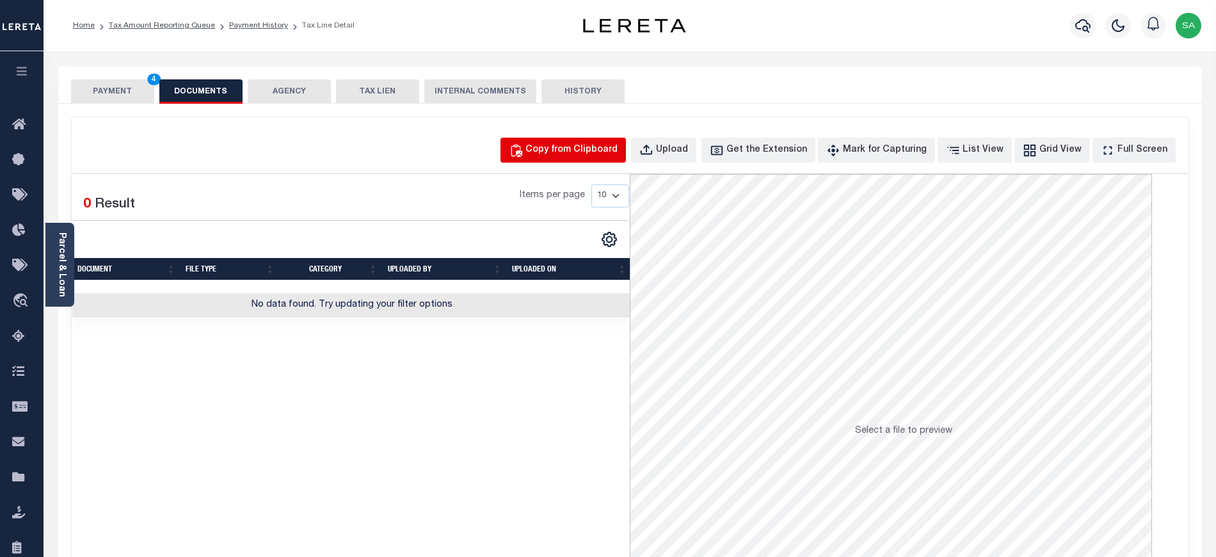
click at [582, 159] on button "Copy from Clipboard" at bounding box center [562, 150] width 125 height 25
select select "POP"
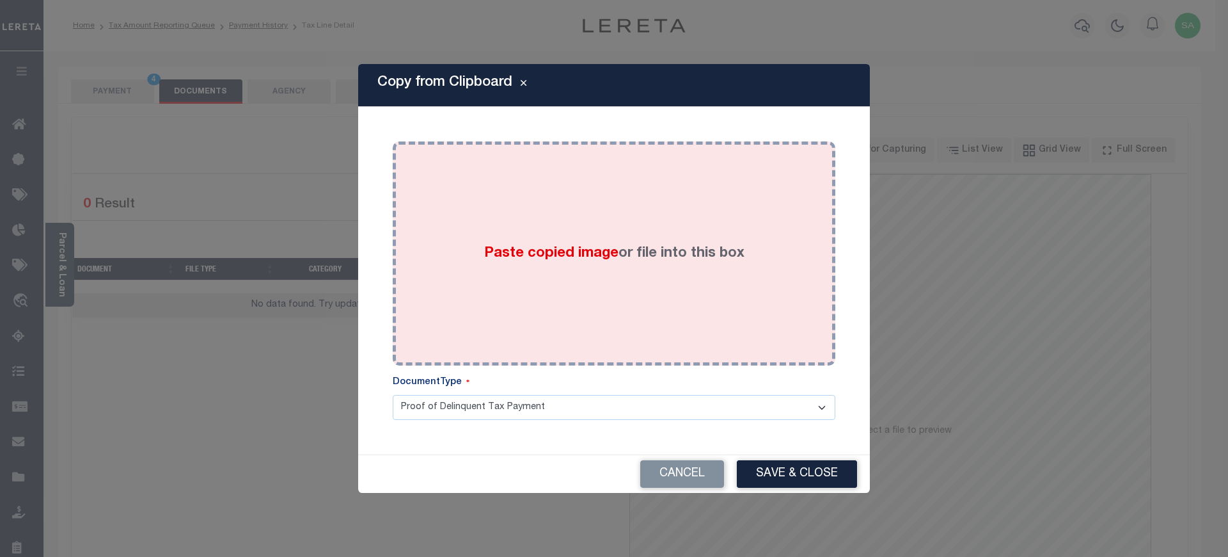
click at [628, 262] on label "Paste copied image or file into this box" at bounding box center [614, 253] width 260 height 21
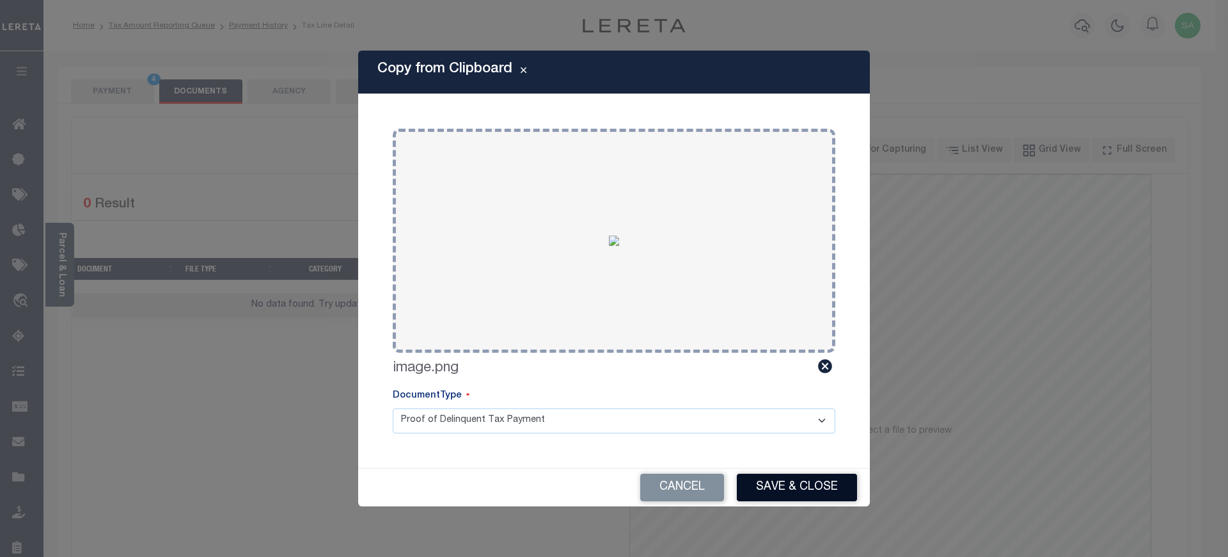
click at [778, 476] on button "Save & Close" at bounding box center [797, 487] width 120 height 28
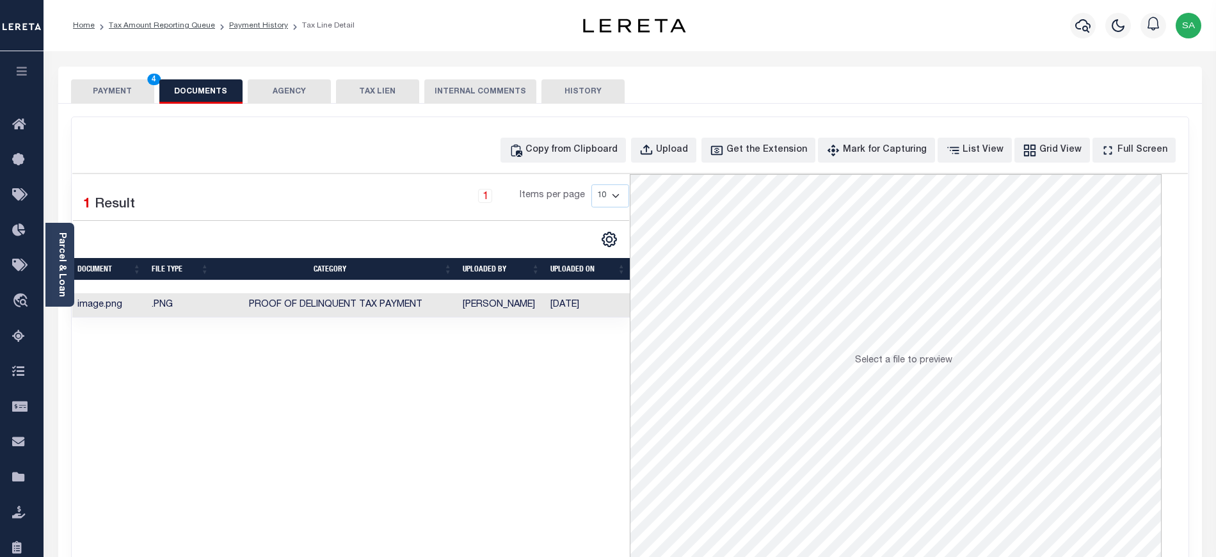
click at [107, 97] on button "PAYMENT 4" at bounding box center [112, 91] width 83 height 24
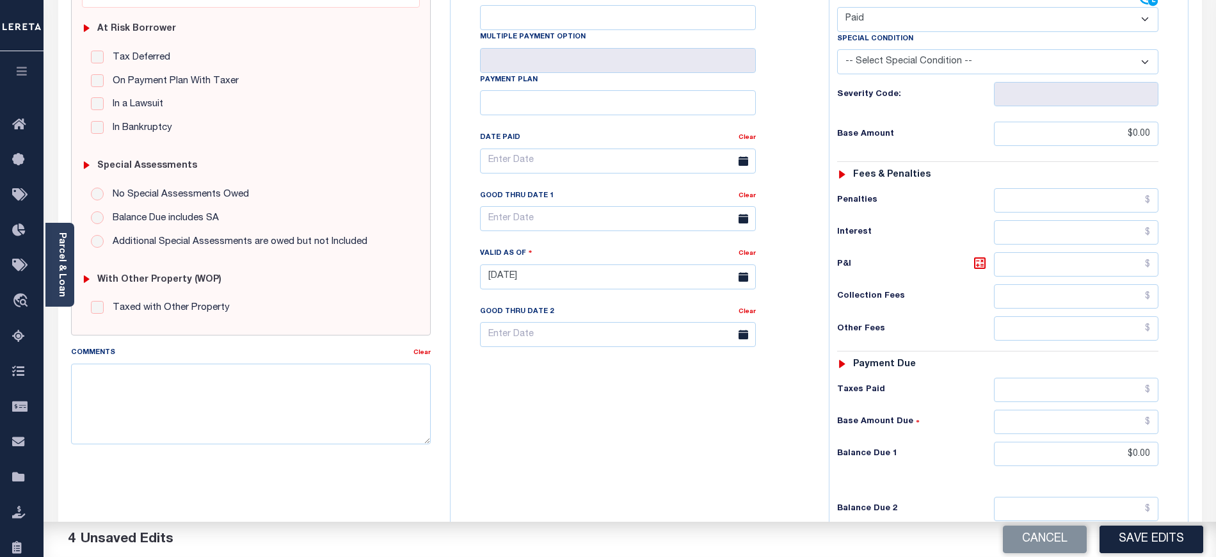
scroll to position [389, 0]
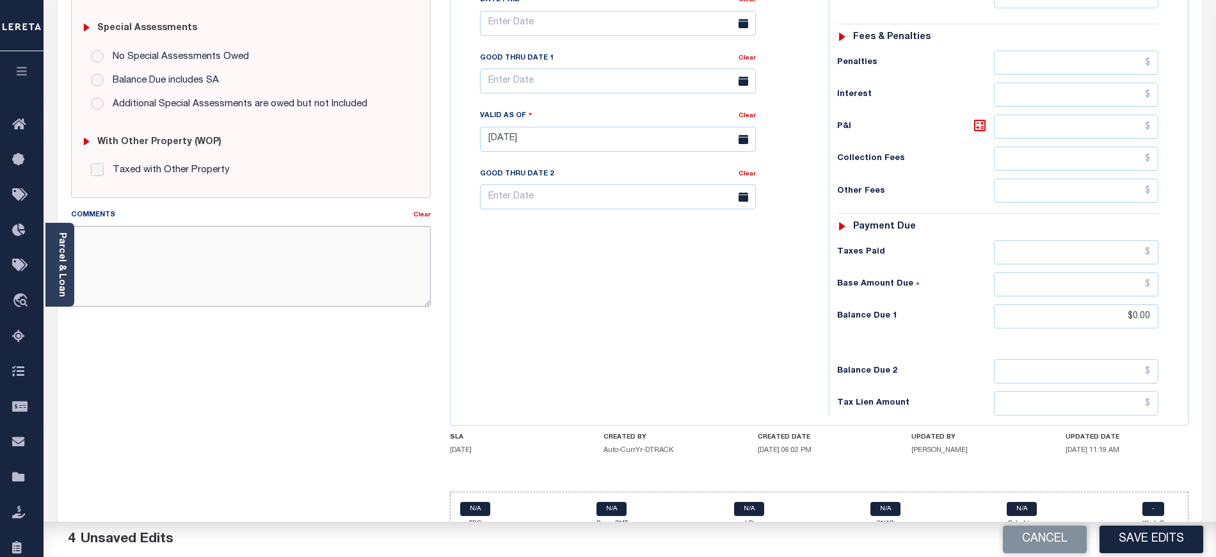
click at [195, 257] on textarea "Comments" at bounding box center [251, 266] width 360 height 81
type textarea "due is for 2026 tax year"
click at [1157, 538] on button "Save Edits" at bounding box center [1151, 539] width 104 height 28
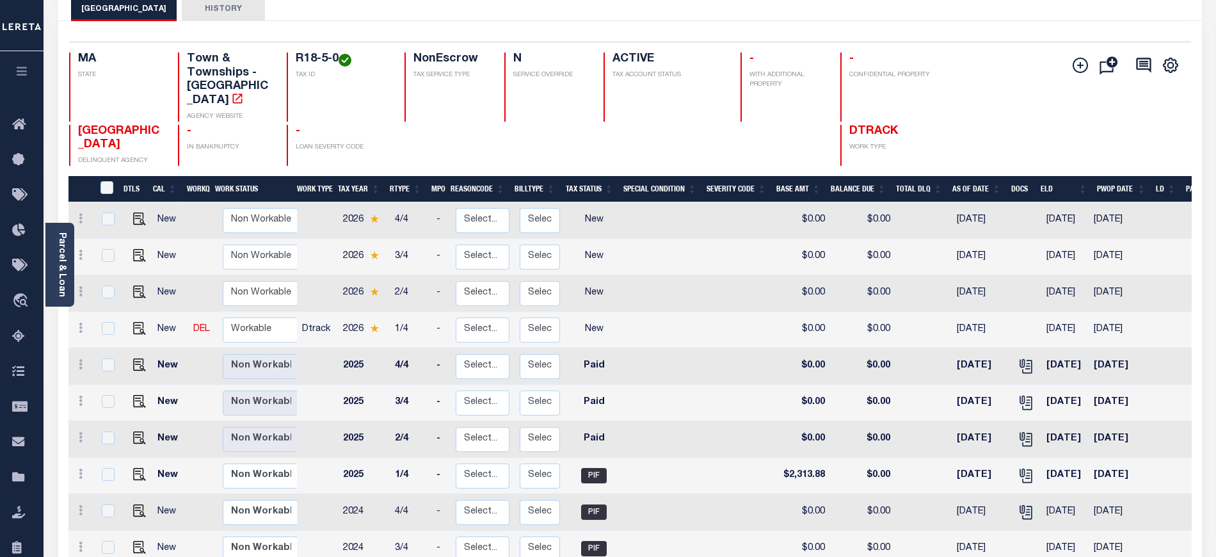
scroll to position [85, 0]
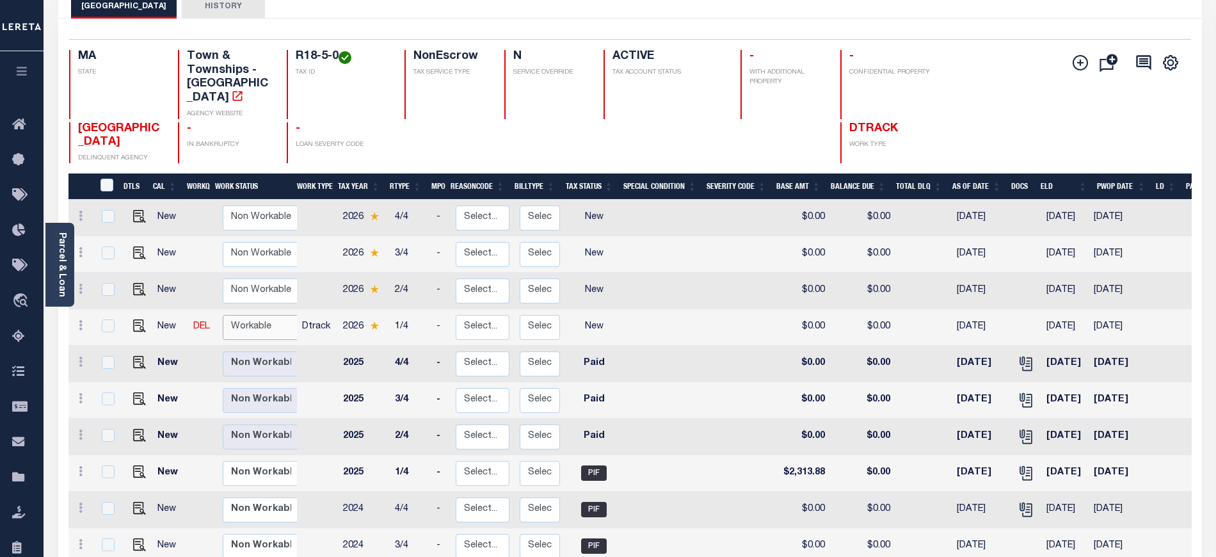
click at [257, 315] on select "Non Workable Workable" at bounding box center [261, 327] width 77 height 25
checkbox input "true"
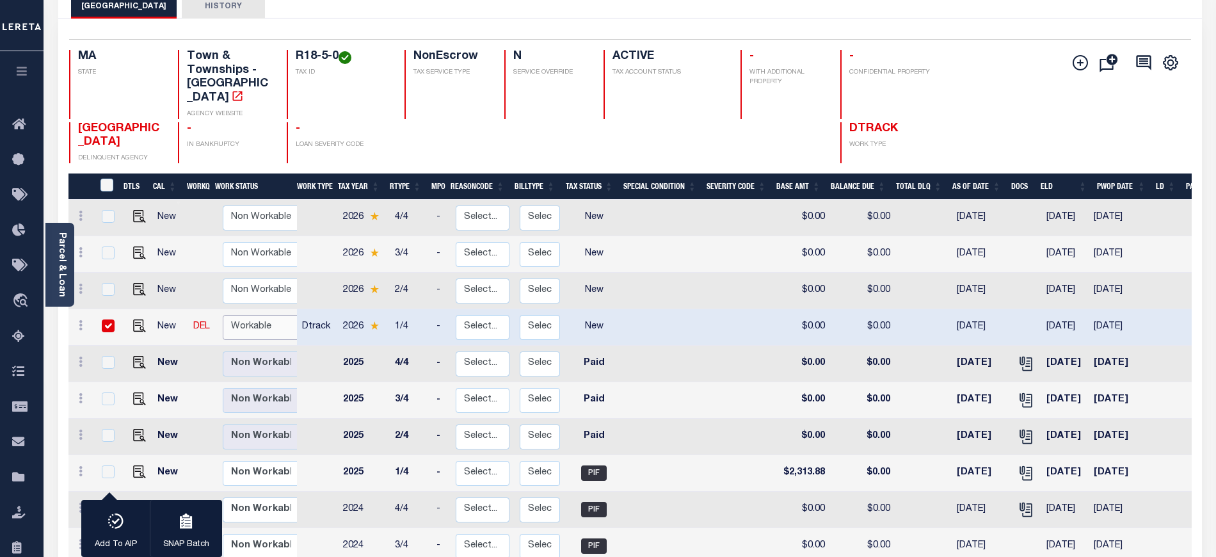
select select "true"
click at [223, 315] on select "Non Workable Workable" at bounding box center [261, 327] width 77 height 25
checkbox input "false"
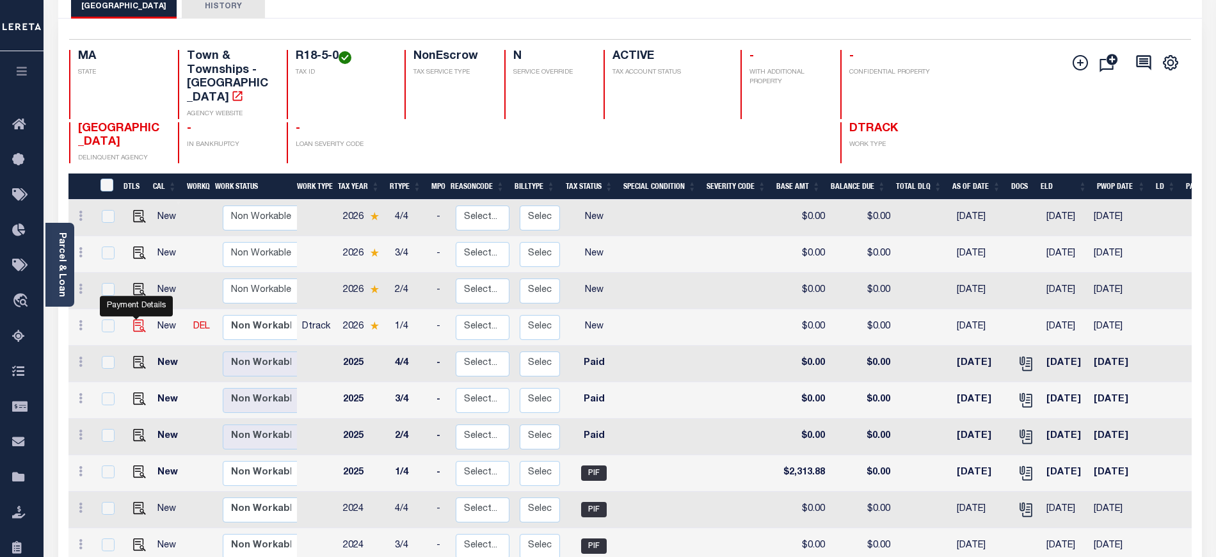
click at [139, 319] on img "" at bounding box center [139, 325] width 13 height 13
checkbox input "true"
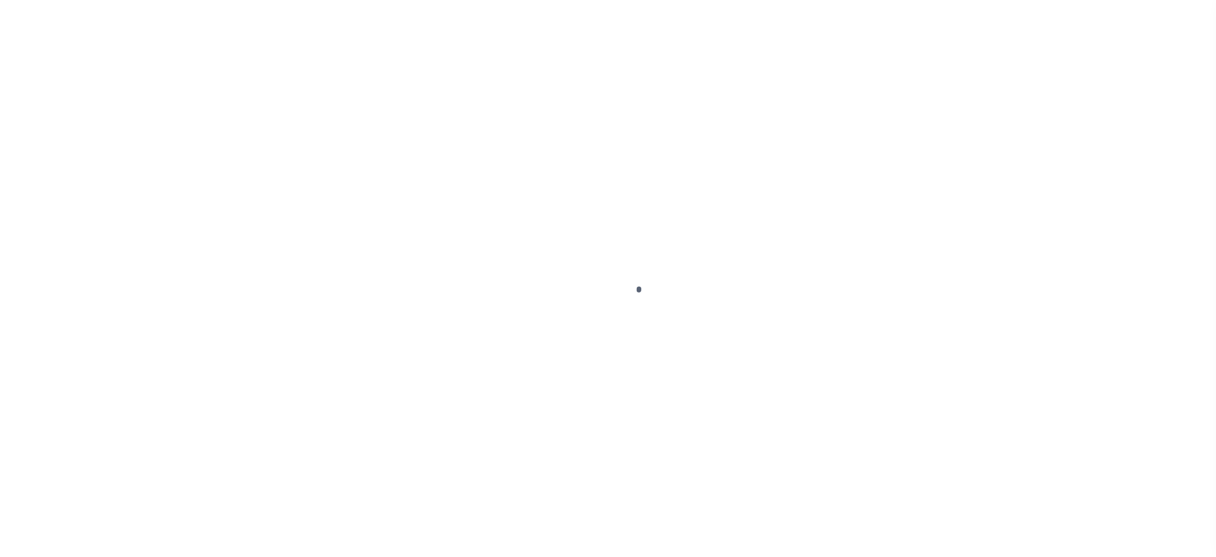
select select "NW2"
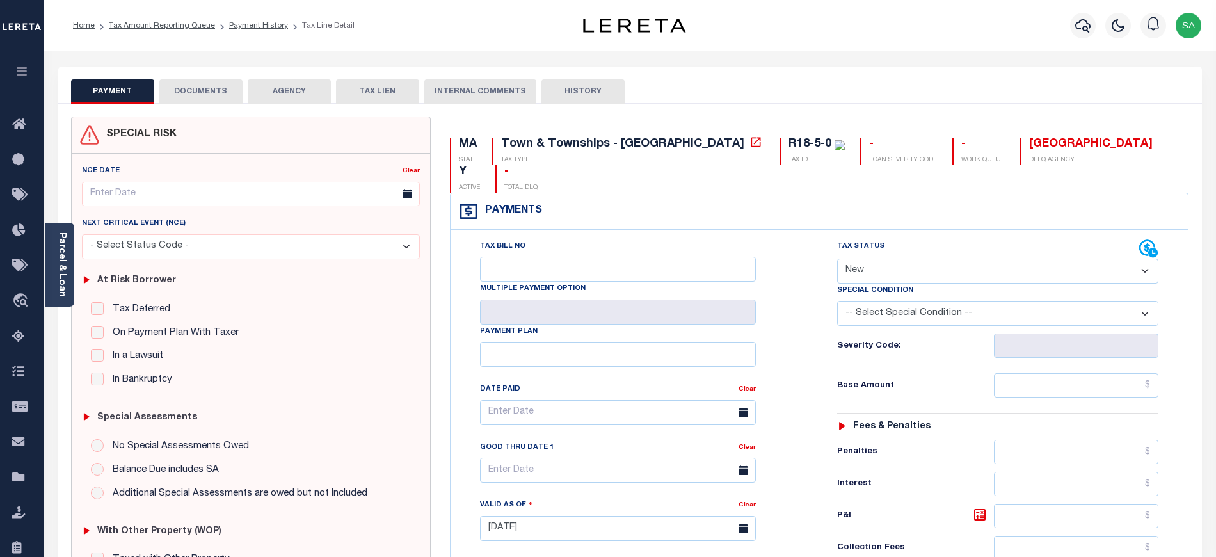
click at [150, 91] on button "PAYMENT" at bounding box center [112, 91] width 83 height 24
click at [178, 91] on button "DOCUMENTS" at bounding box center [200, 91] width 83 height 24
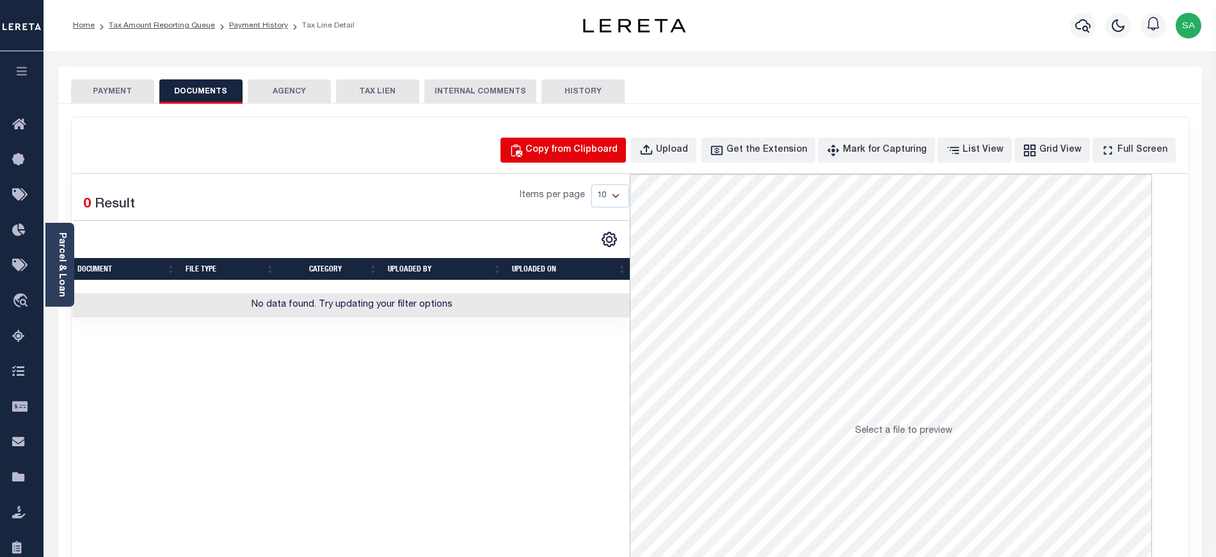
click at [608, 152] on div "Copy from Clipboard" at bounding box center [571, 150] width 92 height 14
select select "POP"
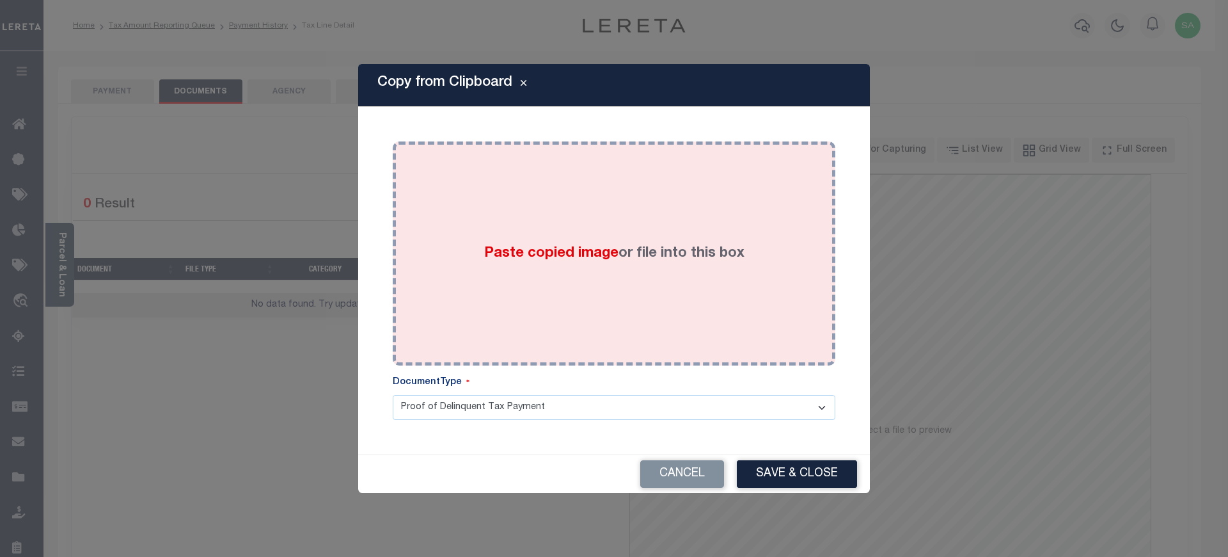
click at [594, 233] on div "Paste copied image or file into this box" at bounding box center [614, 253] width 424 height 205
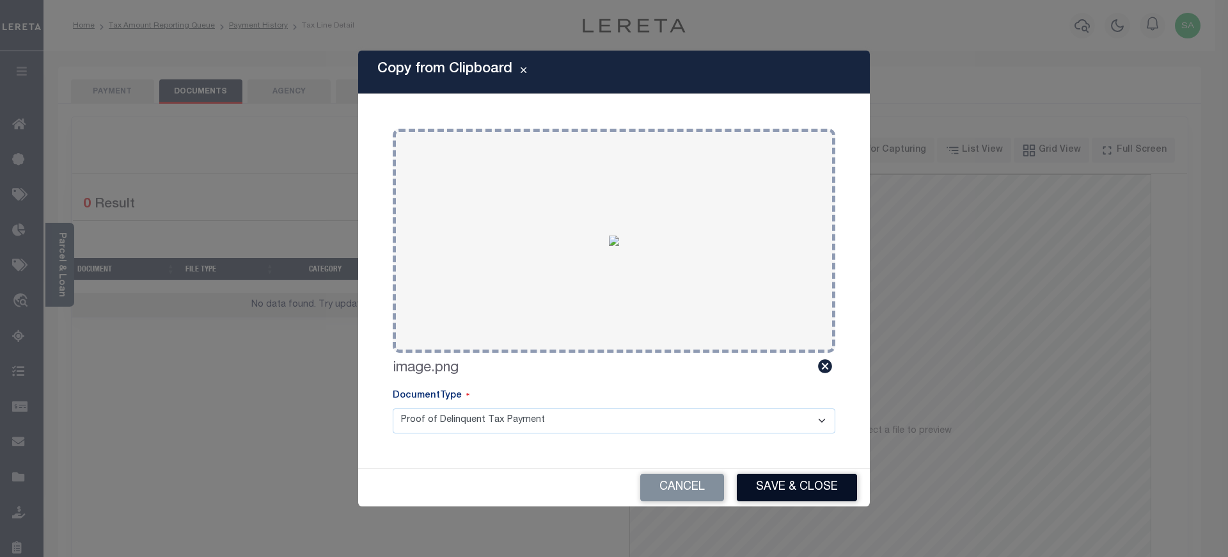
click at [771, 486] on button "Save & Close" at bounding box center [797, 487] width 120 height 28
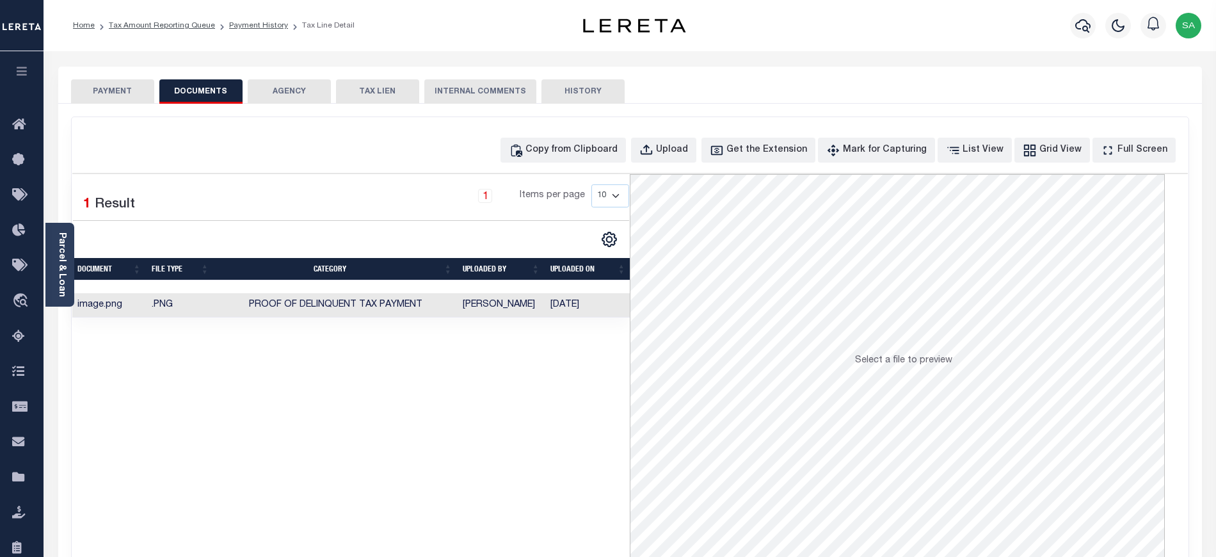
click at [137, 97] on button "PAYMENT" at bounding box center [112, 91] width 83 height 24
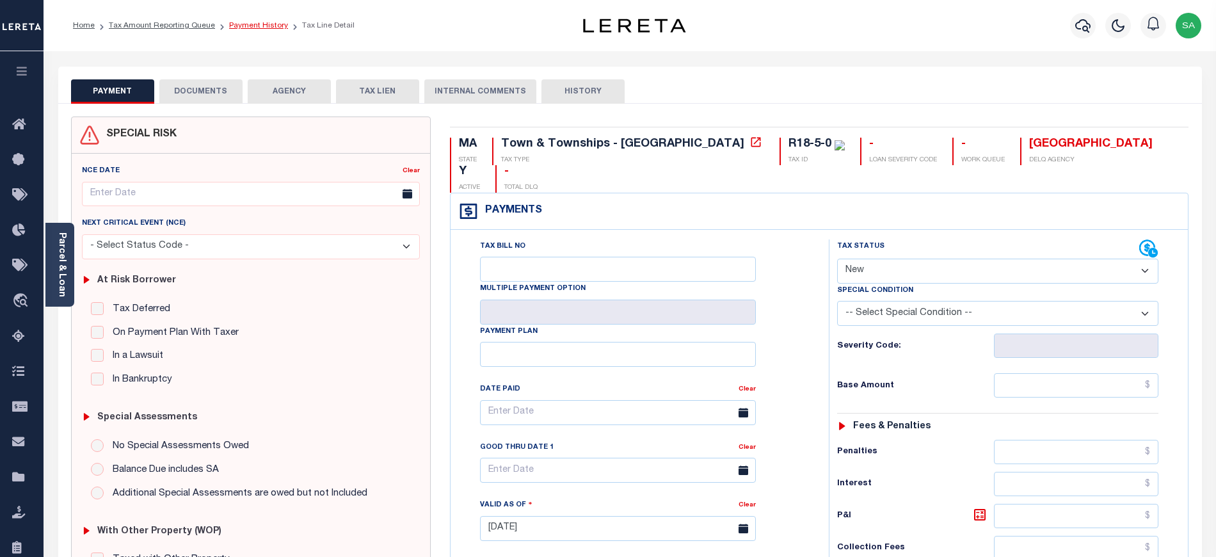
click at [269, 22] on link "Payment History" at bounding box center [258, 26] width 59 height 8
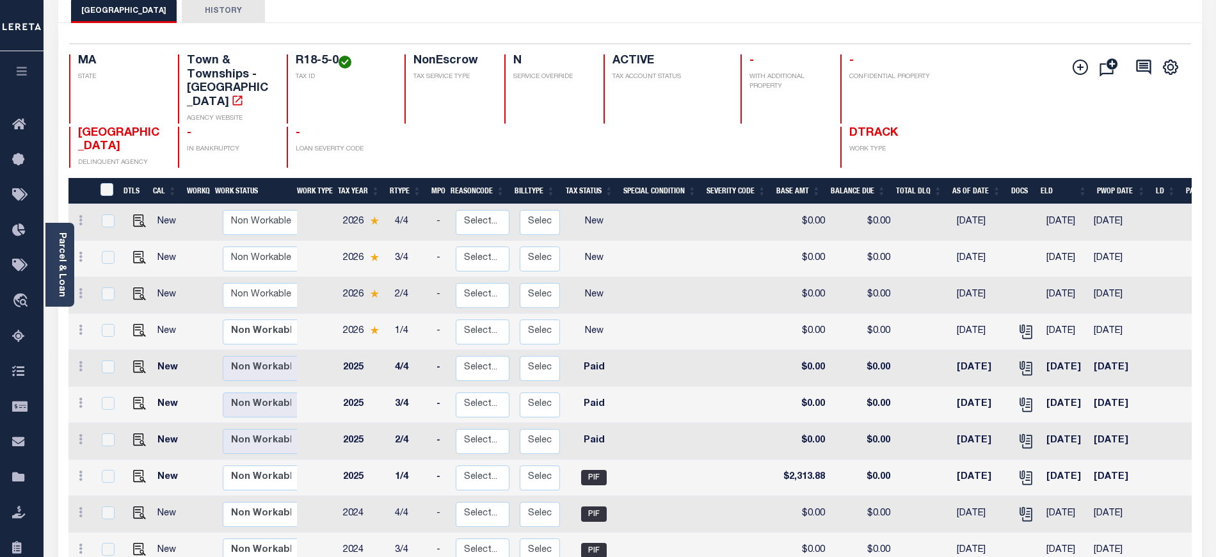
scroll to position [85, 0]
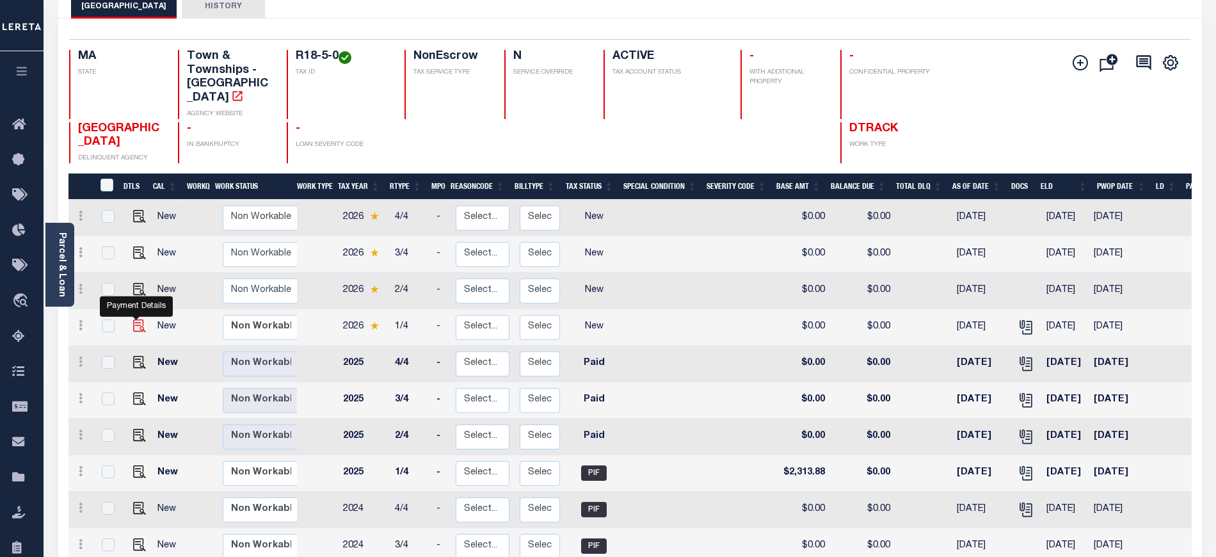
click at [138, 319] on img "" at bounding box center [139, 325] width 13 height 13
checkbox input "true"
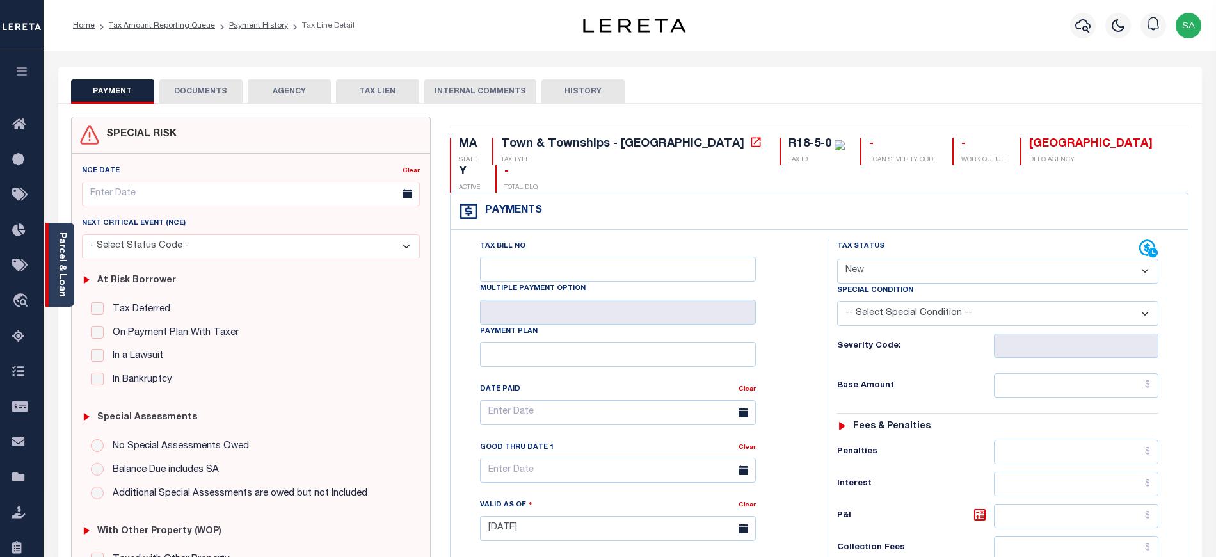
click at [69, 267] on div "Parcel & Loan" at bounding box center [59, 265] width 29 height 84
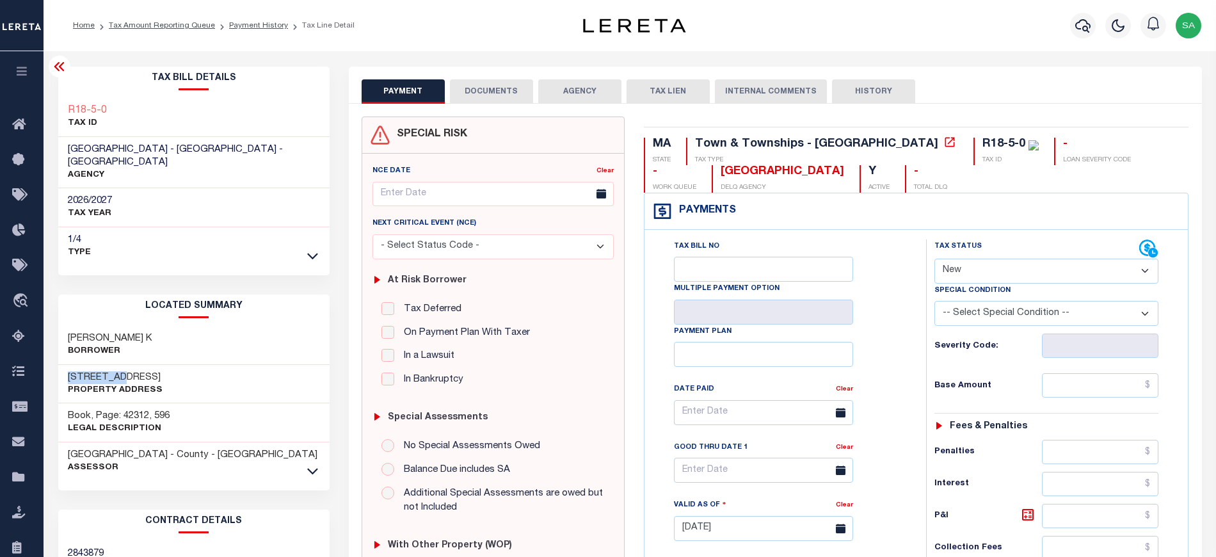
drag, startPoint x: 65, startPoint y: 367, endPoint x: 120, endPoint y: 365, distance: 55.7
click at [120, 365] on div "[STREET_ADDRESS] Property Address" at bounding box center [193, 384] width 271 height 39
copy h3 "478 GREAT"
click at [100, 371] on h3 "[STREET_ADDRESS]" at bounding box center [115, 377] width 95 height 13
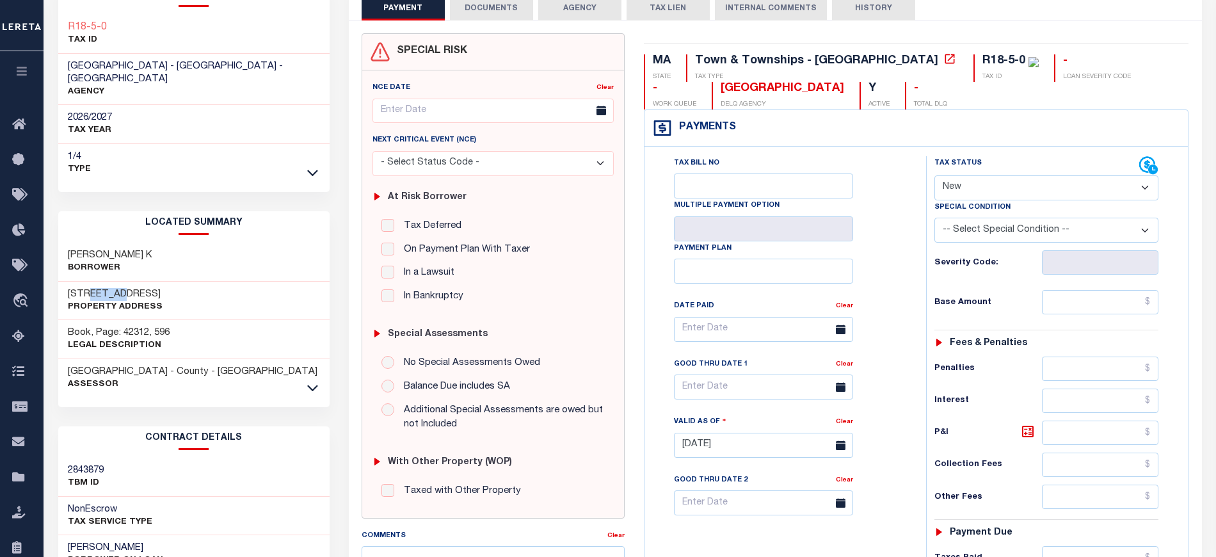
scroll to position [85, 0]
click at [941, 187] on select "- Select Status Code - Open Due/Unpaid Paid Incomplete No Tax Due Internal Refu…" at bounding box center [1046, 185] width 225 height 25
click at [966, 189] on select "- Select Status Code - Open Due/Unpaid Paid Incomplete No Tax Due Internal Refu…" at bounding box center [1046, 185] width 225 height 25
select select "PYD"
click at [934, 175] on select "- Select Status Code - Open Due/Unpaid Paid Incomplete No Tax Due Internal Refu…" at bounding box center [1046, 185] width 225 height 25
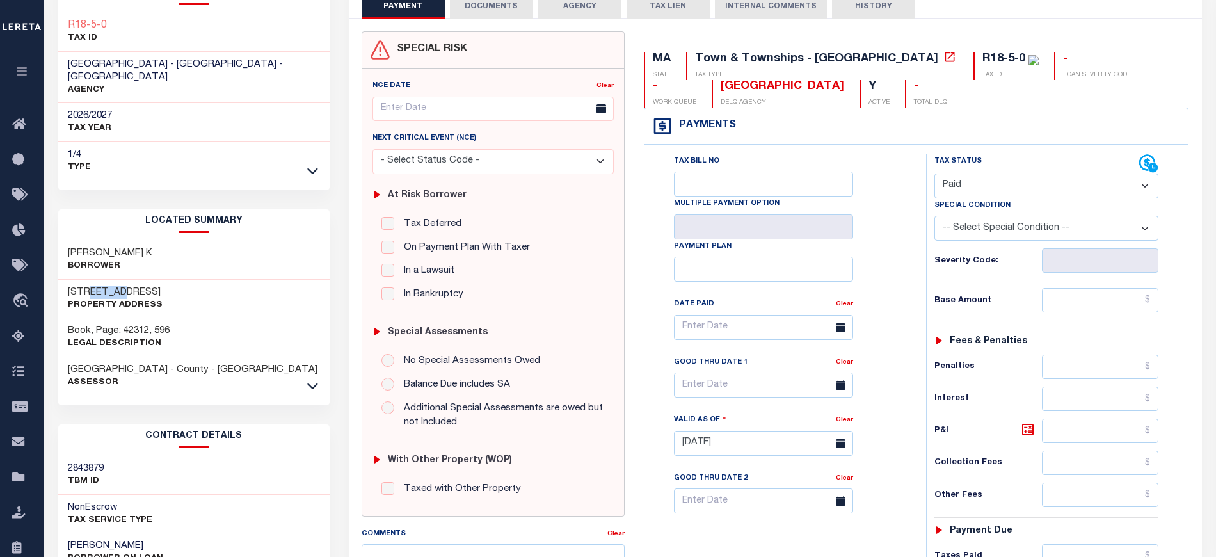
type input "[DATE]"
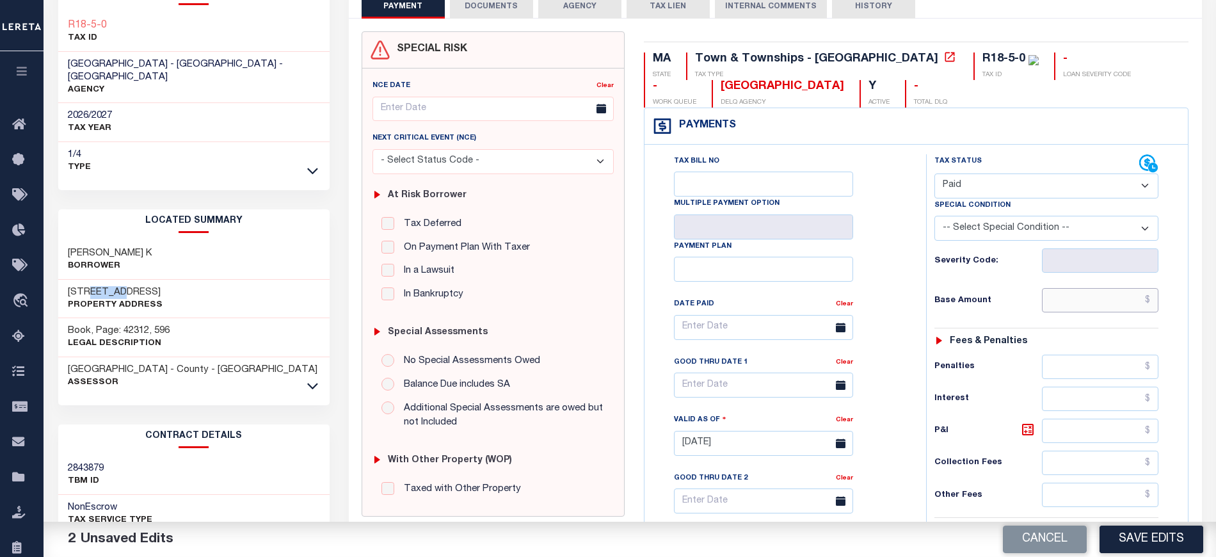
click at [1106, 311] on input "text" at bounding box center [1100, 300] width 116 height 24
type input "$0.00"
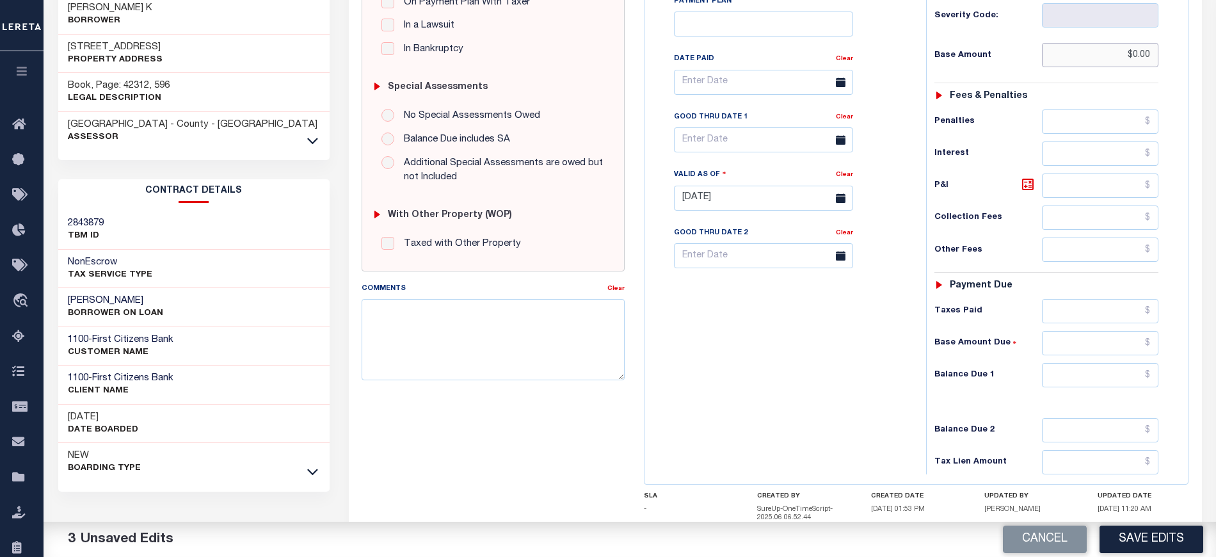
scroll to position [341, 0]
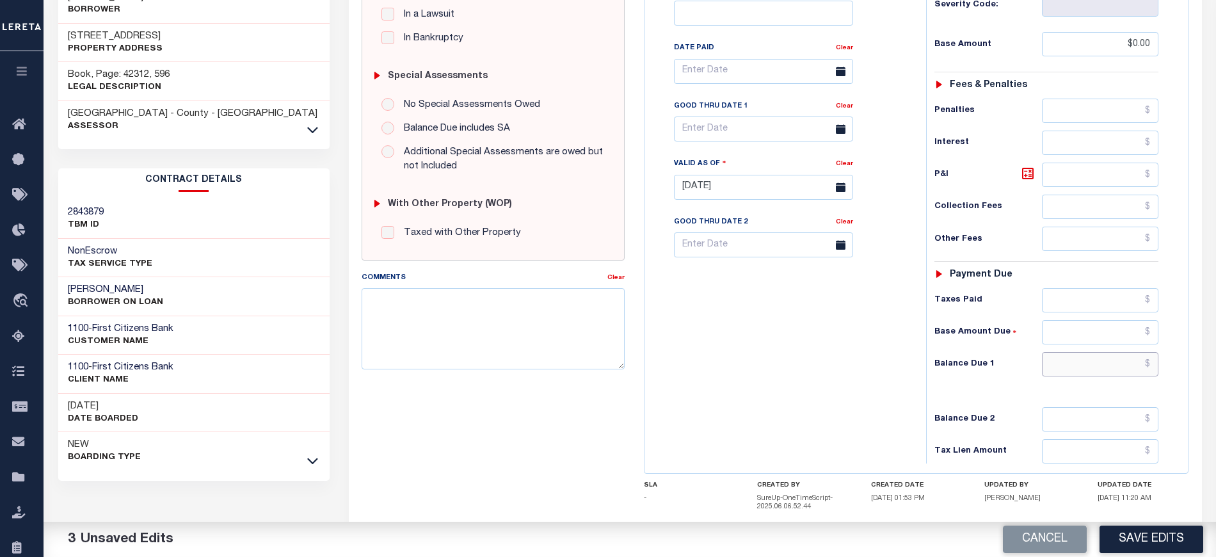
click at [1084, 374] on input "text" at bounding box center [1100, 364] width 116 height 24
type input "$0.00"
click at [689, 402] on div "Tax Bill No Multiple Payment Option Payment Plan Clear" at bounding box center [782, 180] width 269 height 565
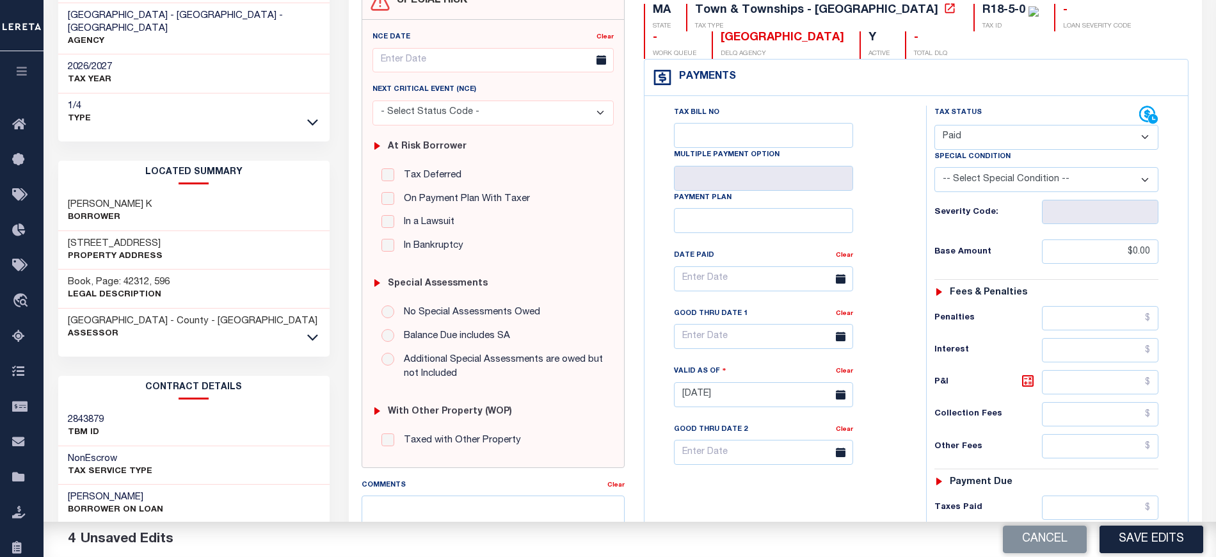
scroll to position [0, 0]
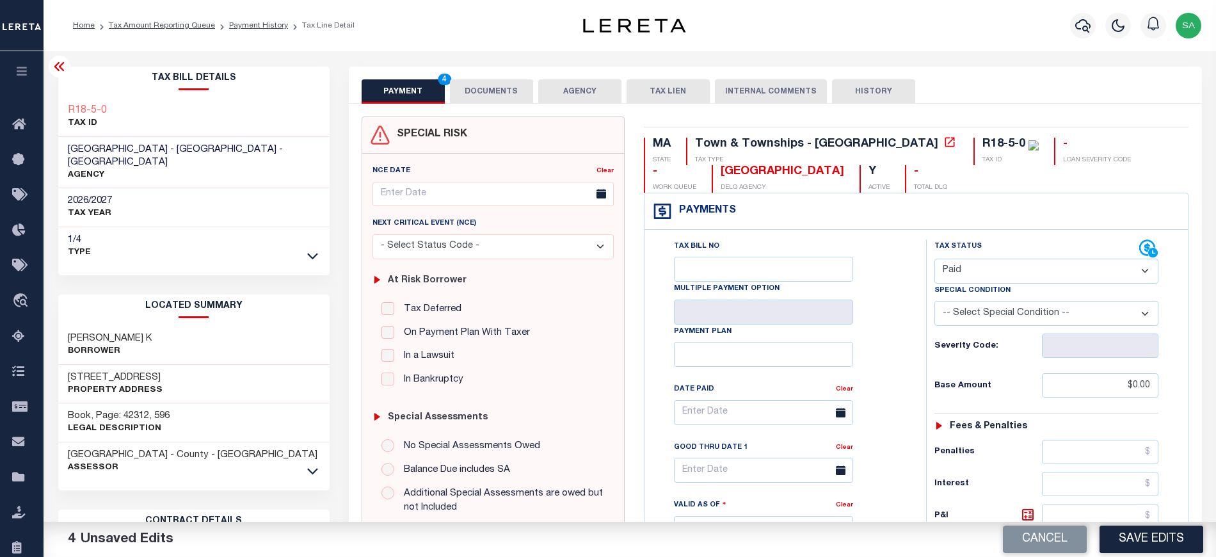
click at [472, 90] on button "DOCUMENTS" at bounding box center [491, 91] width 83 height 24
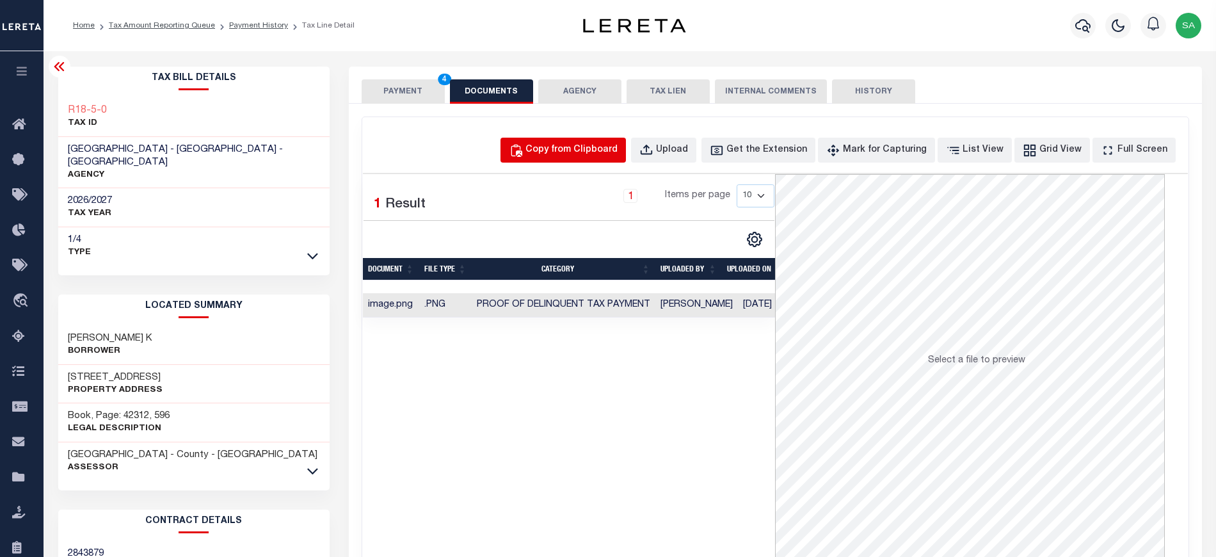
click at [607, 151] on div "Copy from Clipboard" at bounding box center [571, 150] width 92 height 14
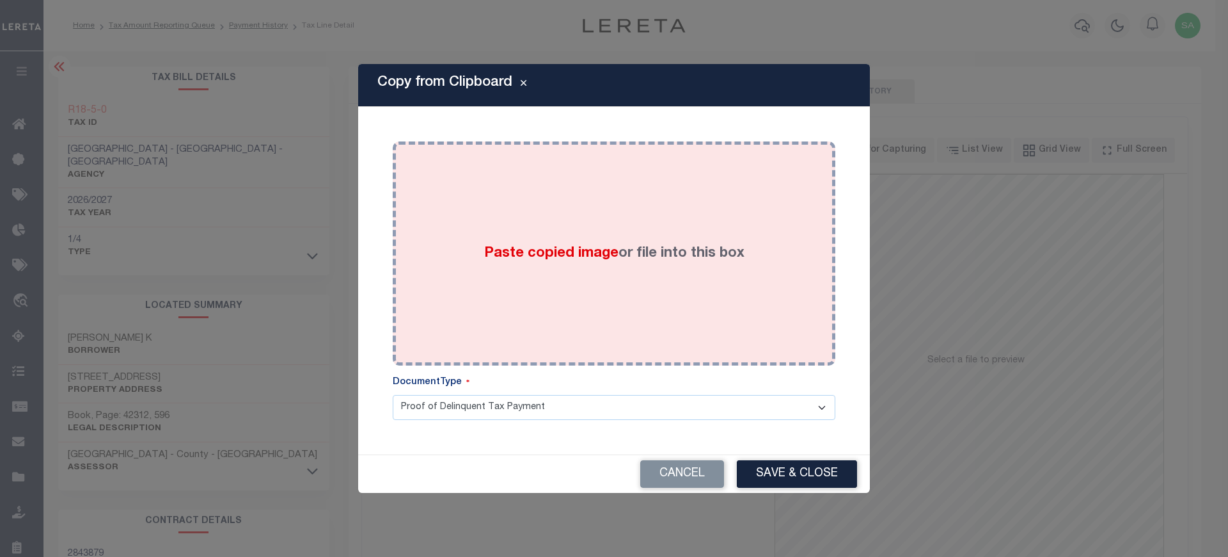
click at [709, 275] on div "Paste copied image or file into this box" at bounding box center [614, 253] width 424 height 205
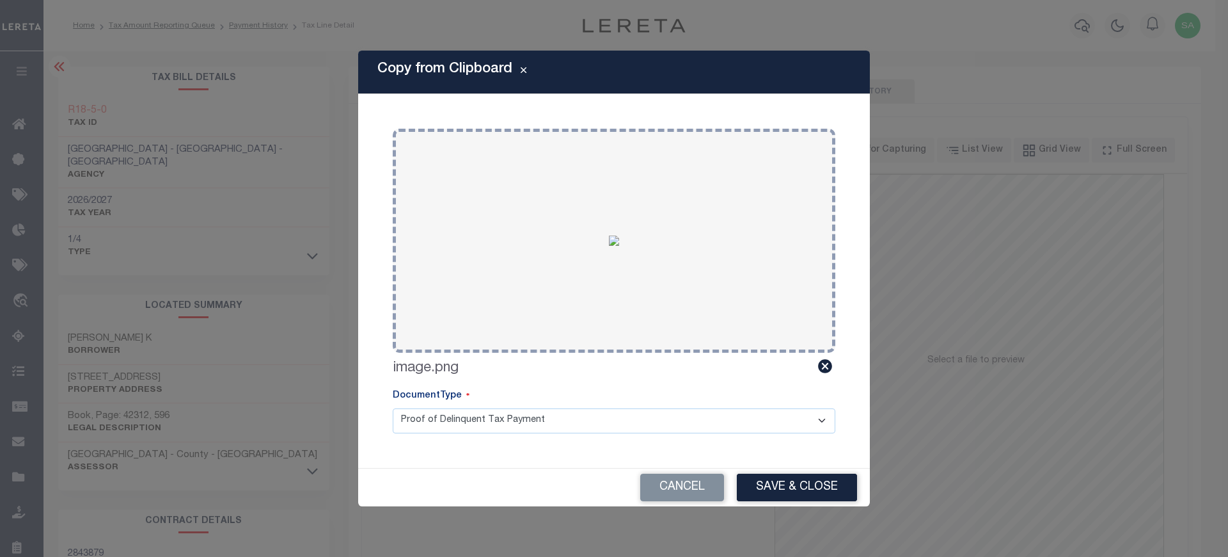
click at [822, 475] on button "Save & Close" at bounding box center [797, 487] width 120 height 28
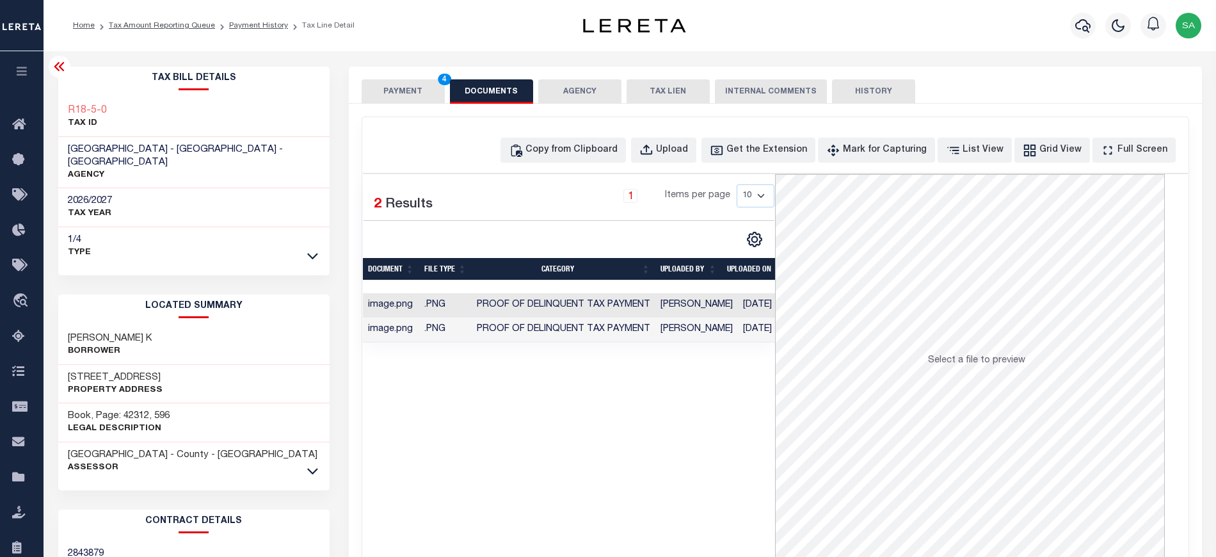
click at [366, 93] on button "PAYMENT 4" at bounding box center [403, 91] width 83 height 24
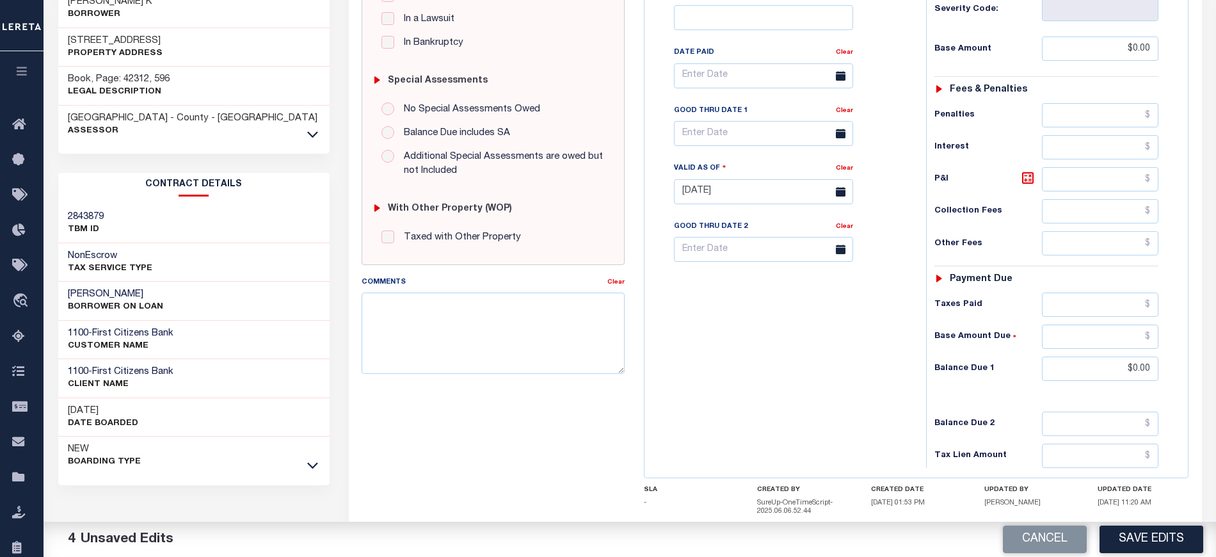
scroll to position [425, 0]
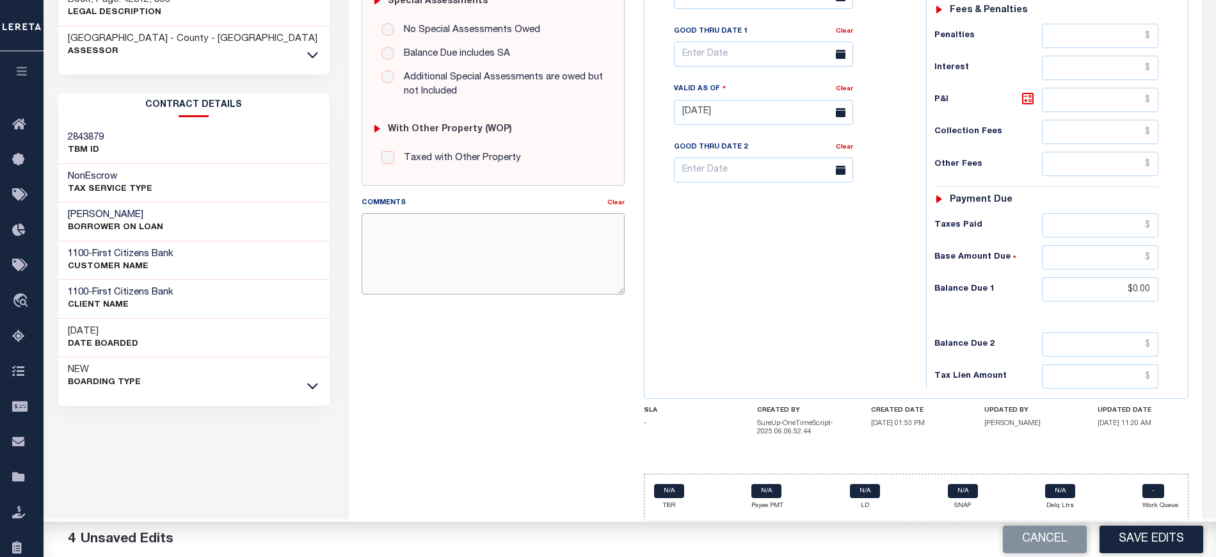
click at [406, 227] on textarea "Comments" at bounding box center [493, 253] width 263 height 81
type textarea "u"
type textarea "Due is for 2nd inst"
click at [1117, 537] on button "Save Edits" at bounding box center [1151, 539] width 104 height 28
checkbox input "false"
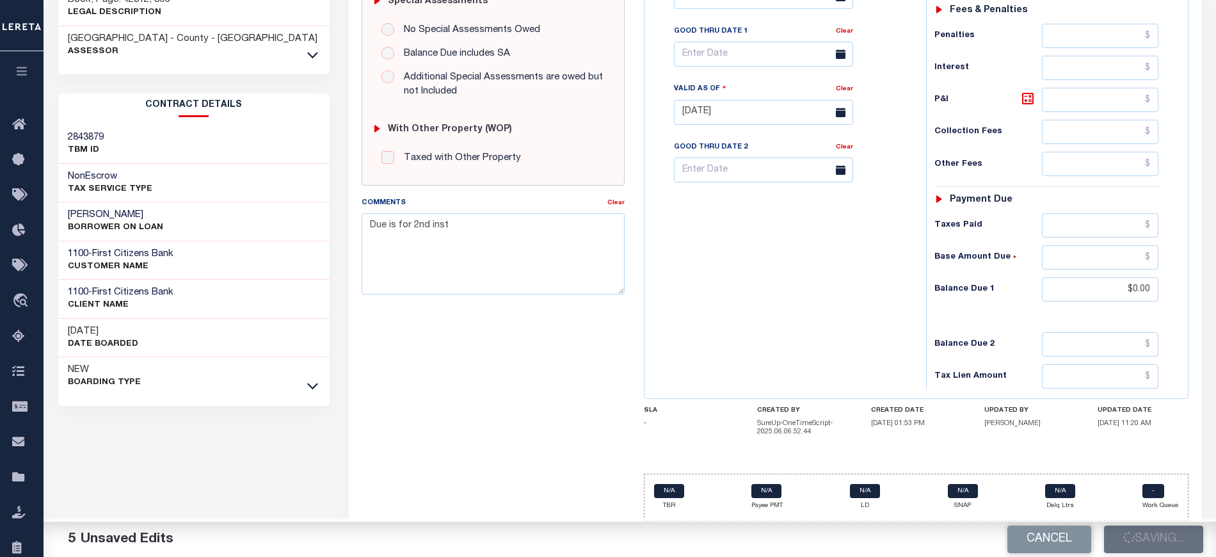
type input "$0"
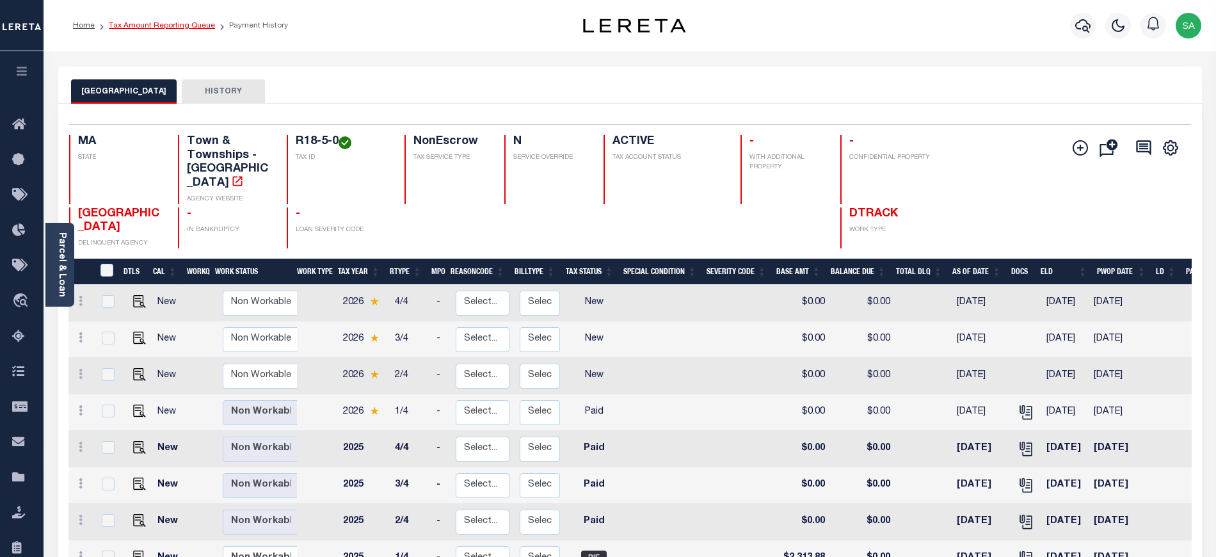
click at [159, 22] on link "Tax Amount Reporting Queue" at bounding box center [162, 26] width 106 height 8
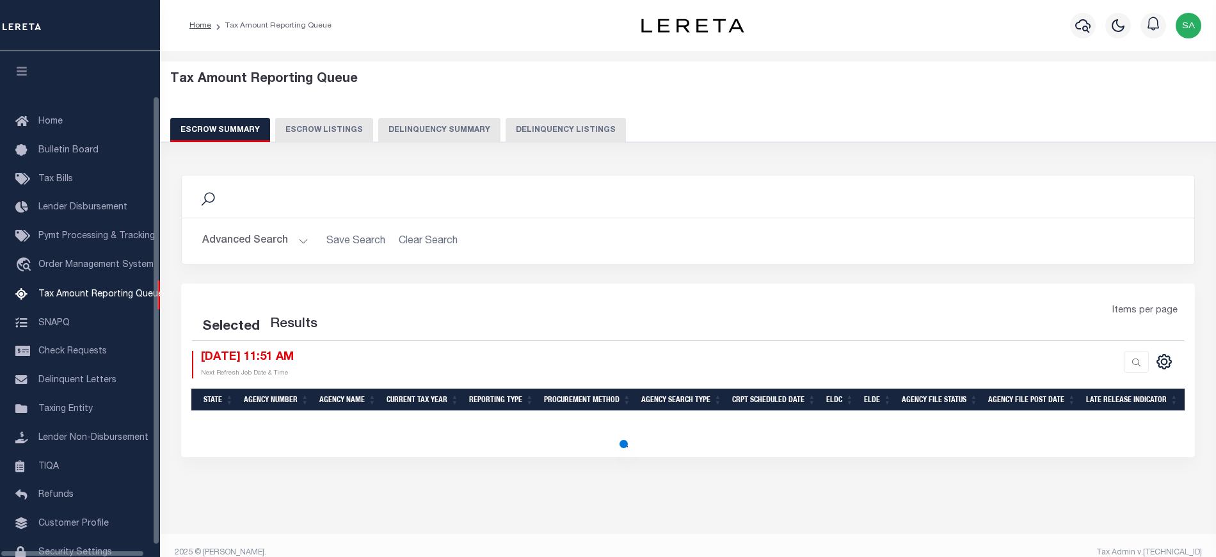
click at [530, 129] on button "Delinquency Listings" at bounding box center [565, 130] width 120 height 24
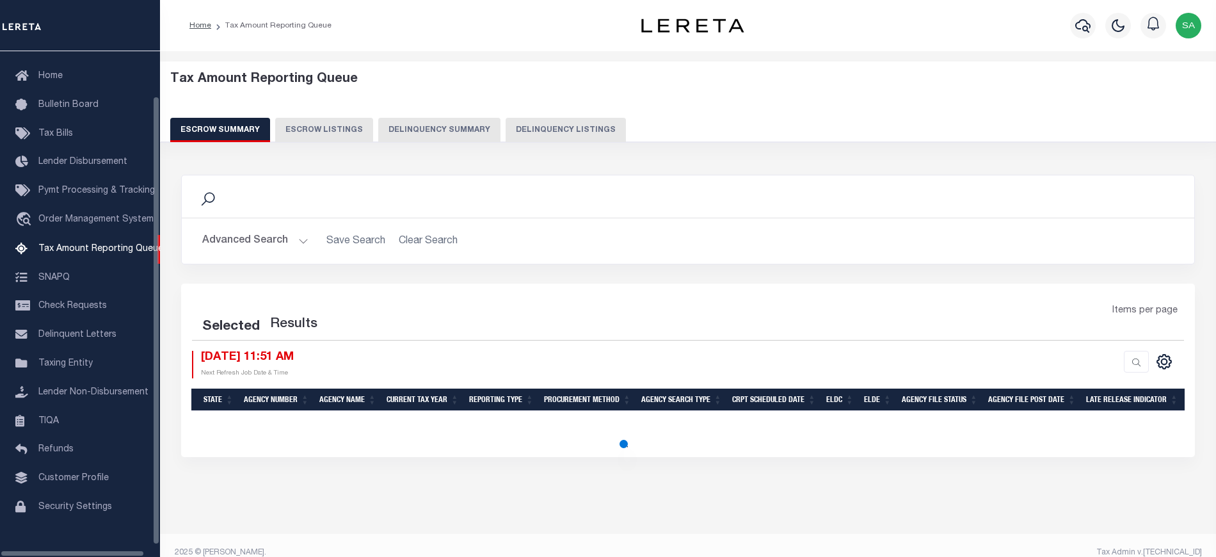
select select "100"
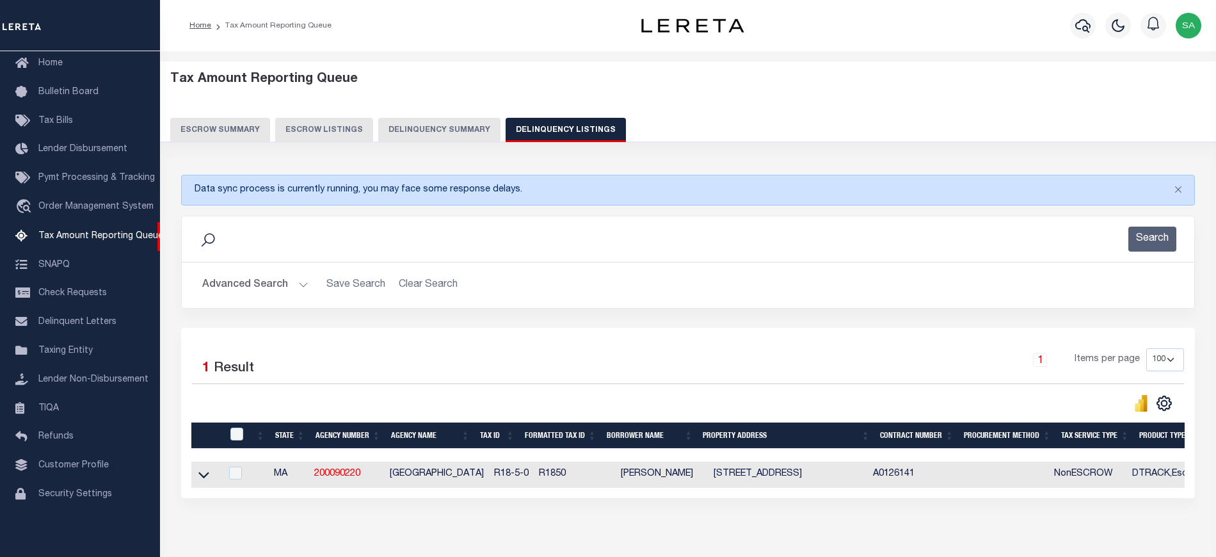
click at [269, 280] on button "Advanced Search" at bounding box center [255, 285] width 106 height 25
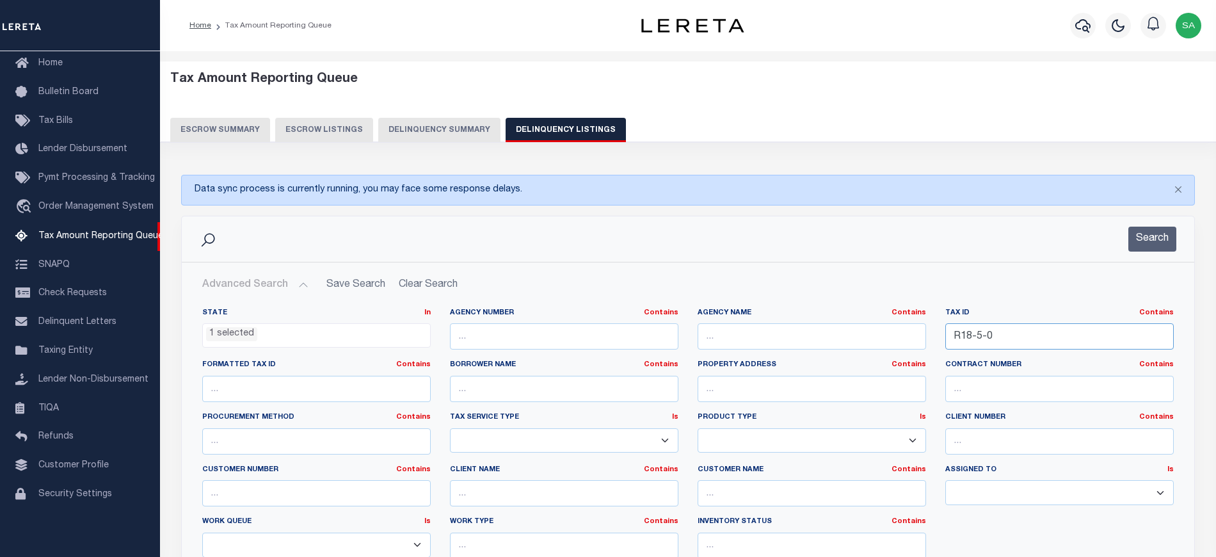
click at [1008, 338] on input "R18-5-0" at bounding box center [1059, 336] width 228 height 26
drag, startPoint x: 1008, startPoint y: 338, endPoint x: 880, endPoint y: 334, distance: 128.0
click at [880, 334] on div "State In In AK AL AR AZ CA CO CT DC DE FL GA GU HI IA ID IL IN KS KY LA MA MD M…" at bounding box center [688, 438] width 990 height 261
paste input "8"
type input "R18-8-0"
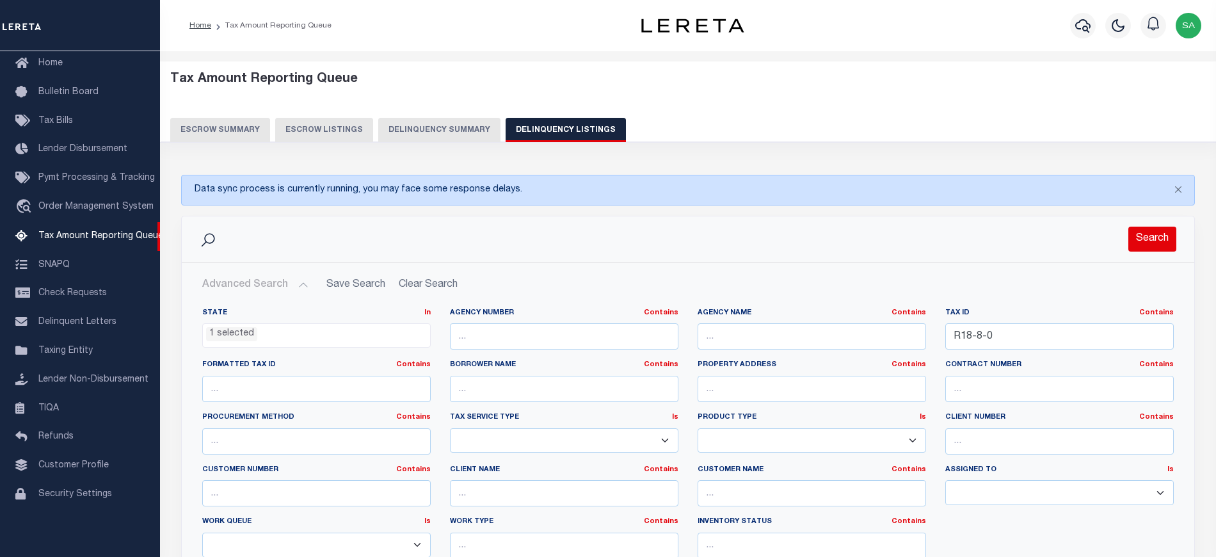
click at [1158, 234] on button "Search" at bounding box center [1152, 239] width 48 height 25
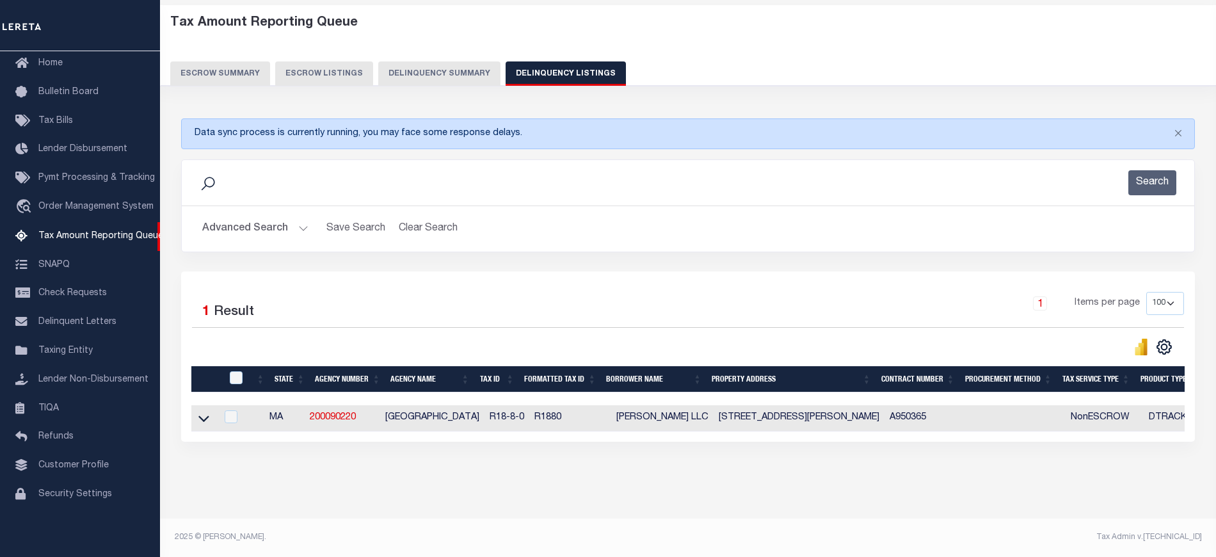
scroll to position [68, 0]
click at [200, 415] on icon at bounding box center [203, 418] width 11 height 6
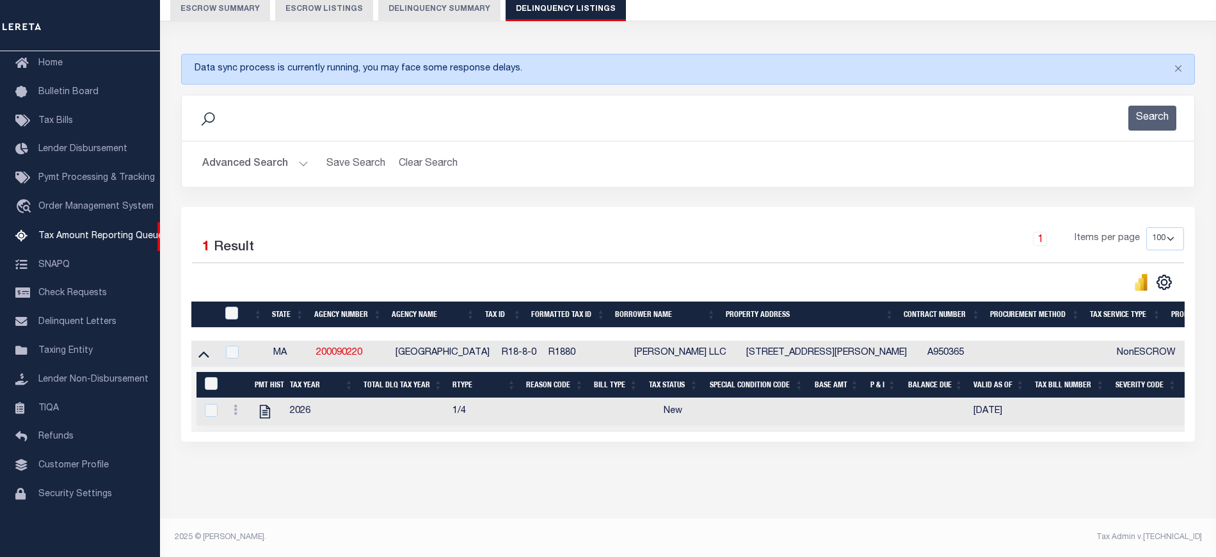
scroll to position [134, 0]
click at [269, 407] on icon "" at bounding box center [264, 411] width 10 height 13
checkbox input "true"
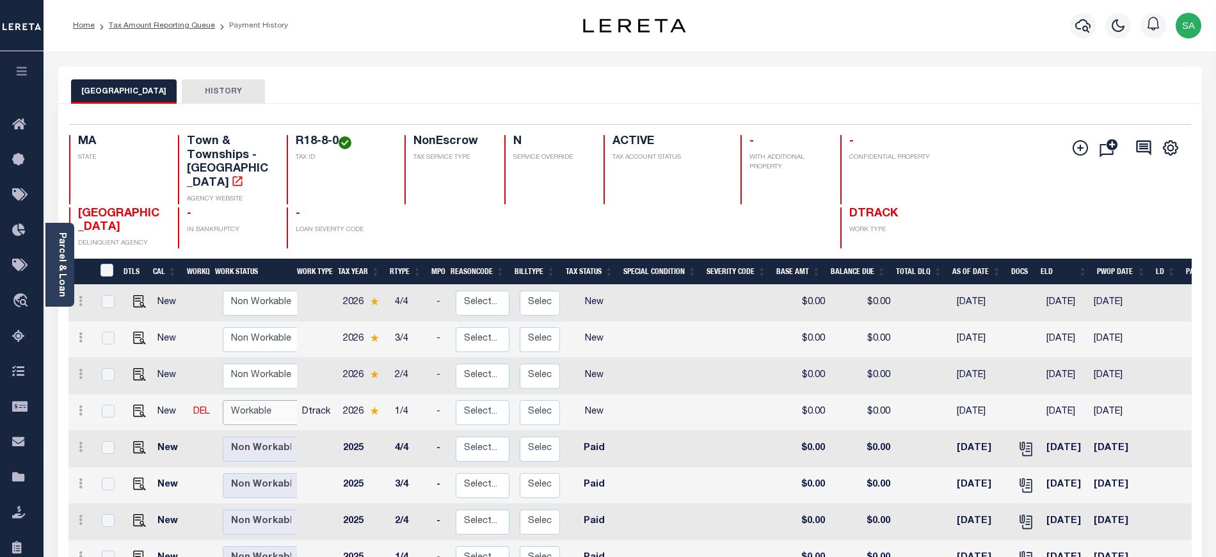
click at [258, 400] on select "Non Workable Workable" at bounding box center [261, 412] width 77 height 25
checkbox input "true"
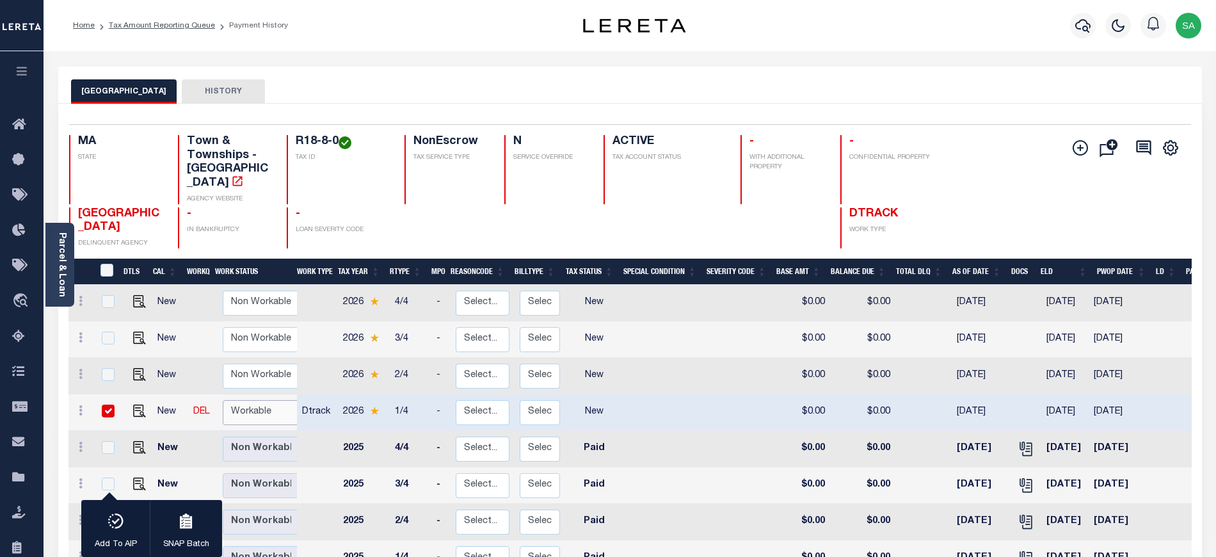
select select "true"
click at [223, 400] on select "Non Workable Workable" at bounding box center [261, 412] width 77 height 25
checkbox input "false"
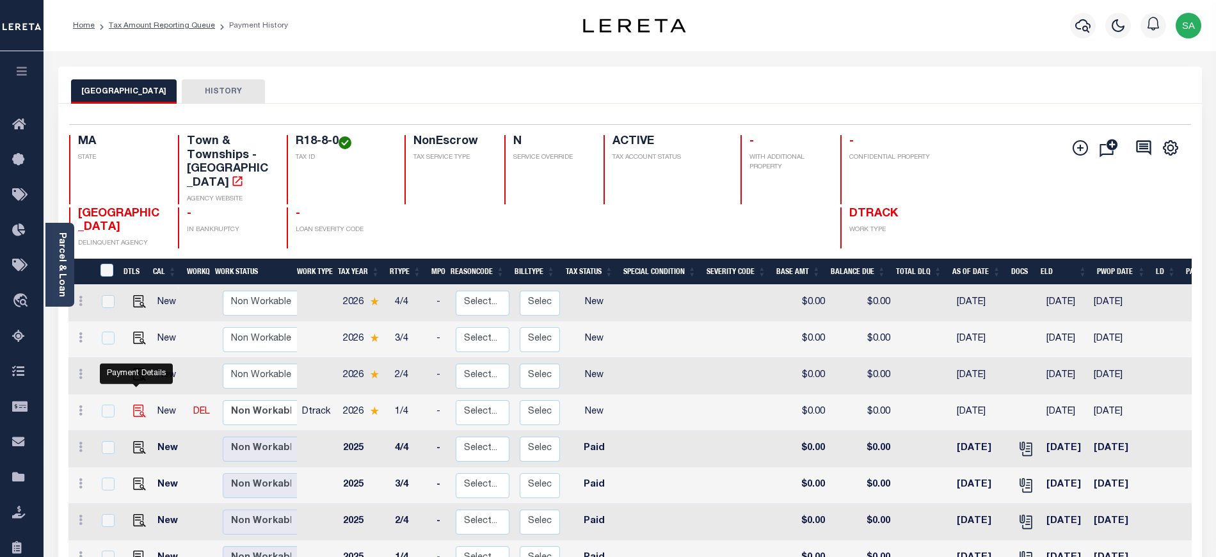
click at [138, 404] on img "" at bounding box center [139, 410] width 13 height 13
checkbox input "true"
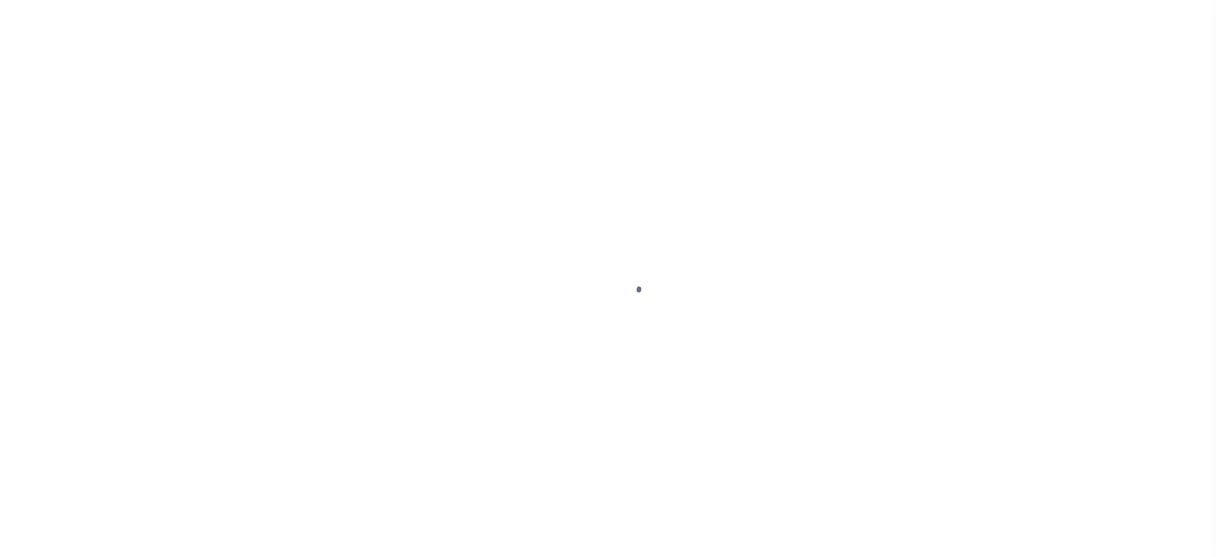
select select "NW2"
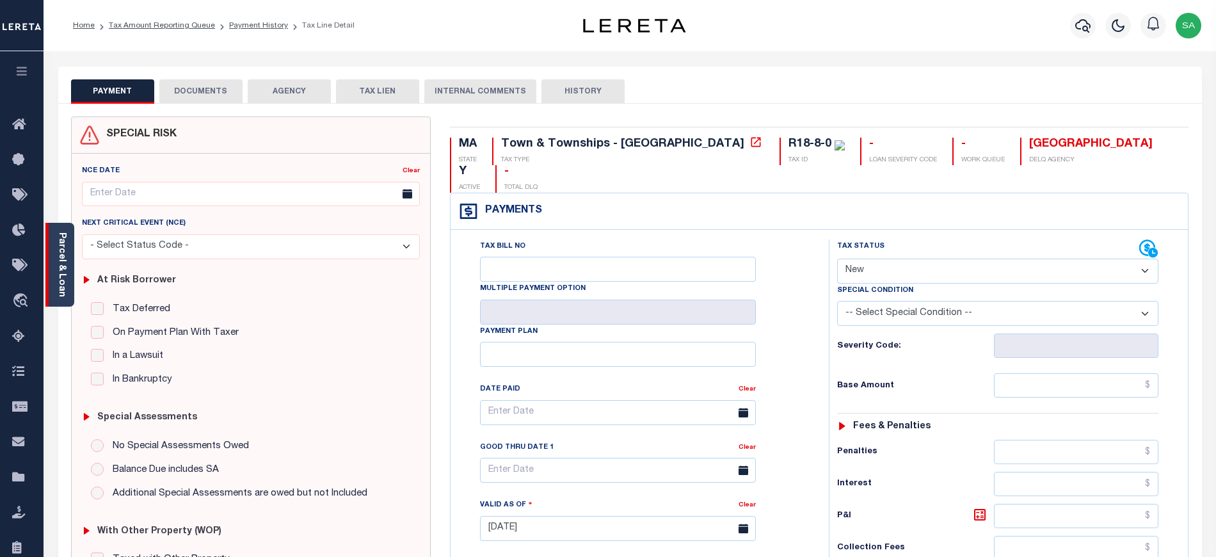
click at [65, 260] on link "Parcel & Loan" at bounding box center [61, 264] width 9 height 65
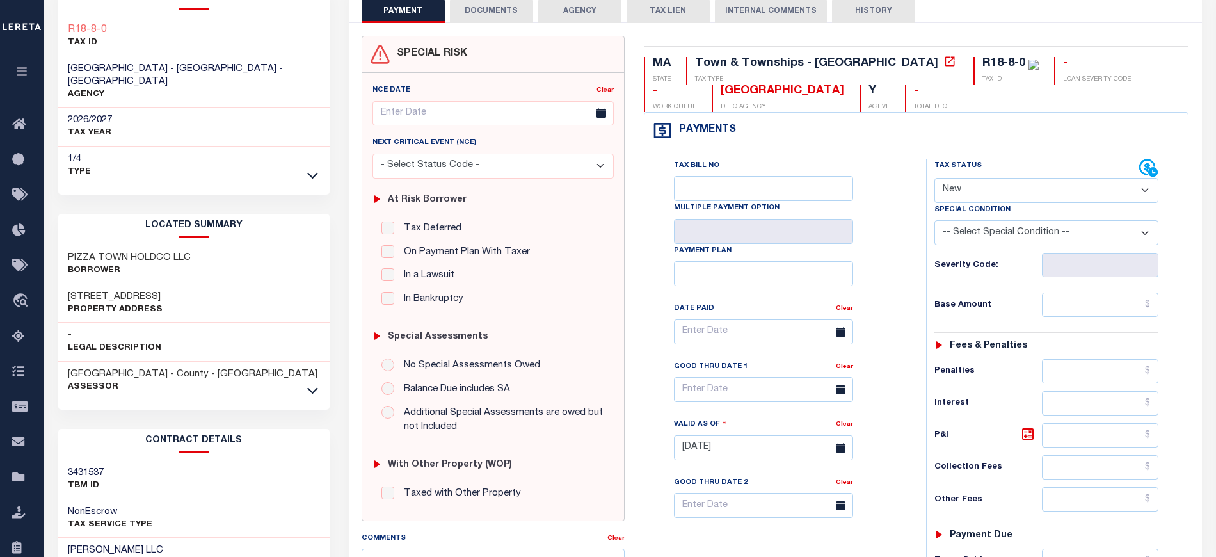
scroll to position [85, 0]
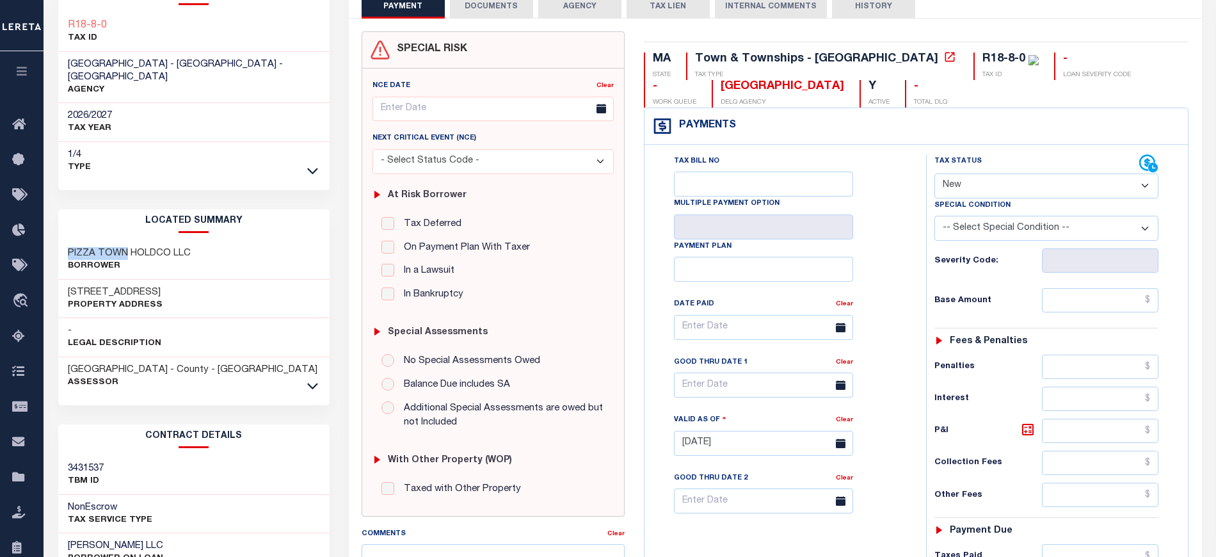
drag, startPoint x: 69, startPoint y: 242, endPoint x: 123, endPoint y: 241, distance: 53.8
click at [123, 247] on h3 "PIZZA TOWN HOLDCO LLC" at bounding box center [129, 253] width 123 height 13
click at [90, 260] on p "Borrower" at bounding box center [129, 266] width 123 height 13
drag, startPoint x: 67, startPoint y: 239, endPoint x: 188, endPoint y: 242, distance: 121.6
click at [188, 242] on div "PIZZA TOWN HOLDCO LLC Borrower" at bounding box center [193, 260] width 271 height 39
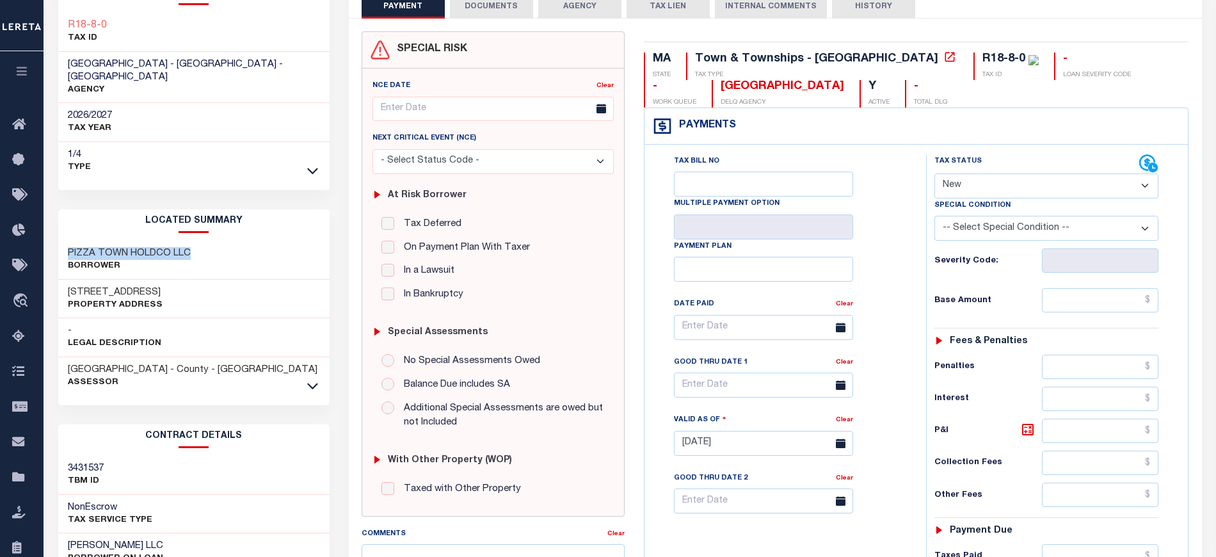
copy h3 "PIZZA TOWN HOLDCO LLC"
click at [124, 286] on h3 "[STREET_ADDRESS]" at bounding box center [115, 292] width 95 height 13
drag, startPoint x: 111, startPoint y: 280, endPoint x: 157, endPoint y: 280, distance: 46.1
click at [157, 280] on div "[STREET_ADDRESS] Property Address" at bounding box center [193, 299] width 271 height 39
copy h3 "GREAT RD"
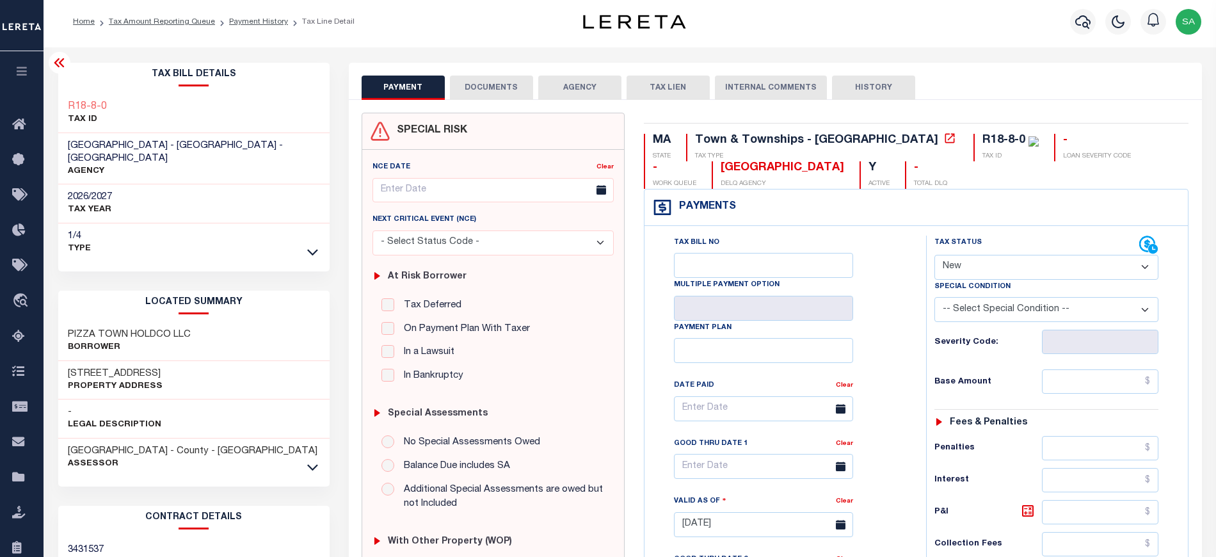
scroll to position [0, 0]
